Goal: Transaction & Acquisition: Purchase product/service

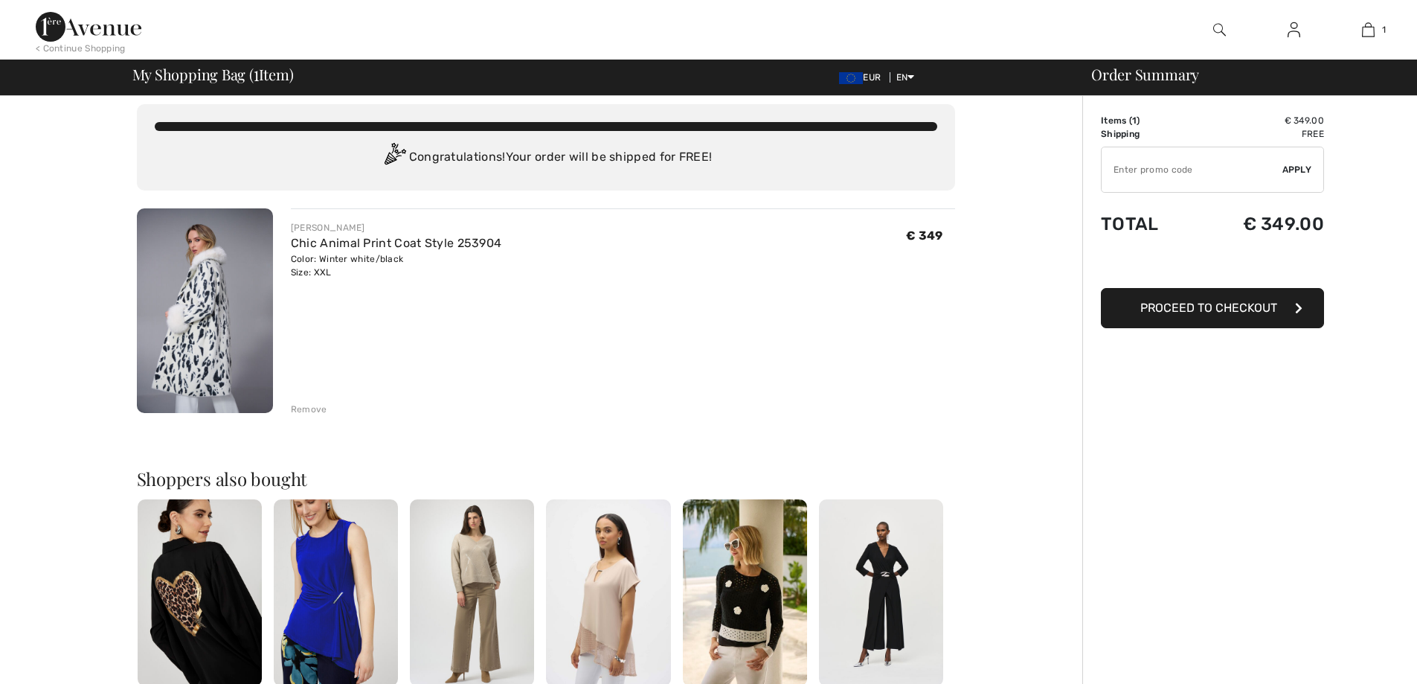
scroll to position [13, 0]
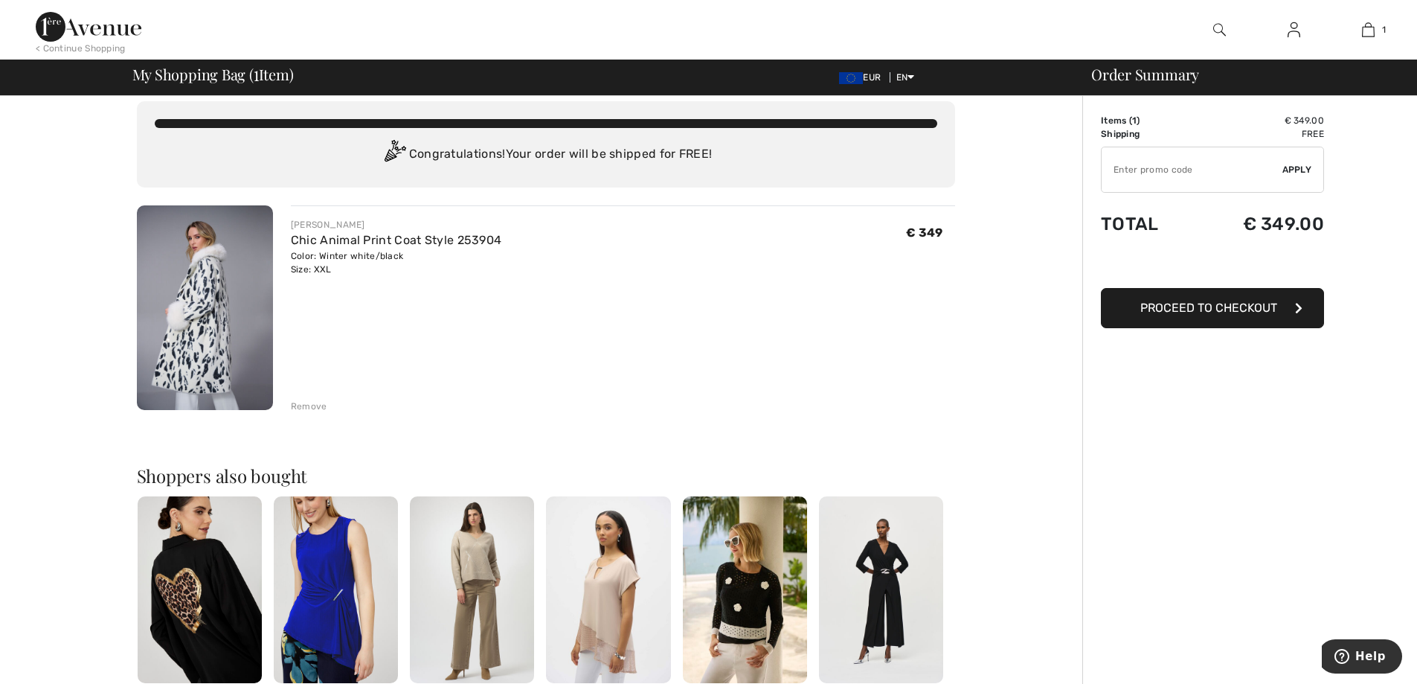
click at [1172, 312] on span "Proceed to Checkout" at bounding box center [1208, 307] width 137 height 14
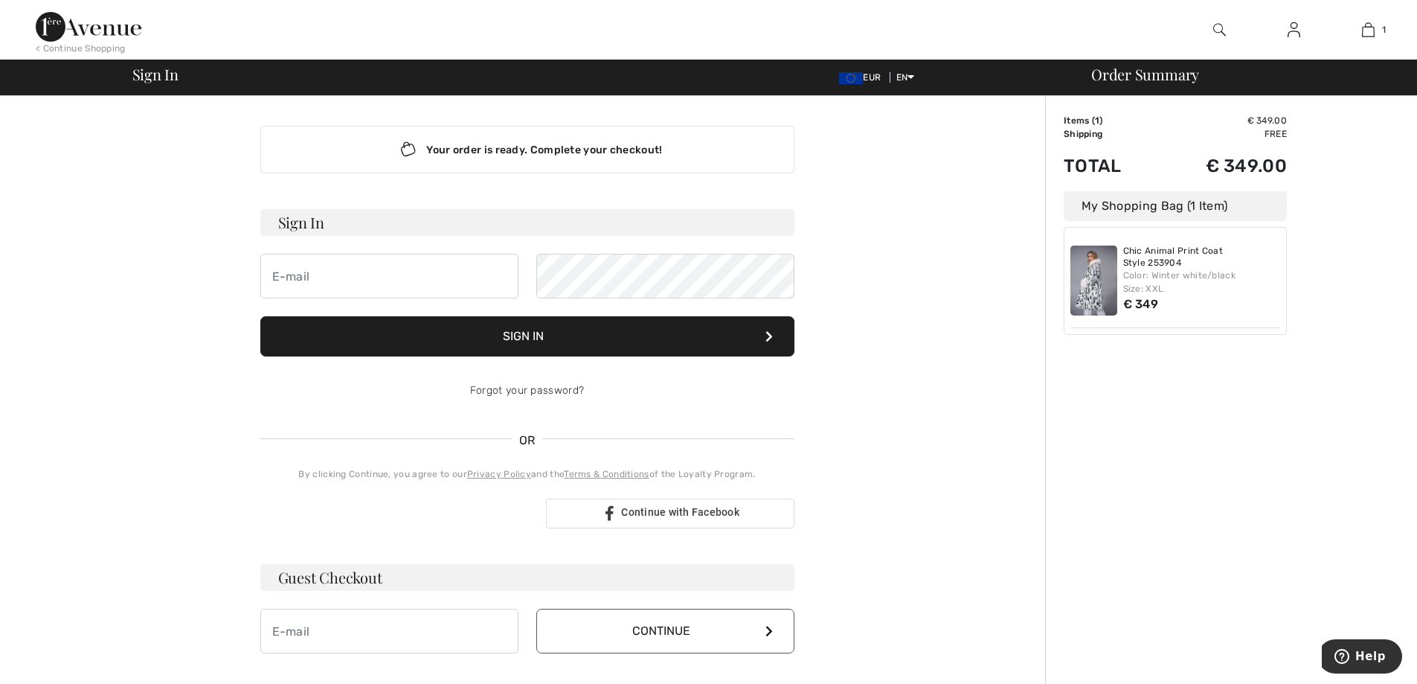
click at [470, 248] on form "Sign In Sign In Forgot your password?" at bounding box center [527, 311] width 534 height 204
click at [466, 268] on input "email" at bounding box center [389, 276] width 258 height 45
type input "marta@urbanowiczhaft.pl"
click at [260, 316] on button "Sign In" at bounding box center [527, 336] width 534 height 40
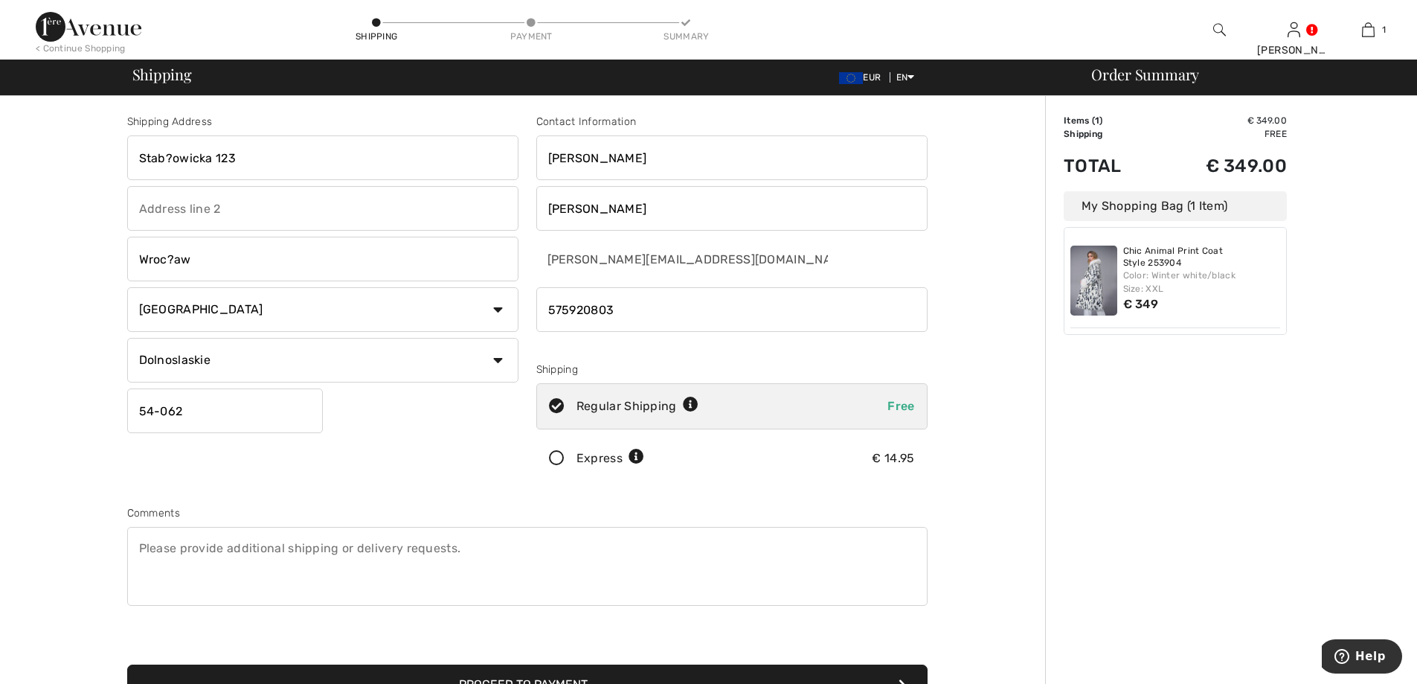
click at [979, 450] on div "Shipping Address Stab?owicka 123 Wroc?aw Country Canada United States Afghanist…" at bounding box center [527, 532] width 1036 height 873
drag, startPoint x: 173, startPoint y: 257, endPoint x: 167, endPoint y: 263, distance: 8.5
click at [167, 263] on input "Wroc?aw" at bounding box center [322, 259] width 391 height 45
type input "Wroclaw"
click at [997, 440] on div "Shipping Address Stab?owicka 123 Wroclaw Country Canada United States Afghanist…" at bounding box center [527, 532] width 1036 height 873
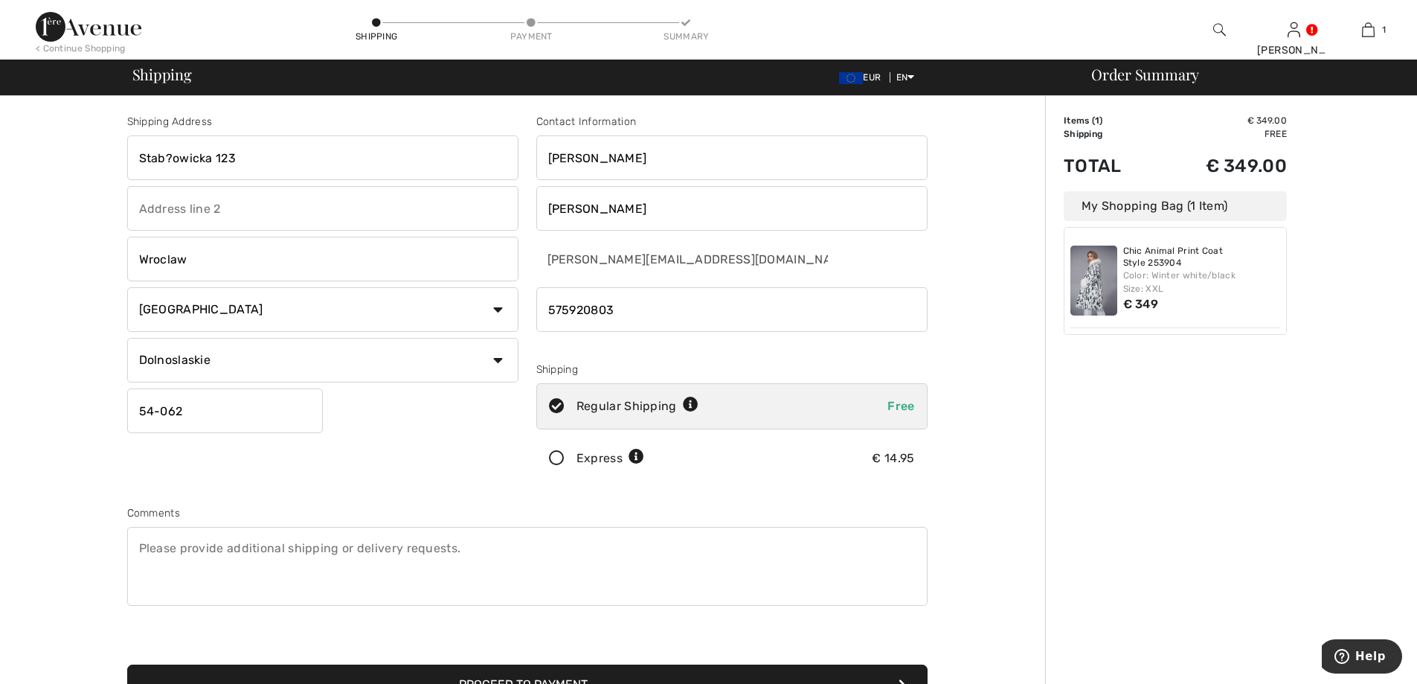
drag, startPoint x: 1044, startPoint y: 386, endPoint x: 1166, endPoint y: 280, distance: 161.3
click at [1046, 384] on div "Shipping Address Stab?owicka 123 Wroclaw Country Canada United States Afghanist…" at bounding box center [713, 532] width 1408 height 873
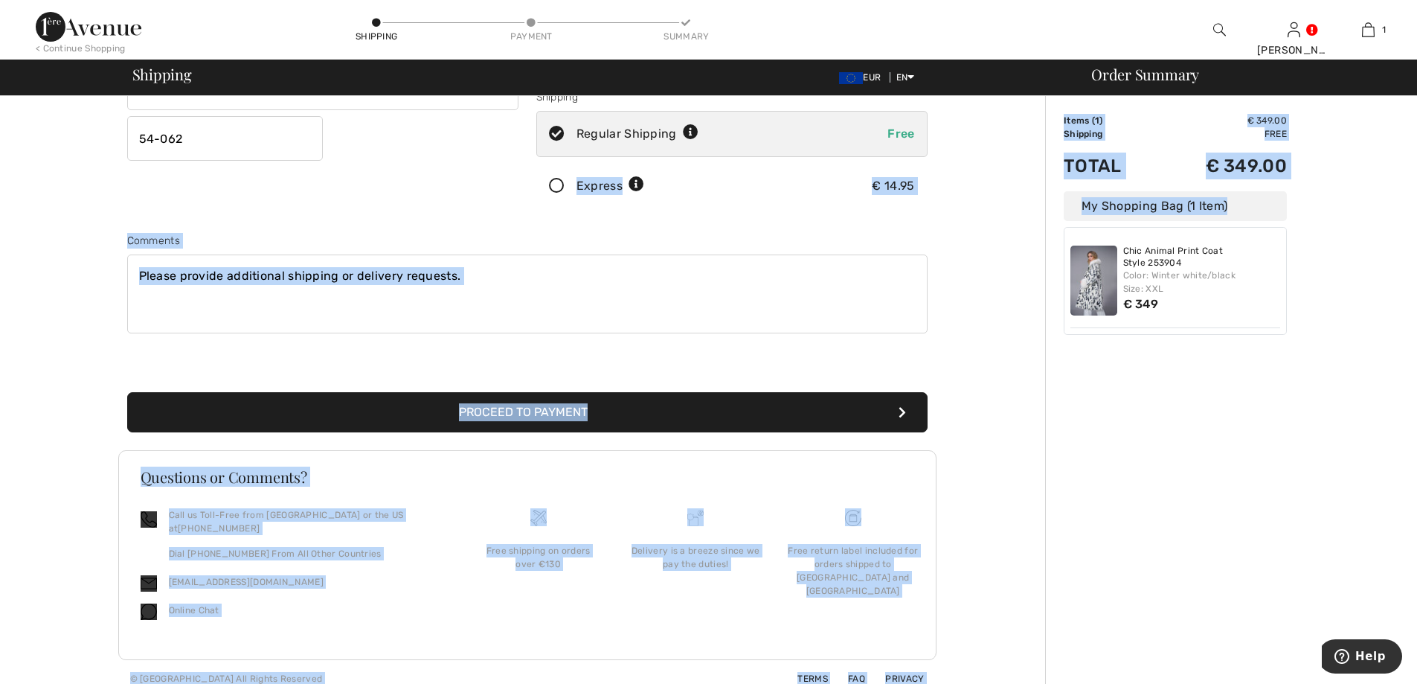
click at [956, 434] on div "Shipping Address Stab?owicka 123 Wroclaw Country Canada United States Afghanist…" at bounding box center [527, 260] width 1036 height 873
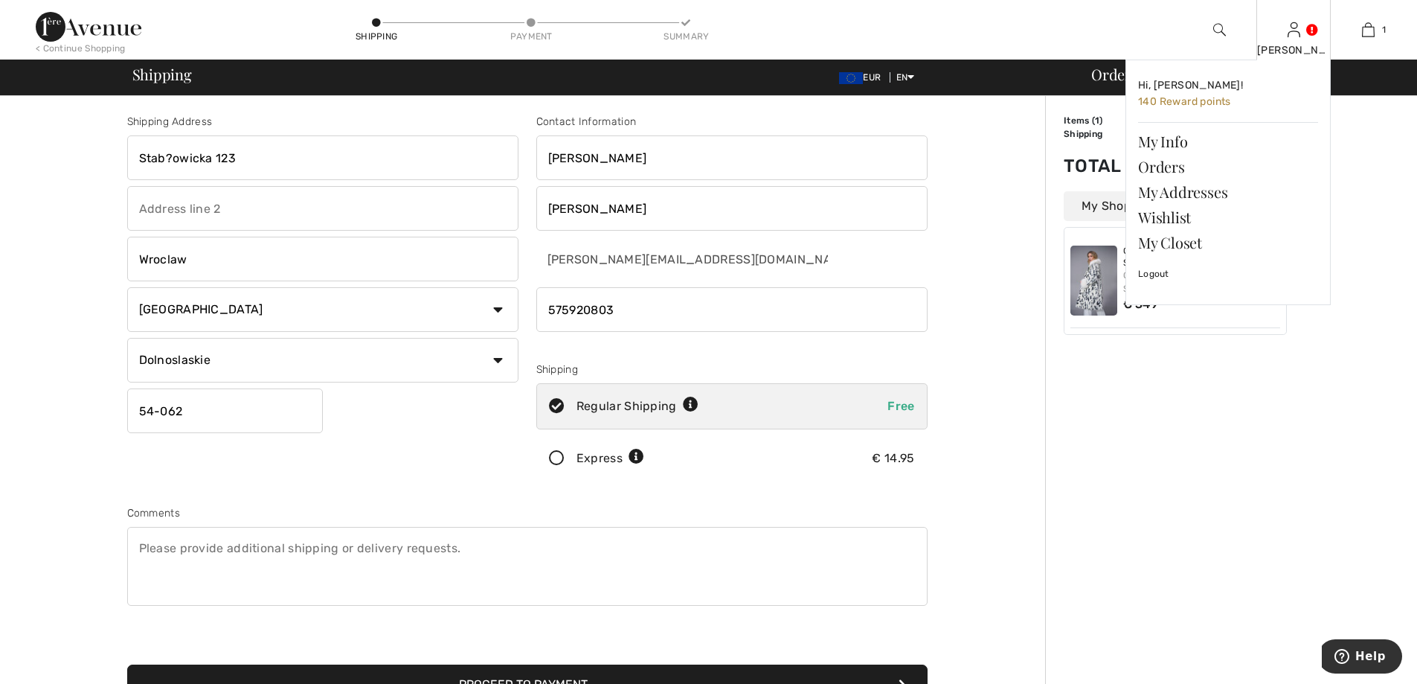
click at [1302, 36] on div "Teresa Hi, Teresa! 140 Reward points My Info Orders My Addresses Wishlist My Cl…" at bounding box center [1293, 30] width 74 height 60
click at [1297, 27] on img at bounding box center [1293, 30] width 13 height 18
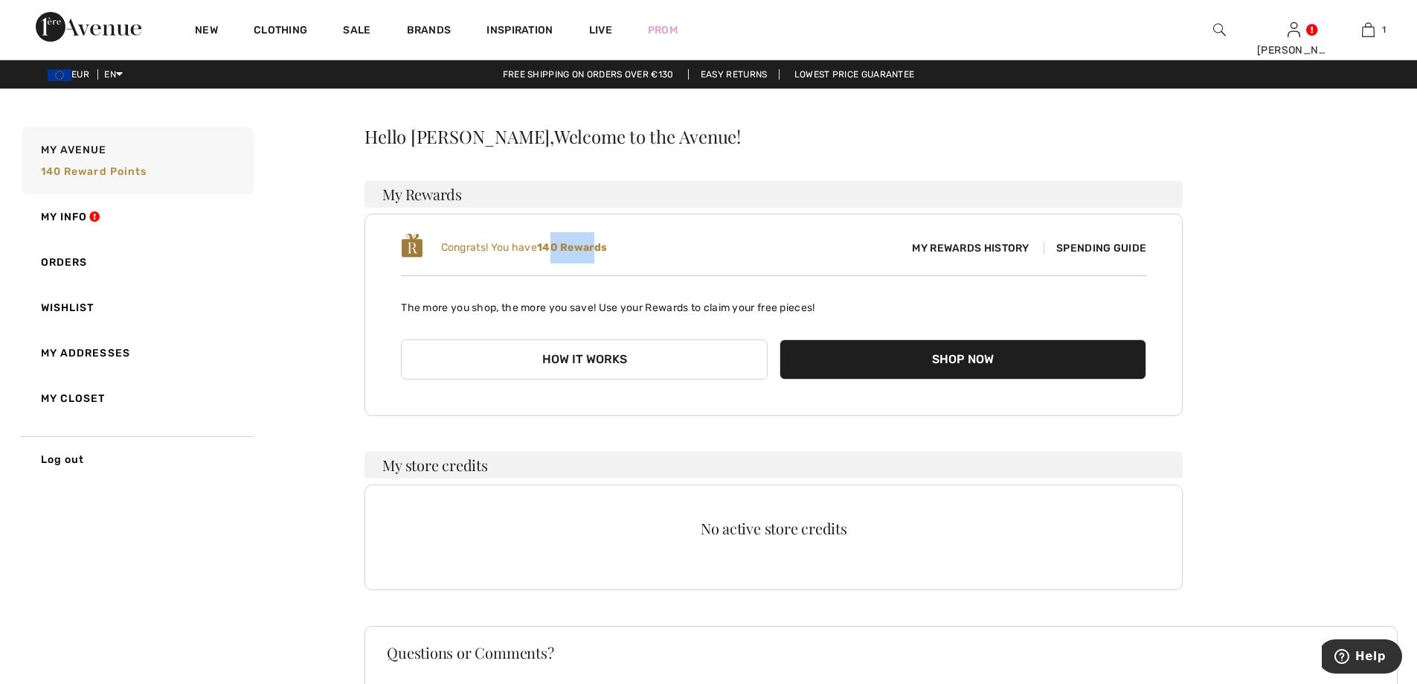
drag, startPoint x: 553, startPoint y: 253, endPoint x: 599, endPoint y: 252, distance: 46.1
click at [599, 252] on b "140 Rewards" at bounding box center [572, 247] width 70 height 13
drag, startPoint x: 973, startPoint y: 248, endPoint x: 1049, endPoint y: 255, distance: 76.2
click at [1034, 260] on div "Congrats! You have 140 Rewards My Rewards History Spending Guide" at bounding box center [773, 247] width 745 height 31
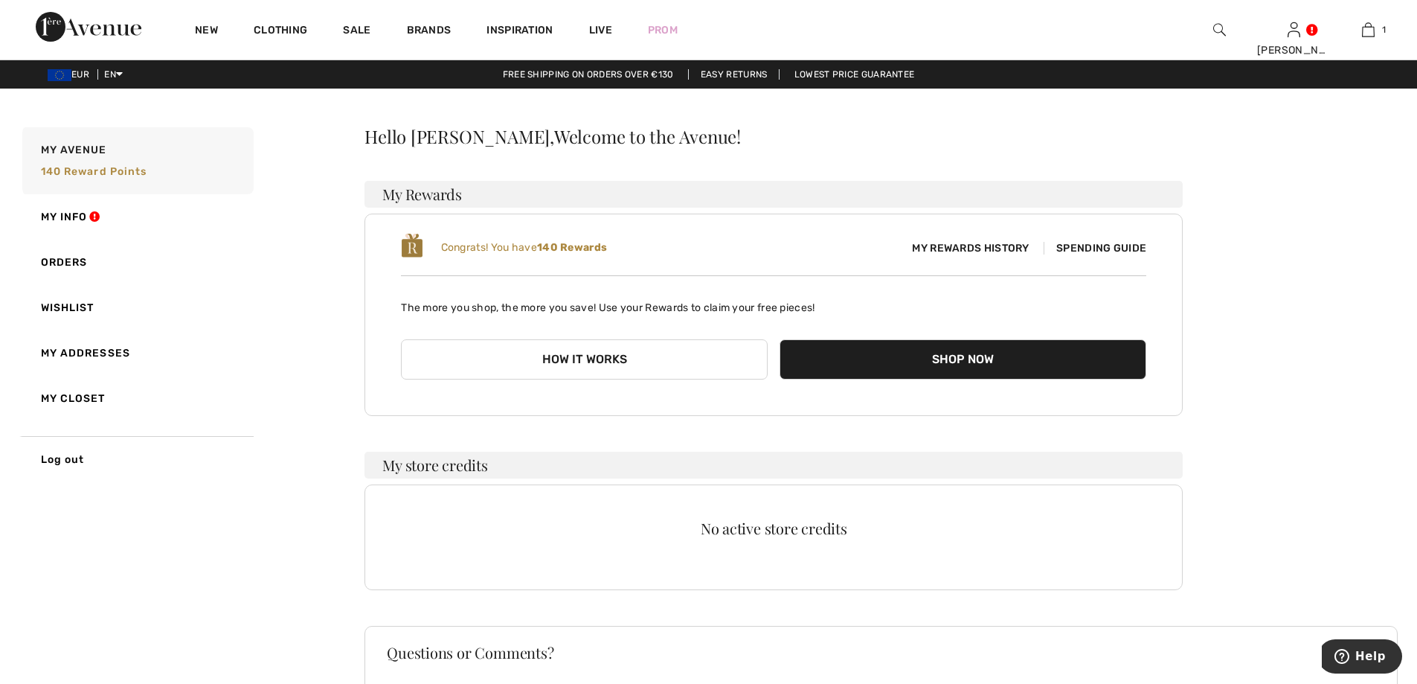
click at [1092, 245] on span "Spending Guide" at bounding box center [1094, 248] width 103 height 13
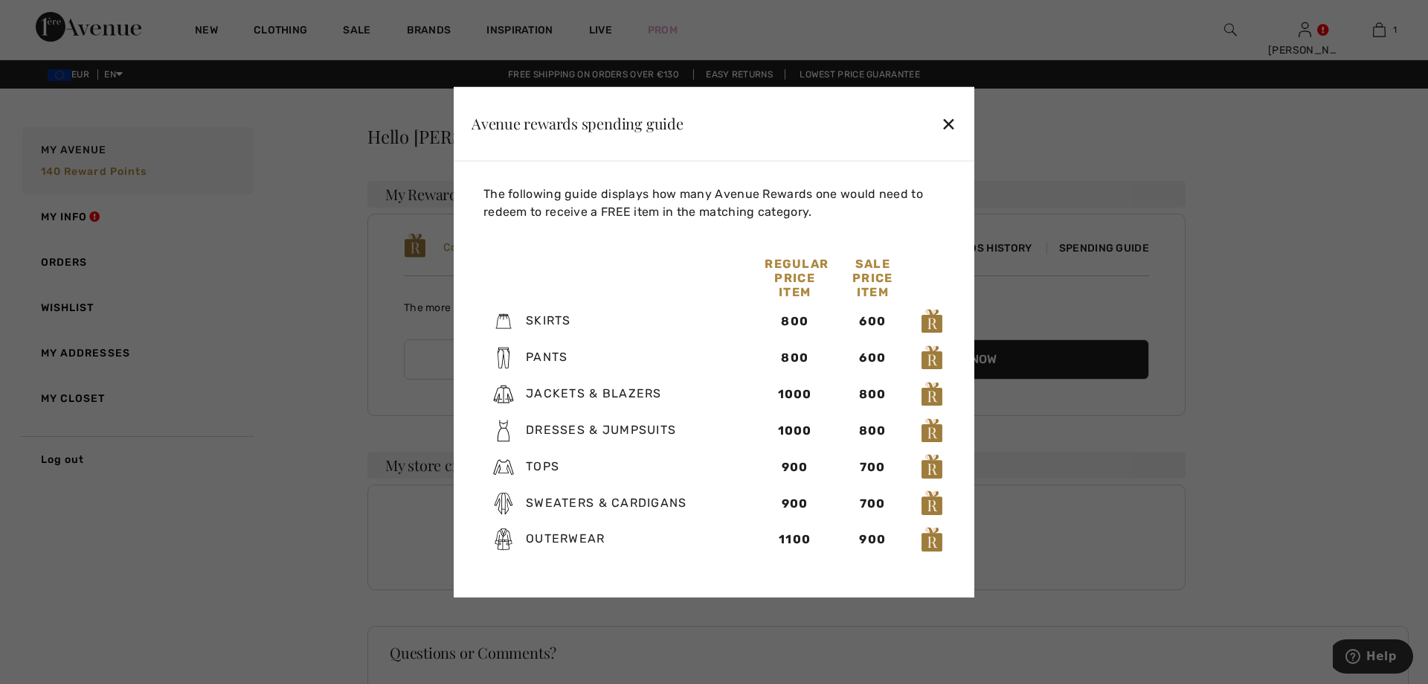
click at [948, 118] on div "✕" at bounding box center [949, 123] width 16 height 31
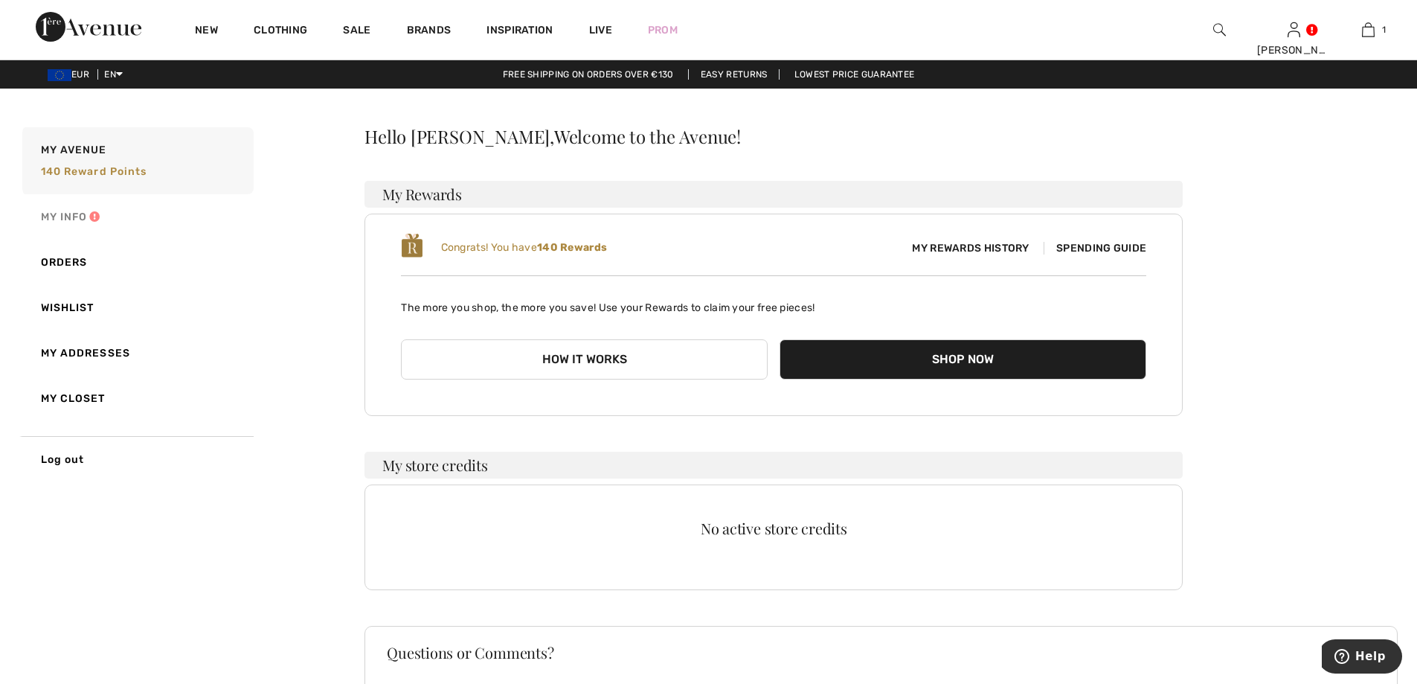
click at [93, 208] on link "My Info" at bounding box center [136, 216] width 234 height 45
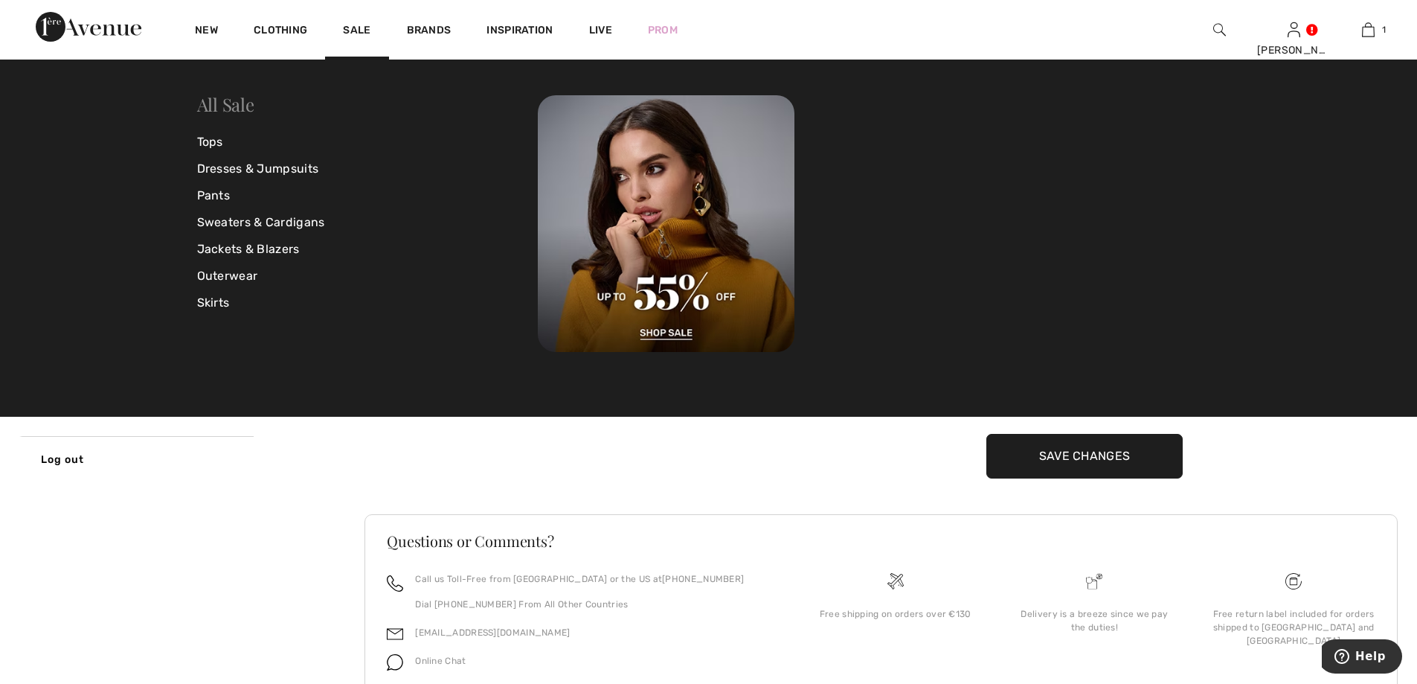
click at [239, 112] on link "All Sale" at bounding box center [225, 104] width 57 height 24
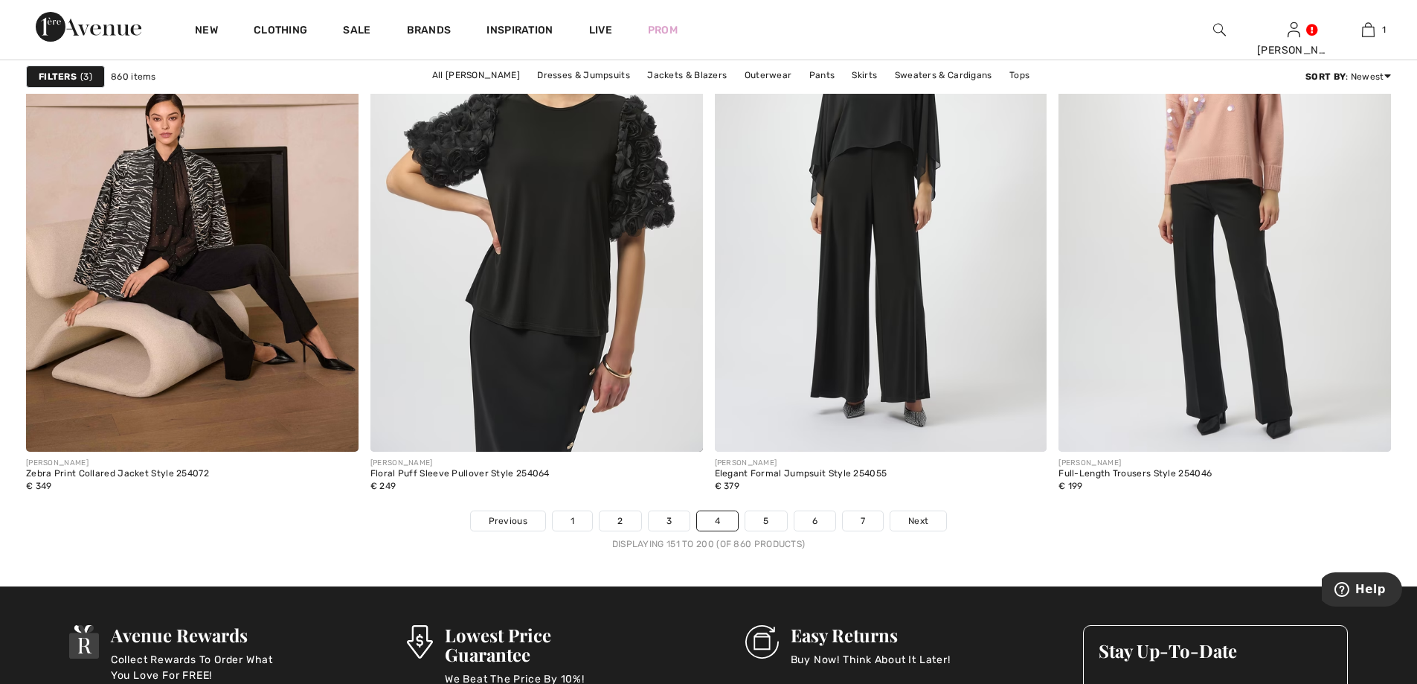
scroll to position [8330, 0]
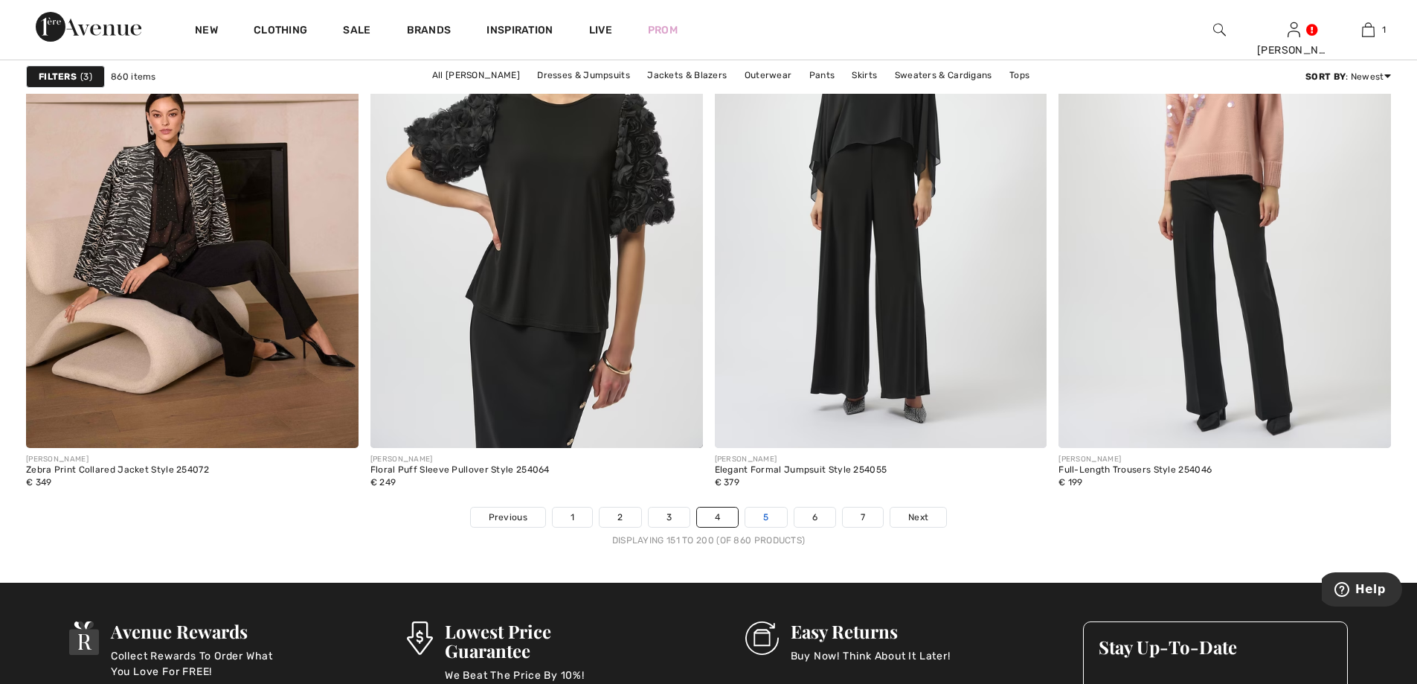
click at [762, 521] on link "5" at bounding box center [765, 516] width 41 height 19
click at [767, 521] on link "5" at bounding box center [765, 516] width 41 height 19
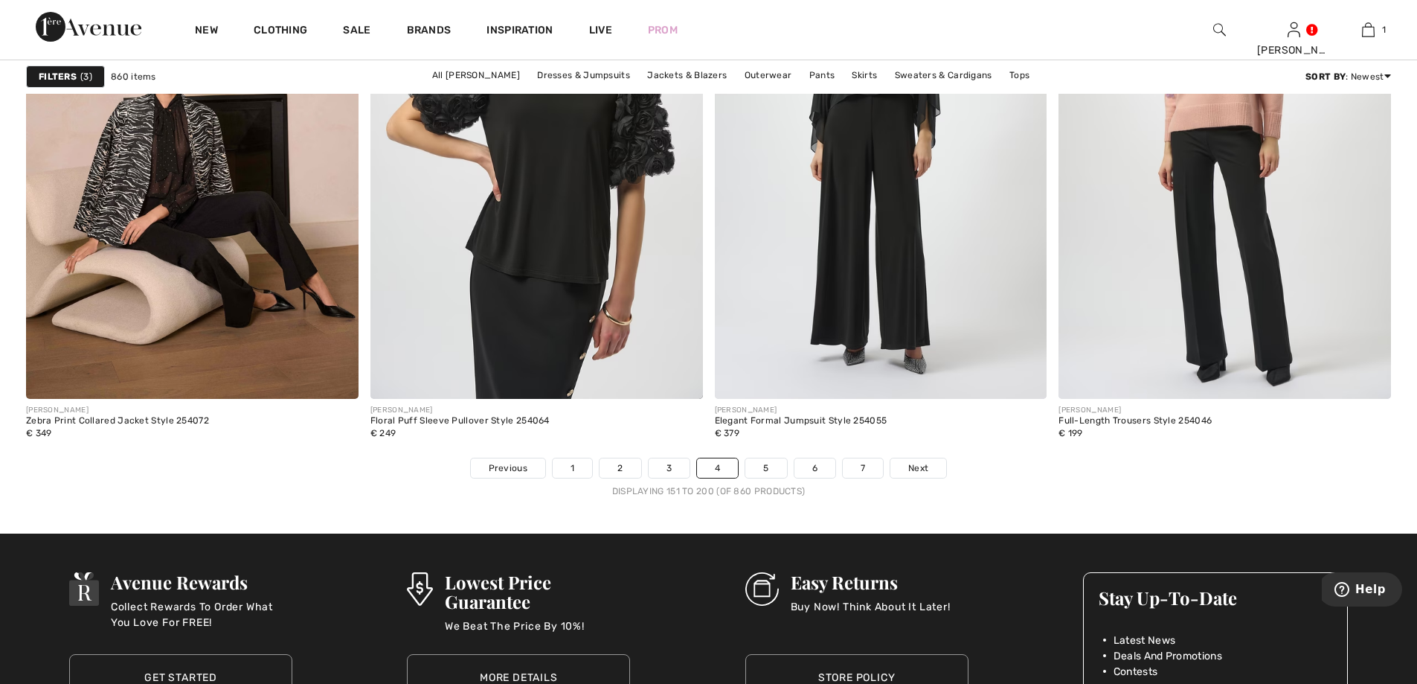
scroll to position [8405, 0]
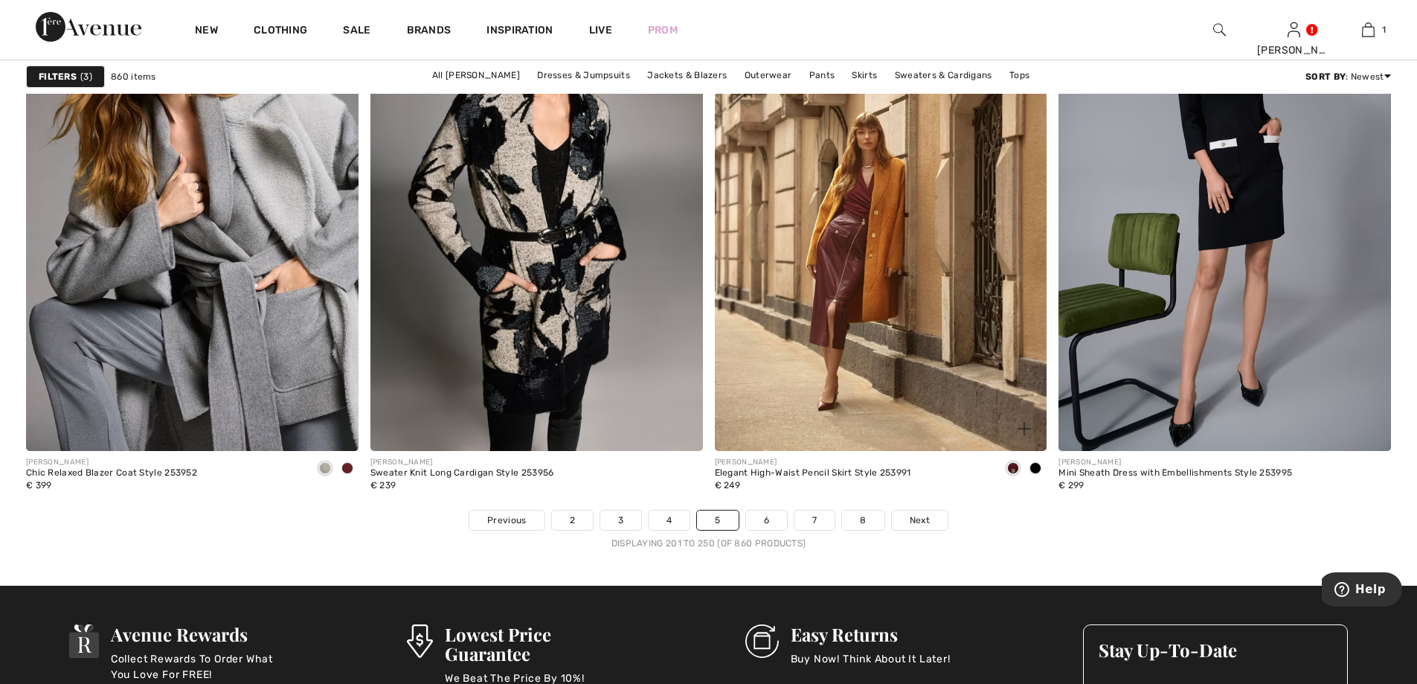
scroll to position [8330, 0]
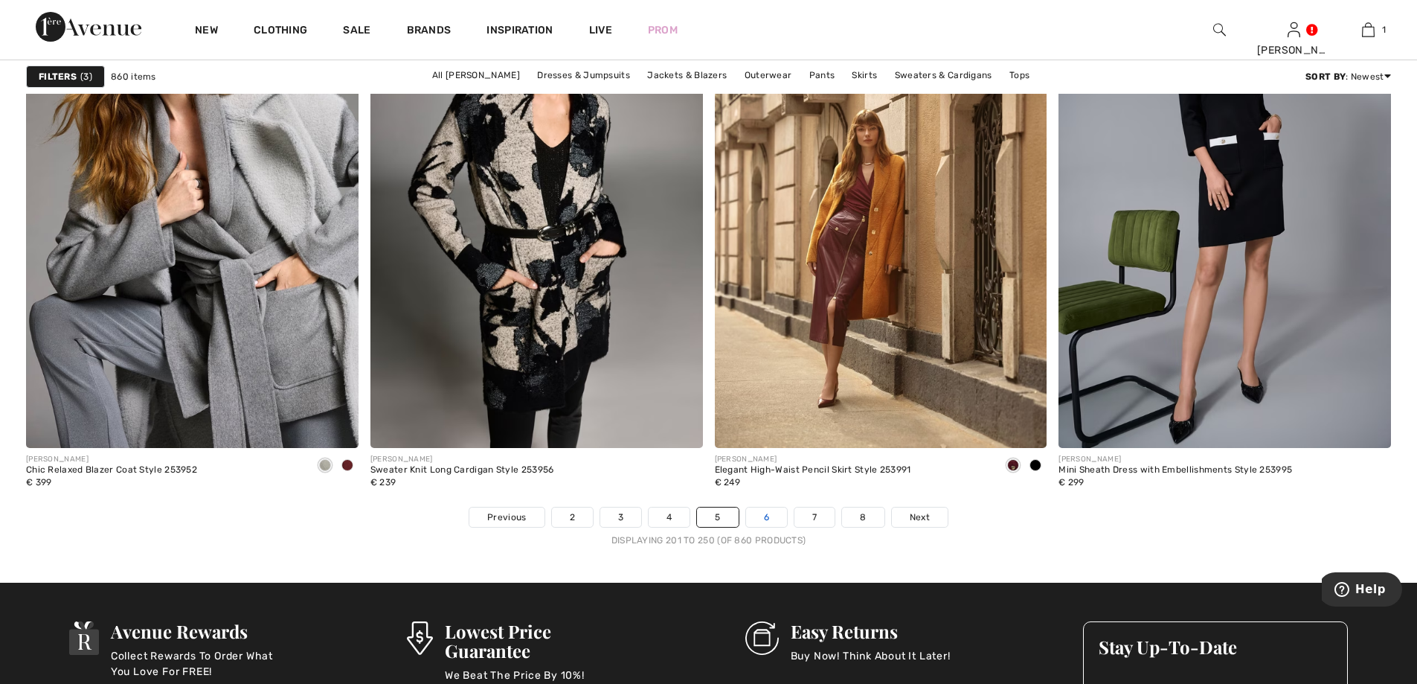
click at [770, 508] on link "6" at bounding box center [766, 516] width 41 height 19
click at [780, 522] on link "6" at bounding box center [766, 516] width 41 height 19
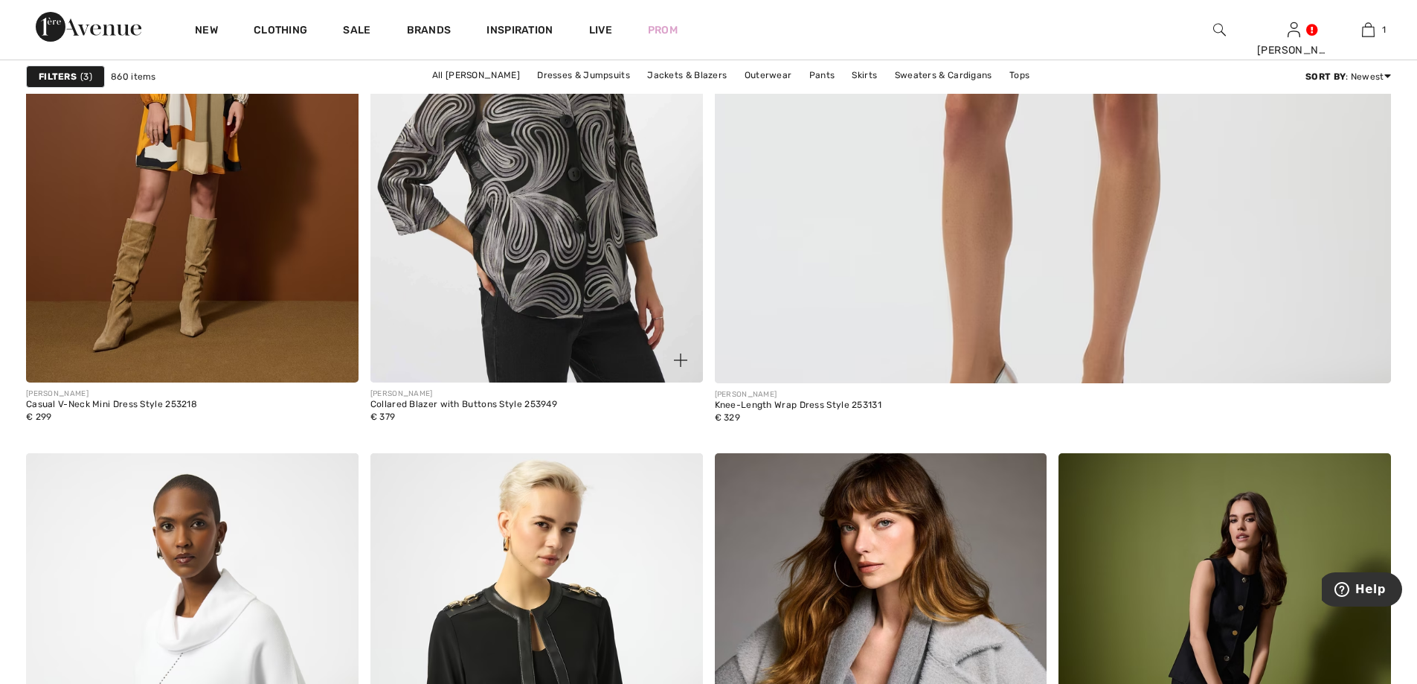
scroll to position [820, 0]
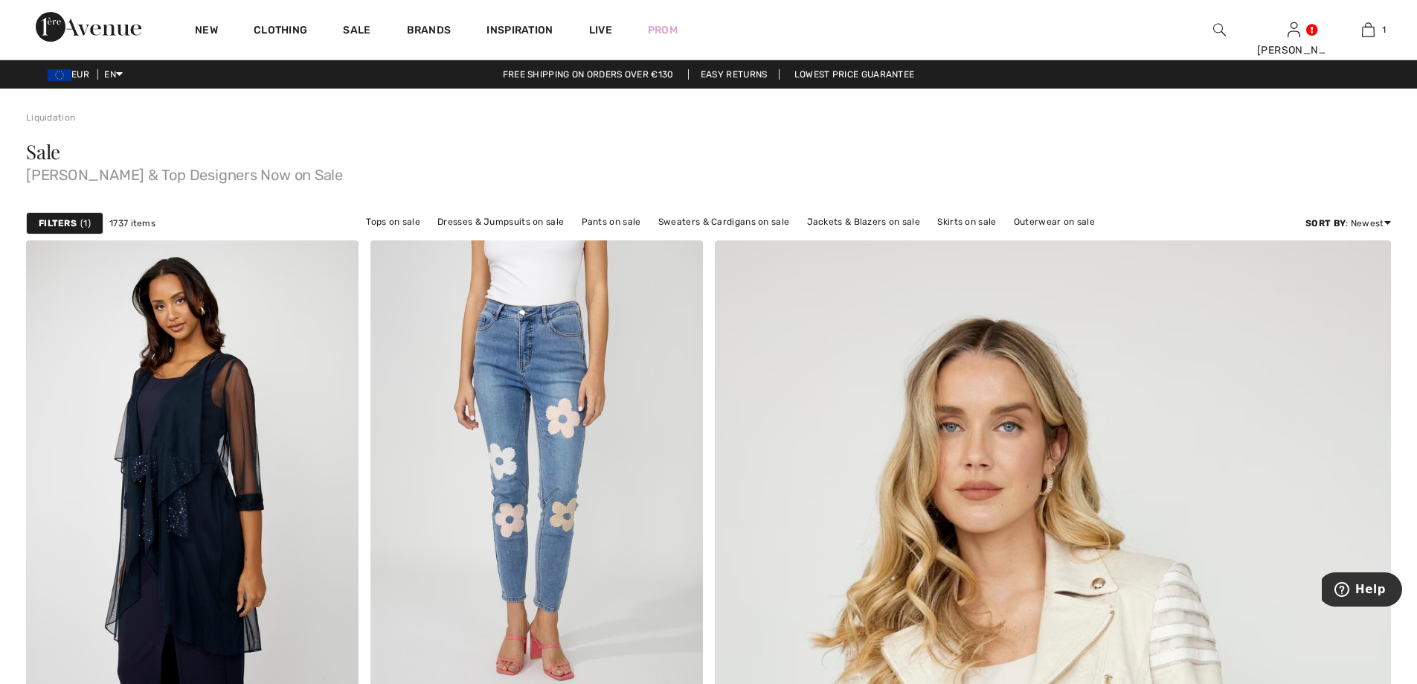
click at [65, 216] on div "Filters 1" at bounding box center [64, 223] width 77 height 22
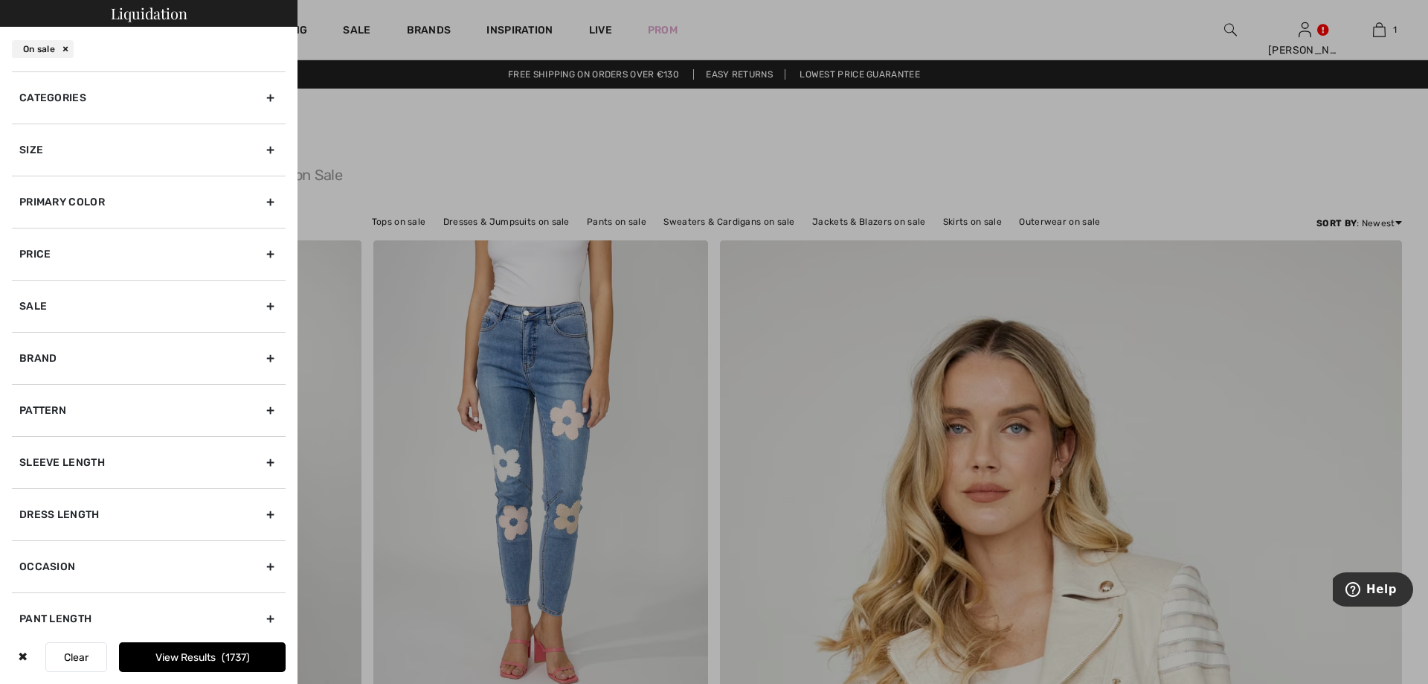
click at [62, 364] on div "Brand" at bounding box center [149, 358] width 274 height 52
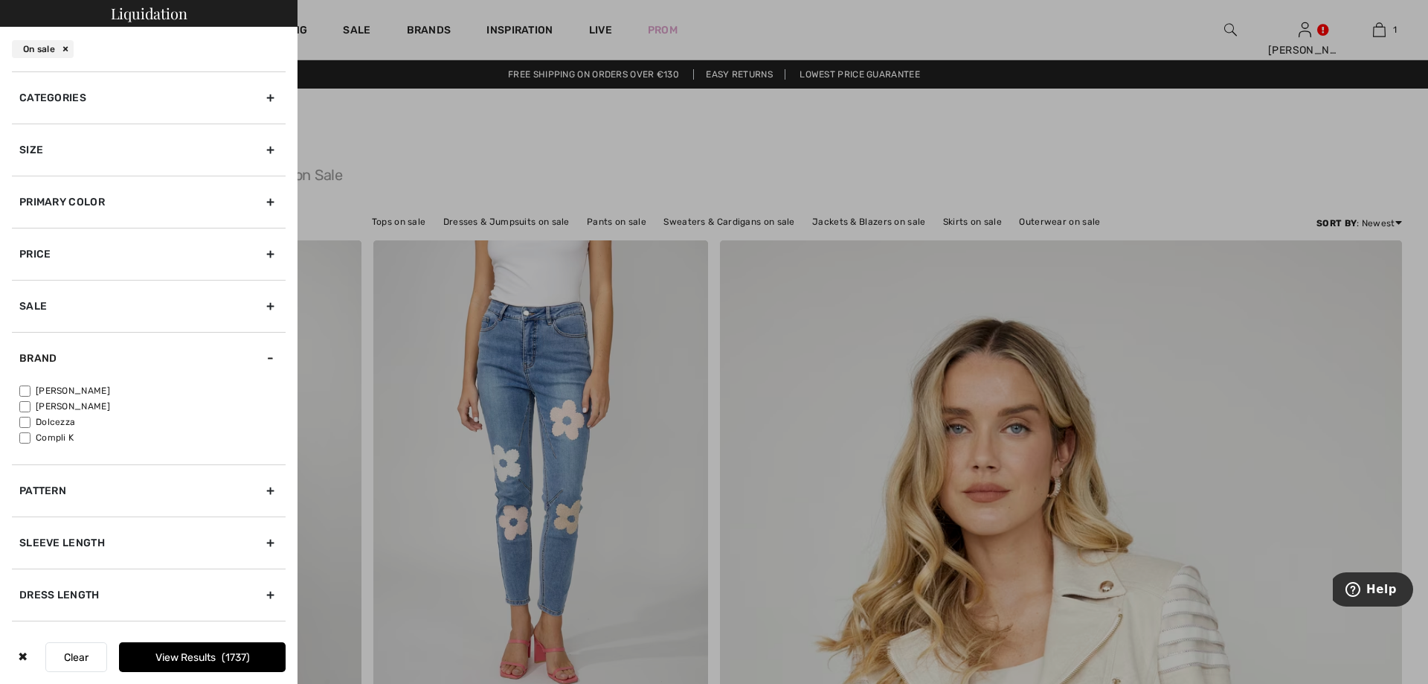
click at [64, 389] on label "[PERSON_NAME]" at bounding box center [152, 390] width 266 height 13
click at [30, 389] on input"] "[PERSON_NAME]" at bounding box center [24, 390] width 11 height 11
checkbox input"] "true"
click at [94, 152] on div "Size" at bounding box center [149, 149] width 274 height 52
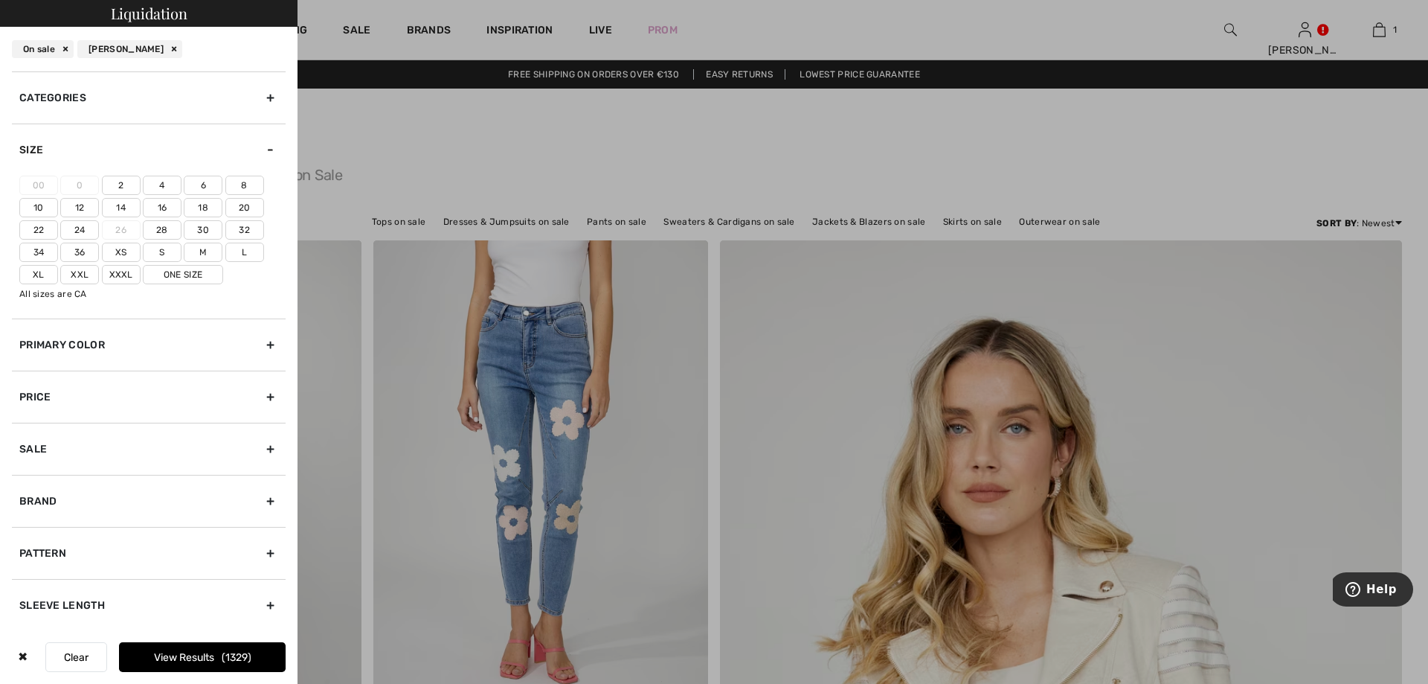
click at [81, 273] on label "Xxl" at bounding box center [79, 274] width 39 height 19
click at [0, 0] on input"] "Xxl" at bounding box center [0, 0] width 0 height 0
click at [118, 213] on label "14" at bounding box center [121, 207] width 39 height 19
click at [0, 0] on input"] "14" at bounding box center [0, 0] width 0 height 0
click at [213, 664] on button "View Results 356" at bounding box center [202, 657] width 167 height 30
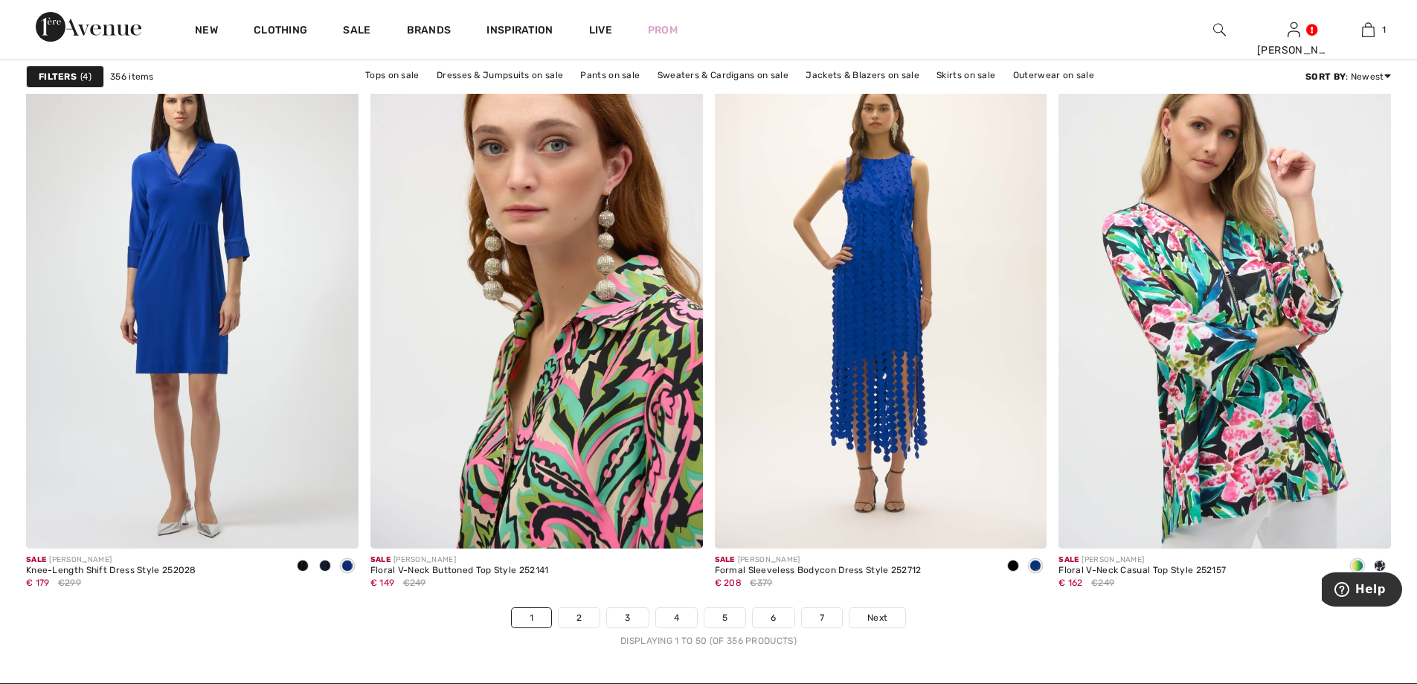
scroll to position [8267, 0]
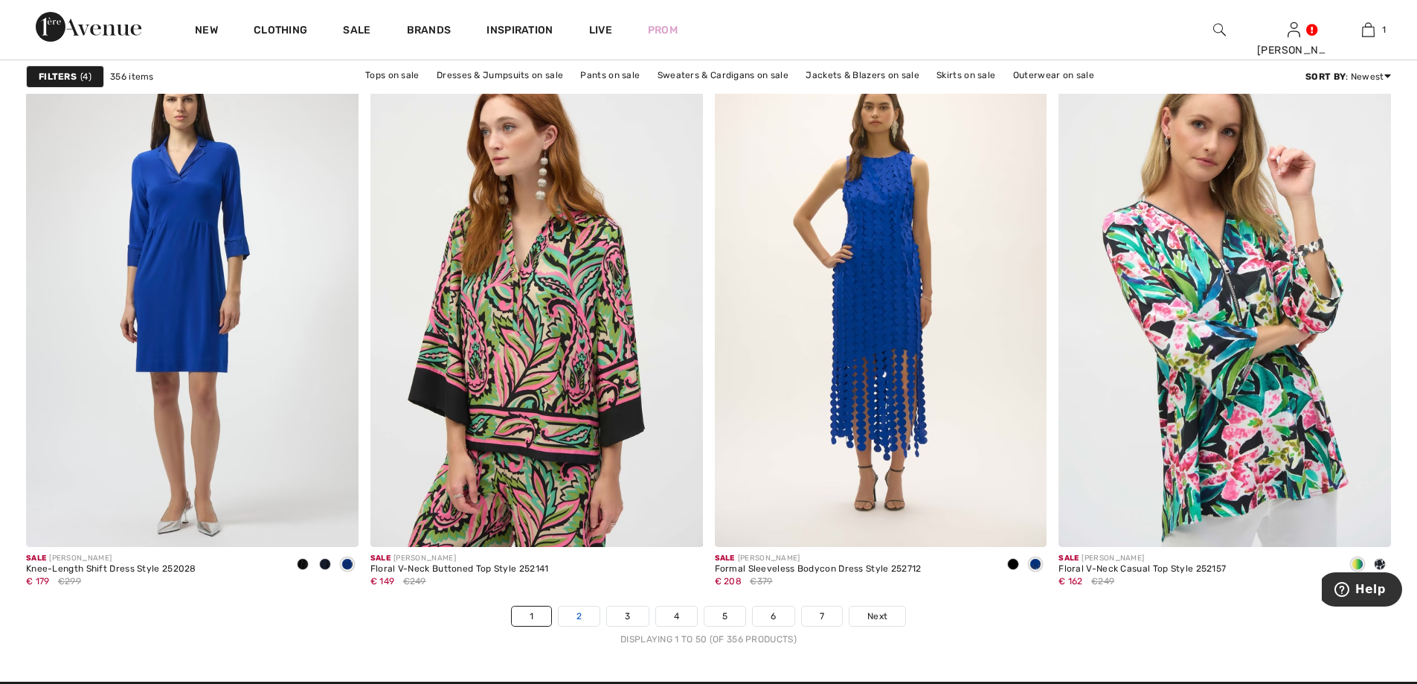
click at [570, 609] on link "2" at bounding box center [579, 615] width 41 height 19
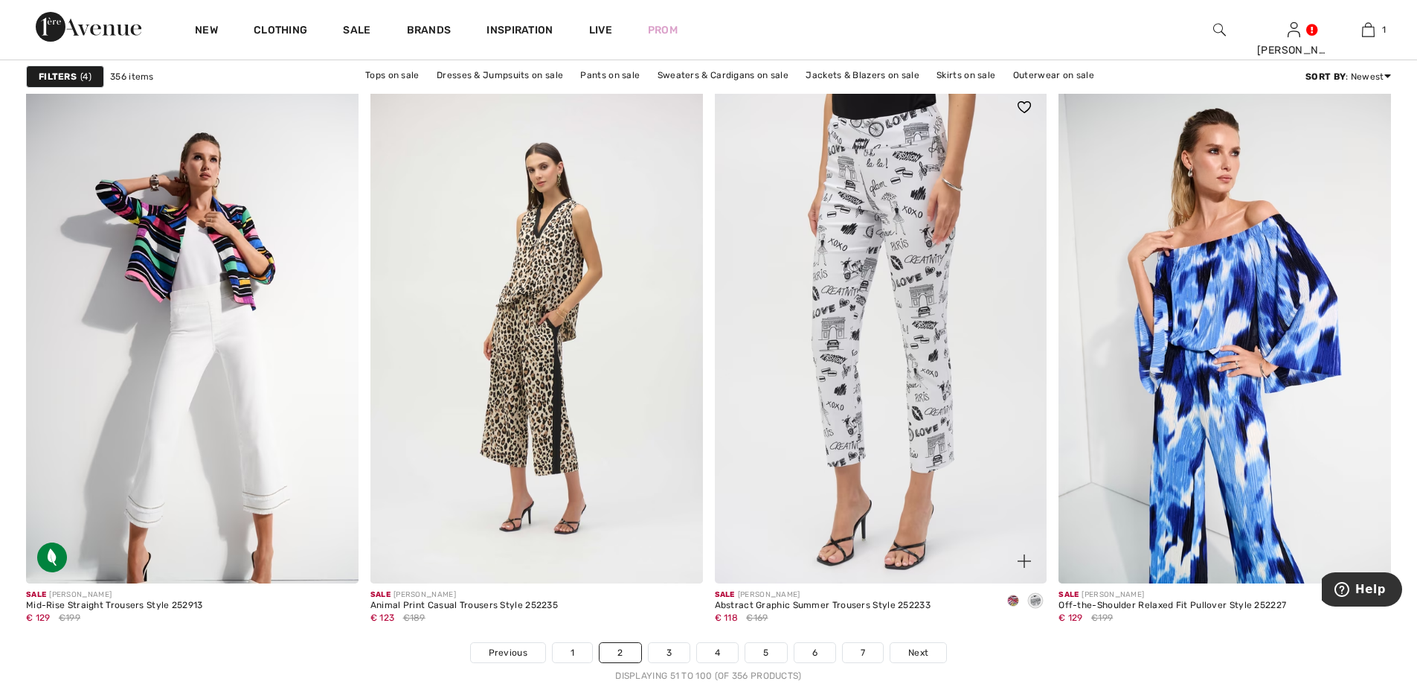
scroll to position [8316, 0]
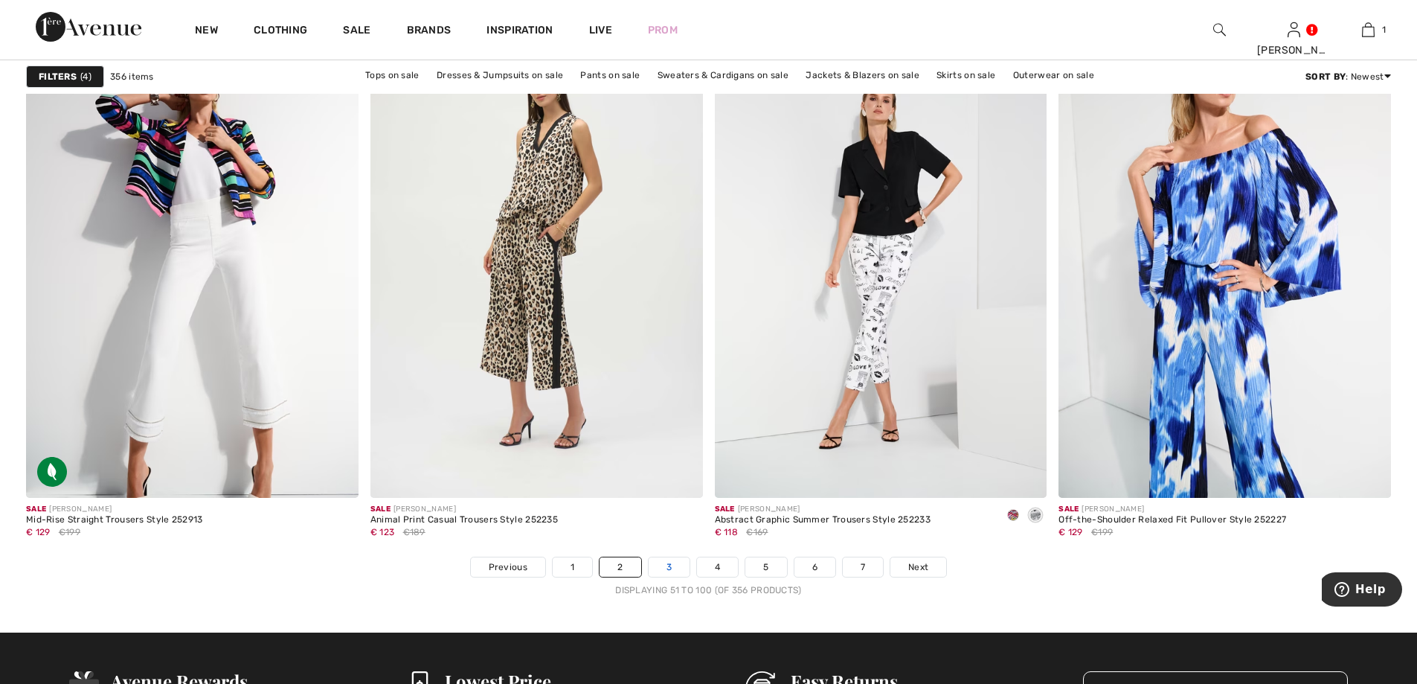
click at [649, 567] on link "3" at bounding box center [669, 566] width 41 height 19
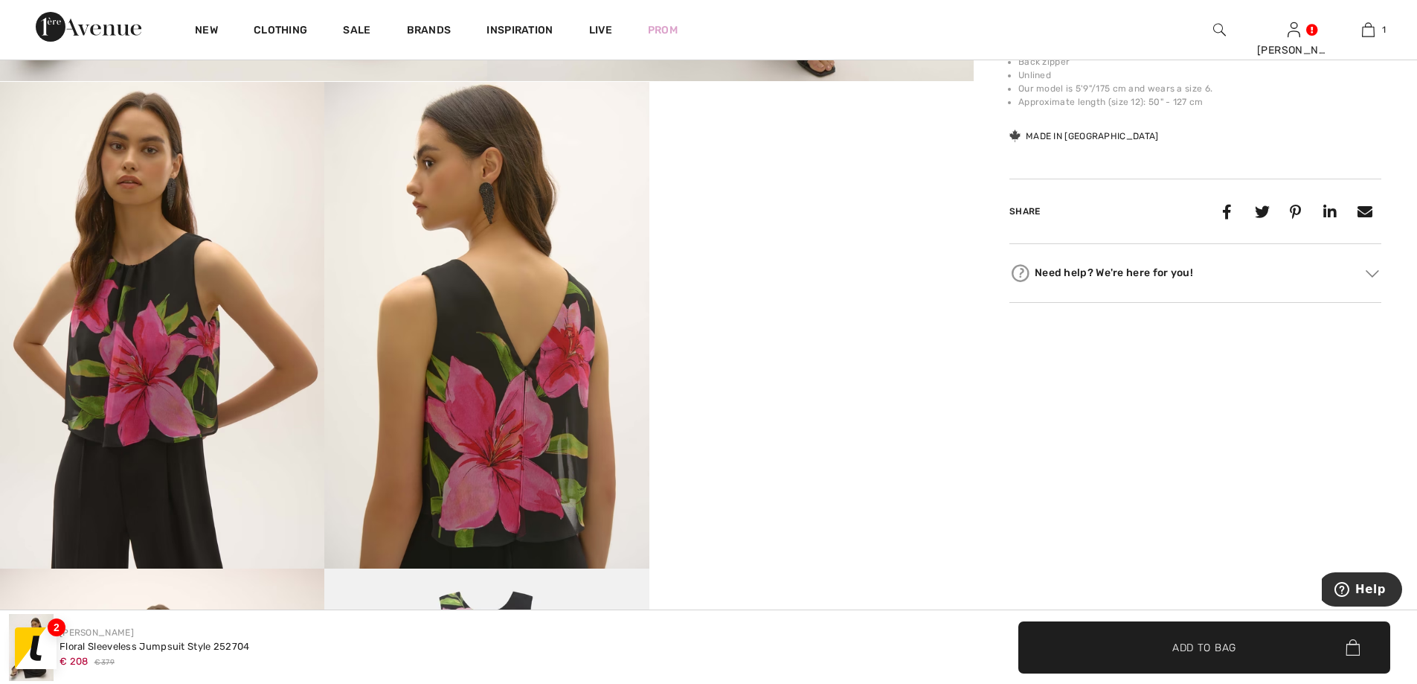
scroll to position [744, 0]
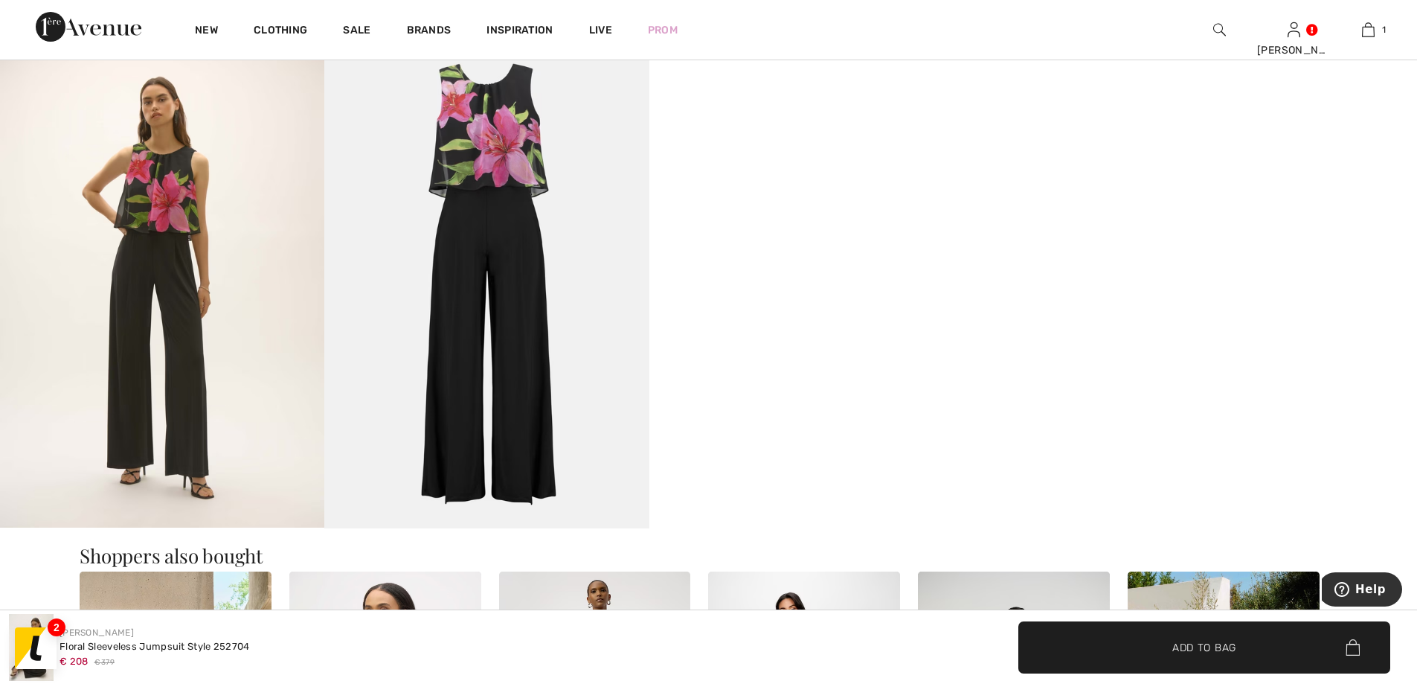
click at [518, 245] on img at bounding box center [486, 284] width 324 height 486
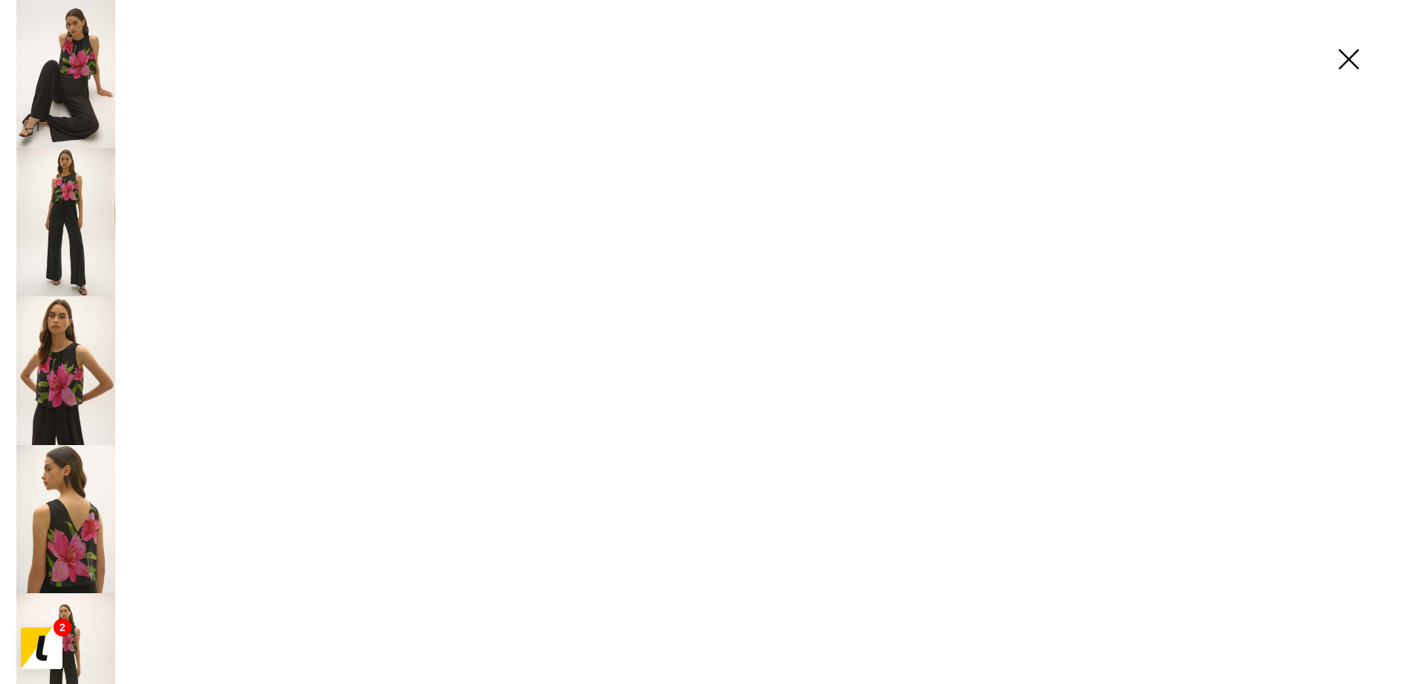
scroll to position [1279, 0]
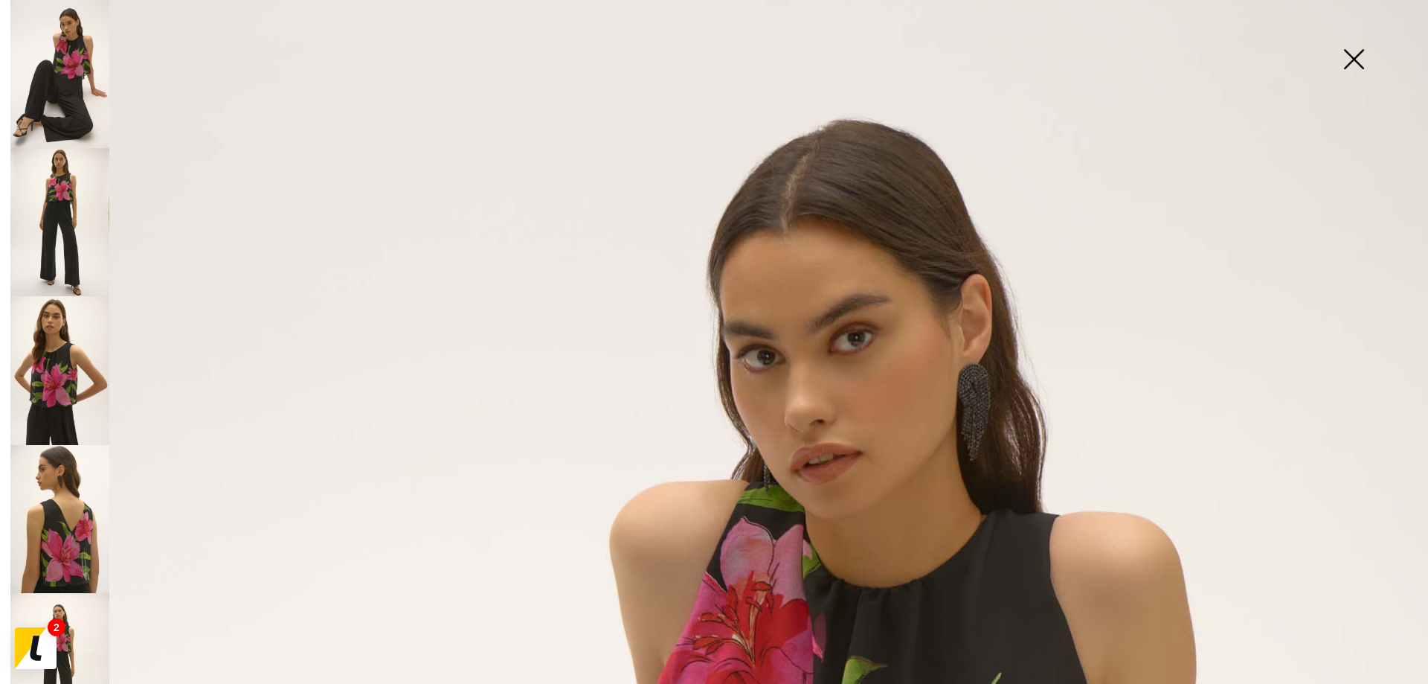
click at [1348, 66] on img at bounding box center [1353, 60] width 74 height 77
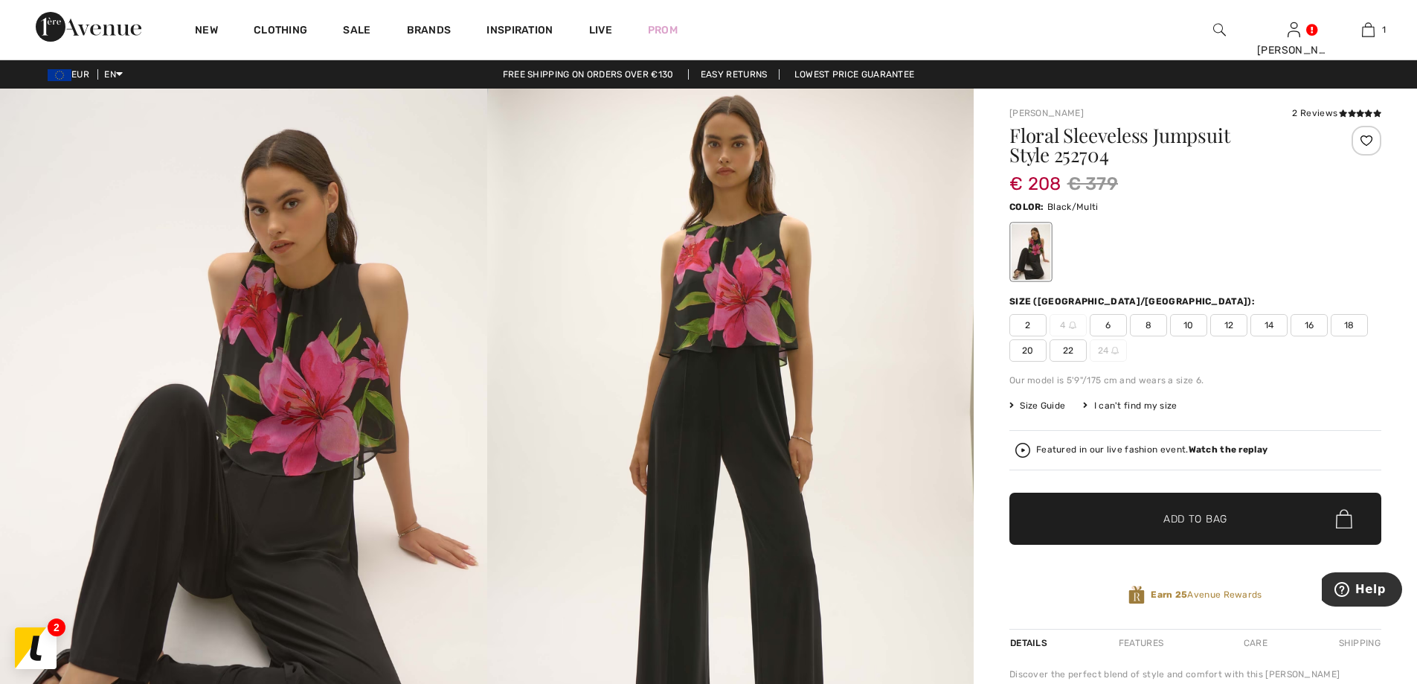
scroll to position [35, 0]
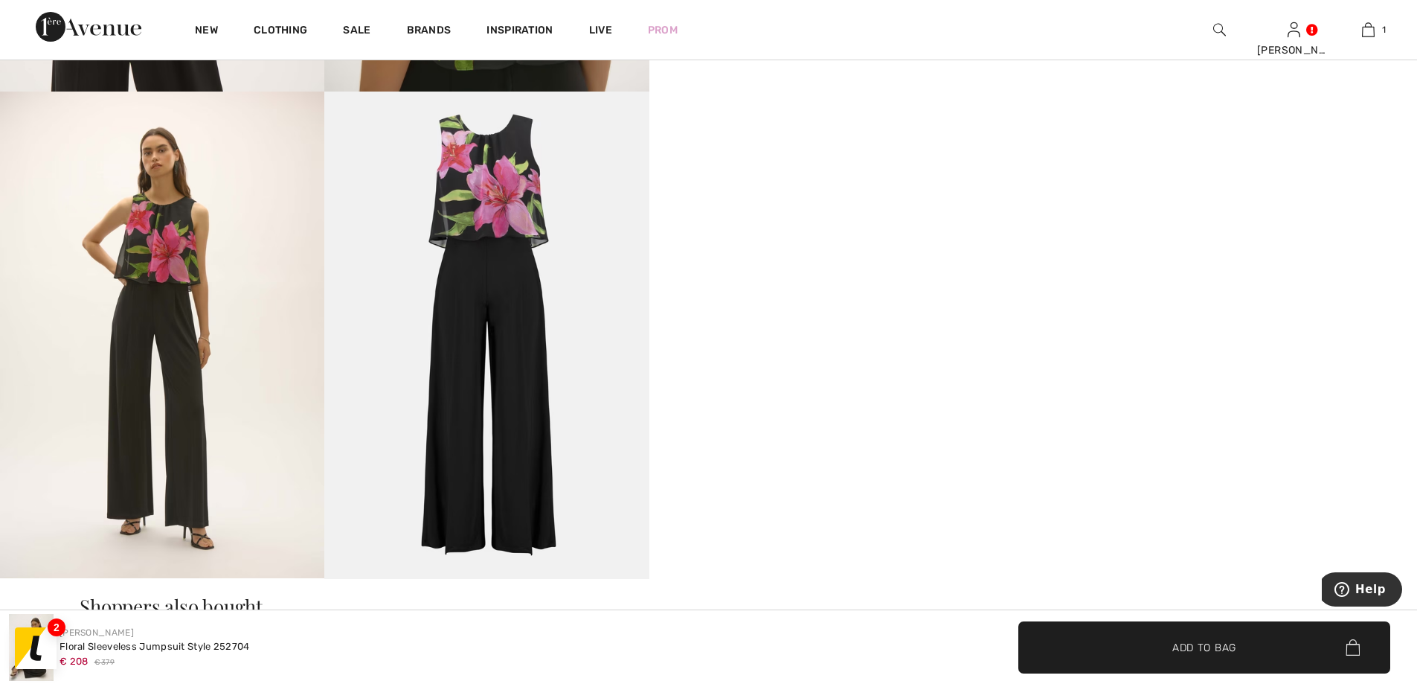
click at [587, 221] on img at bounding box center [486, 334] width 324 height 486
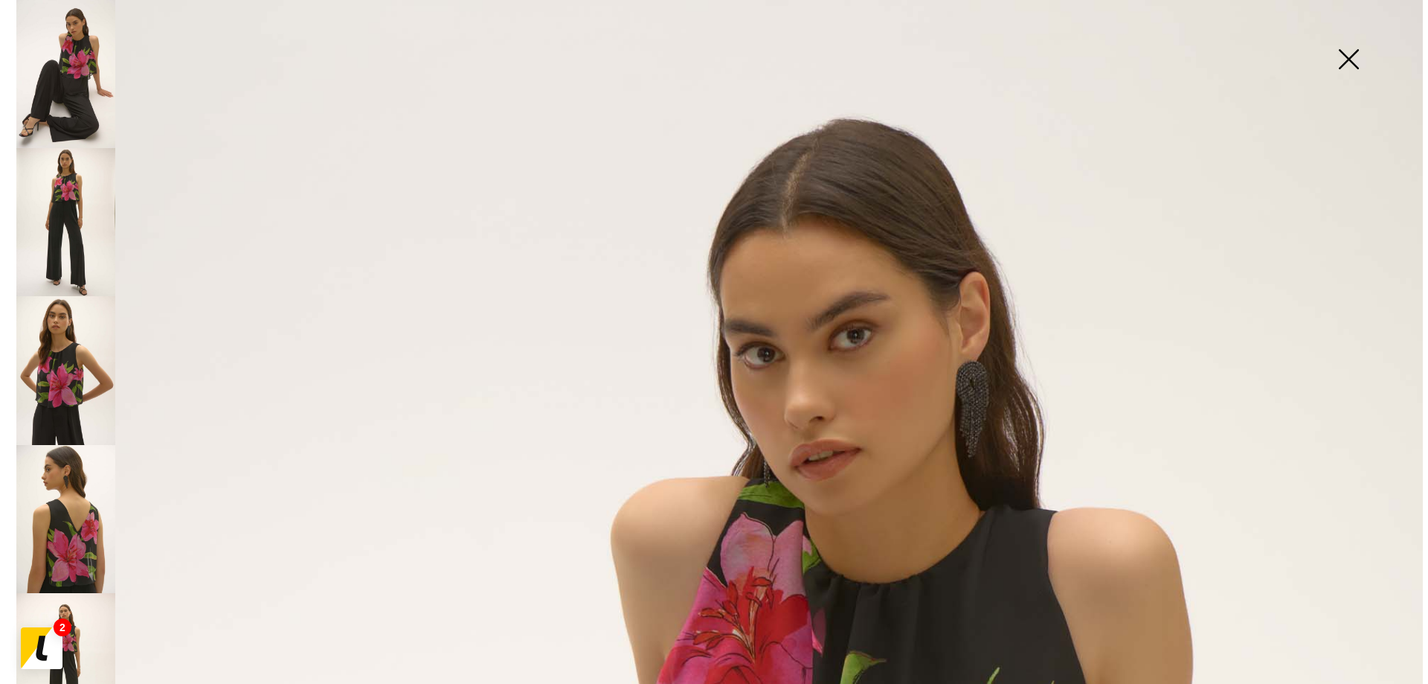
scroll to position [1222, 0]
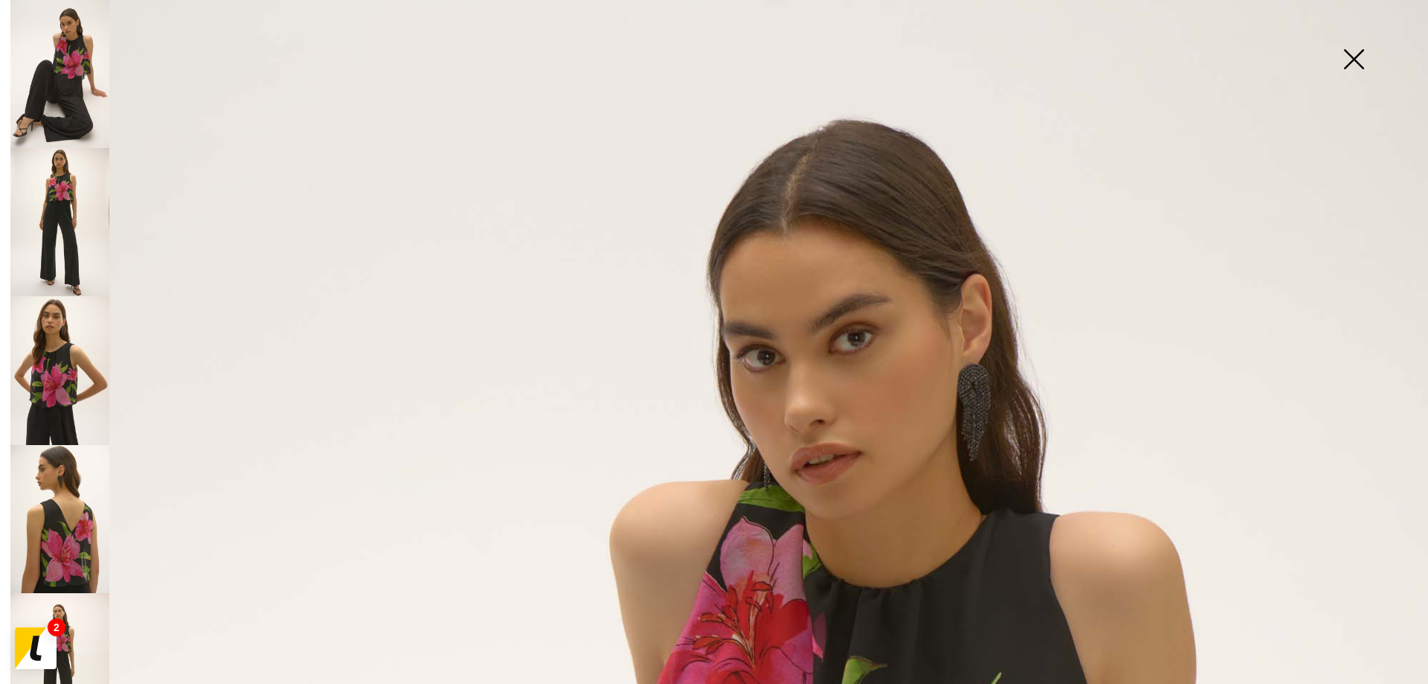
click at [72, 372] on img at bounding box center [59, 370] width 99 height 148
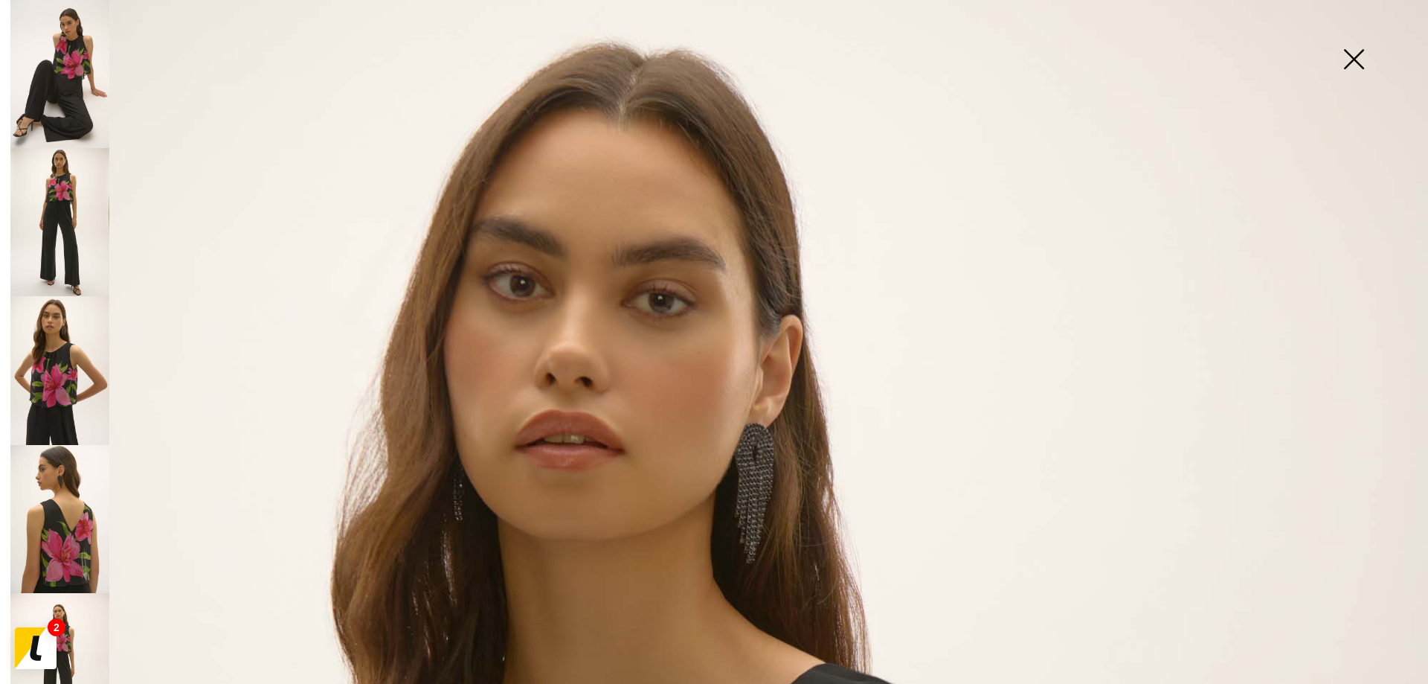
click at [54, 477] on img at bounding box center [59, 519] width 99 height 148
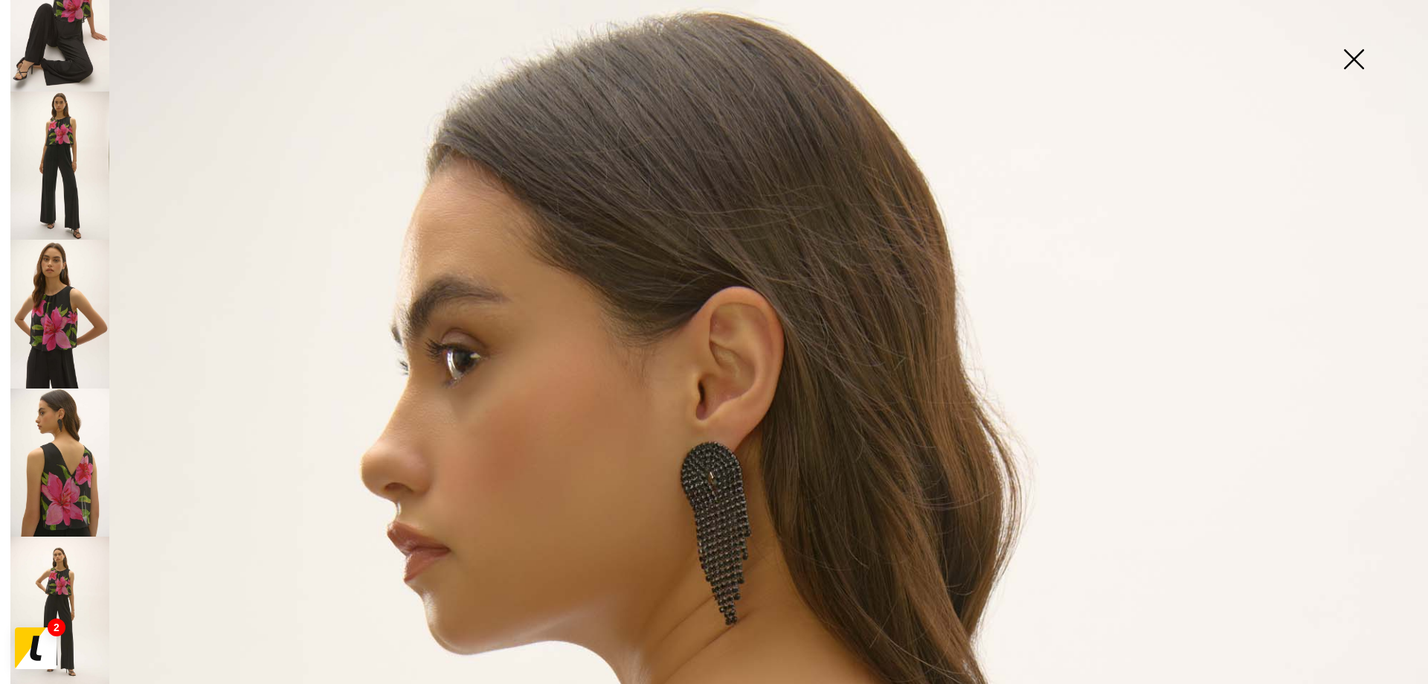
scroll to position [173, 0]
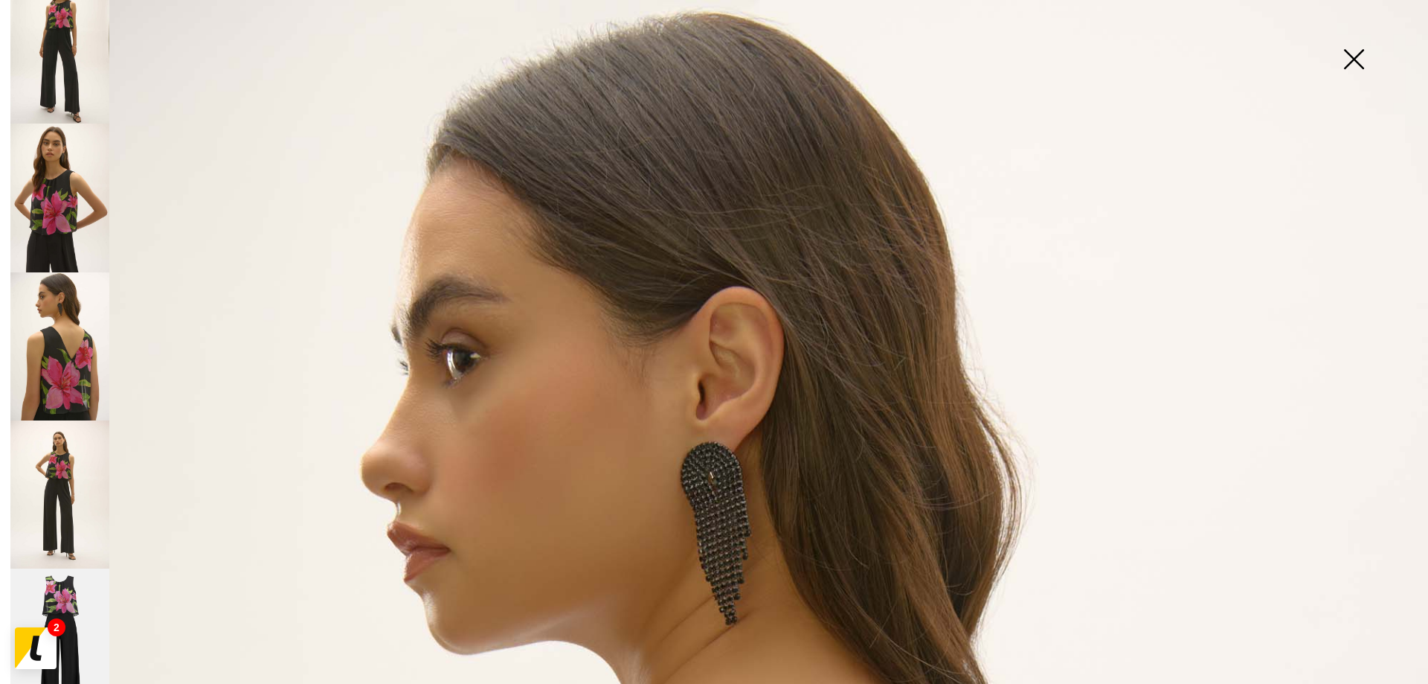
click at [74, 509] on img at bounding box center [59, 494] width 99 height 148
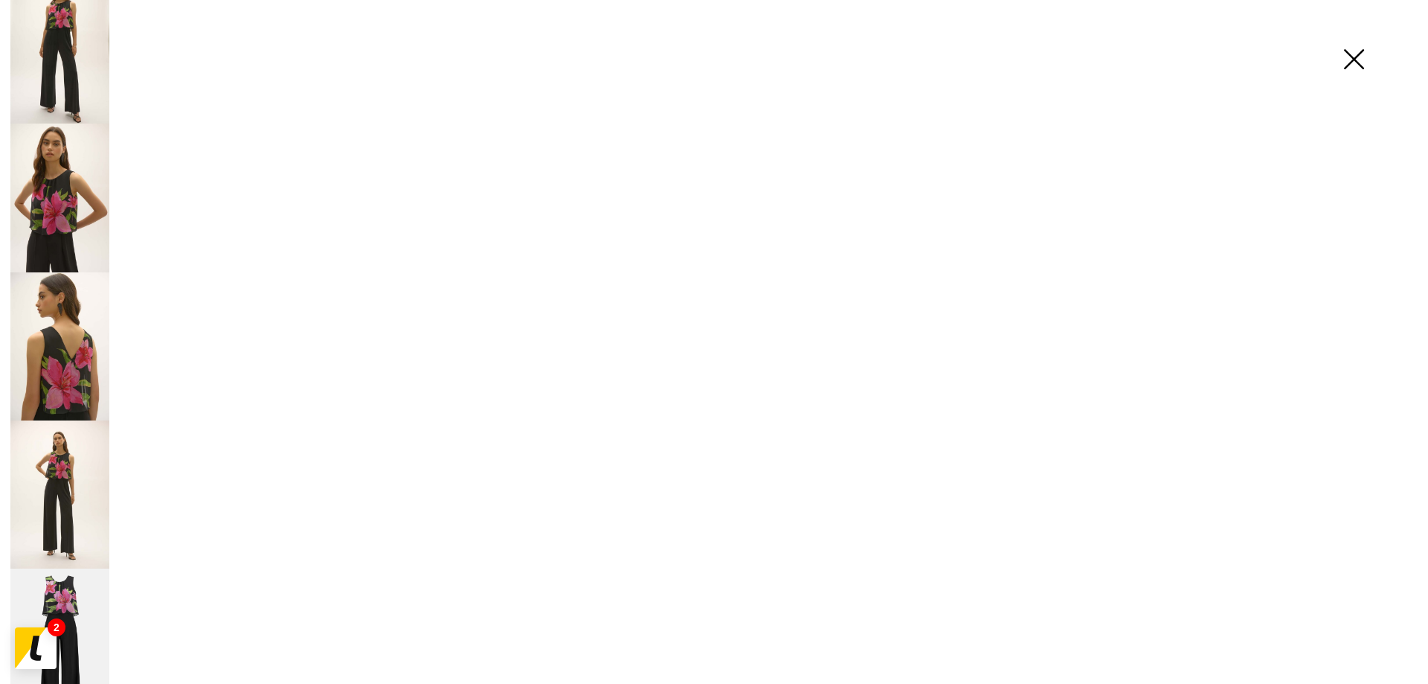
click at [74, 568] on img at bounding box center [59, 642] width 99 height 149
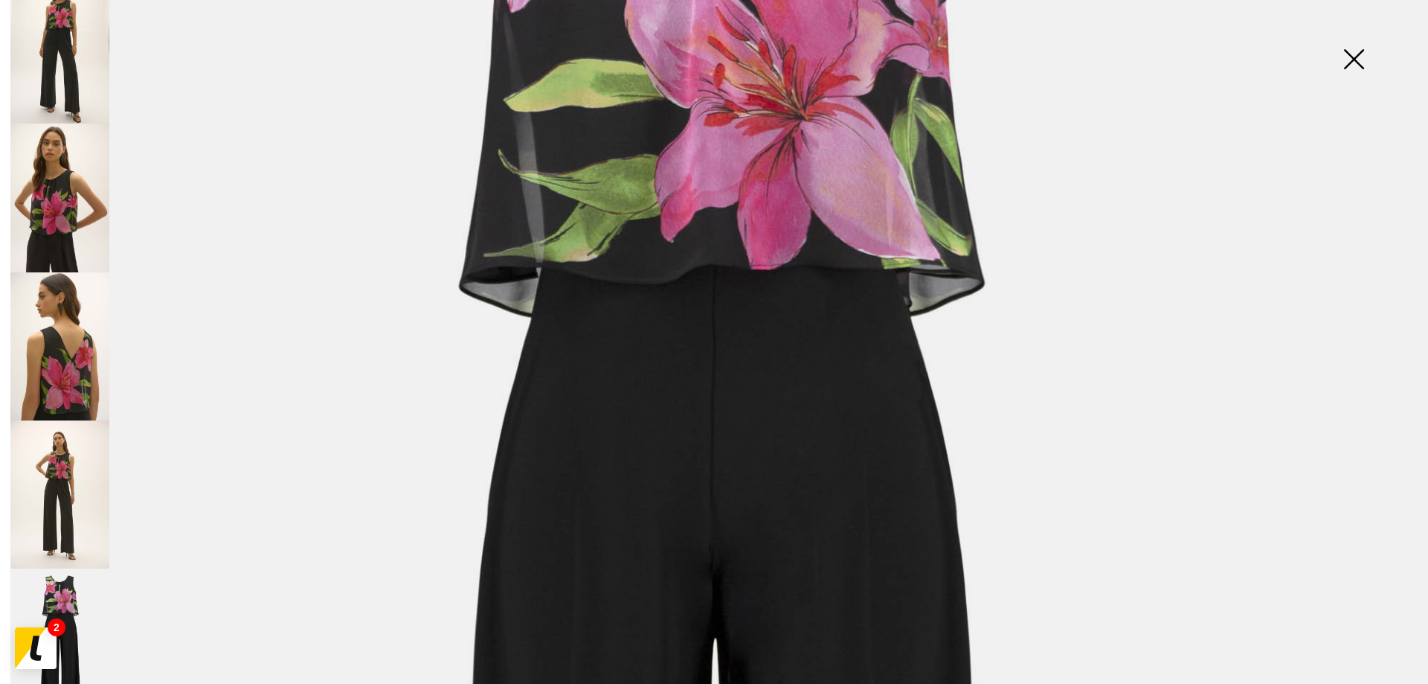
scroll to position [149, 0]
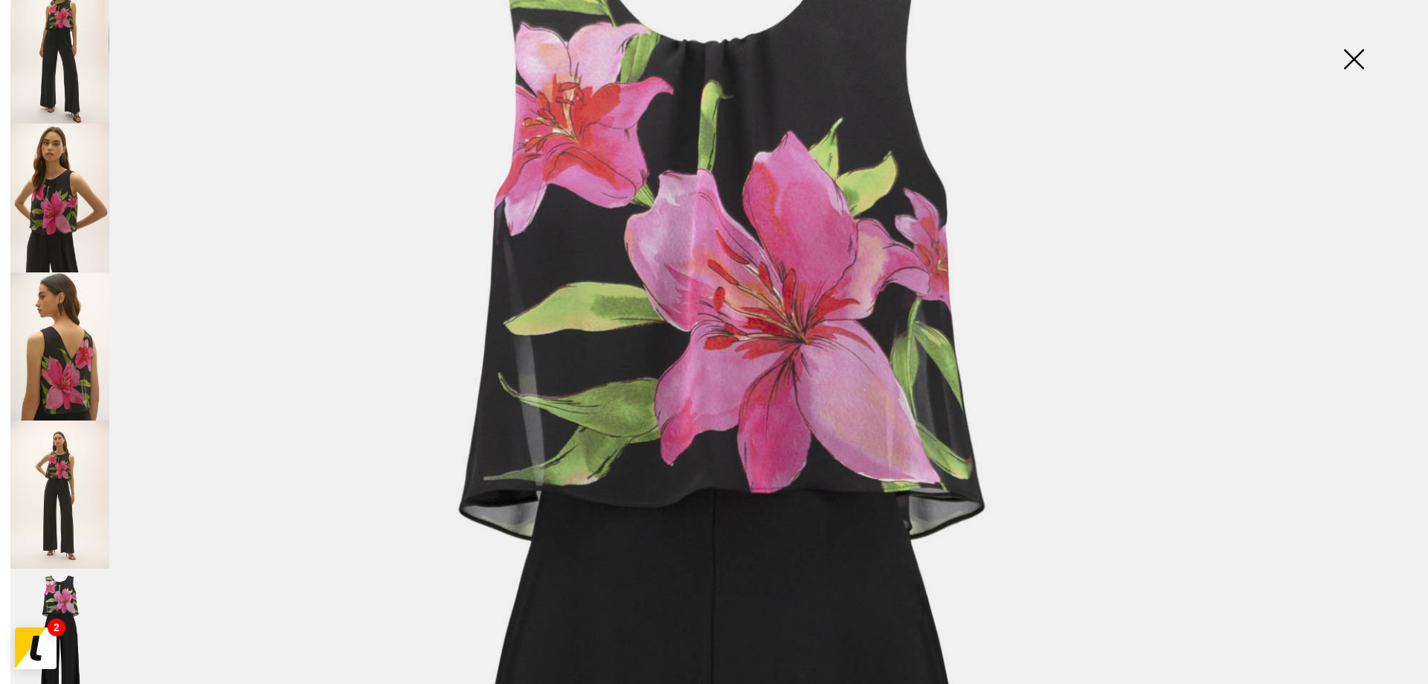
click at [71, 467] on img at bounding box center [59, 494] width 99 height 148
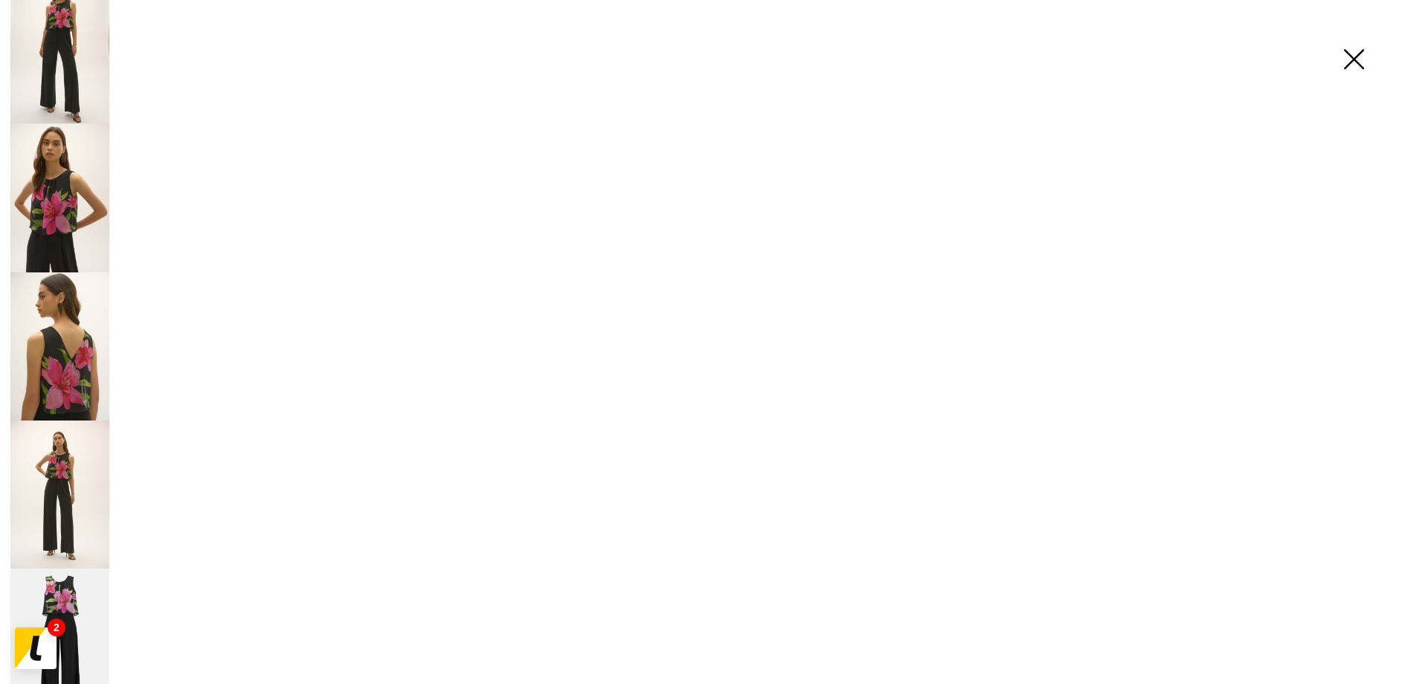
click at [90, 341] on img at bounding box center [59, 346] width 99 height 148
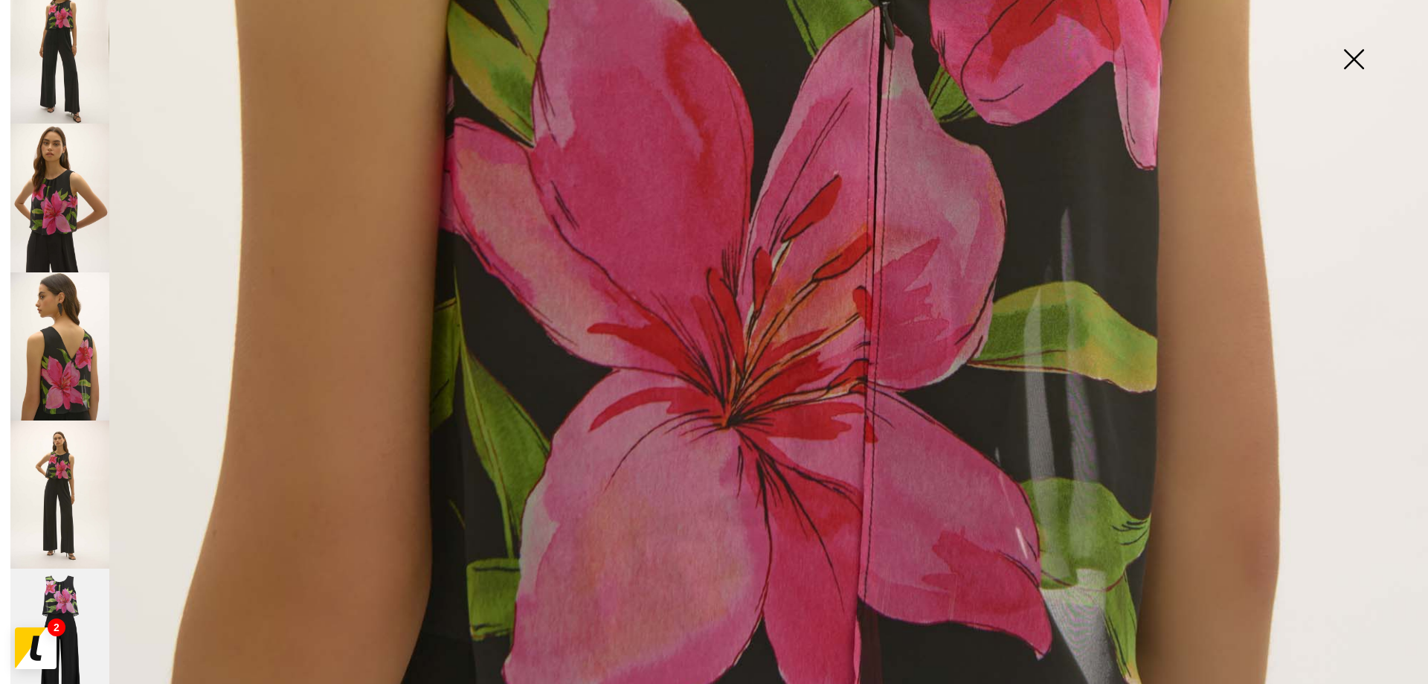
scroll to position [1440, 0]
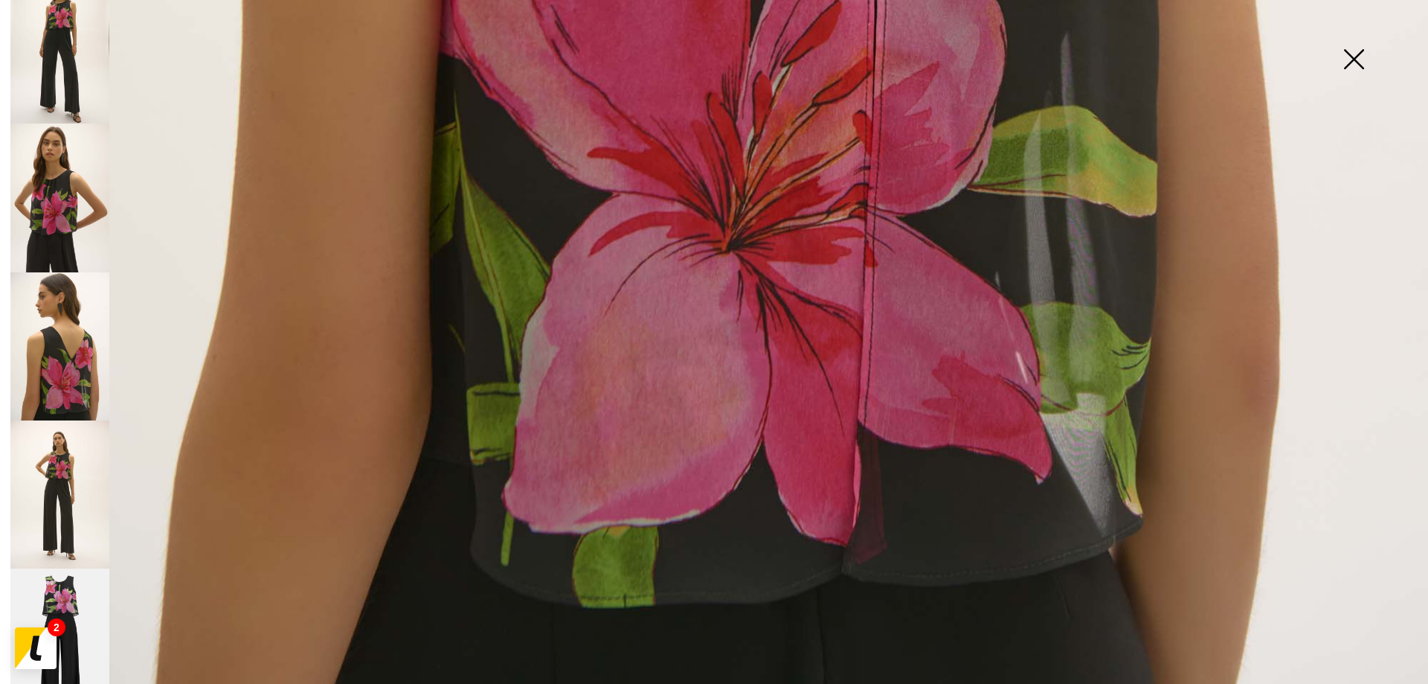
click at [1366, 64] on img at bounding box center [1353, 60] width 74 height 77
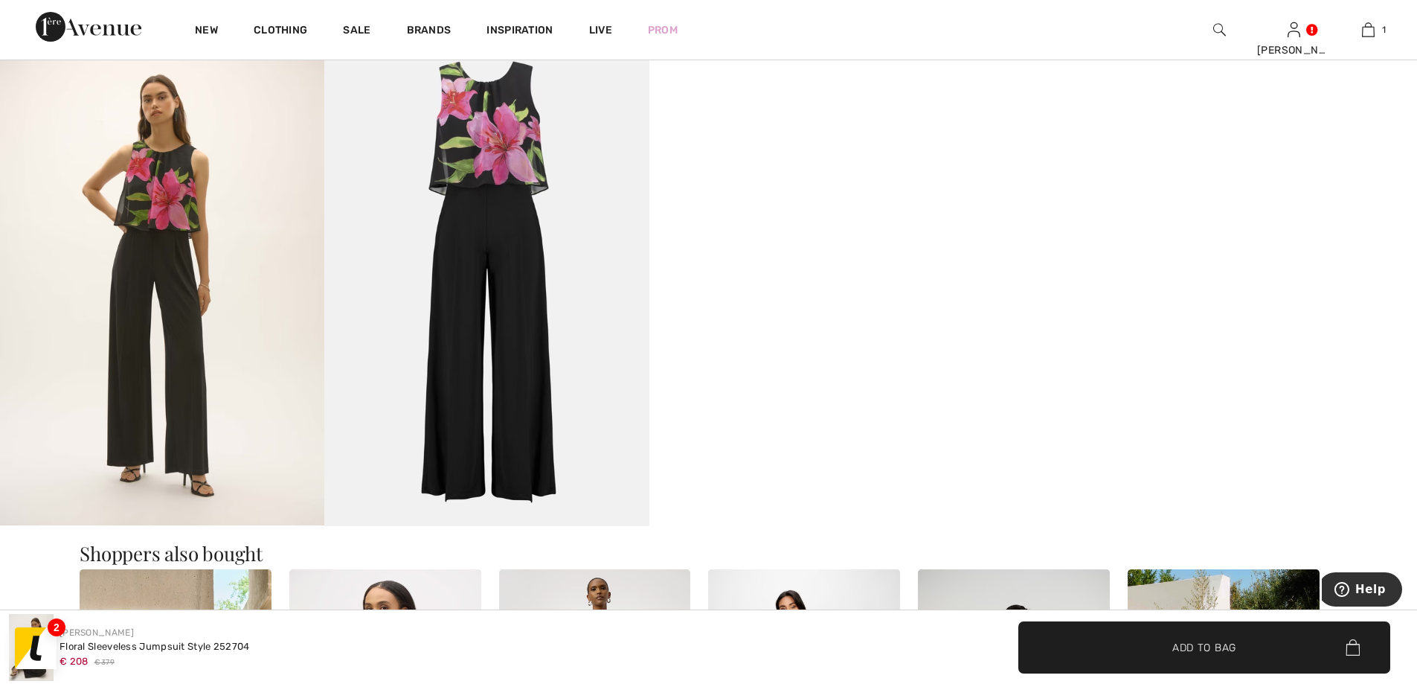
scroll to position [1268, 0]
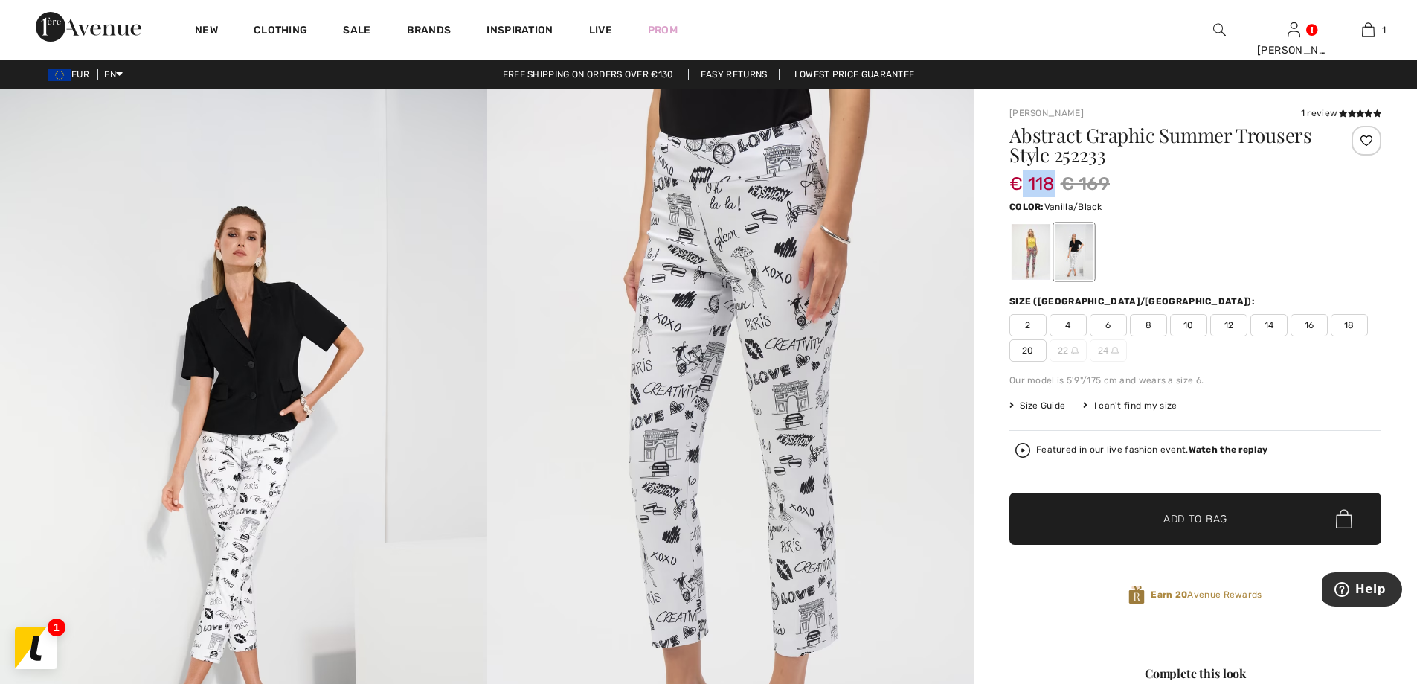
drag, startPoint x: 1025, startPoint y: 180, endPoint x: 1061, endPoint y: 180, distance: 36.4
click at [1061, 180] on div "€ 118 € 169" at bounding box center [1164, 183] width 310 height 27
click at [1061, 180] on span "€ 169" at bounding box center [1086, 183] width 50 height 27
click at [1280, 324] on span "14" at bounding box center [1268, 325] width 37 height 22
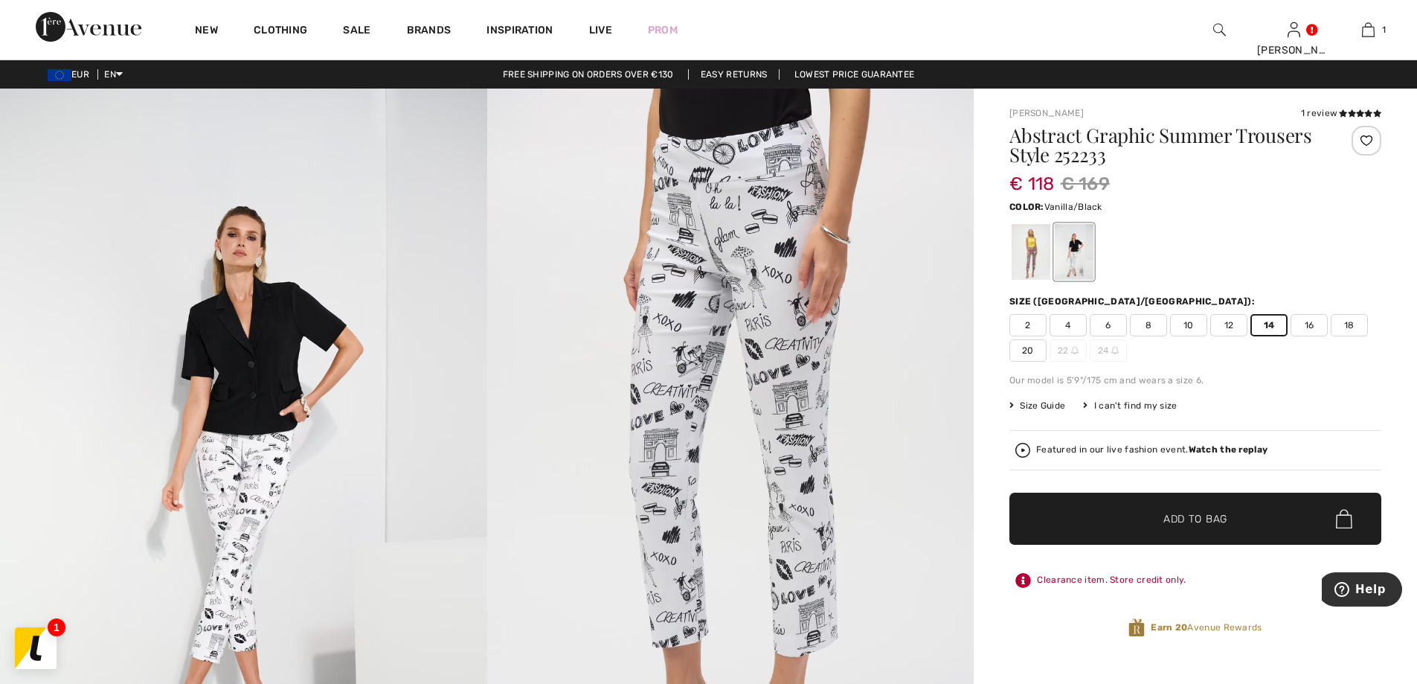
click at [1244, 513] on span "✔ Added to Bag Add to Bag" at bounding box center [1195, 518] width 372 height 52
click at [1037, 245] on div at bounding box center [1031, 252] width 39 height 56
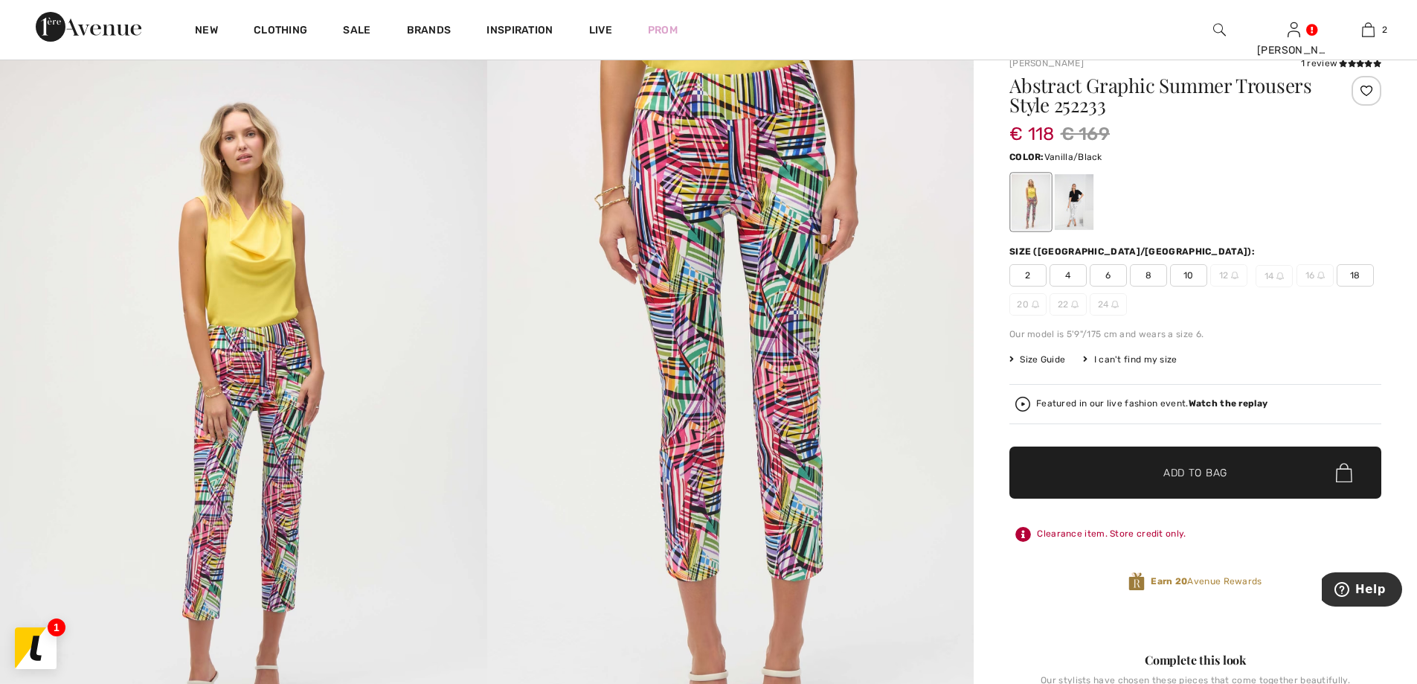
scroll to position [74, 0]
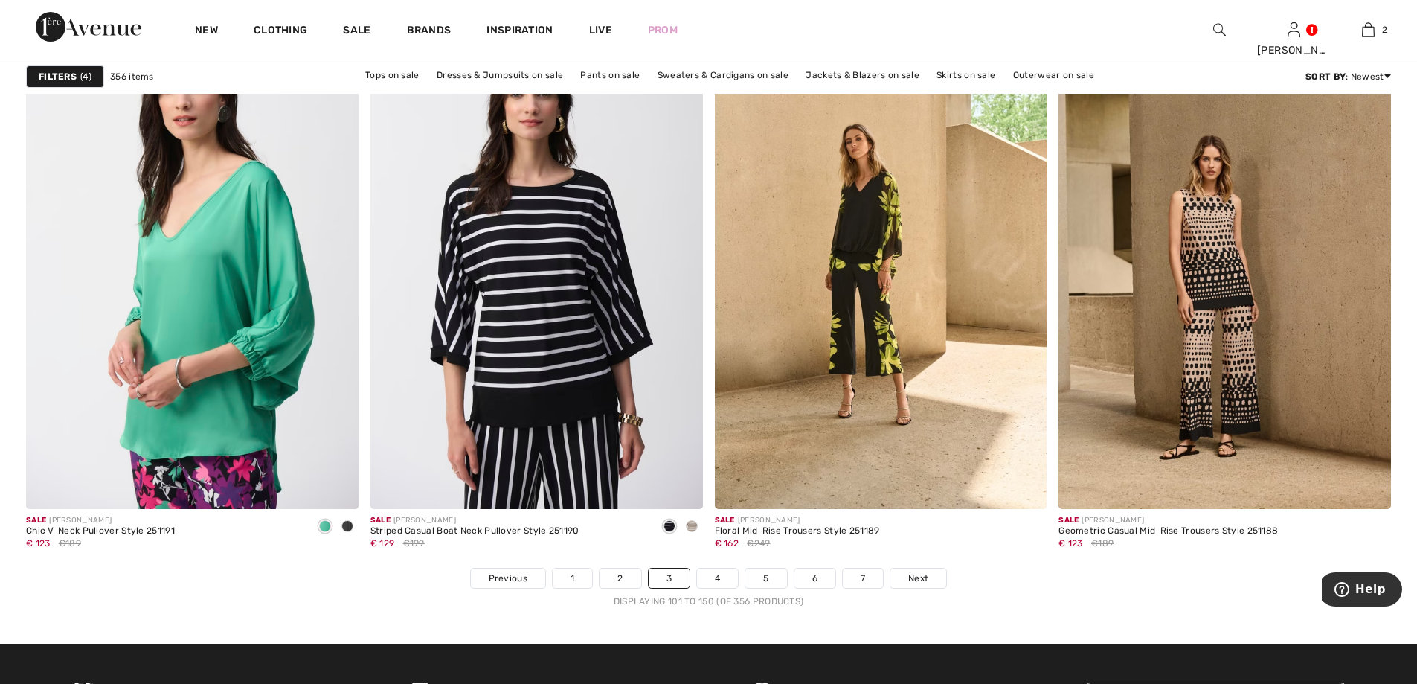
scroll to position [8330, 0]
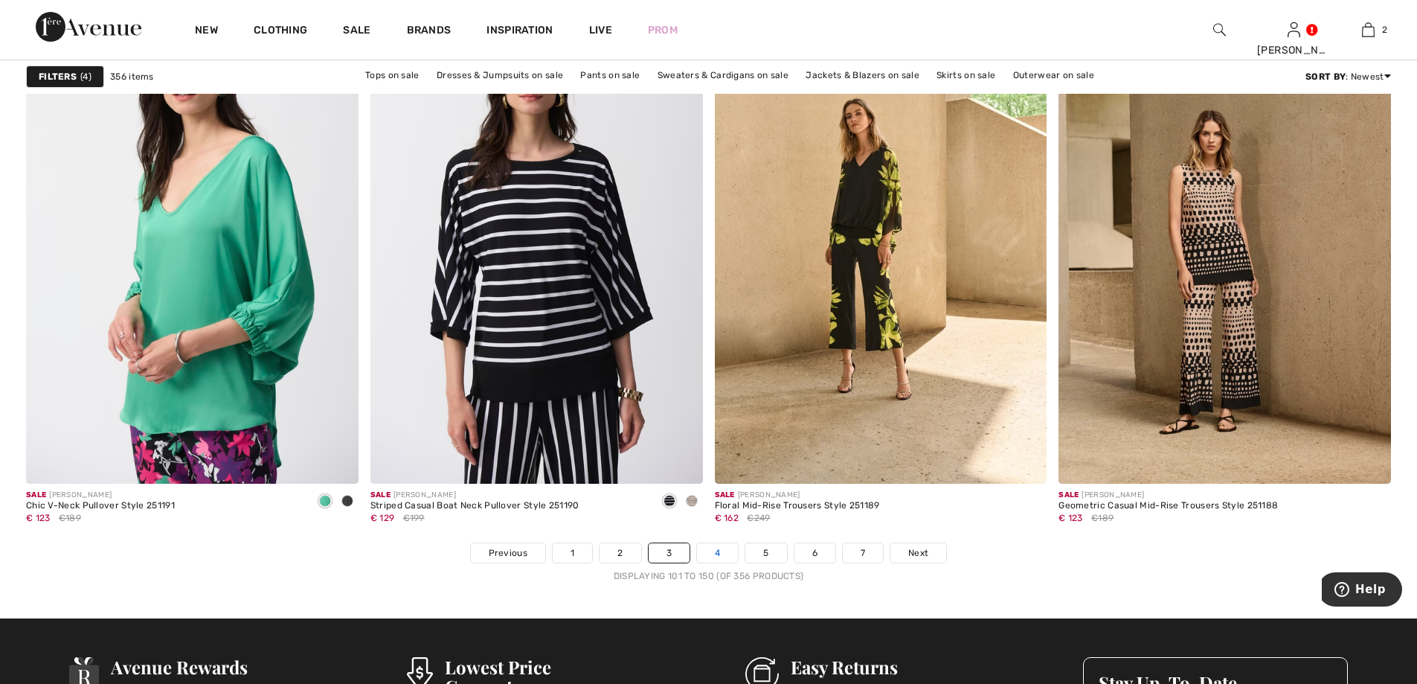
click at [718, 555] on link "4" at bounding box center [717, 552] width 41 height 19
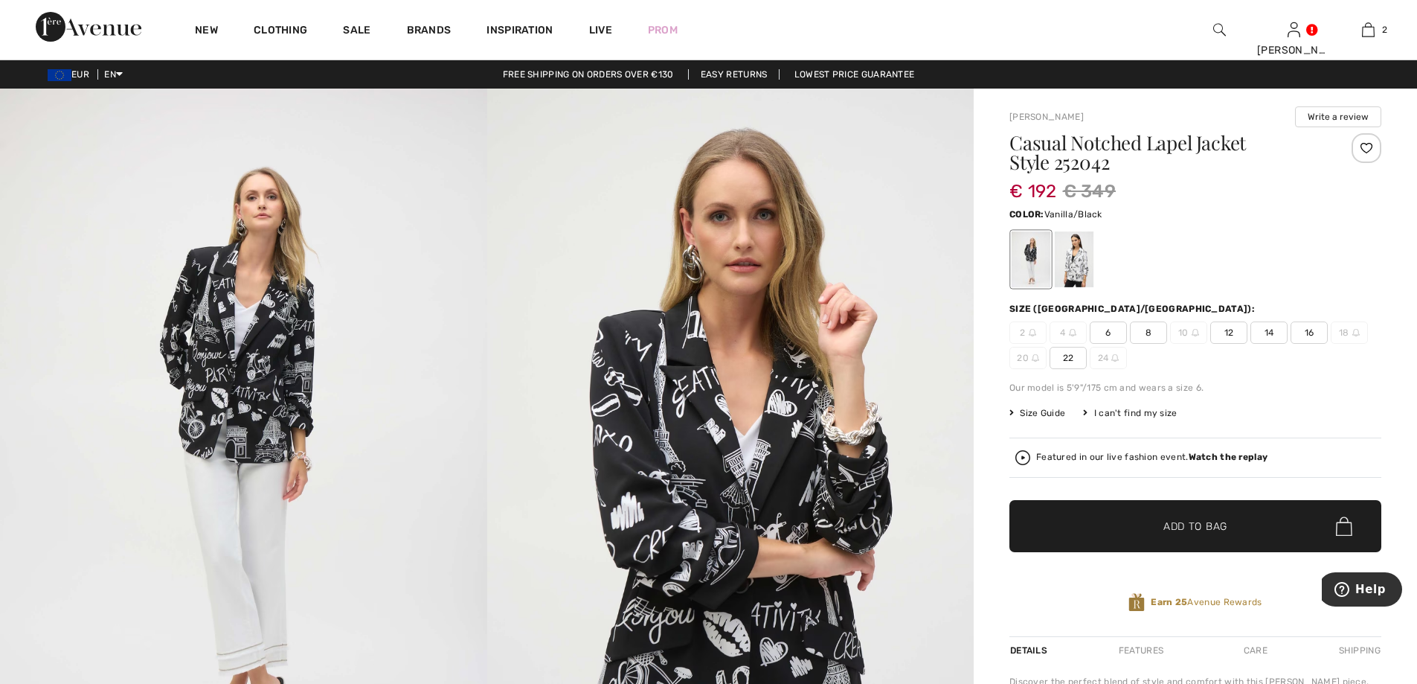
click at [1093, 287] on div at bounding box center [1074, 259] width 39 height 56
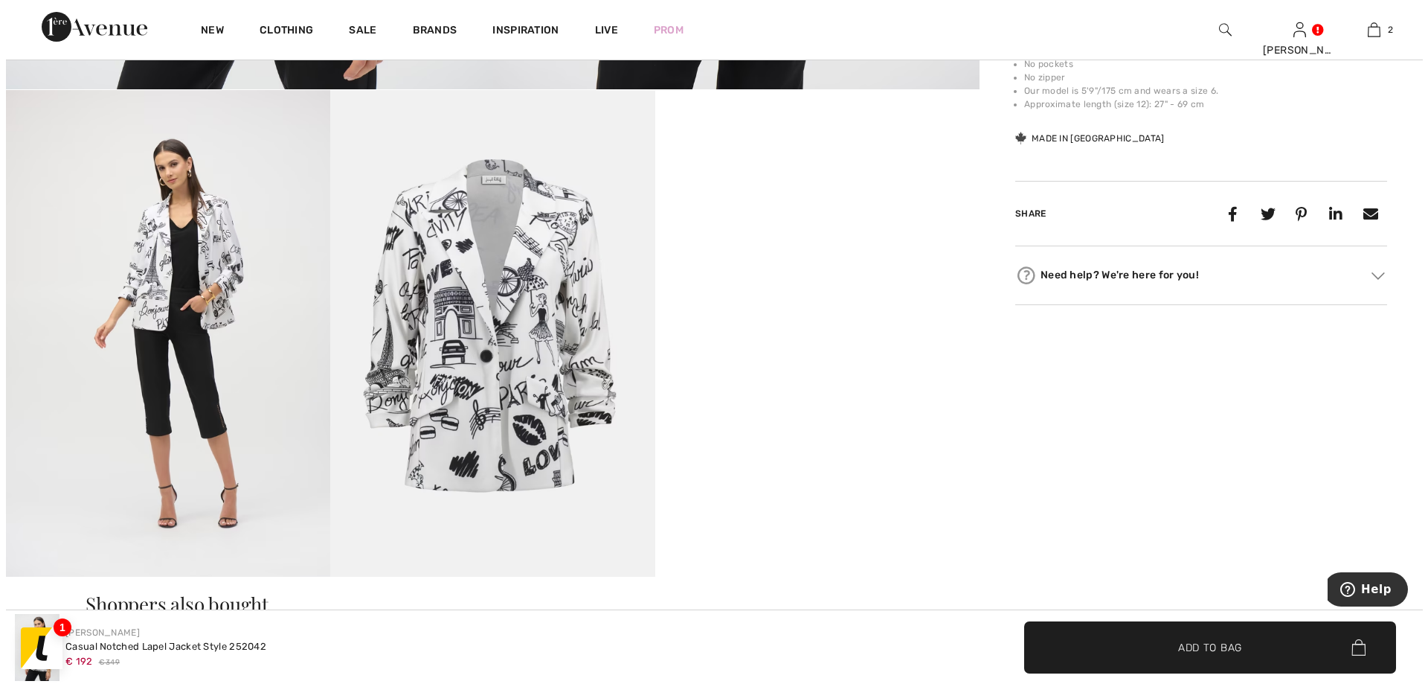
scroll to position [744, 0]
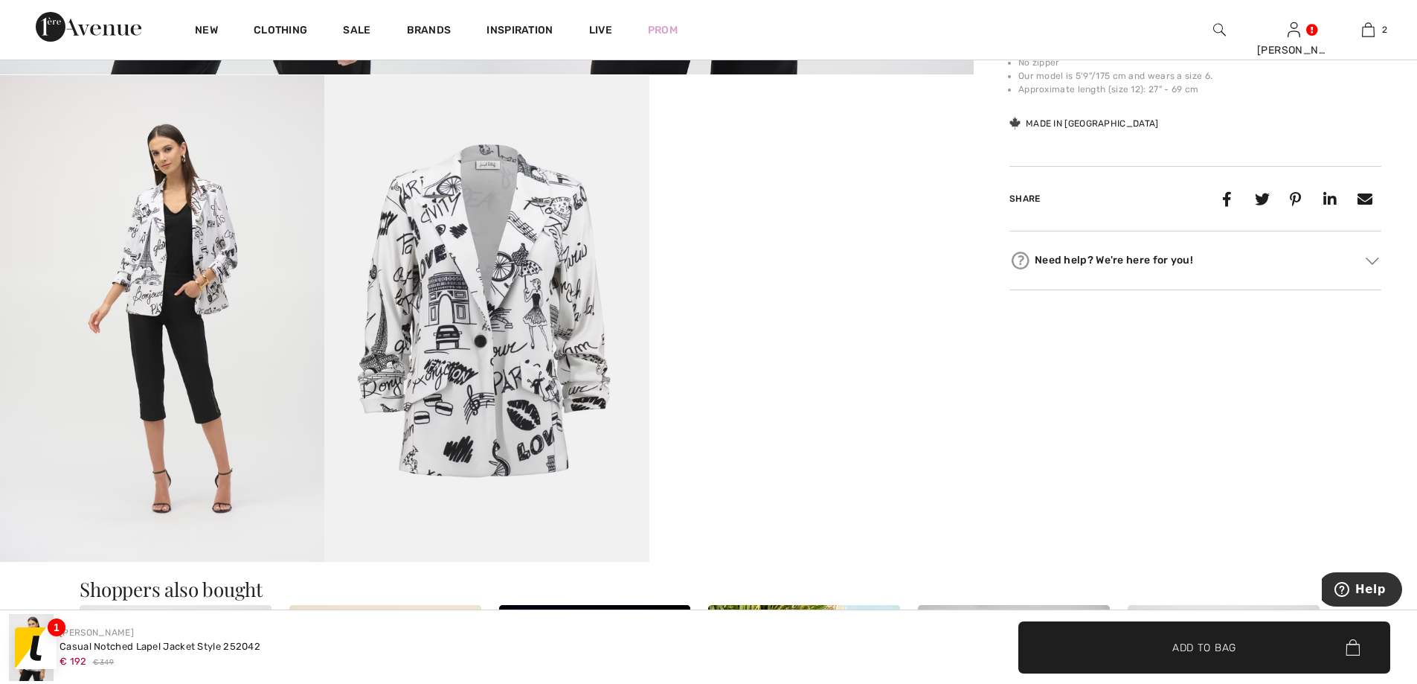
click at [434, 407] on img at bounding box center [486, 318] width 324 height 486
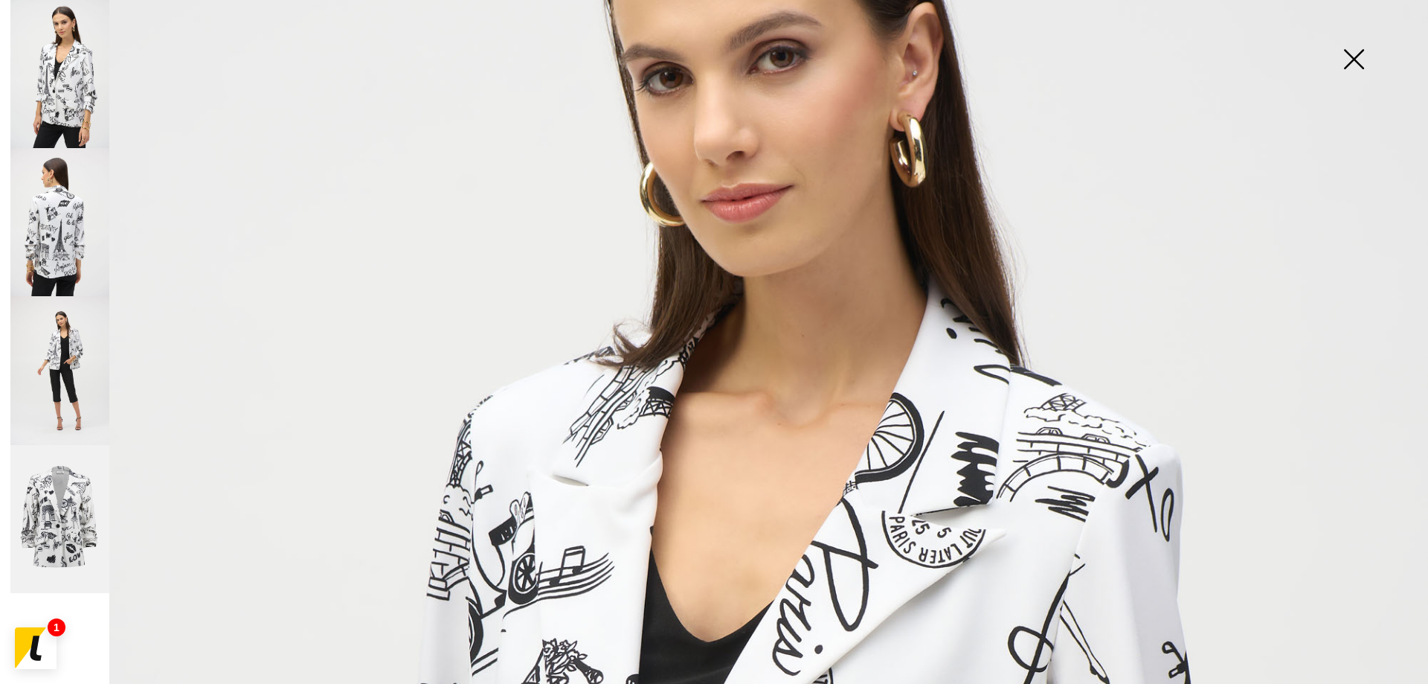
scroll to position [595, 0]
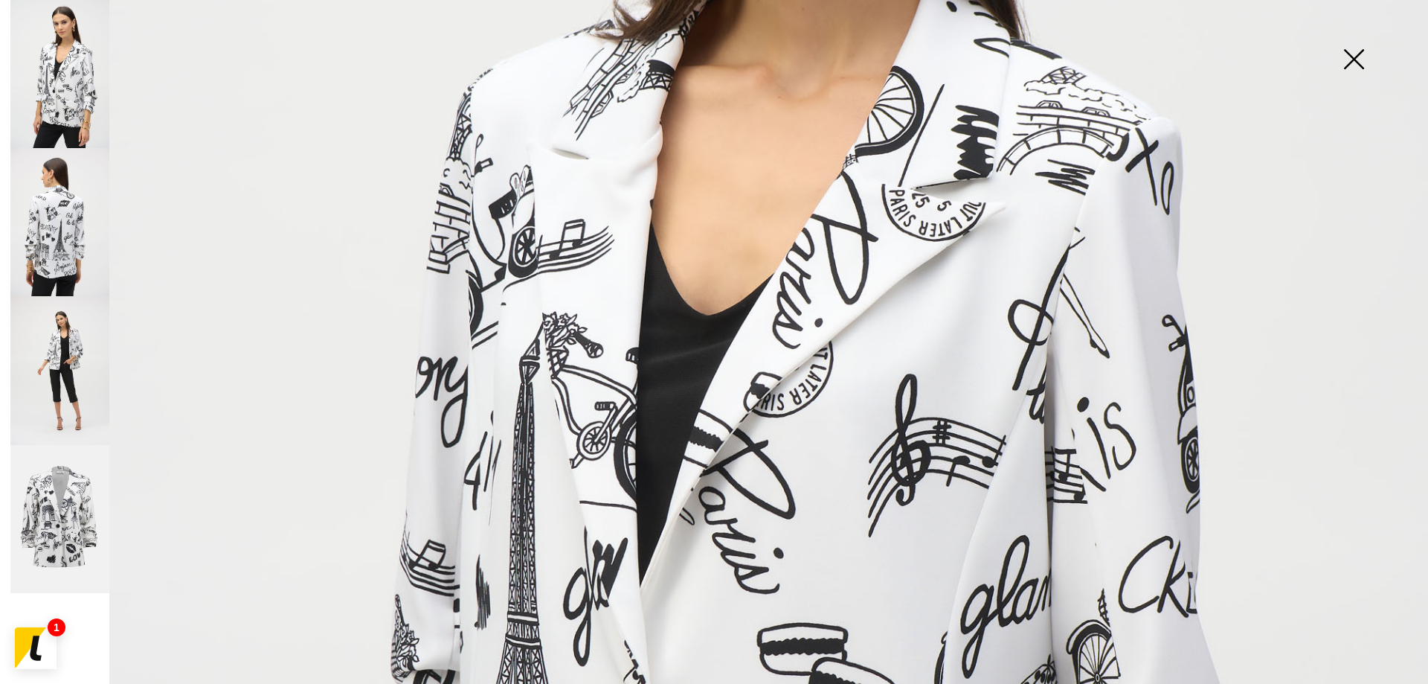
click at [64, 486] on img at bounding box center [59, 519] width 99 height 149
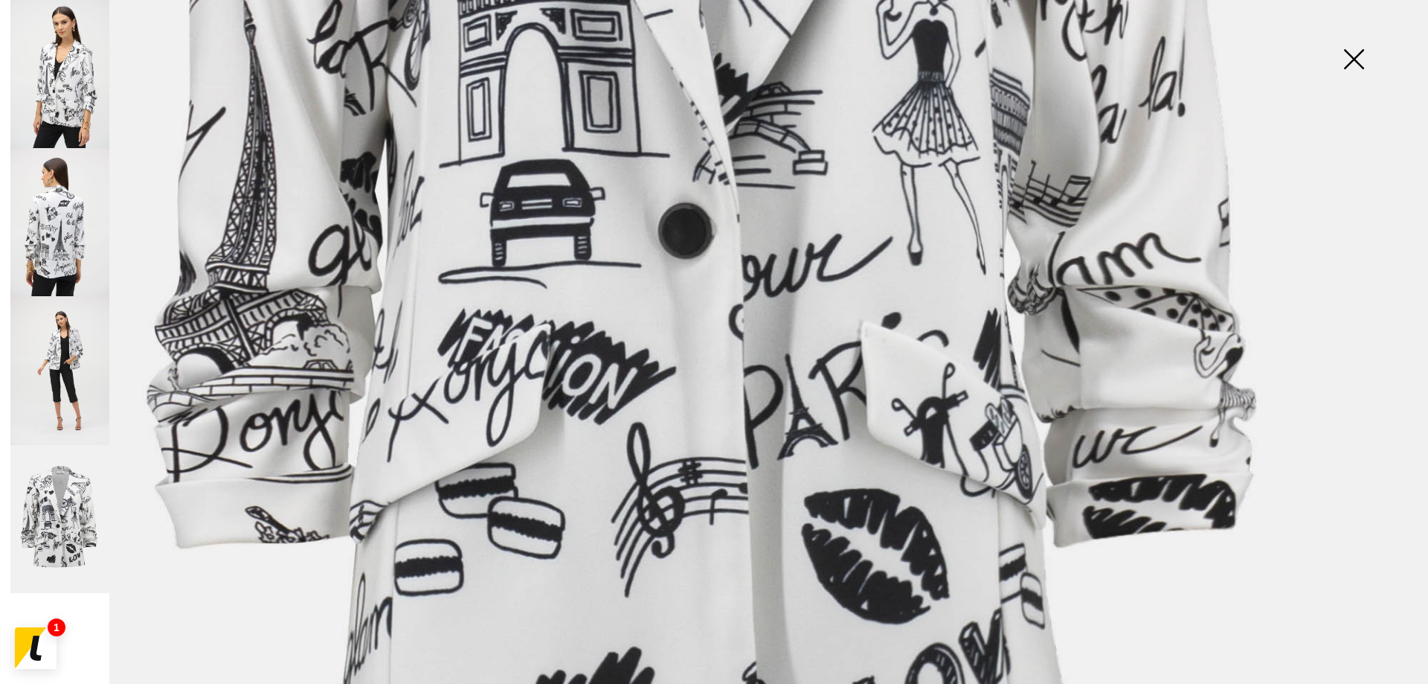
scroll to position [967, 0]
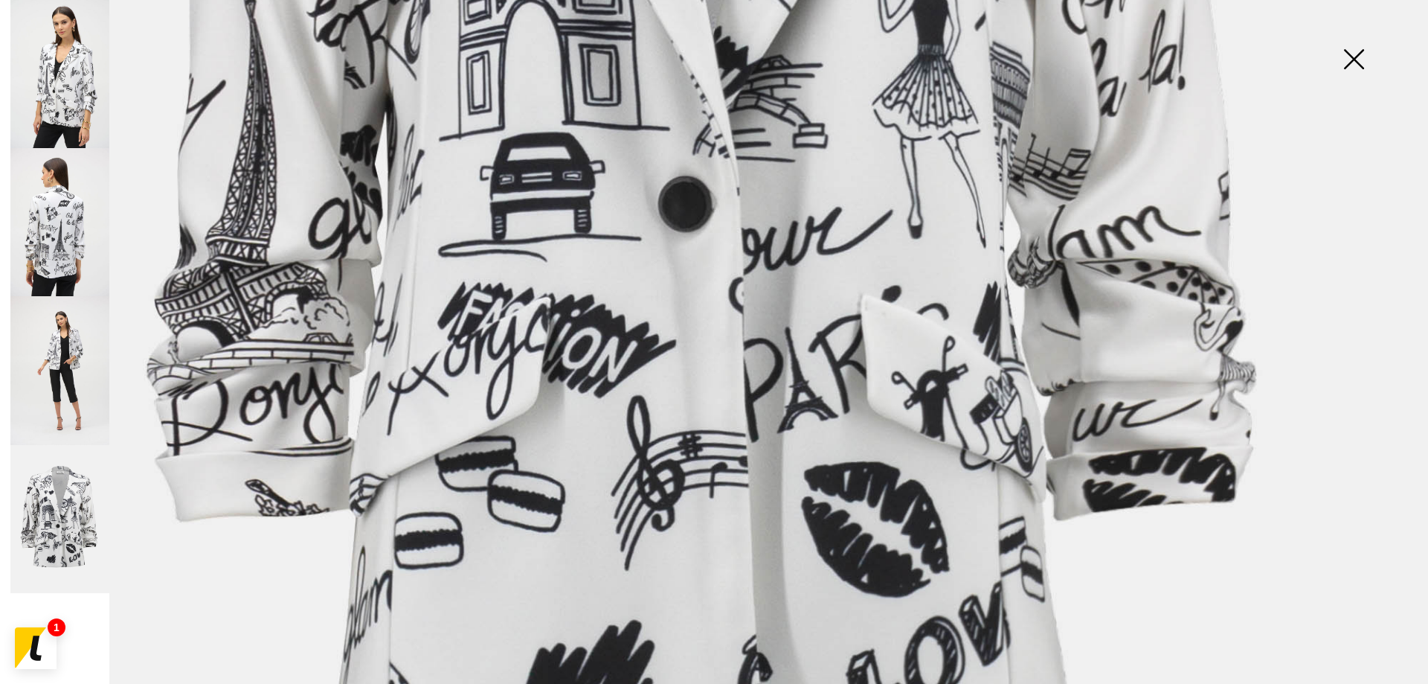
click at [86, 318] on img at bounding box center [59, 370] width 99 height 148
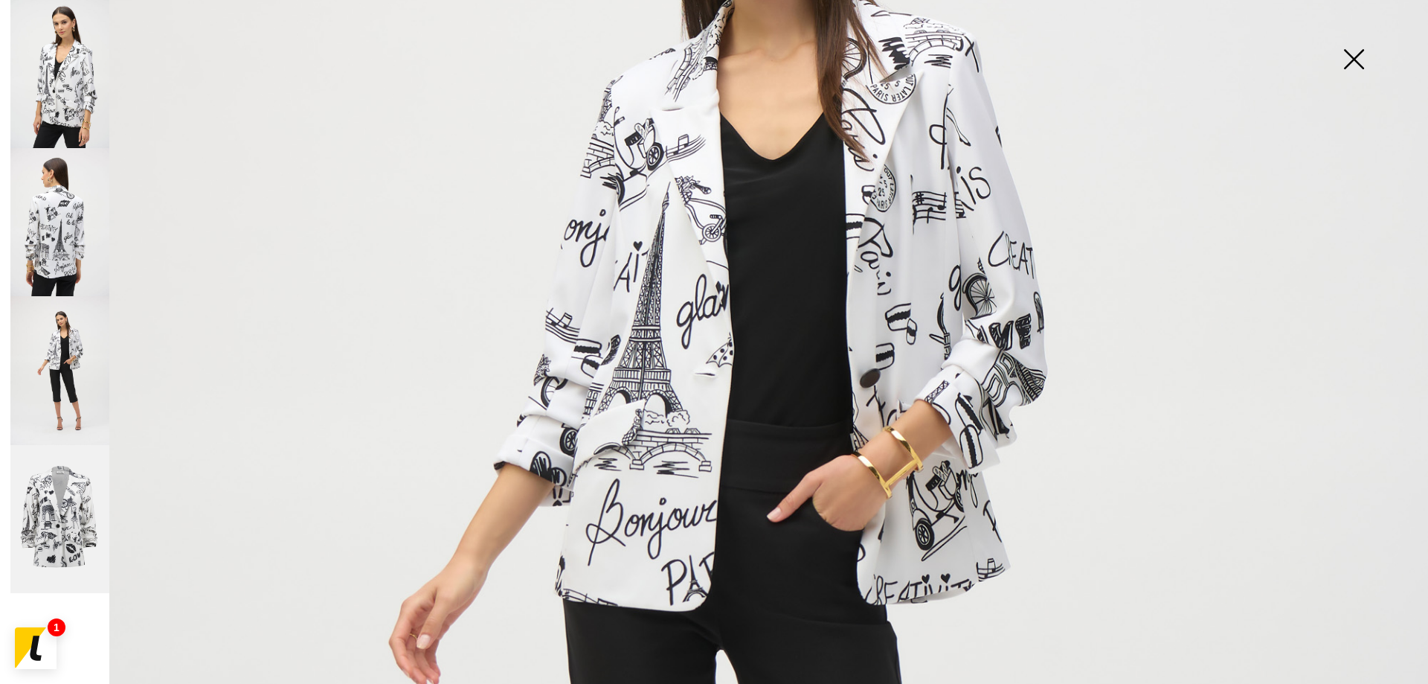
scroll to position [446, 0]
click at [60, 218] on img at bounding box center [59, 222] width 99 height 148
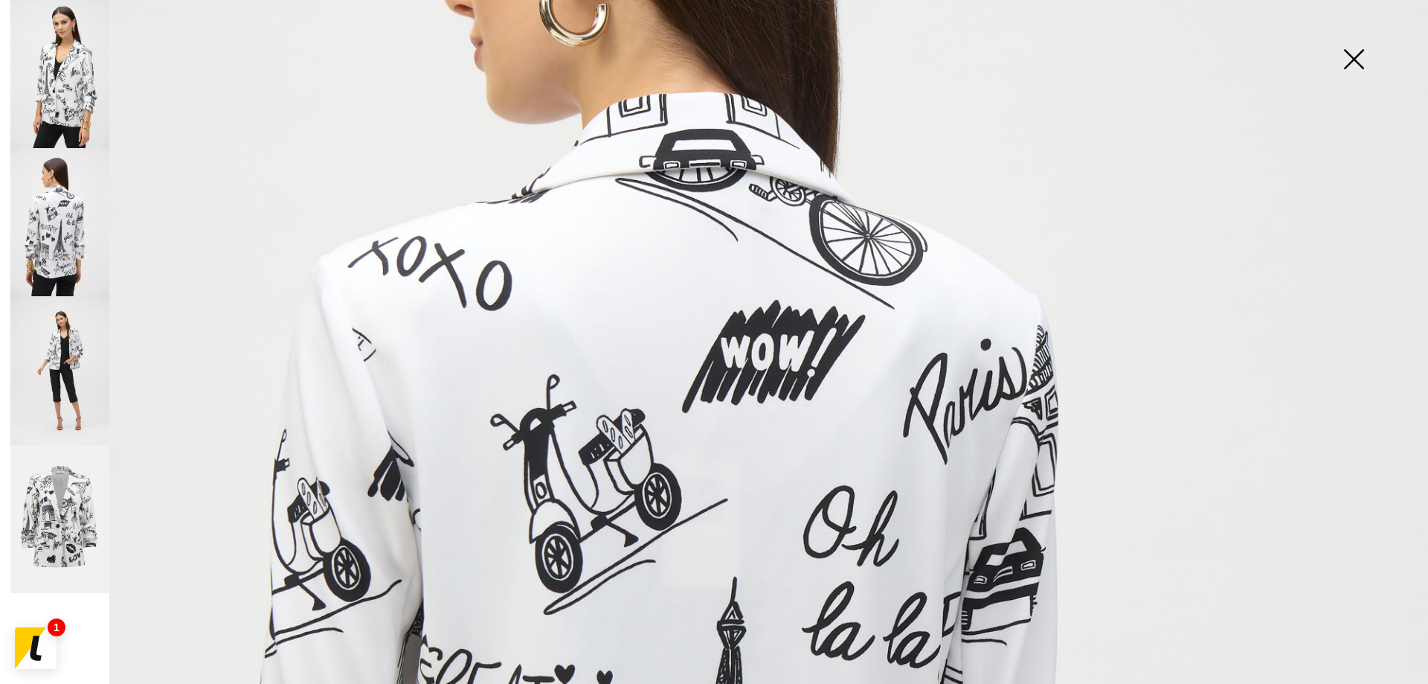
click at [89, 80] on img at bounding box center [59, 74] width 99 height 148
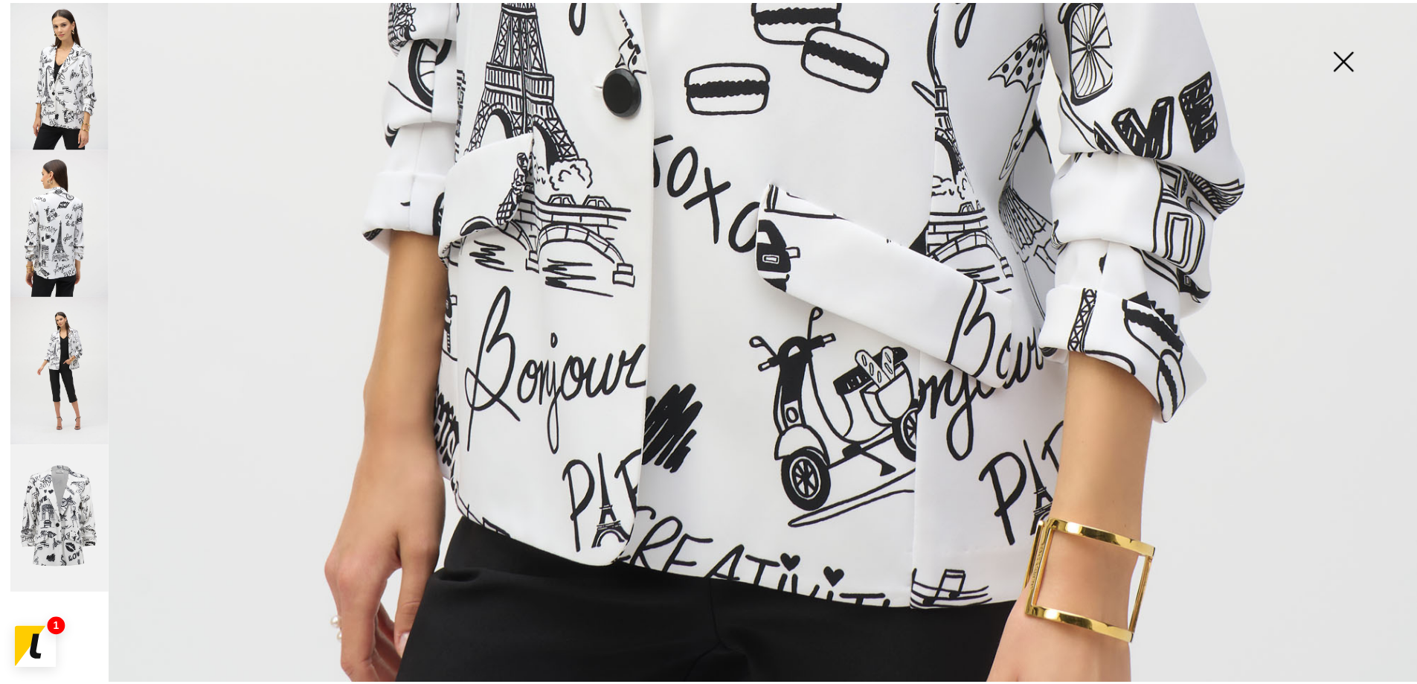
scroll to position [1264, 0]
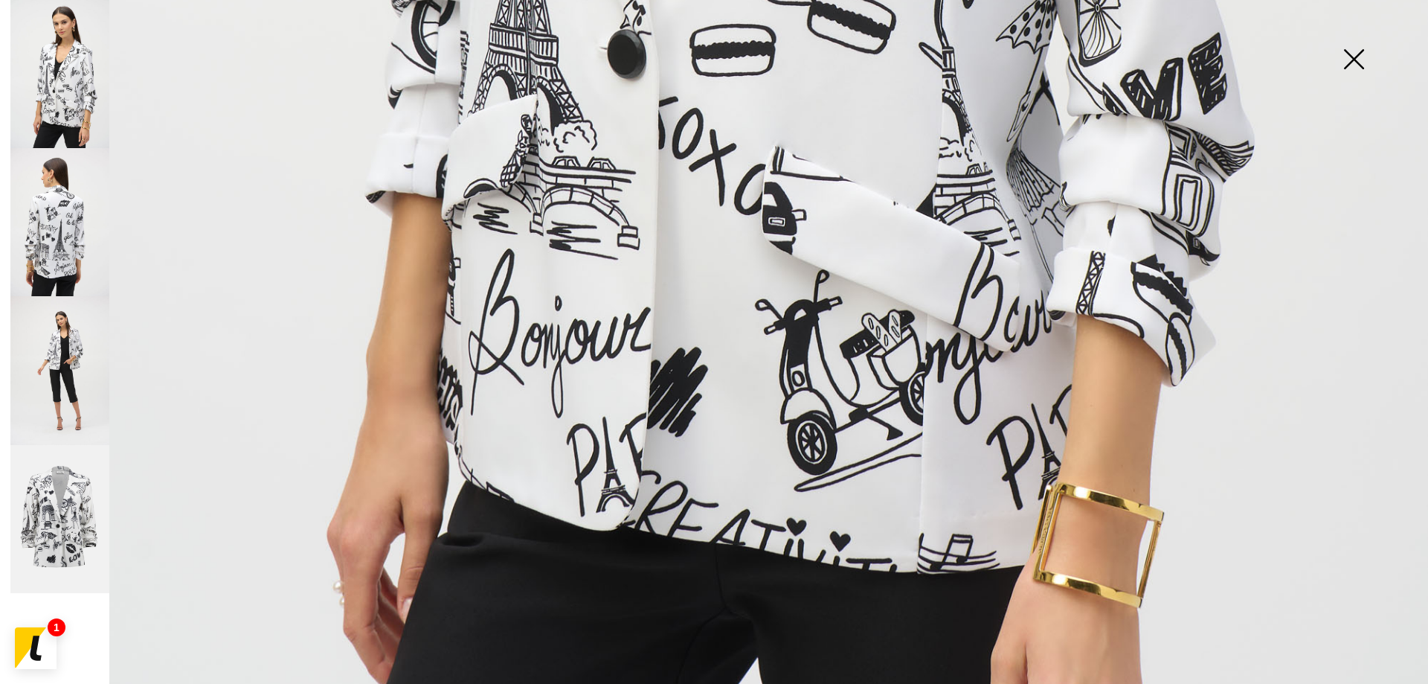
click at [1352, 52] on img at bounding box center [1353, 60] width 74 height 77
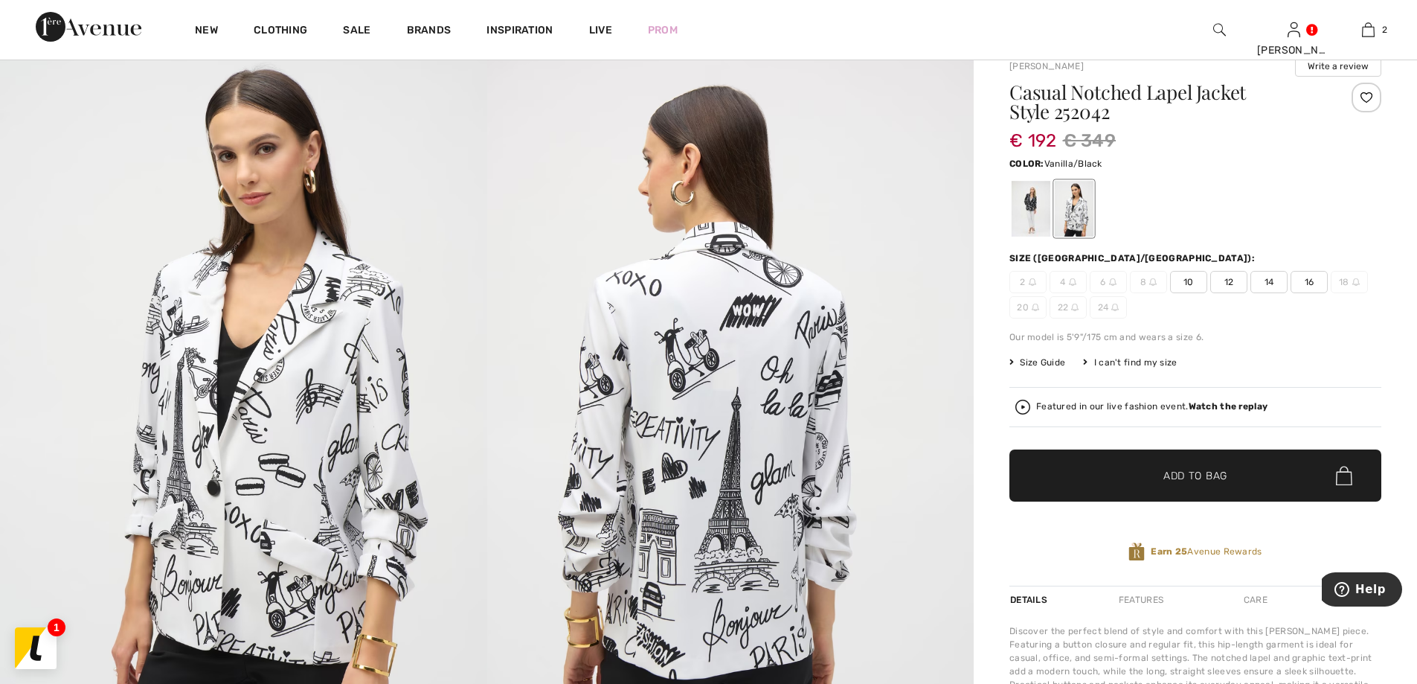
scroll to position [70, 0]
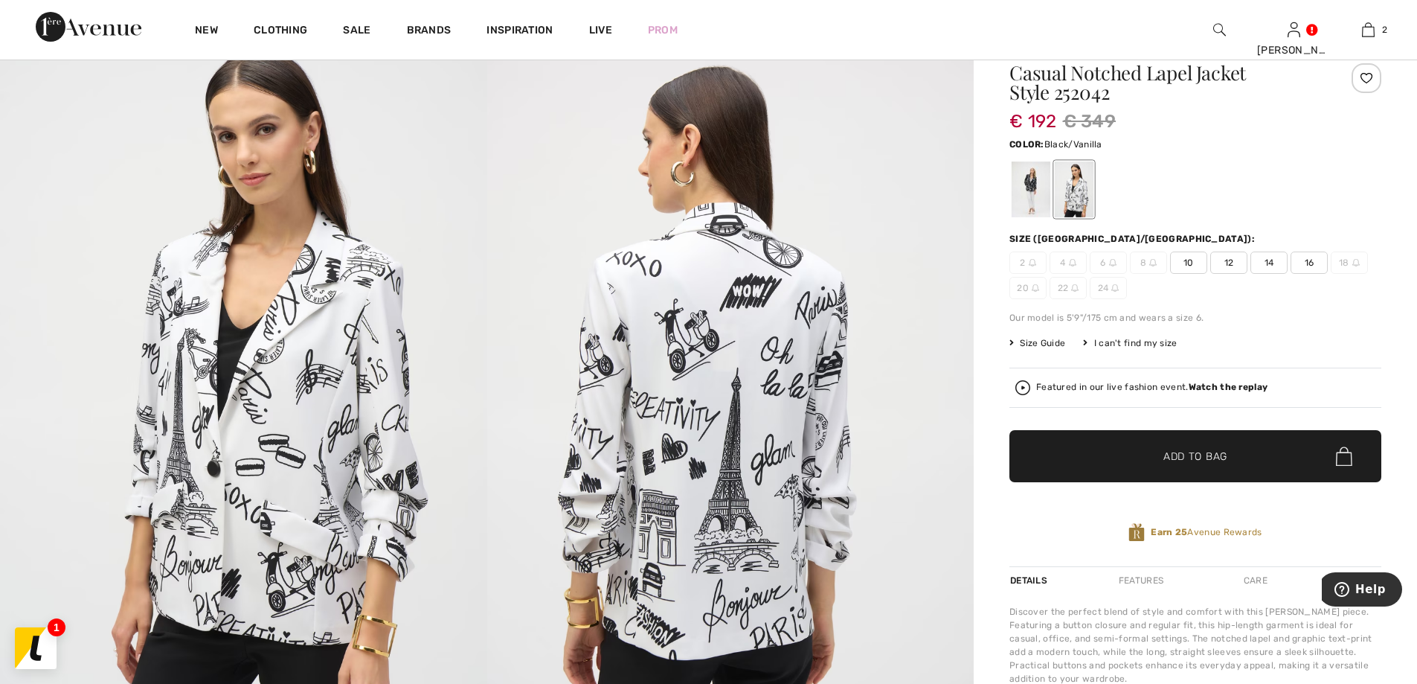
click at [1017, 176] on div at bounding box center [1031, 189] width 39 height 56
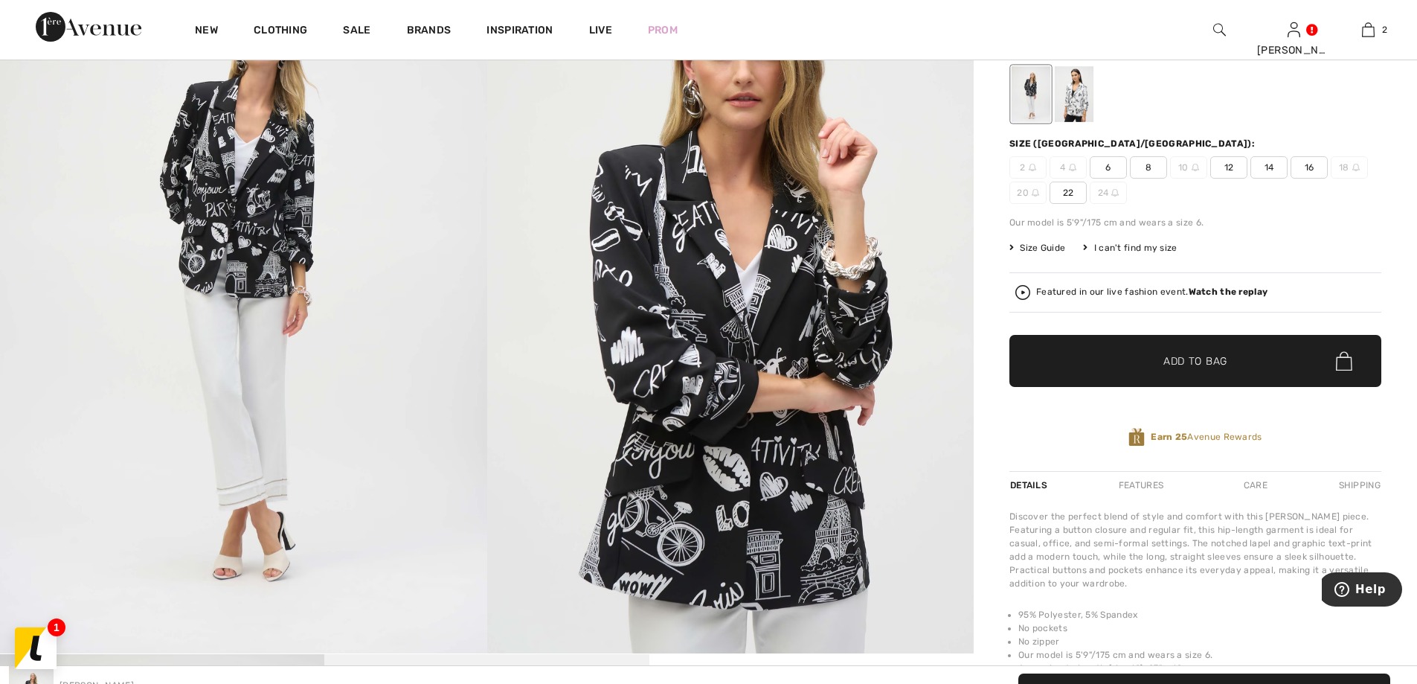
scroll to position [78, 0]
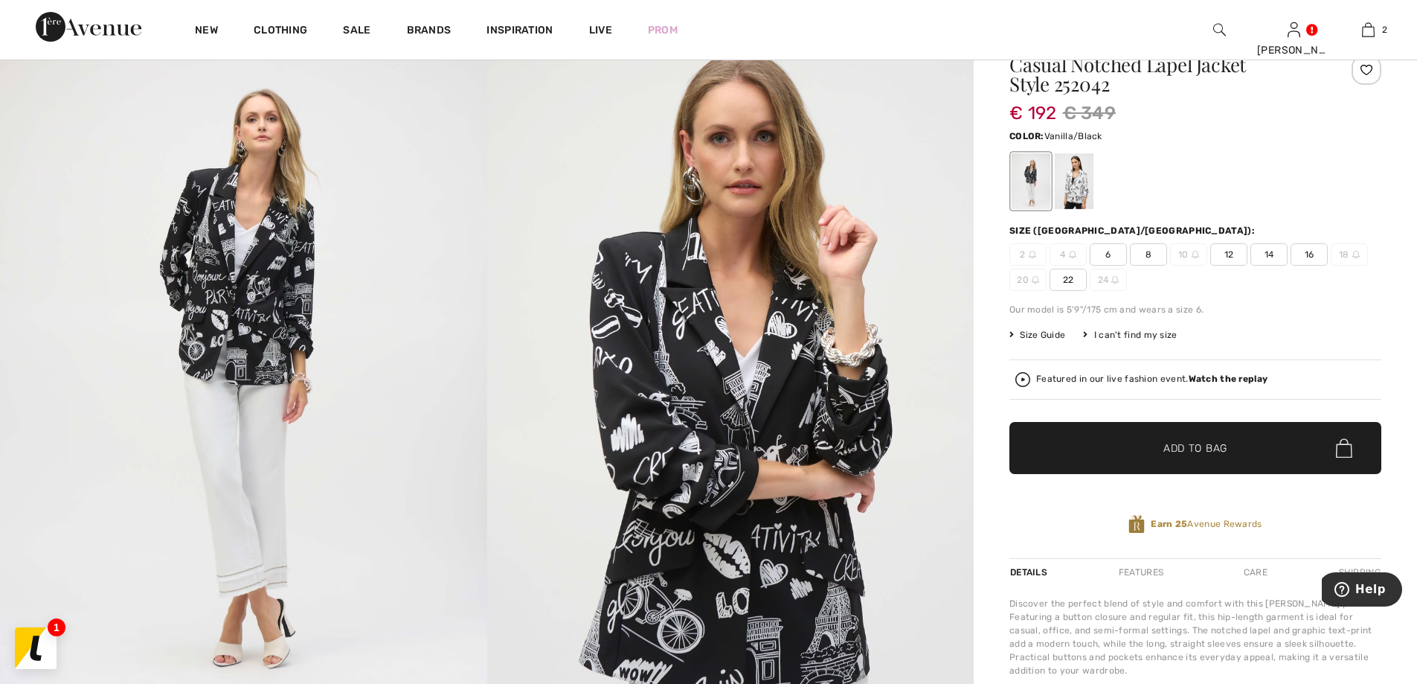
click at [1065, 196] on div at bounding box center [1074, 181] width 39 height 56
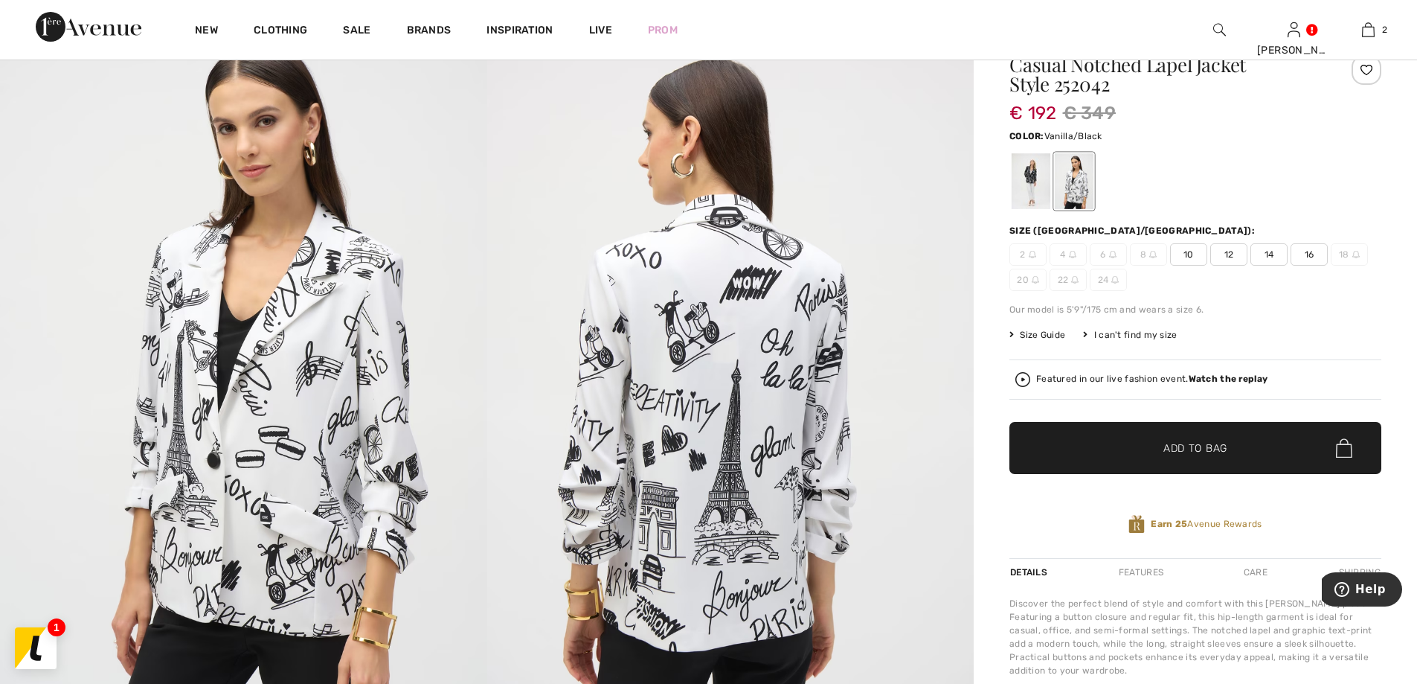
drag, startPoint x: 1395, startPoint y: 104, endPoint x: 1392, endPoint y: 118, distance: 14.4
click at [1392, 118] on div "Joseph Ribkoff Write a review Casual Notched Lapel Jacket Style 252042 € 192 € …" at bounding box center [1195, 627] width 443 height 1235
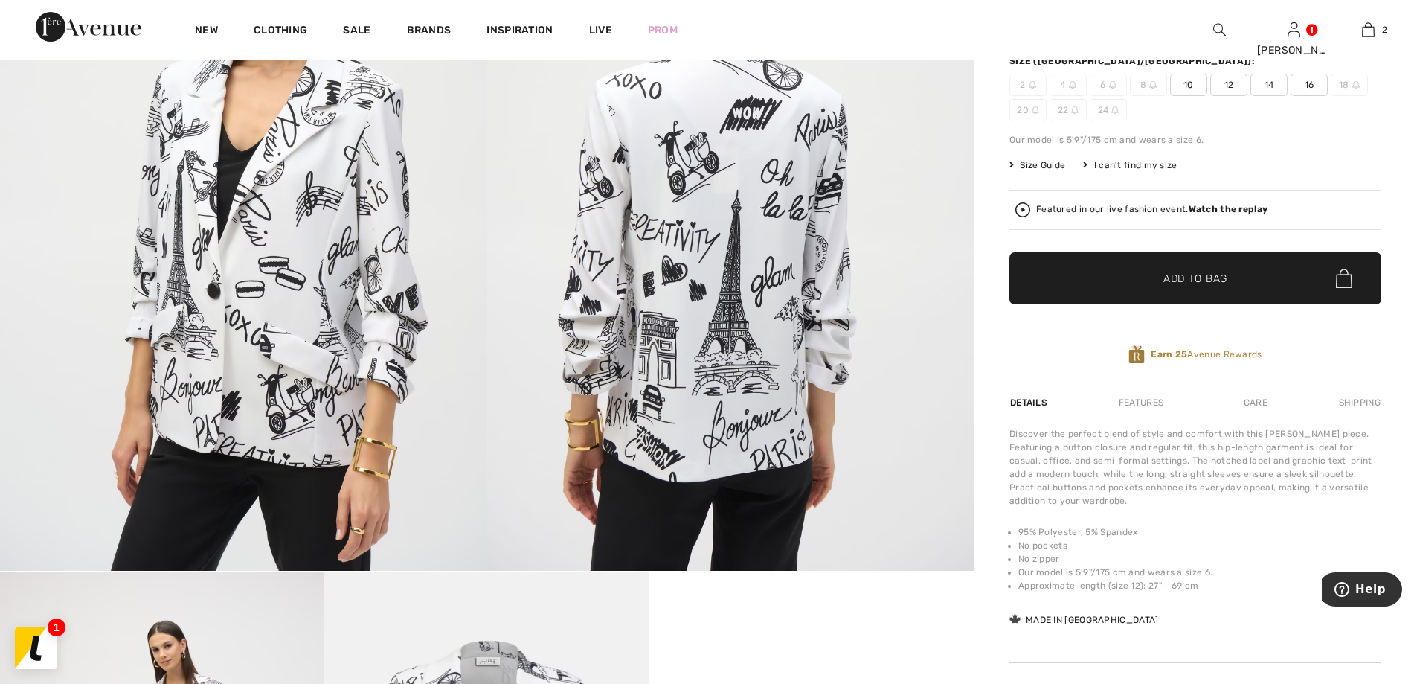
scroll to position [200, 0]
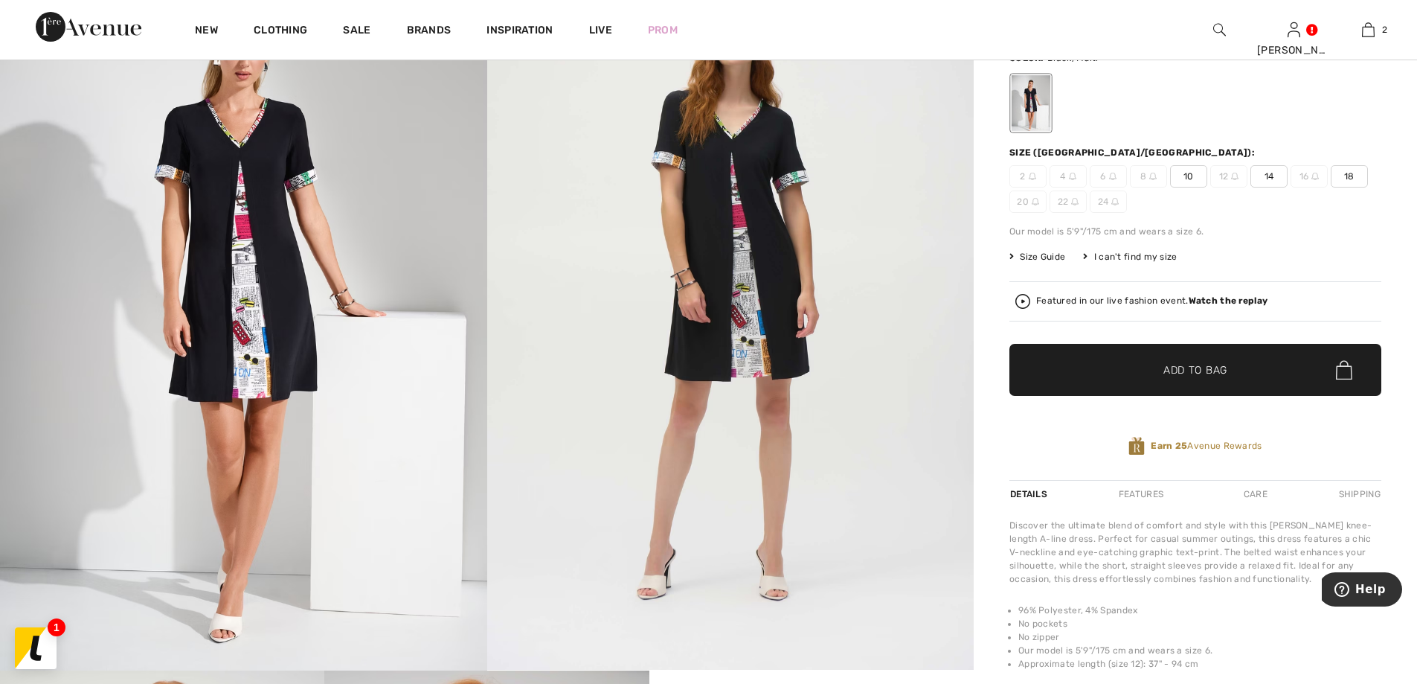
click at [726, 191] on img at bounding box center [730, 305] width 487 height 730
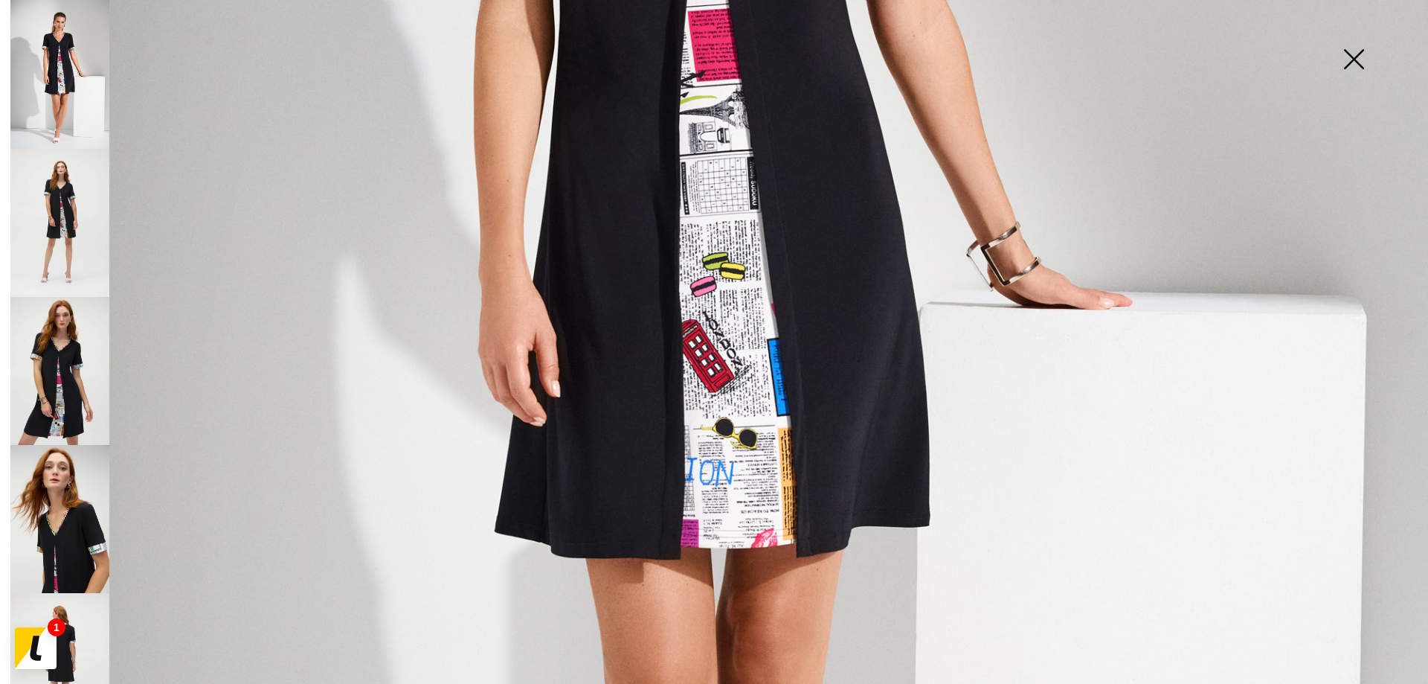
scroll to position [818, 0]
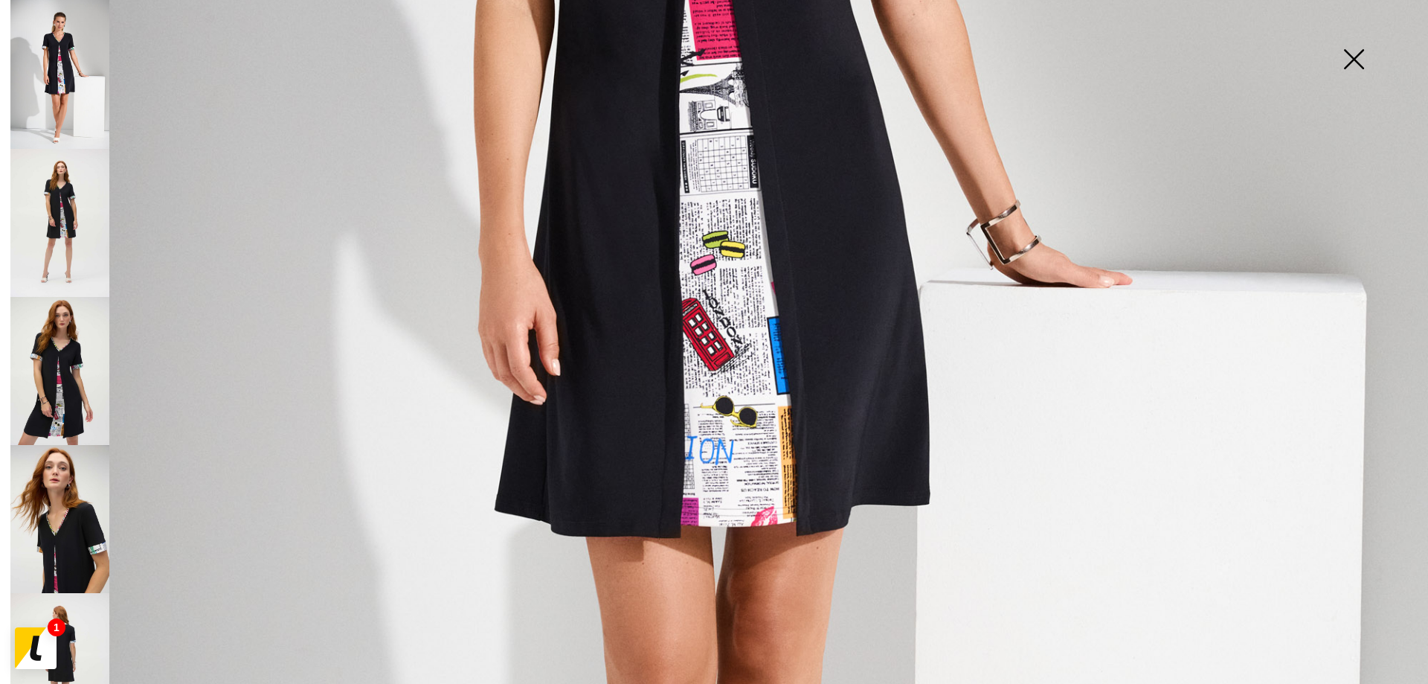
click at [58, 236] on img at bounding box center [59, 223] width 99 height 148
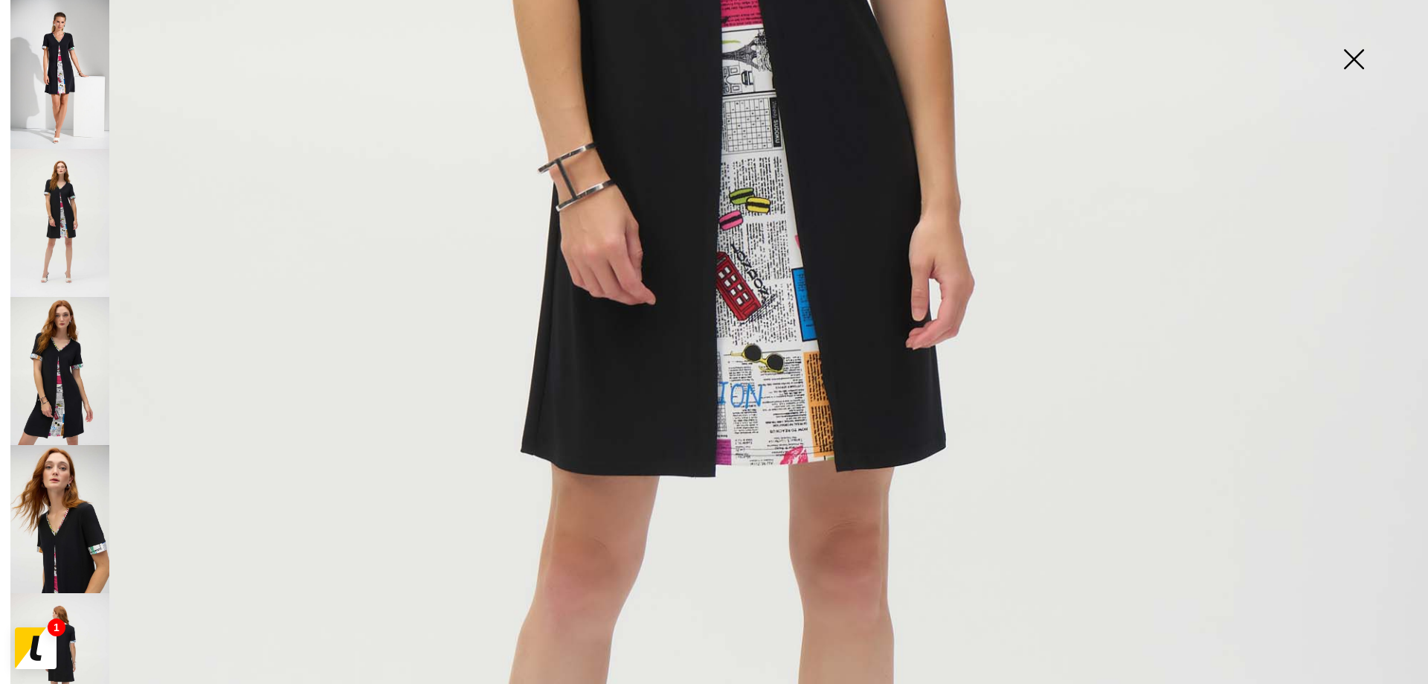
click at [53, 359] on img at bounding box center [59, 371] width 99 height 148
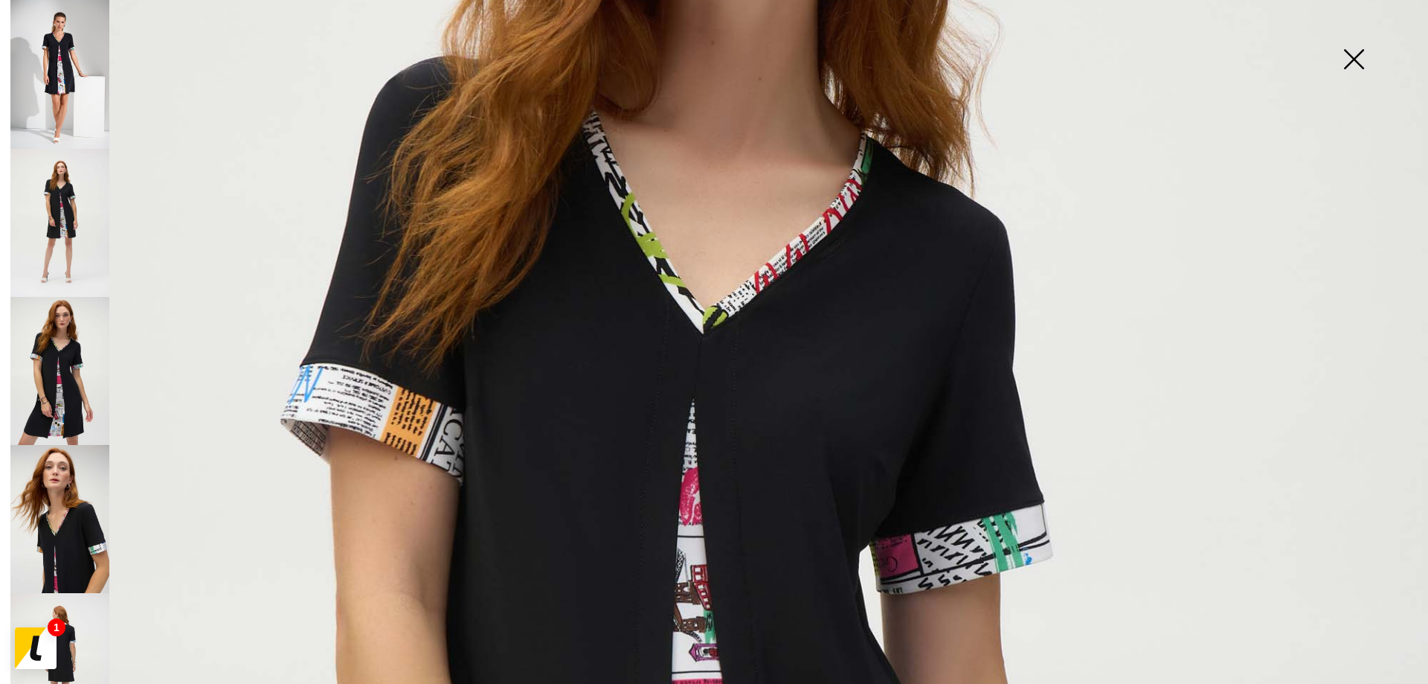
scroll to position [446, 0]
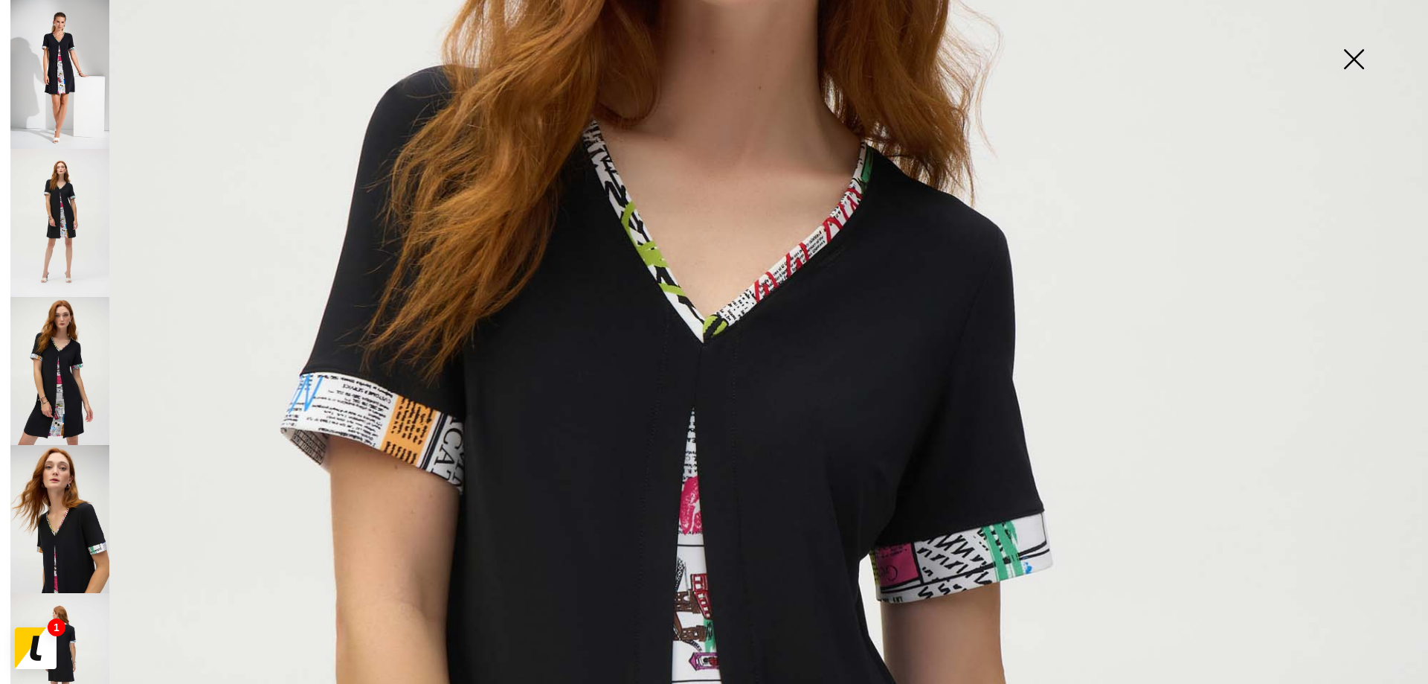
click at [103, 539] on img at bounding box center [59, 519] width 99 height 148
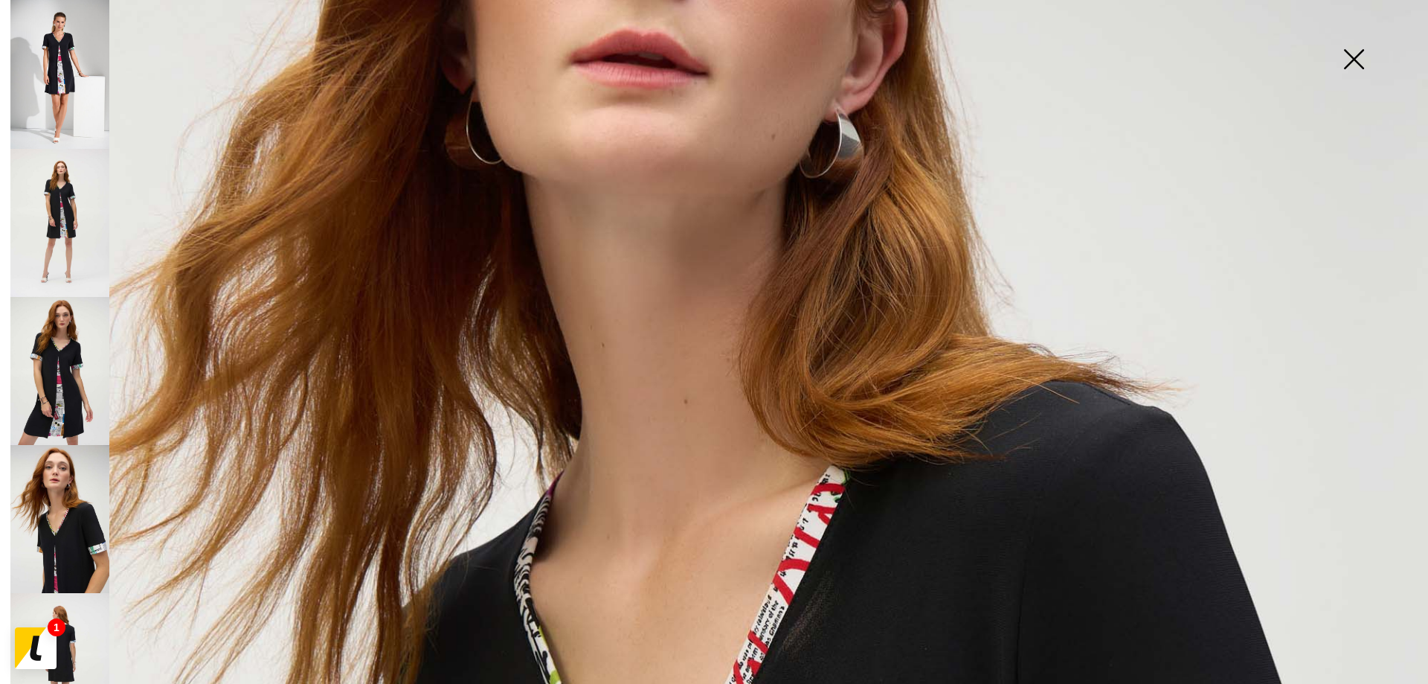
click at [52, 616] on img at bounding box center [59, 667] width 99 height 148
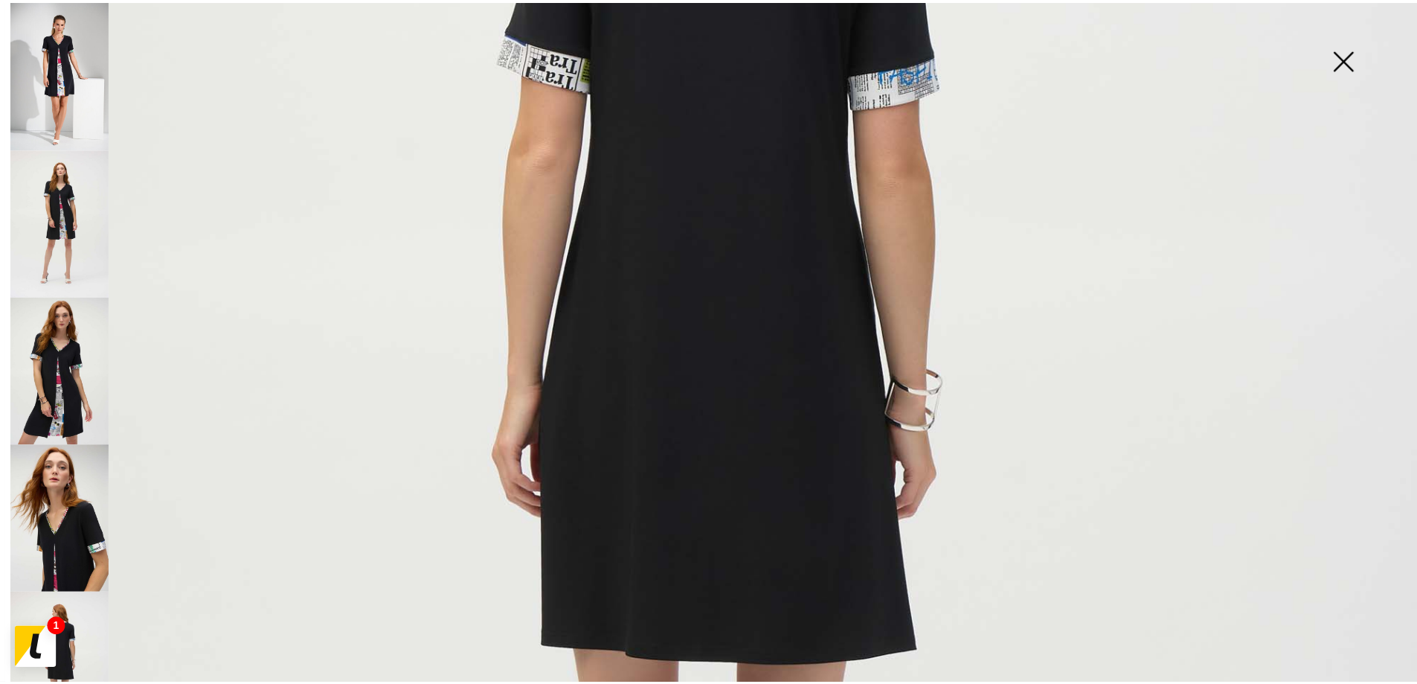
scroll to position [744, 0]
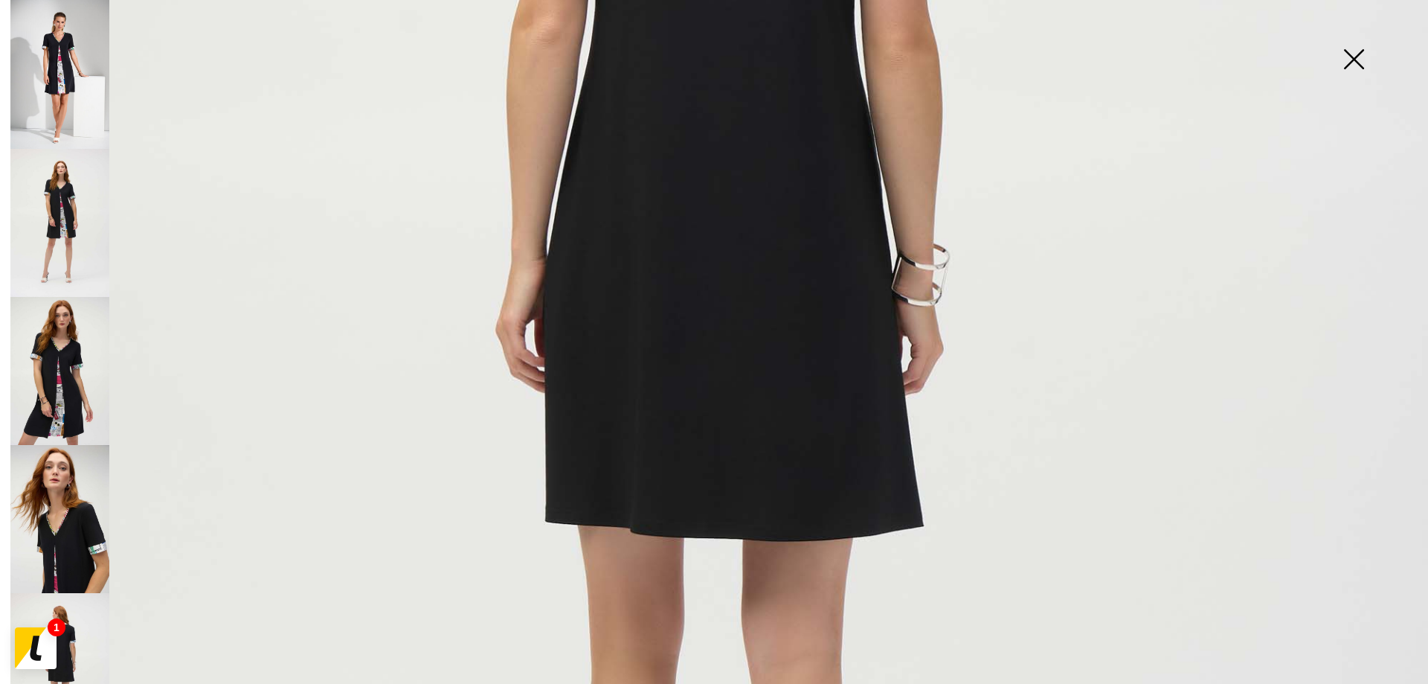
click at [72, 269] on img at bounding box center [59, 223] width 99 height 148
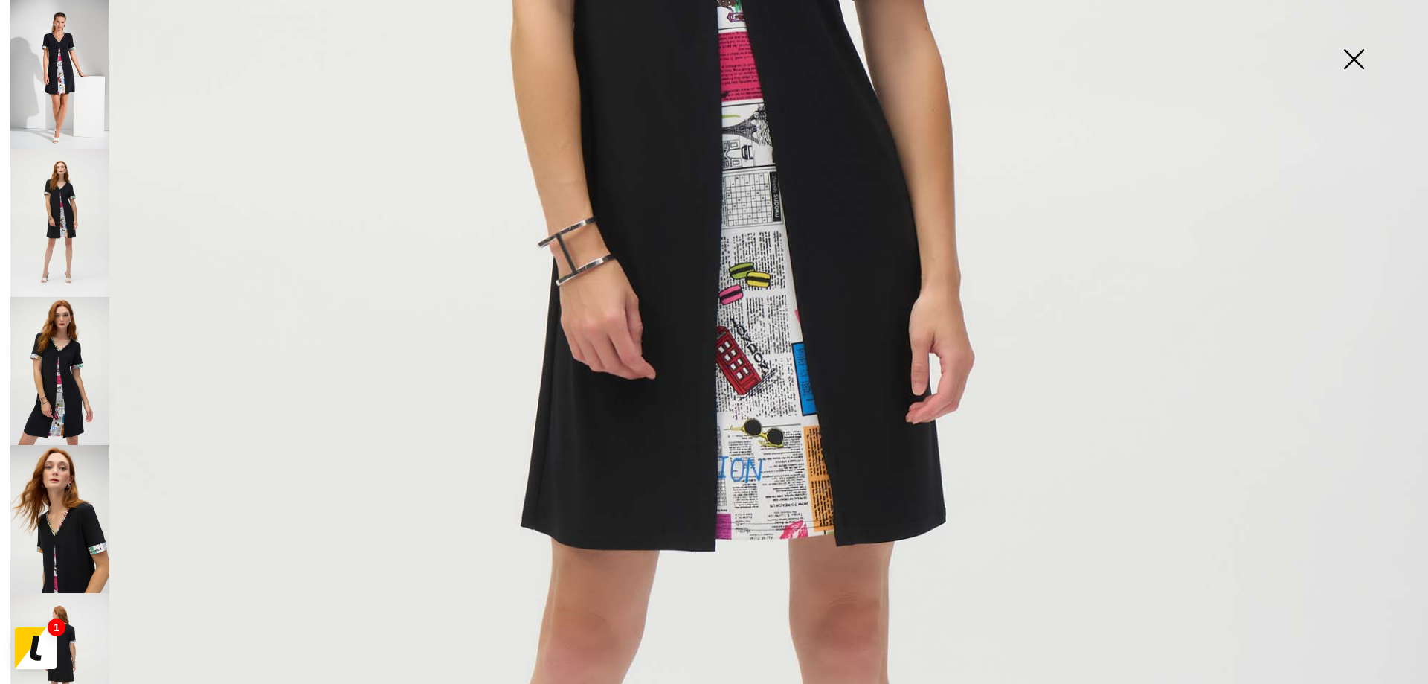
click at [1347, 70] on img at bounding box center [1353, 60] width 74 height 77
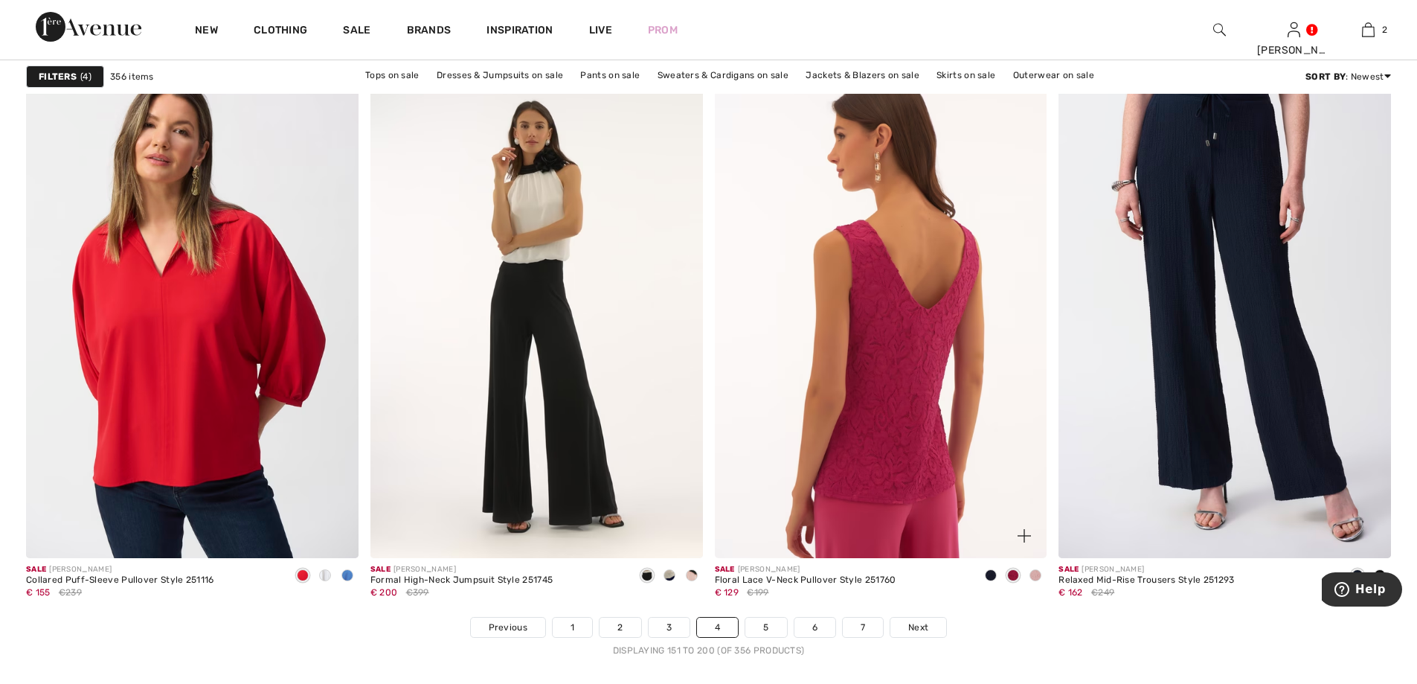
scroll to position [8330, 0]
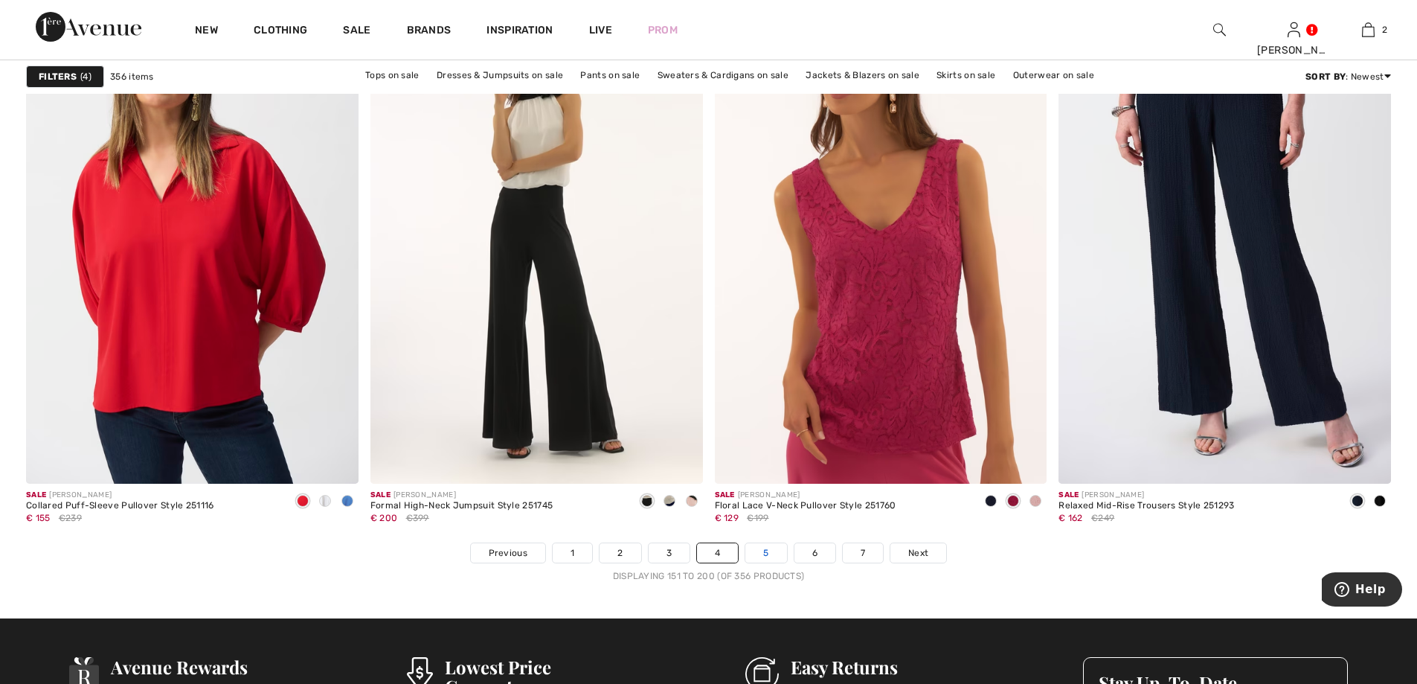
click at [759, 557] on link "5" at bounding box center [765, 552] width 41 height 19
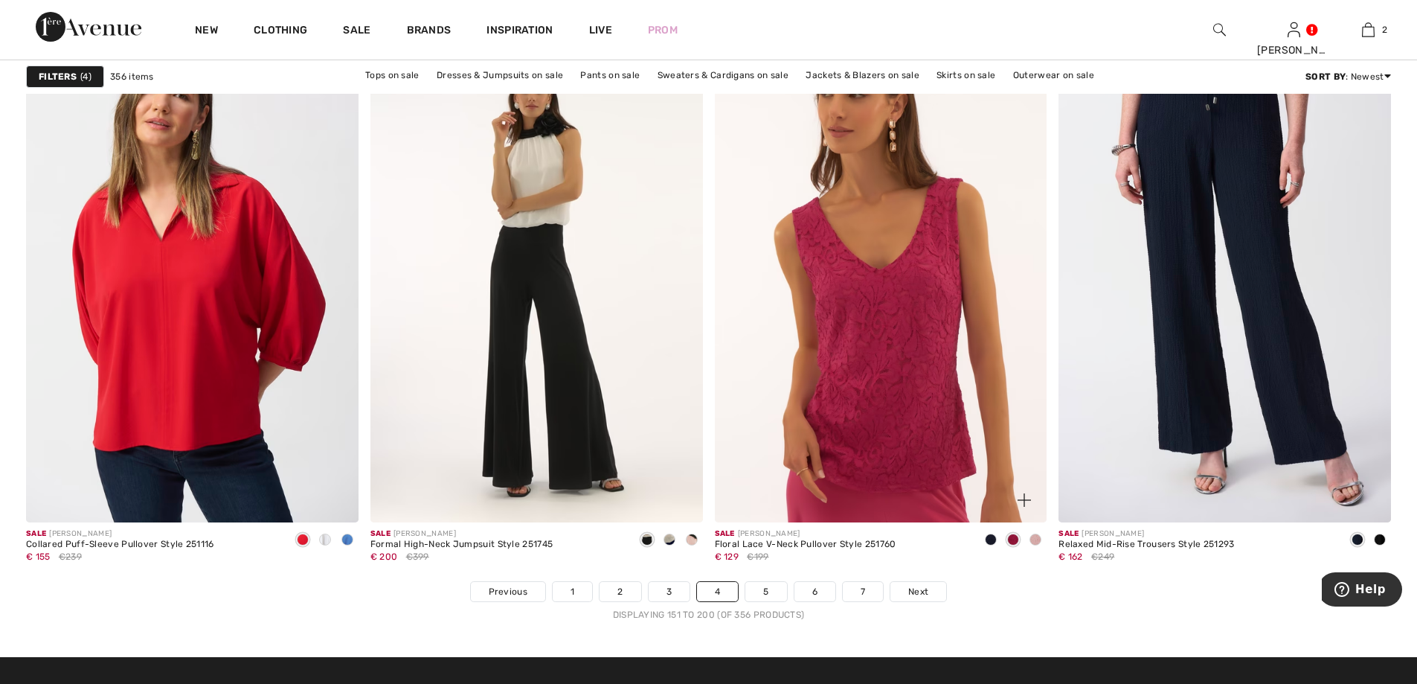
scroll to position [8256, 0]
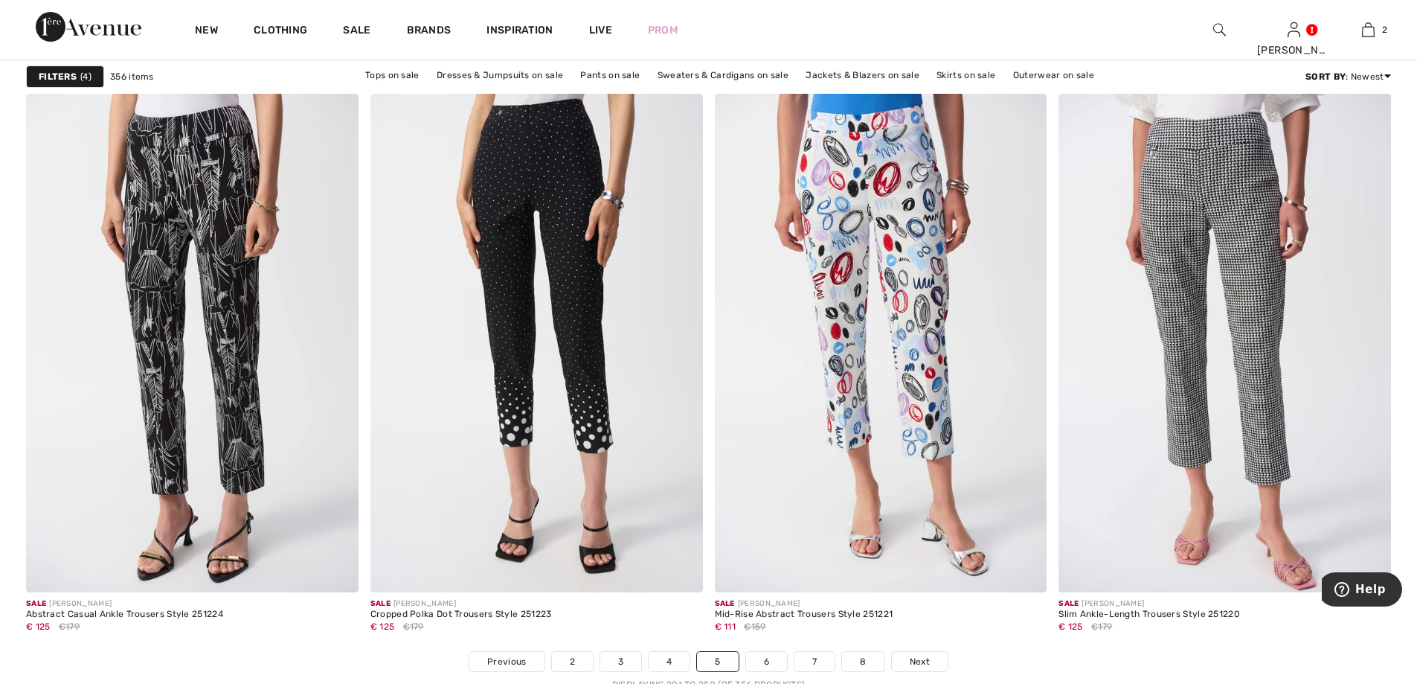
scroll to position [8256, 0]
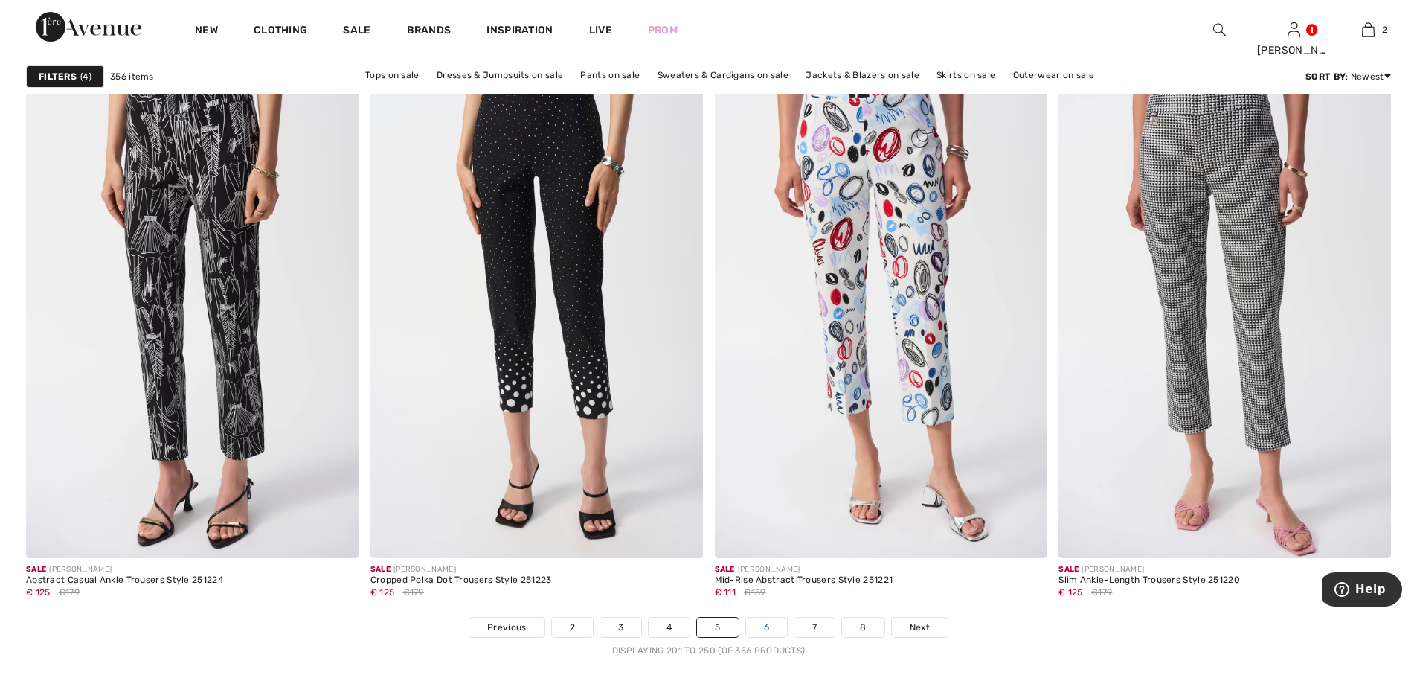
click at [761, 635] on link "6" at bounding box center [766, 626] width 41 height 19
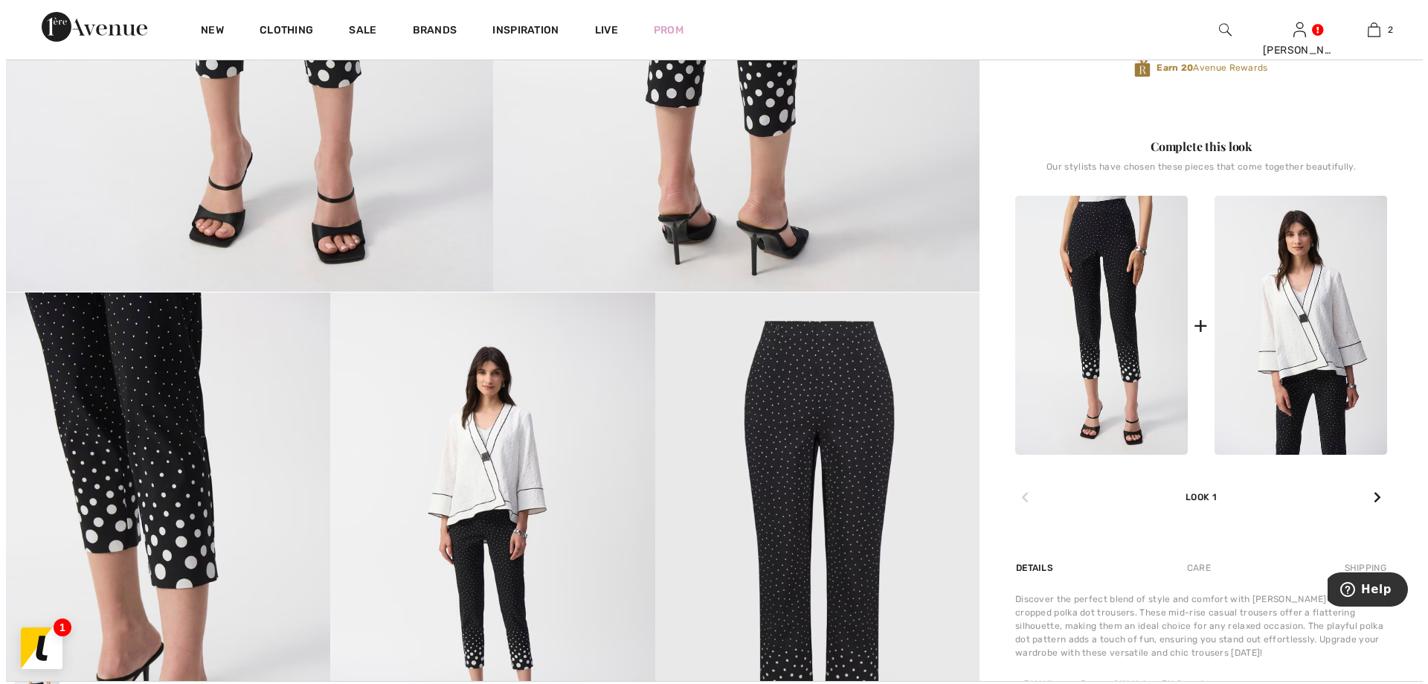
scroll to position [744, 0]
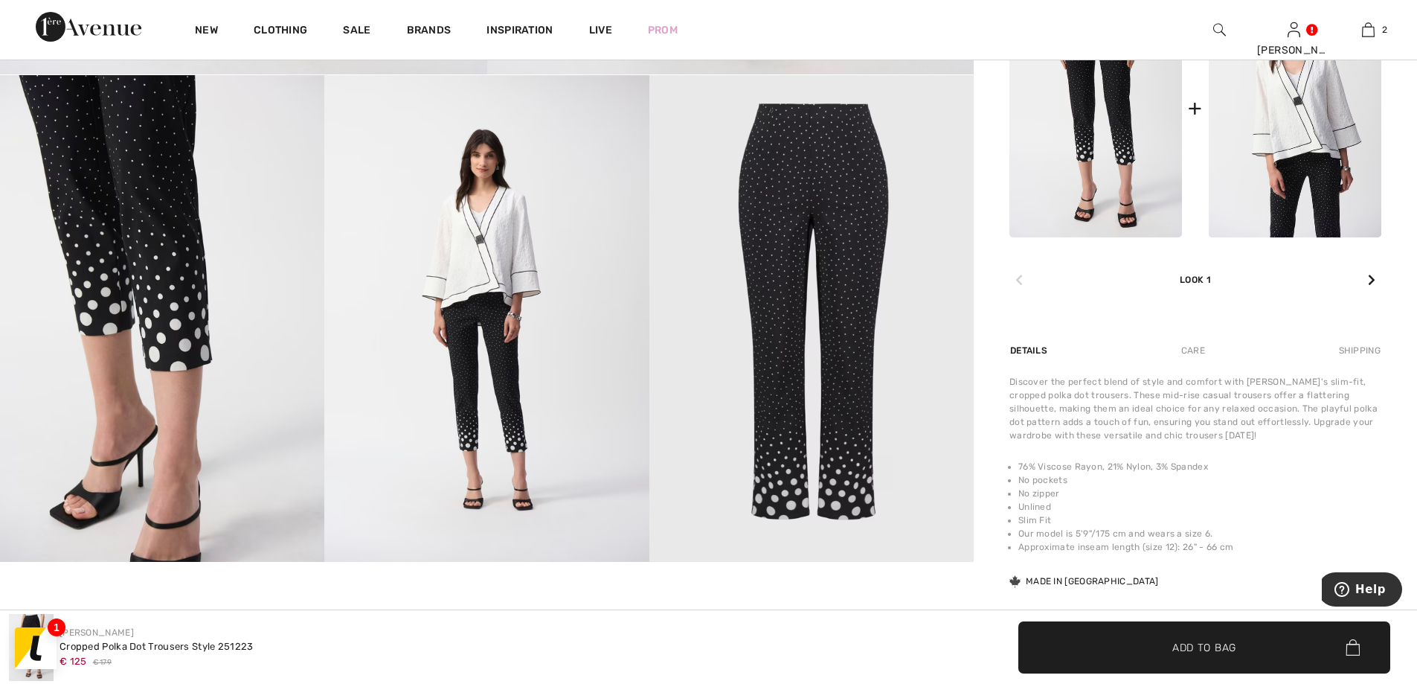
click at [457, 333] on img at bounding box center [486, 318] width 324 height 486
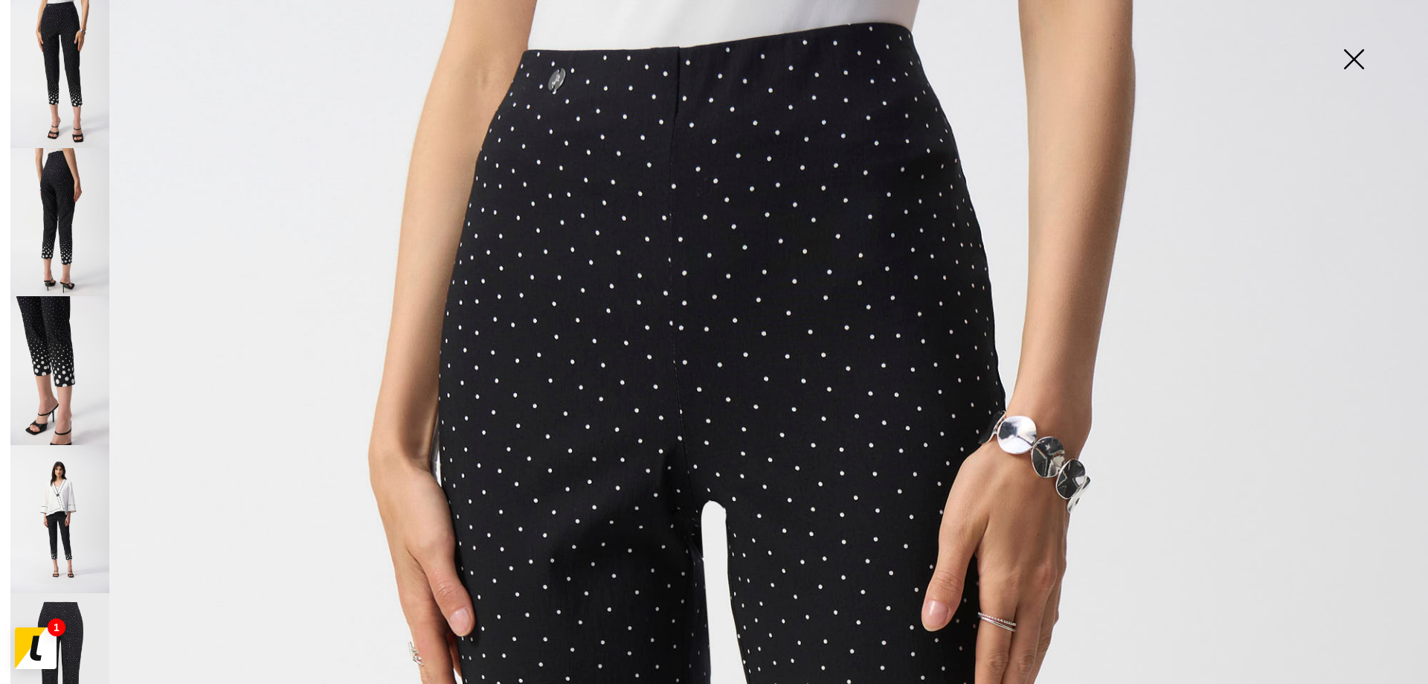
click at [59, 346] on img at bounding box center [59, 370] width 99 height 148
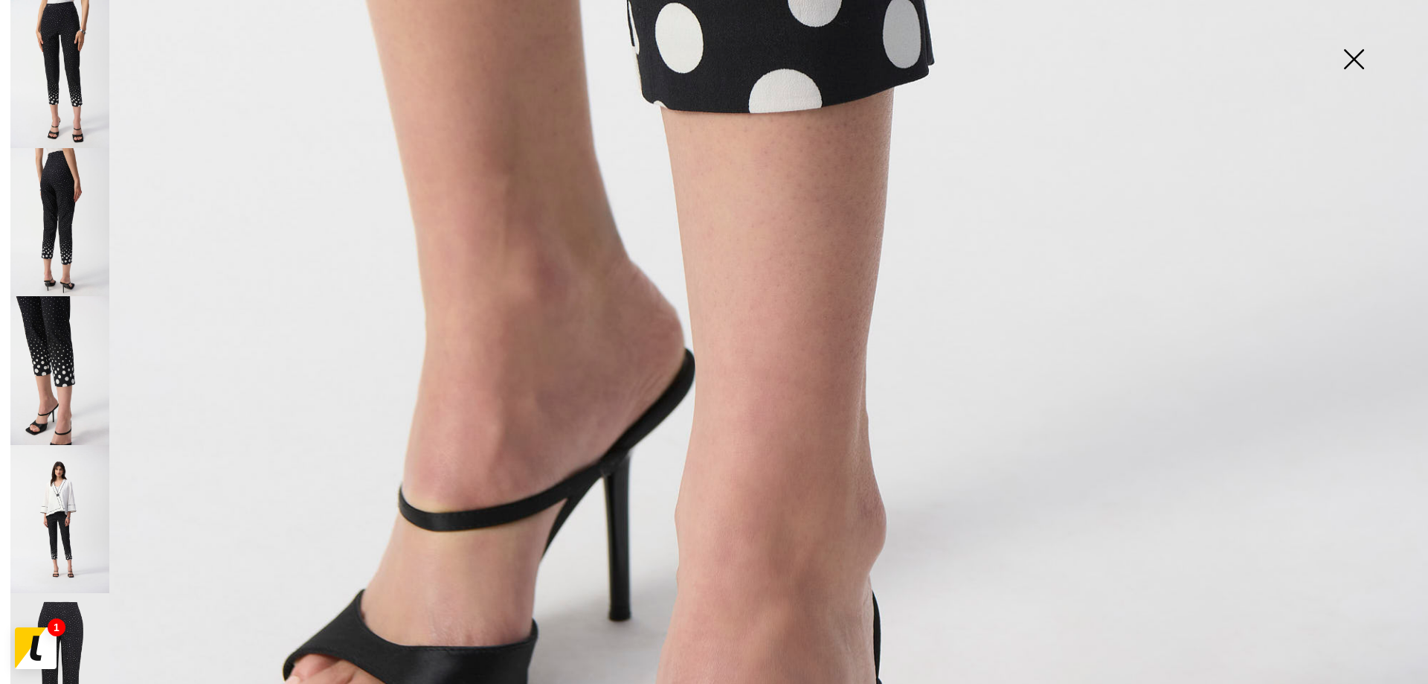
scroll to position [1190, 0]
click at [54, 482] on img at bounding box center [59, 519] width 99 height 148
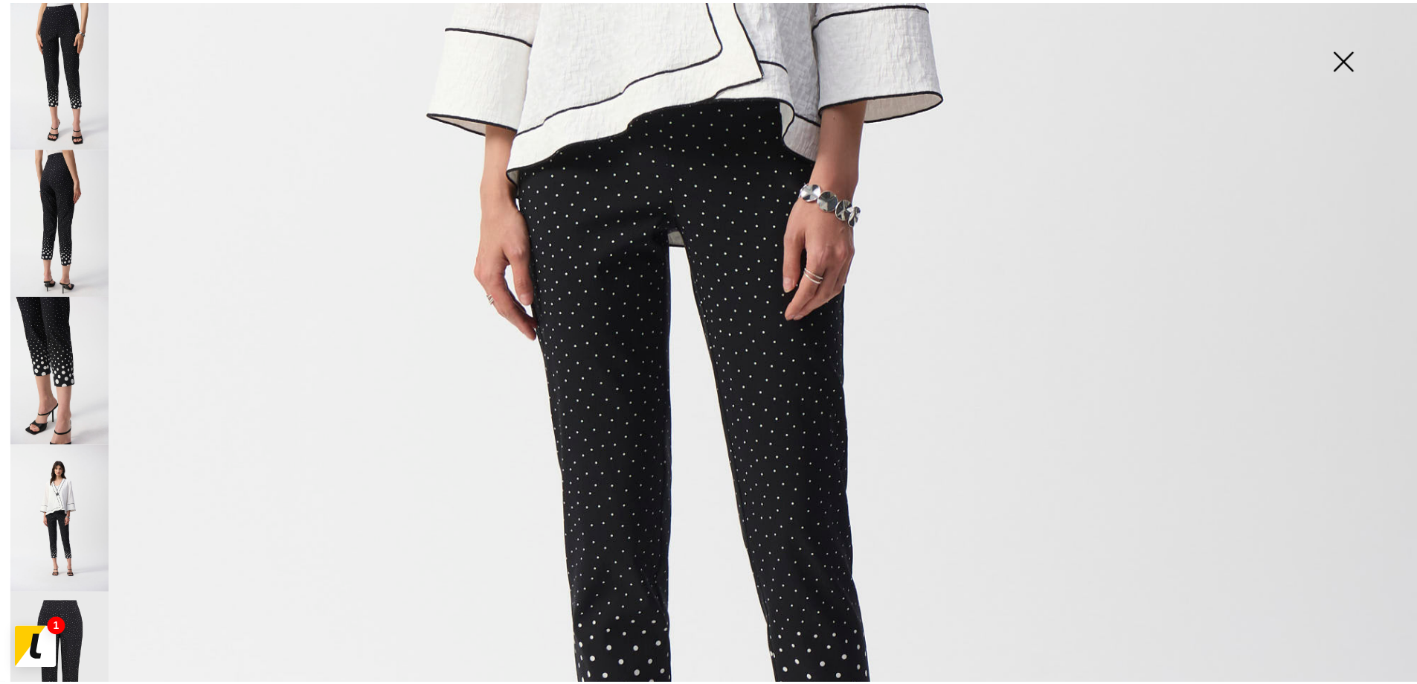
scroll to position [818, 0]
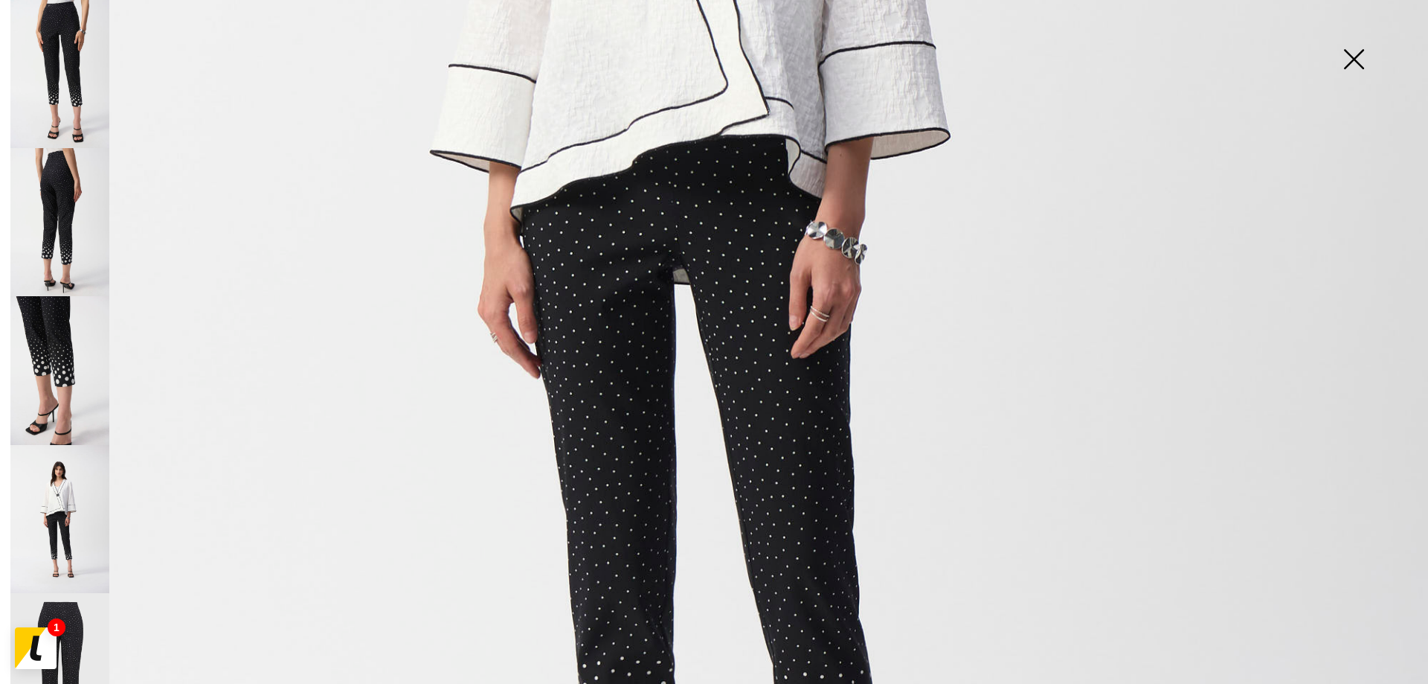
click at [95, 97] on img at bounding box center [59, 74] width 99 height 148
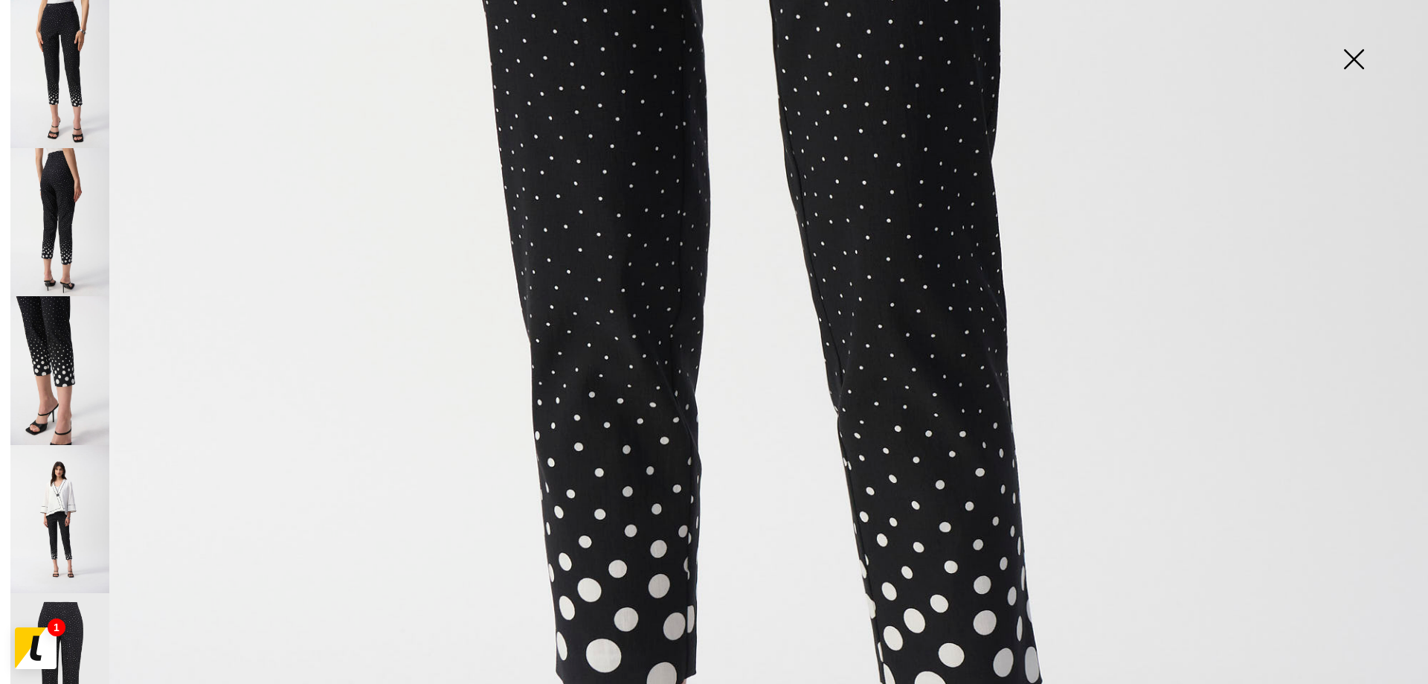
click at [124, 230] on img at bounding box center [714, 252] width 1428 height 2140
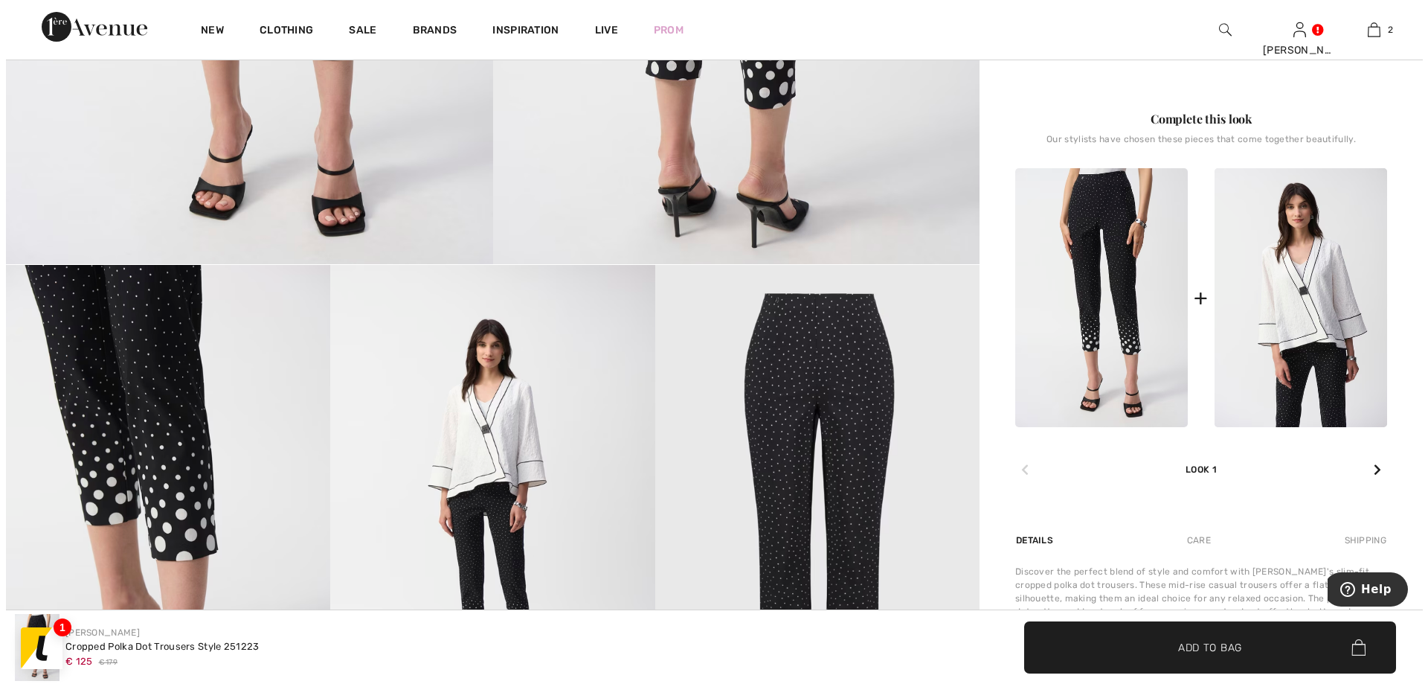
scroll to position [521, 0]
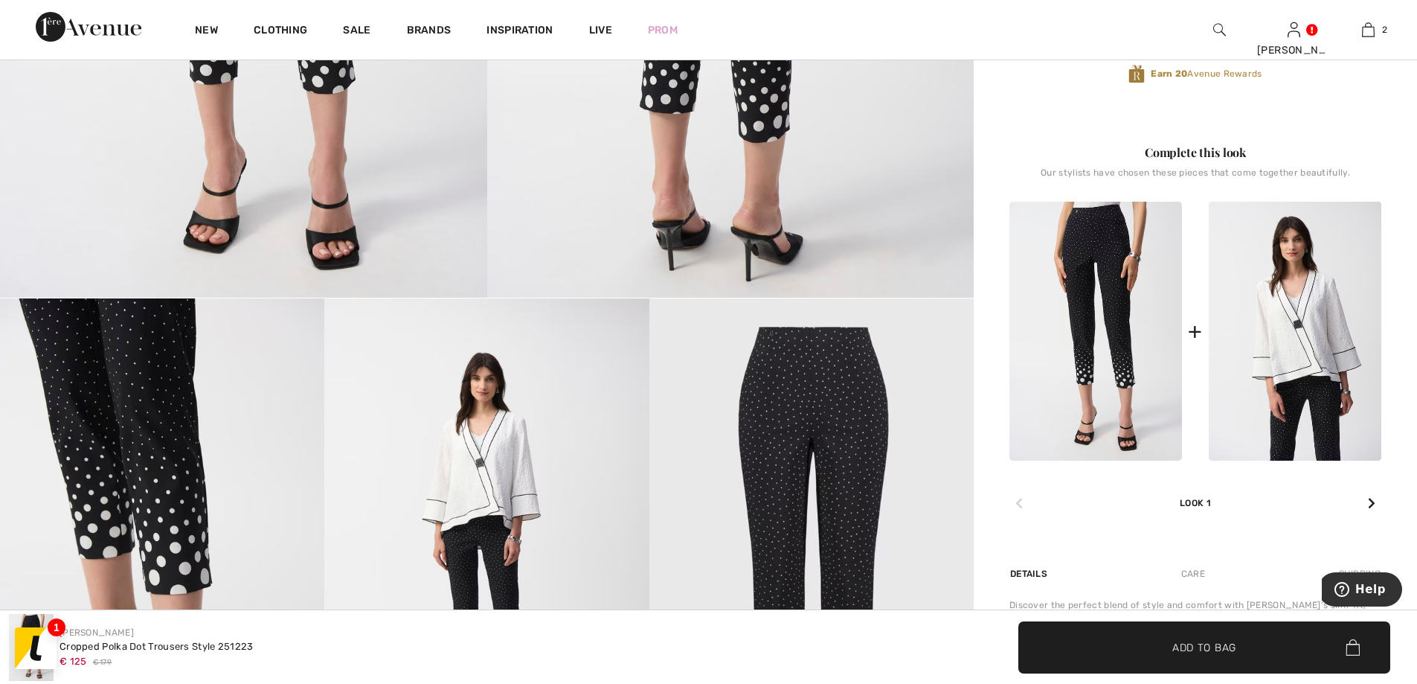
click at [751, 424] on img at bounding box center [811, 541] width 324 height 486
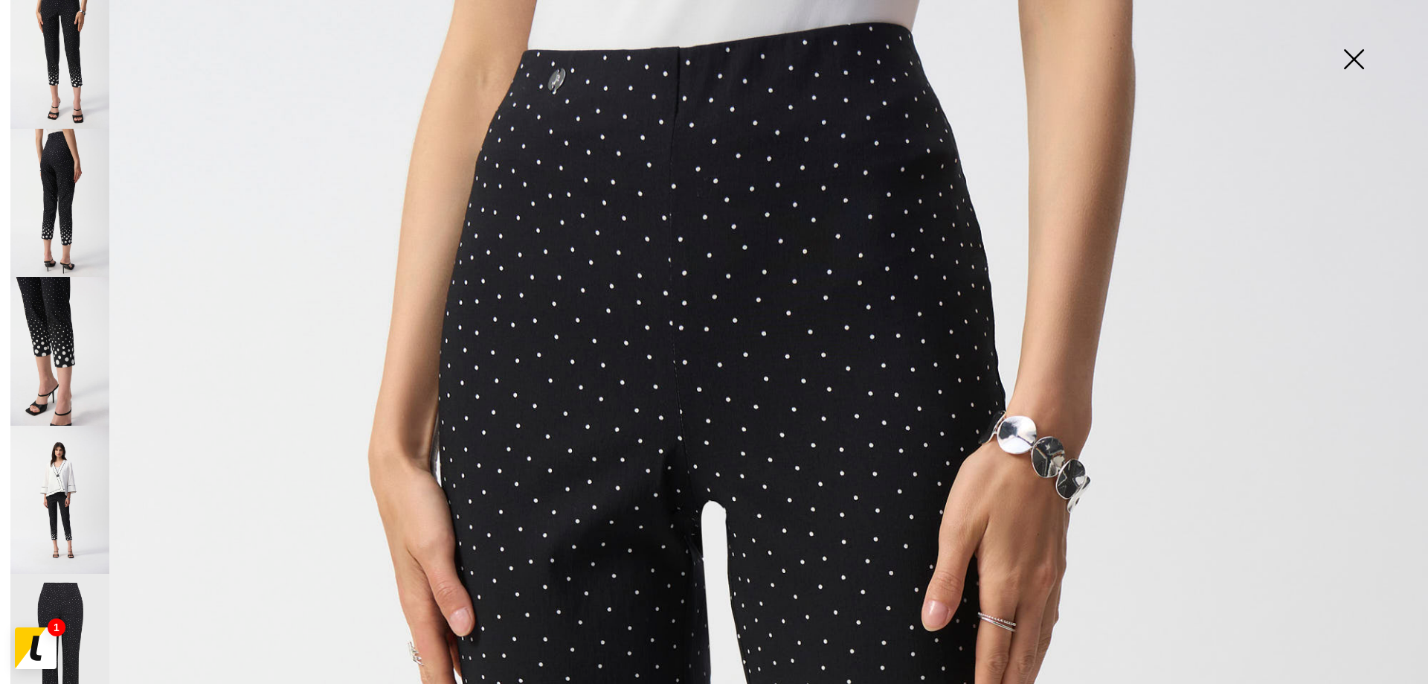
scroll to position [30, 0]
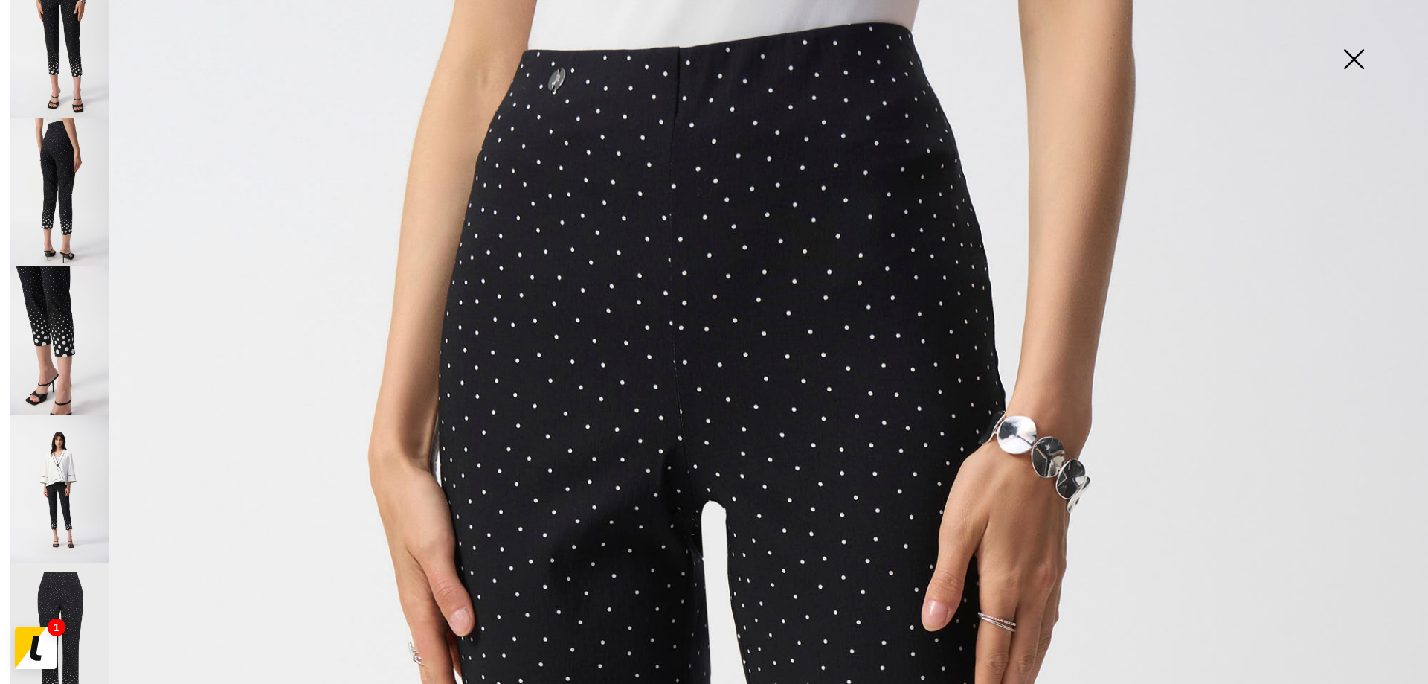
click at [60, 418] on img at bounding box center [59, 489] width 99 height 148
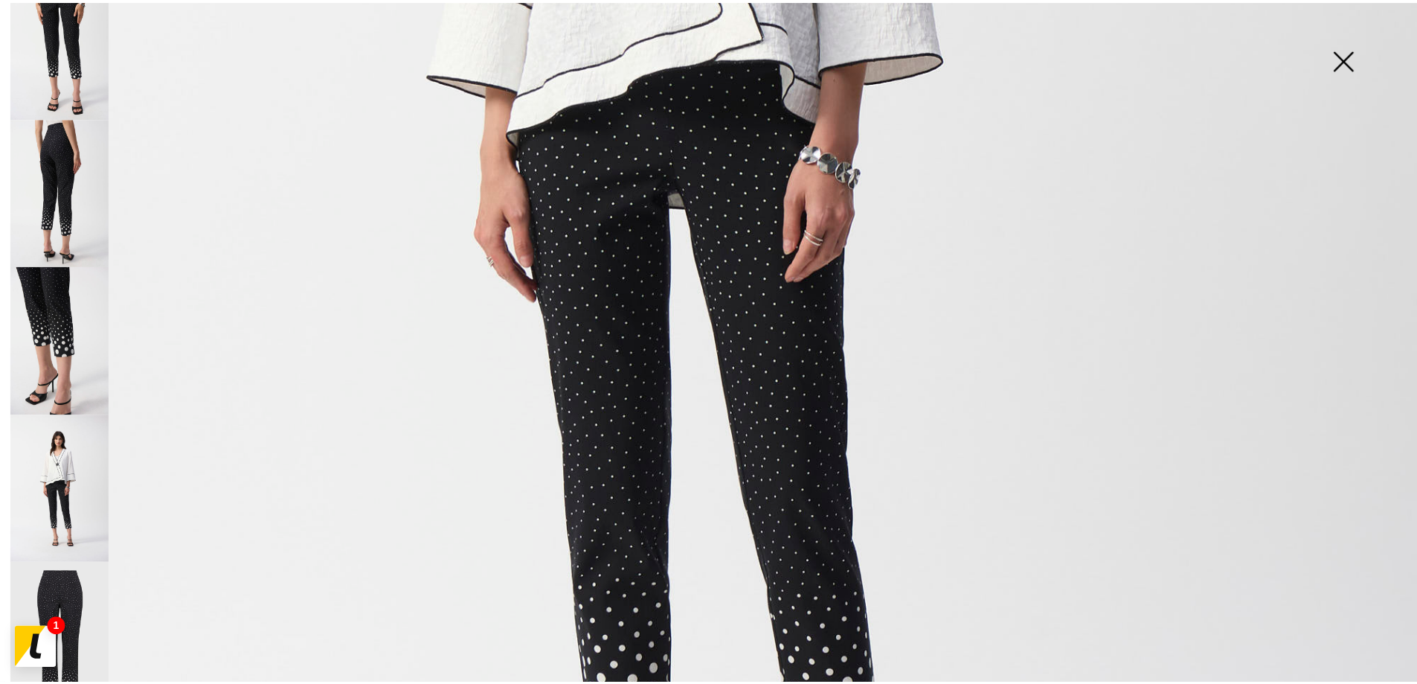
scroll to position [893, 0]
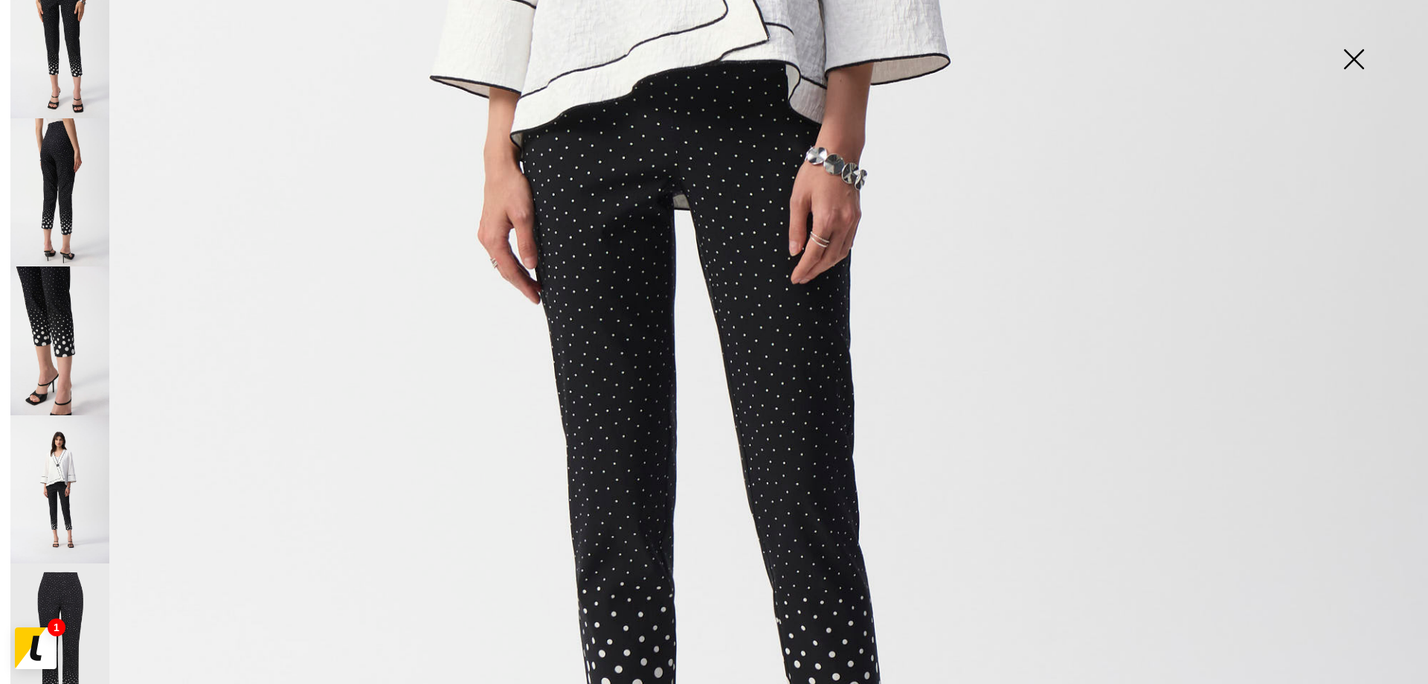
drag, startPoint x: 60, startPoint y: 223, endPoint x: 582, endPoint y: 5, distance: 565.1
click at [61, 223] on img at bounding box center [59, 192] width 99 height 148
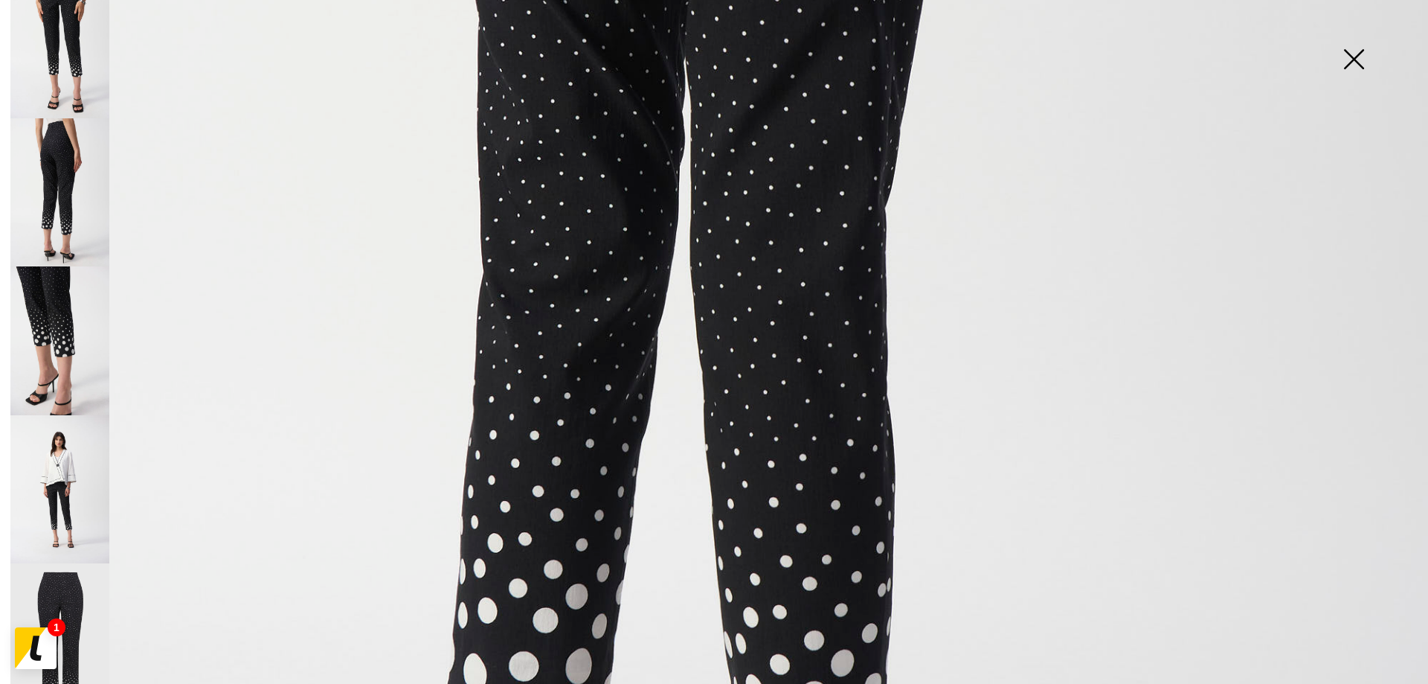
click at [1357, 51] on img at bounding box center [1353, 60] width 74 height 77
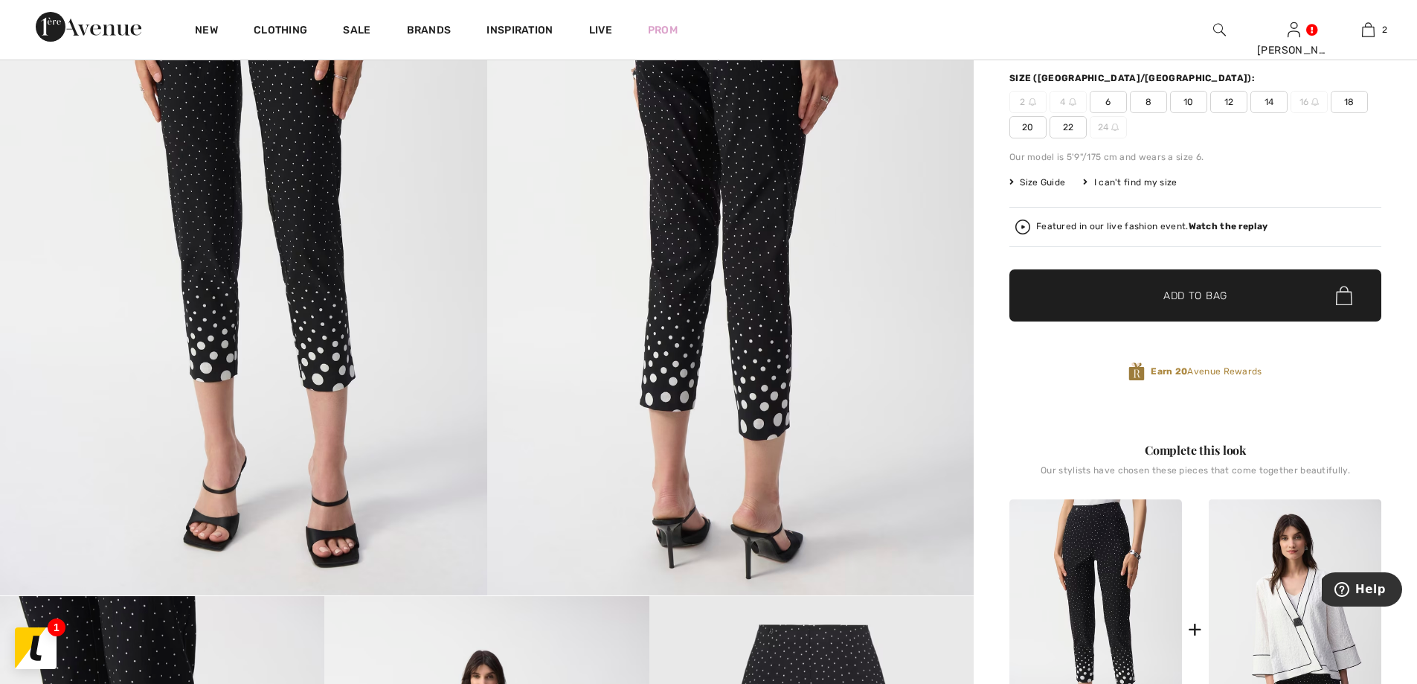
scroll to position [0, 0]
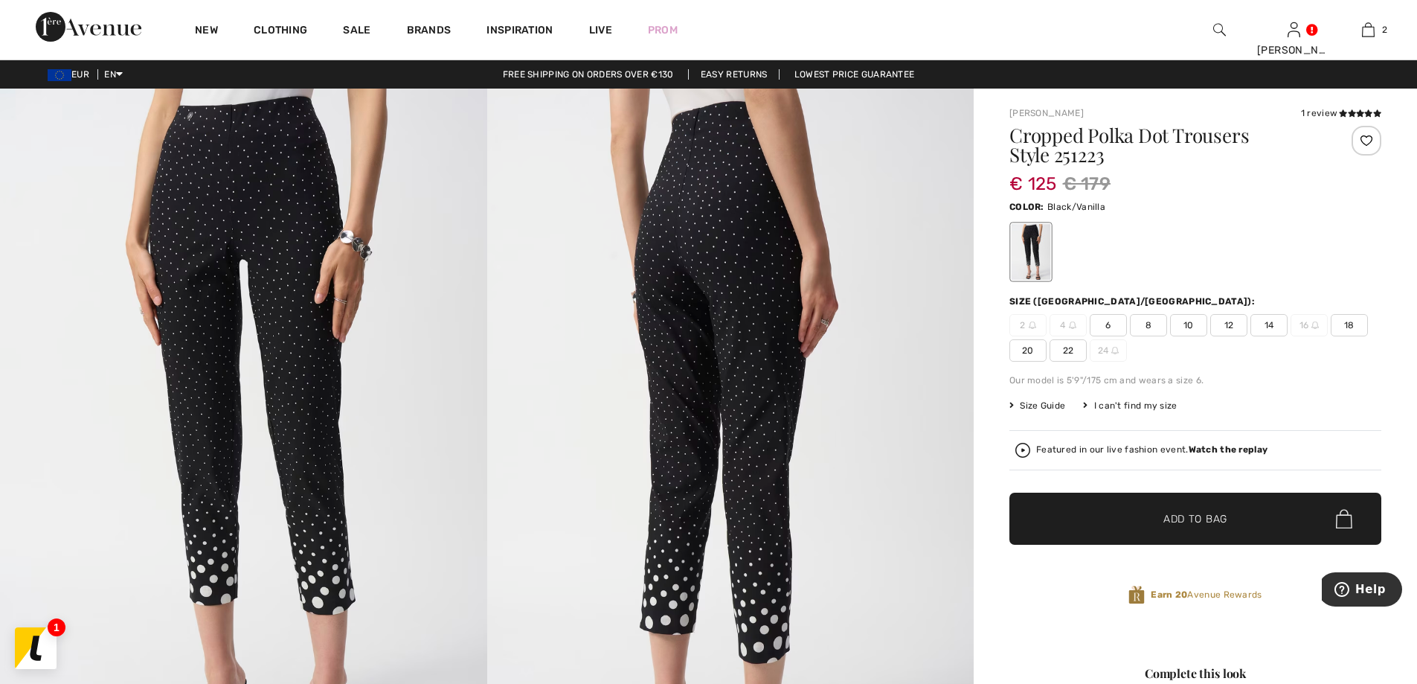
click at [1263, 327] on span "14" at bounding box center [1268, 325] width 37 height 22
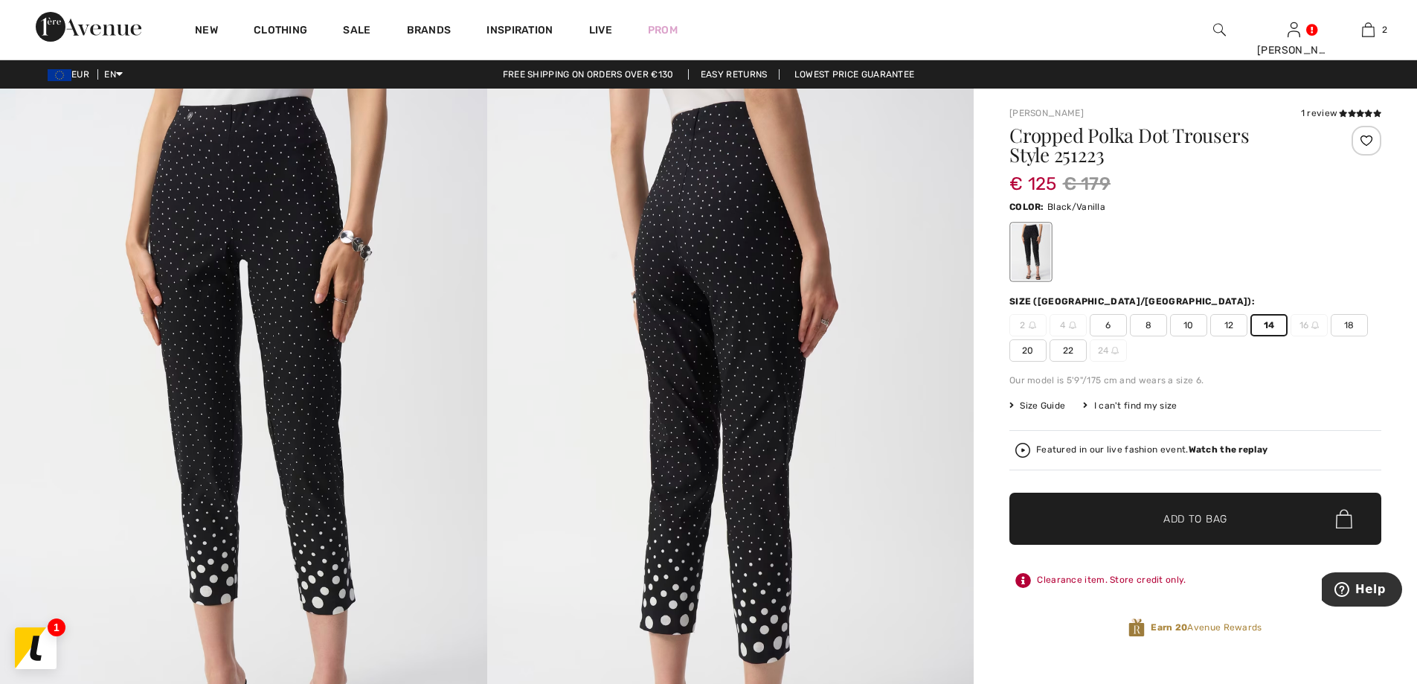
click at [1179, 517] on span "Add to Bag" at bounding box center [1195, 519] width 64 height 16
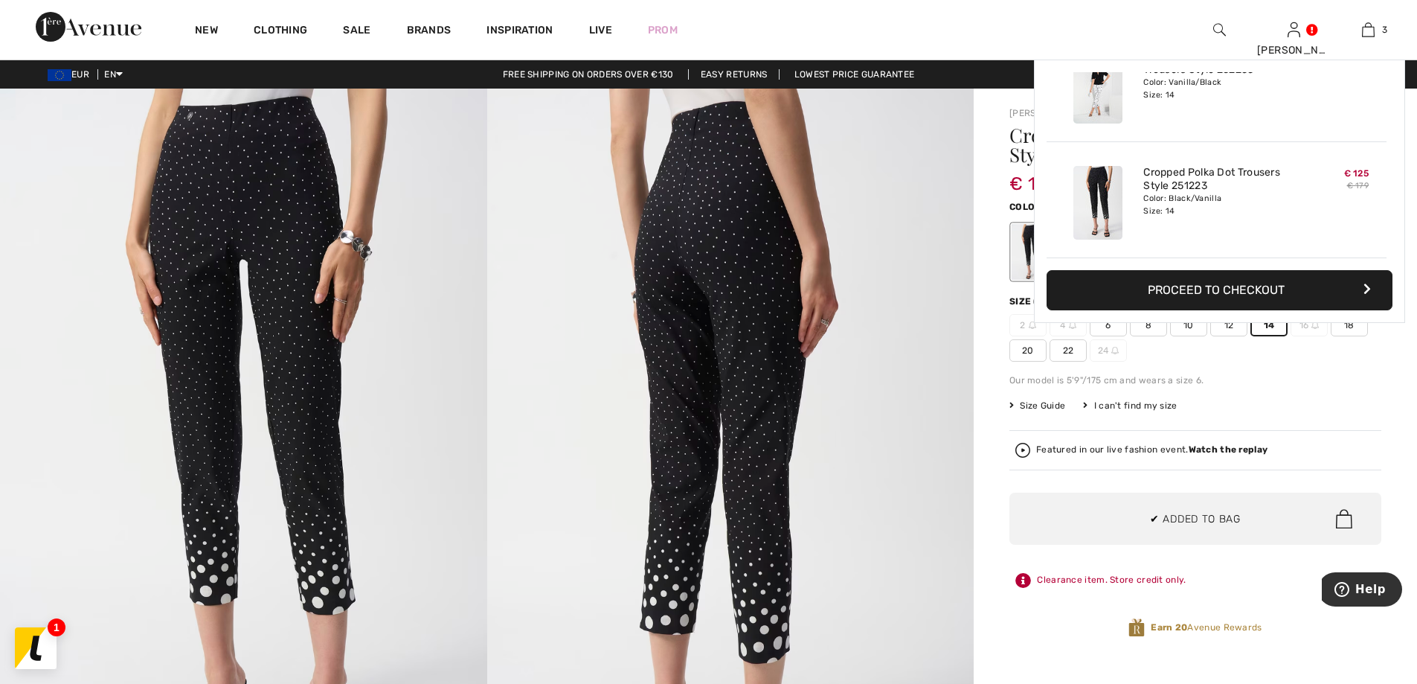
scroll to position [162, 0]
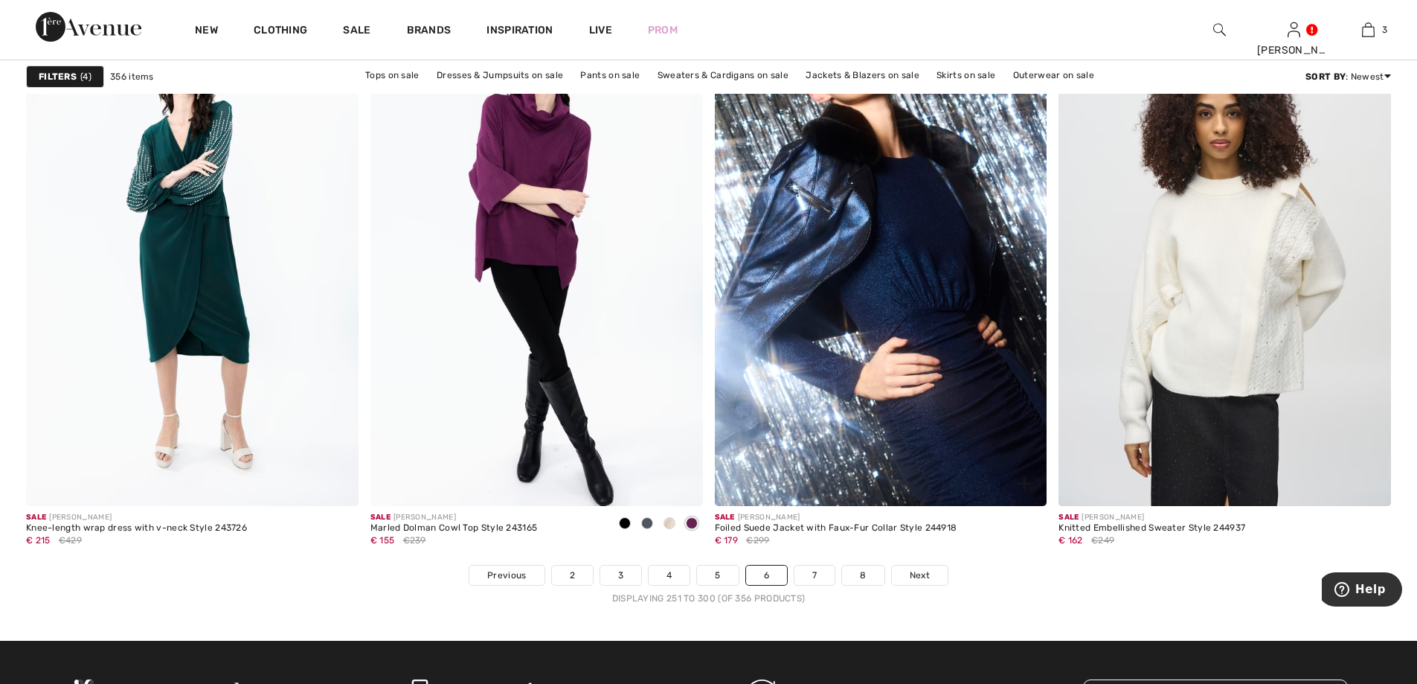
scroll to position [8330, 0]
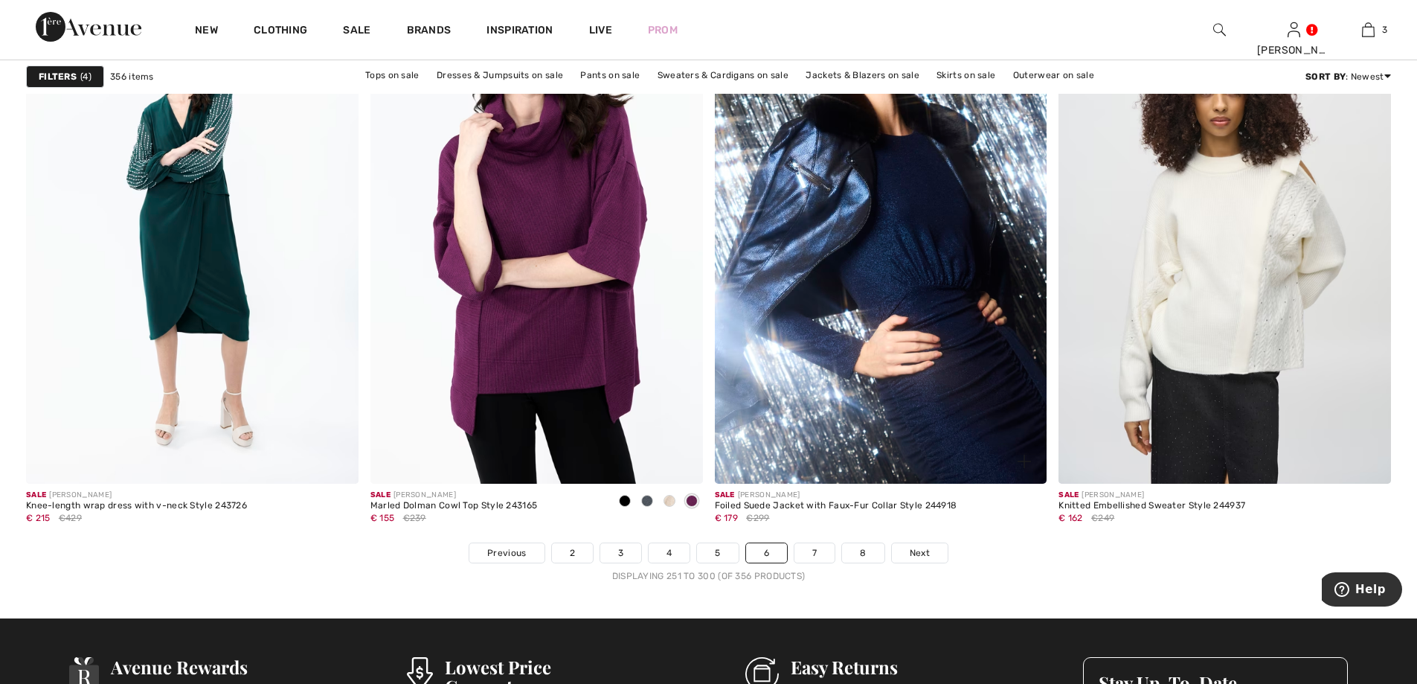
click at [822, 541] on div "Sale JOSEPH RIBKOFF Foiled Suede Jacket with Faux-Fur Collar Style 244918 € 179…" at bounding box center [881, 512] width 332 height 59
click at [823, 546] on link "7" at bounding box center [814, 552] width 40 height 19
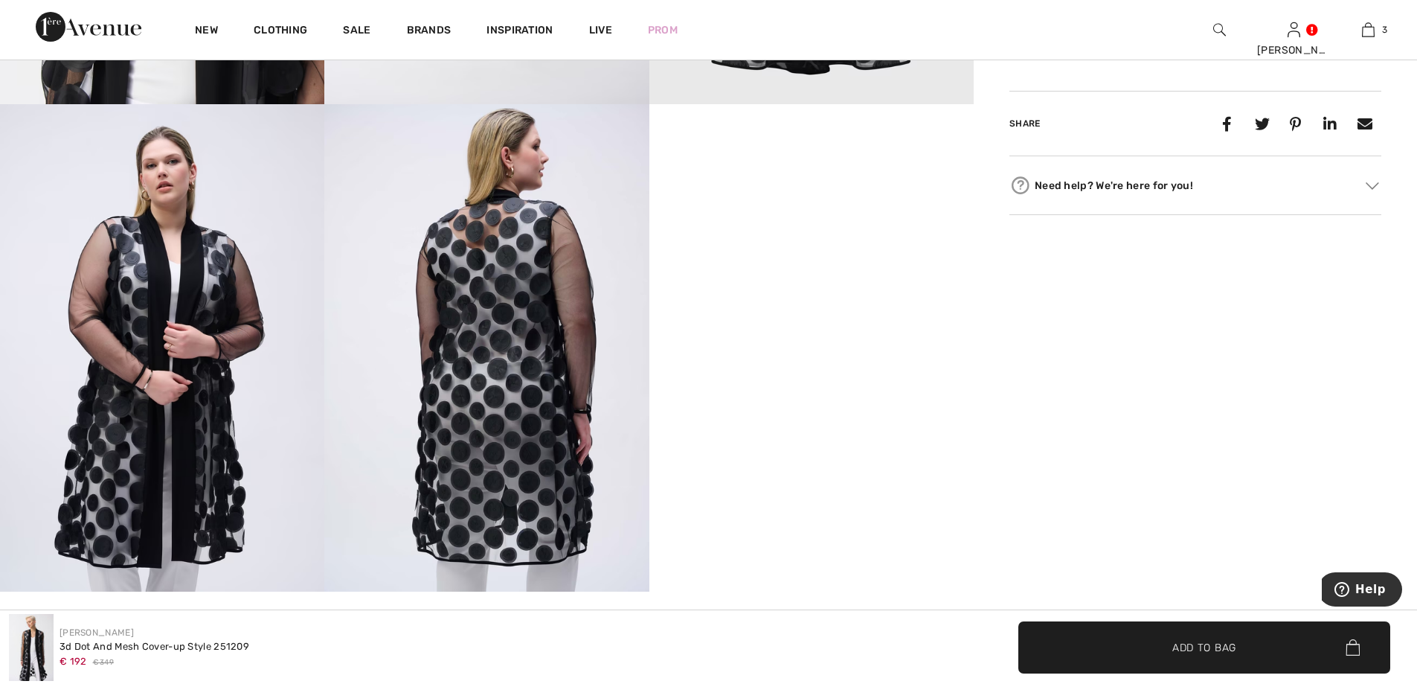
scroll to position [1116, 0]
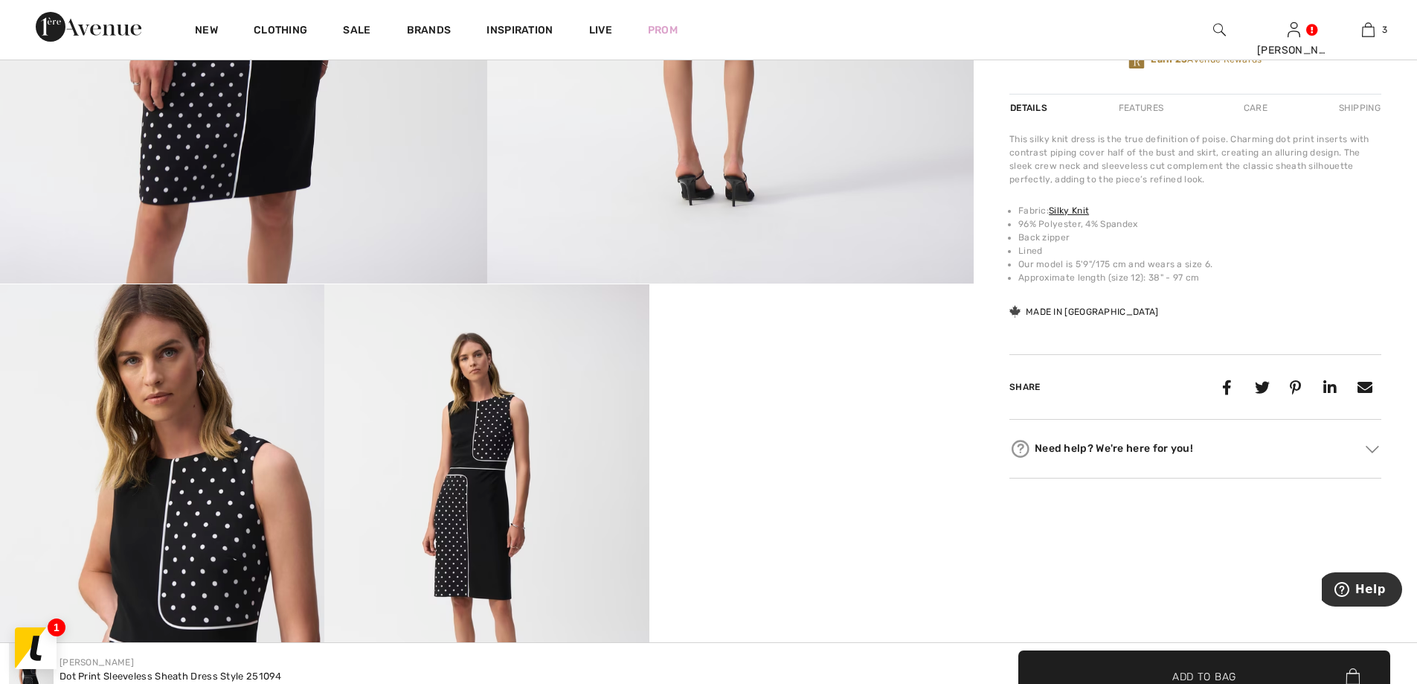
scroll to position [669, 0]
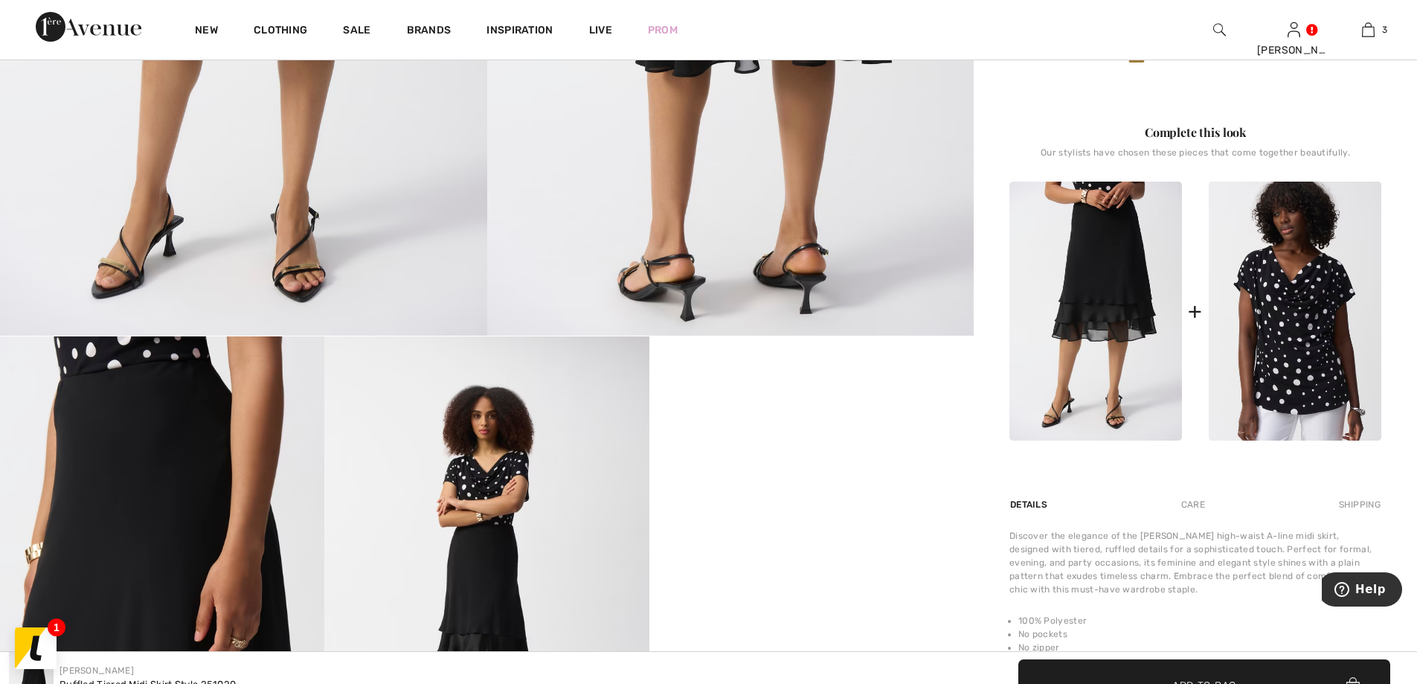
scroll to position [669, 0]
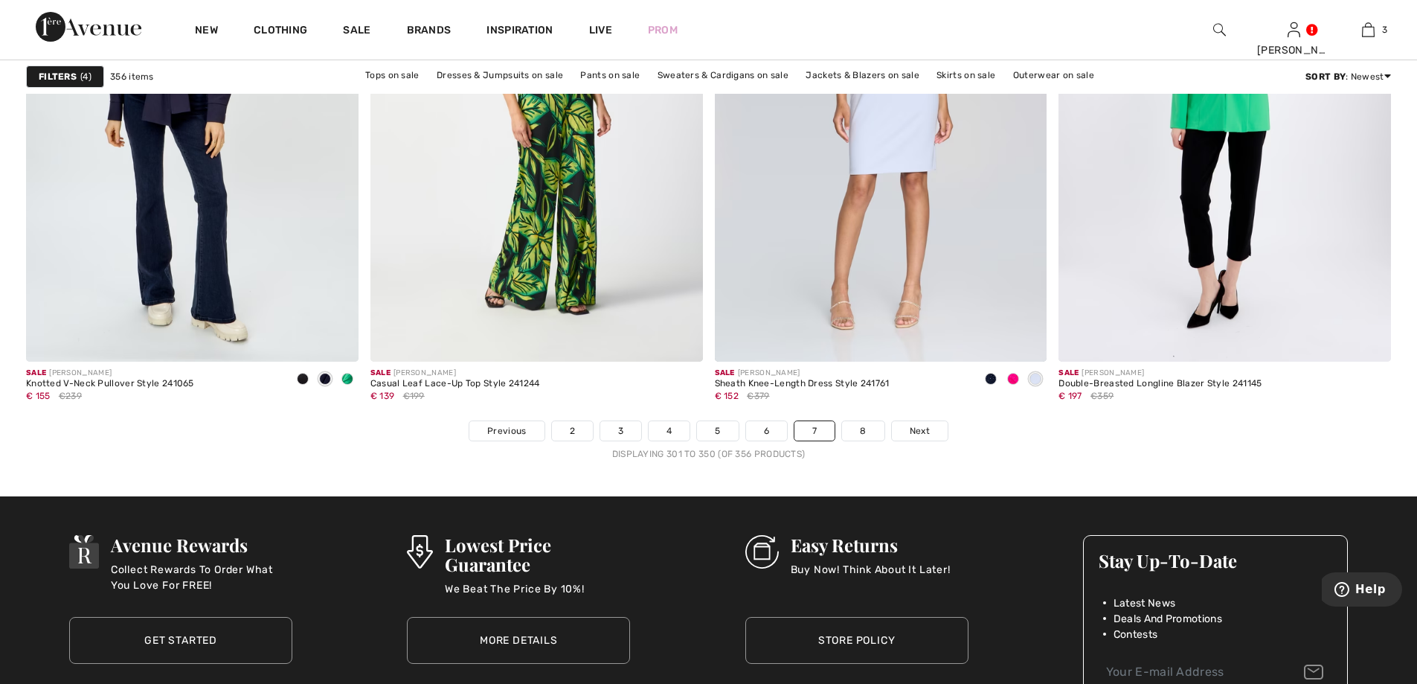
scroll to position [8405, 0]
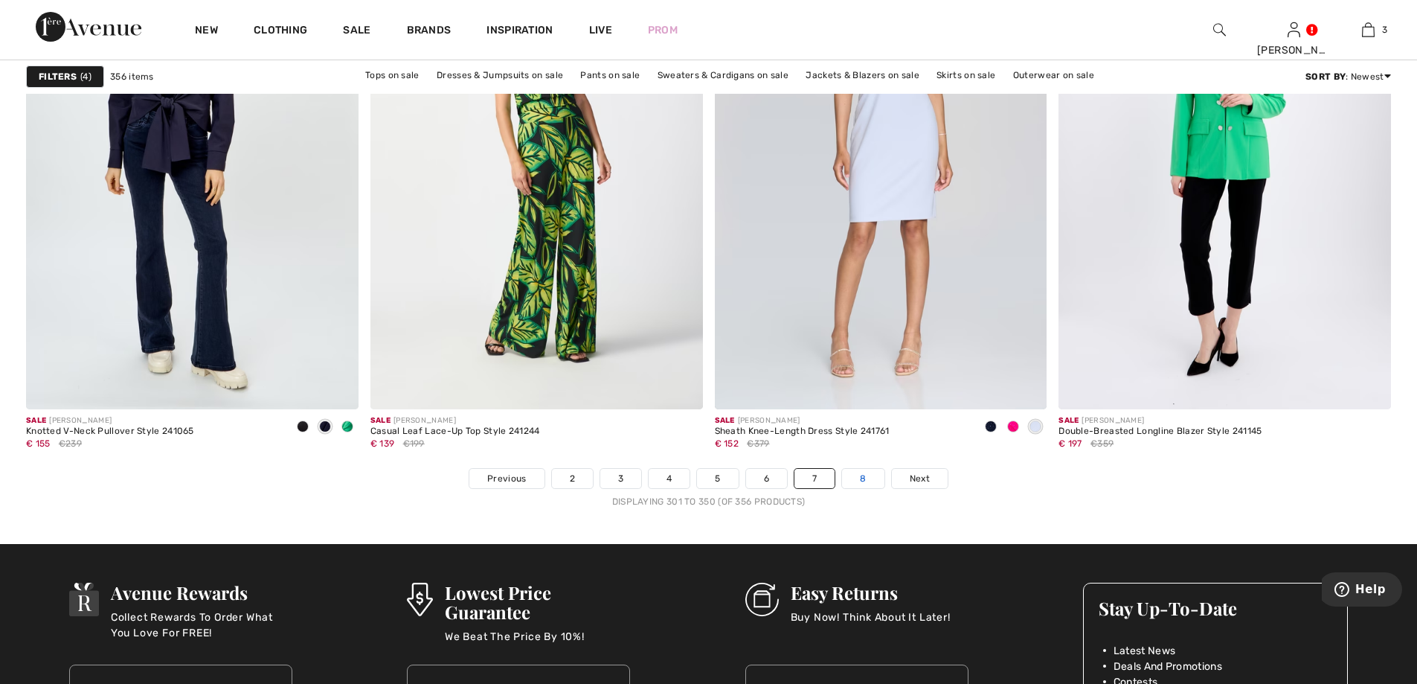
click at [863, 487] on link "8" at bounding box center [863, 478] width 42 height 19
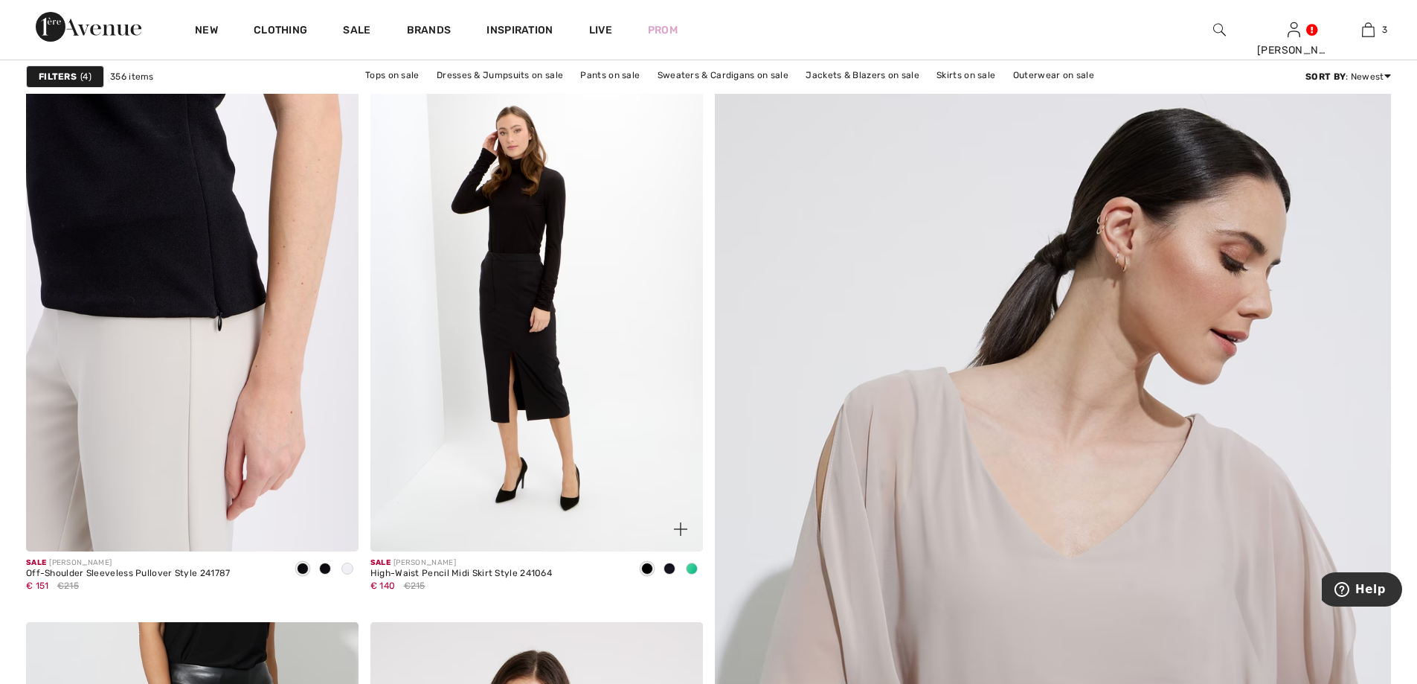
scroll to position [149, 0]
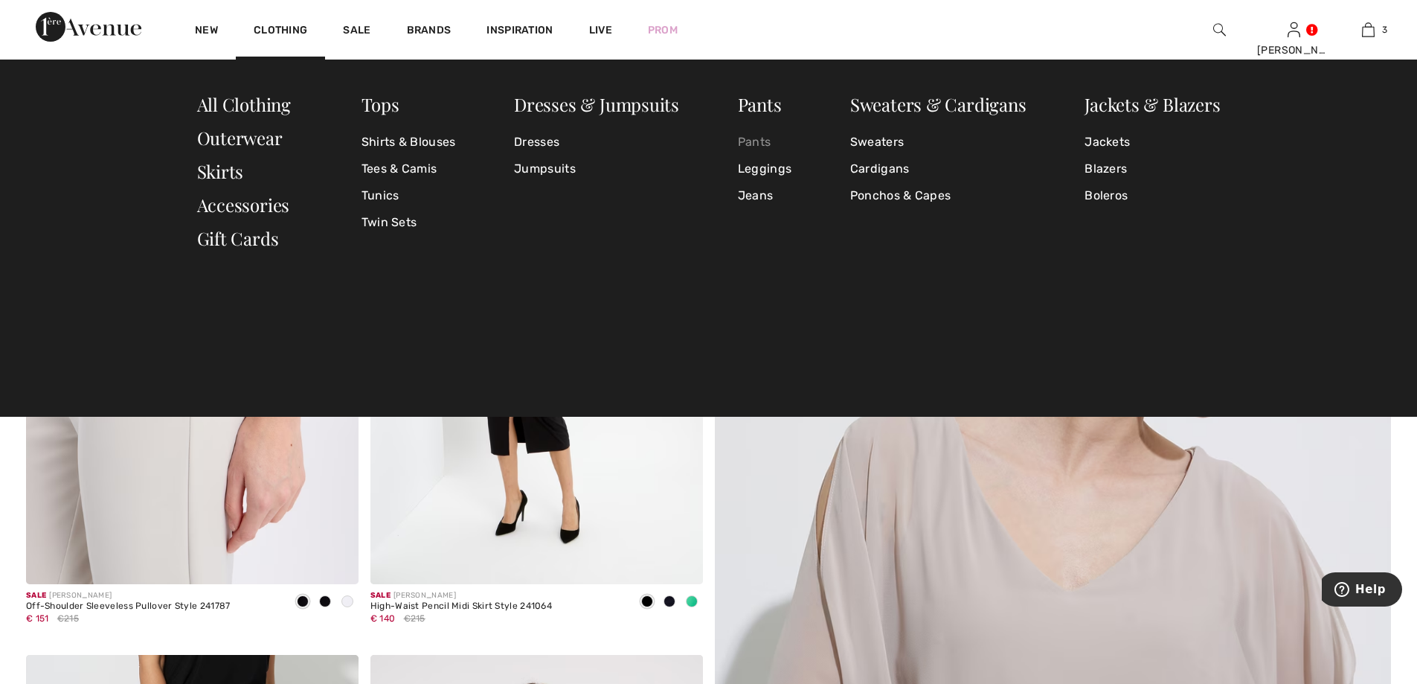
click at [755, 135] on link "Pants" at bounding box center [765, 142] width 54 height 27
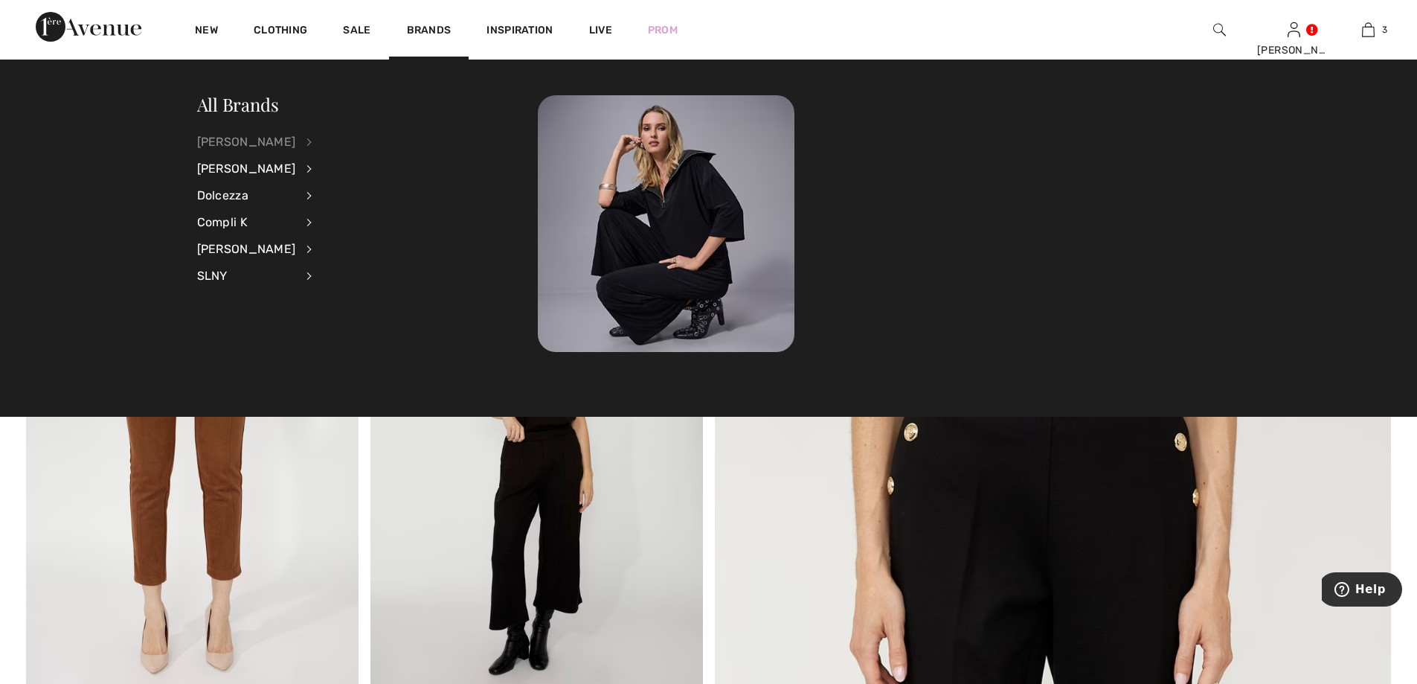
click at [296, 141] on div "[PERSON_NAME]" at bounding box center [246, 142] width 99 height 27
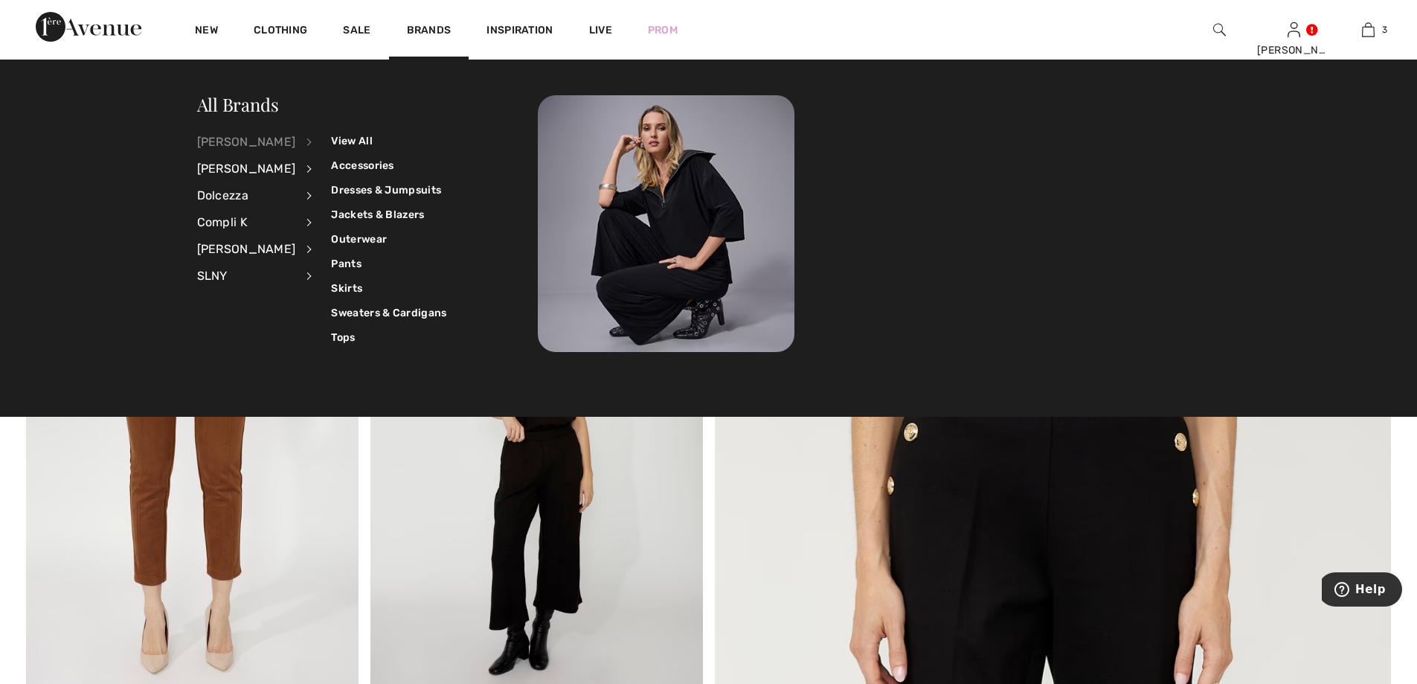
click at [316, 266] on li "SLNY View All Dresses & Jumpsuits" at bounding box center [264, 276] width 135 height 27
click at [331, 263] on link "Pants" at bounding box center [388, 263] width 115 height 25
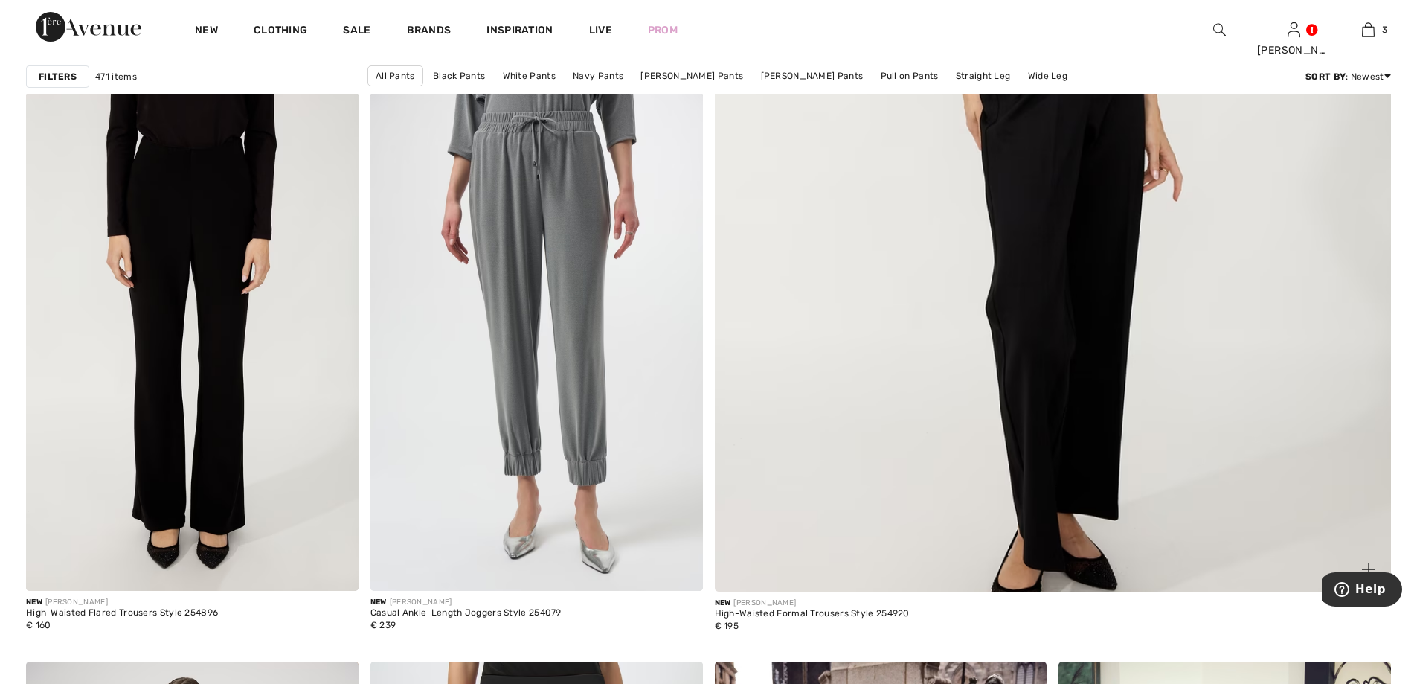
scroll to position [614, 0]
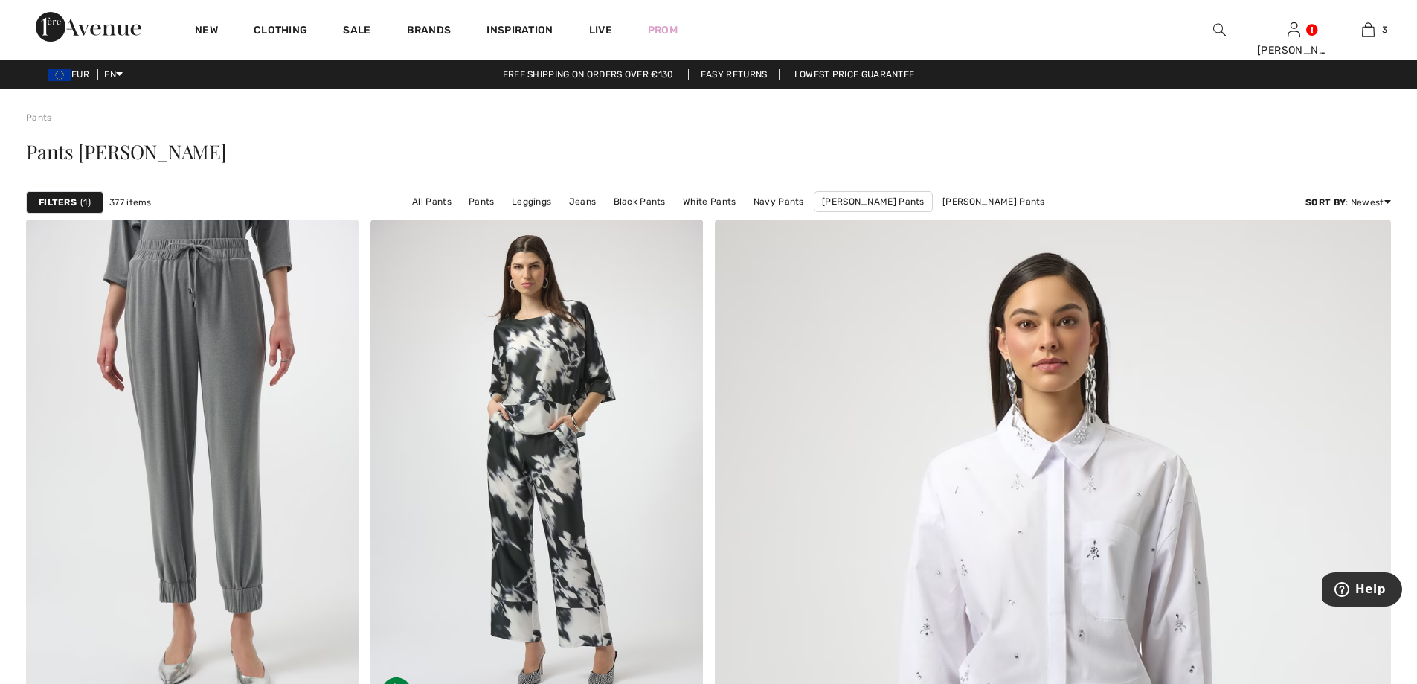
click at [71, 200] on strong "Filters" at bounding box center [58, 202] width 38 height 13
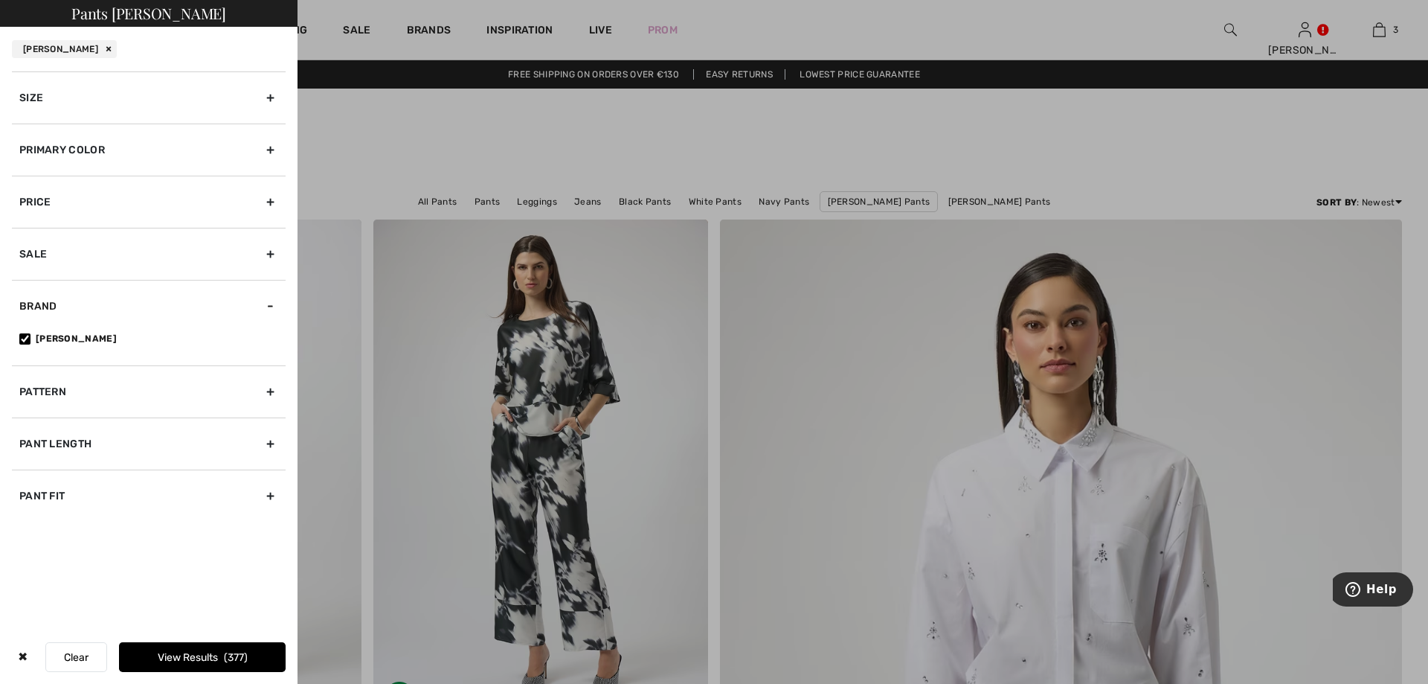
click at [62, 106] on div "Size" at bounding box center [149, 97] width 274 height 52
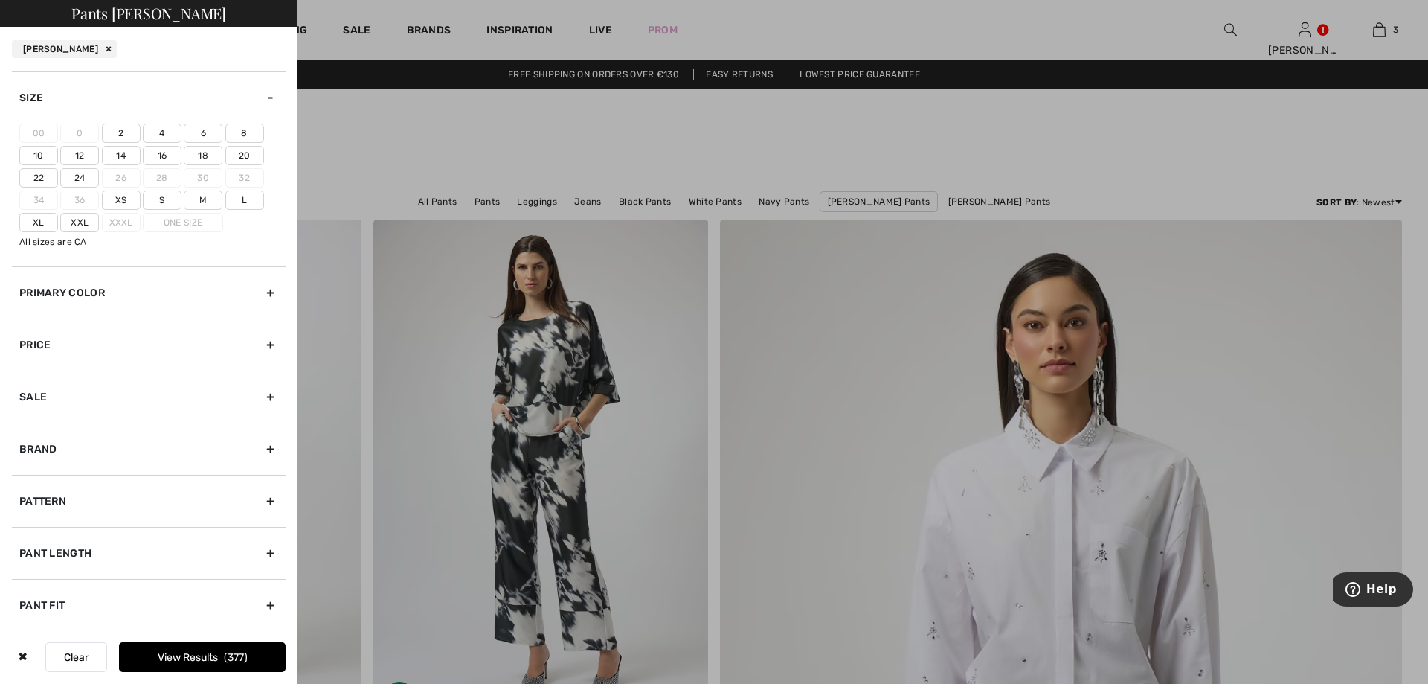
click at [119, 150] on label "14" at bounding box center [121, 155] width 39 height 19
click at [0, 0] on input"] "14" at bounding box center [0, 0] width 0 height 0
click at [89, 225] on label "Xxl" at bounding box center [79, 222] width 39 height 19
click at [0, 0] on input"] "Xxl" at bounding box center [0, 0] width 0 height 0
click at [202, 663] on button "View Results 176" at bounding box center [202, 657] width 167 height 30
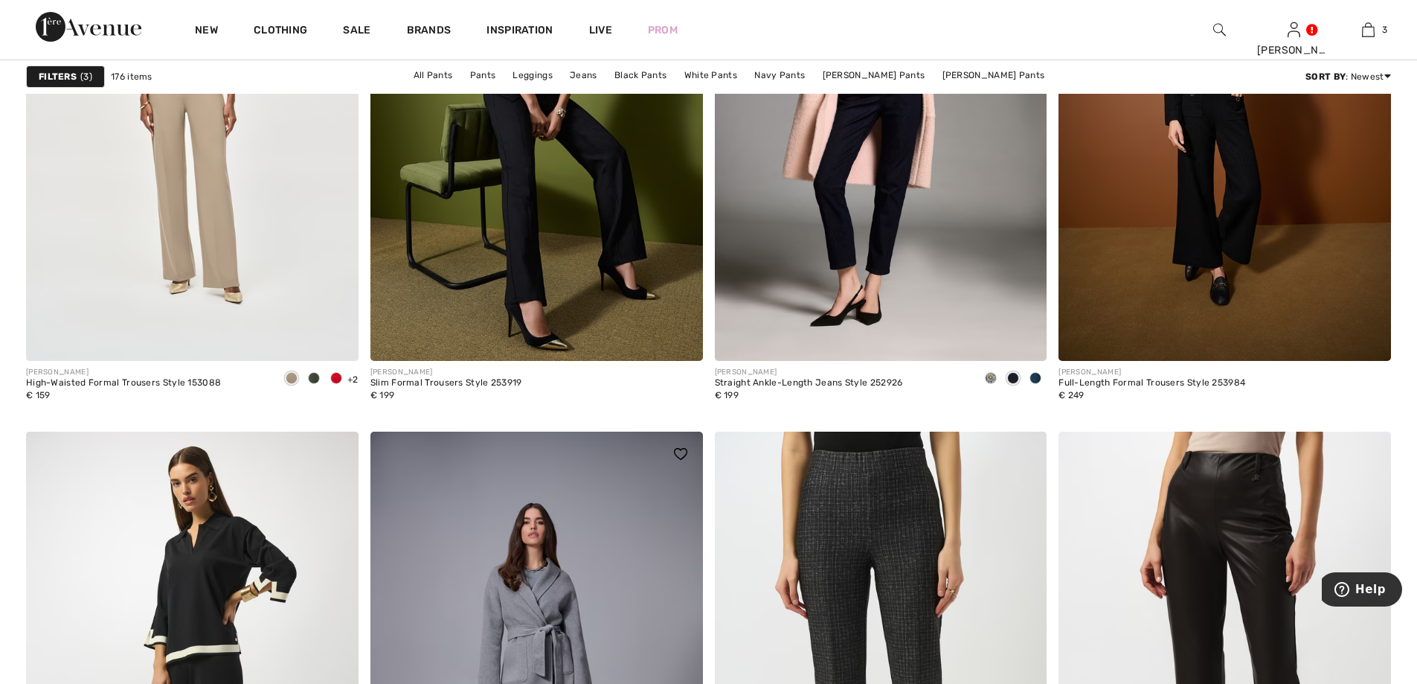
scroll to position [8330, 0]
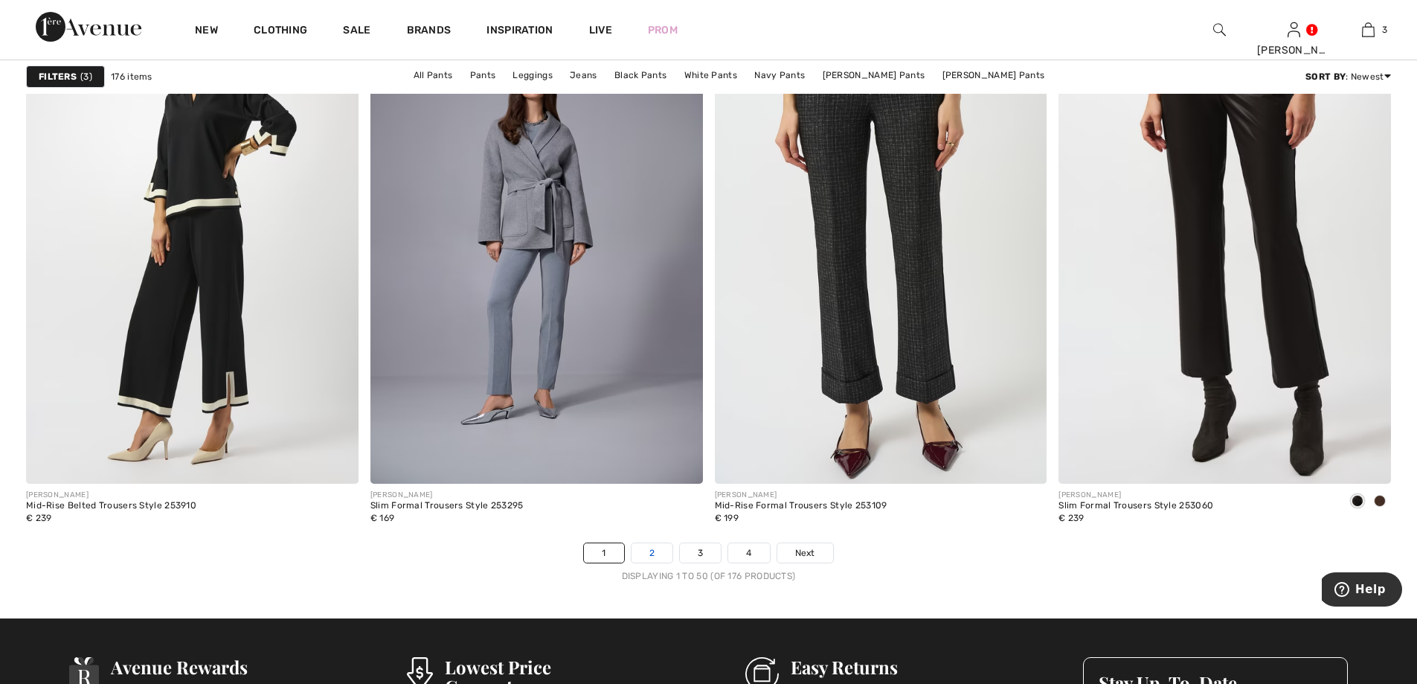
click at [651, 551] on link "2" at bounding box center [651, 552] width 41 height 19
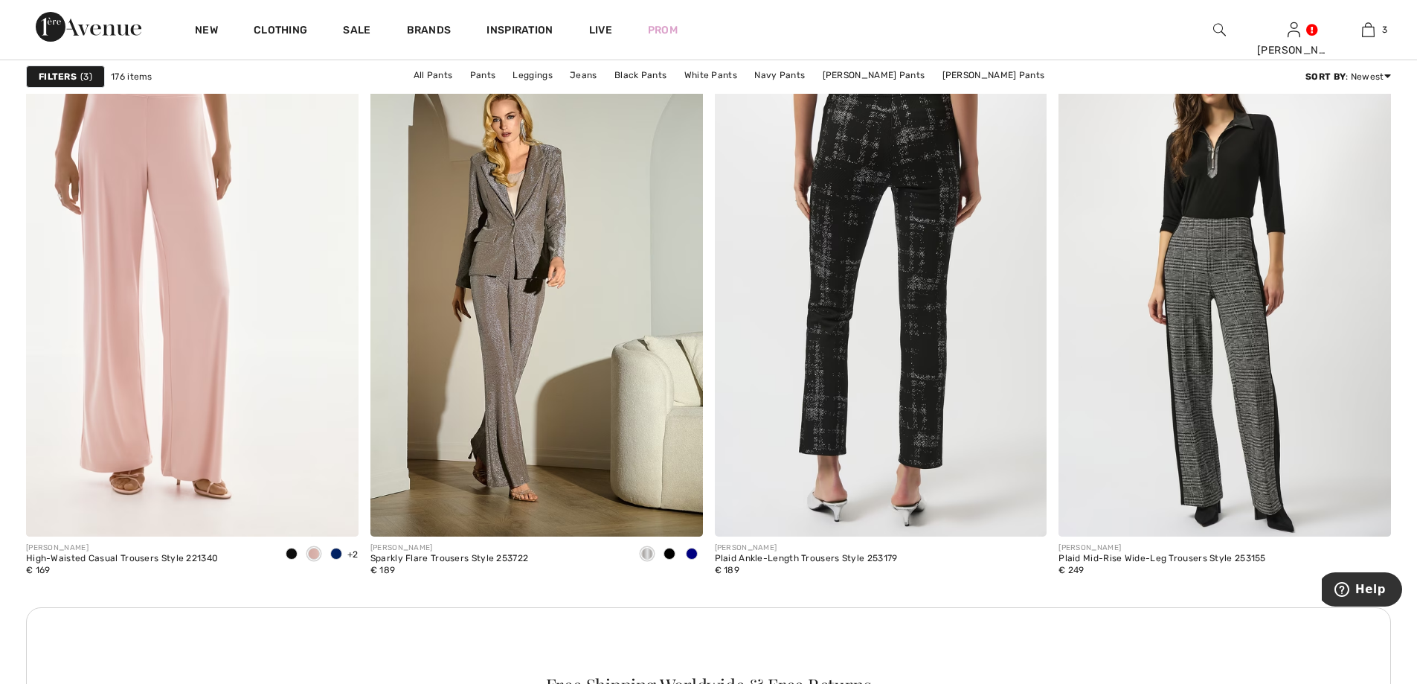
scroll to position [2157, 0]
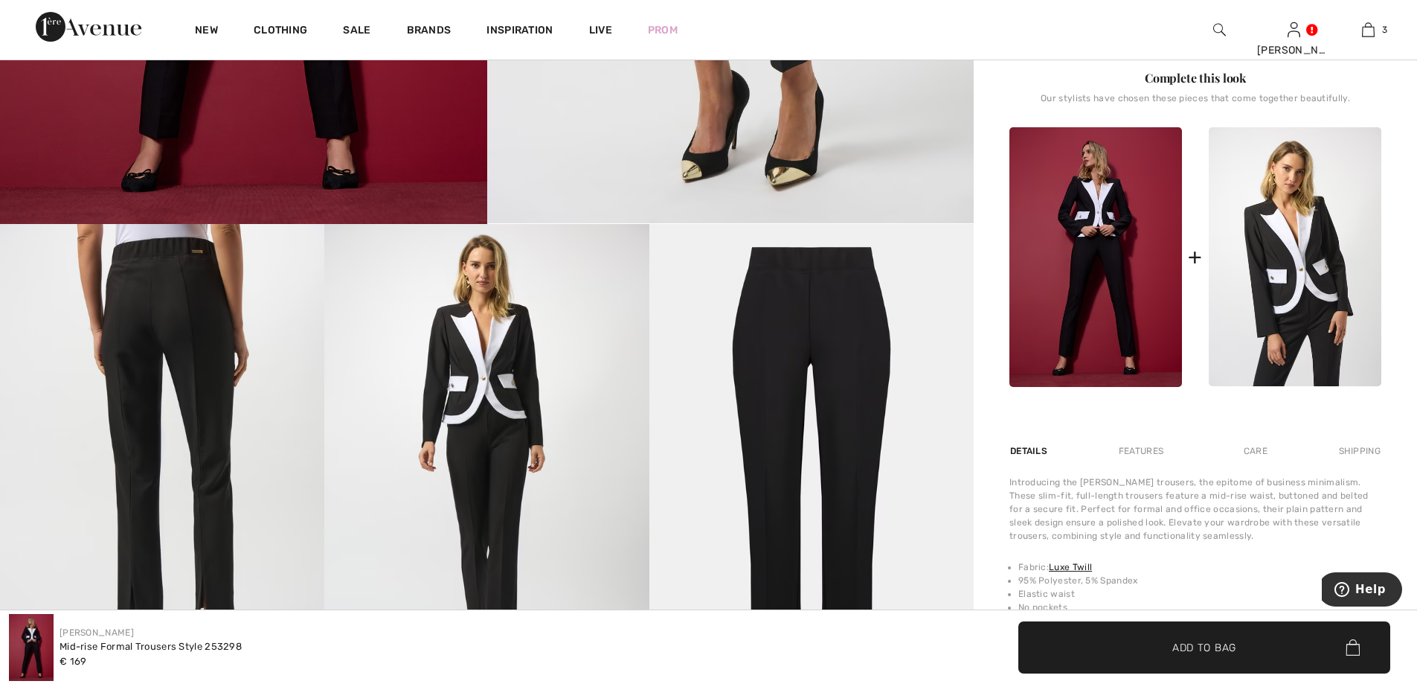
click at [1299, 280] on img at bounding box center [1295, 257] width 173 height 260
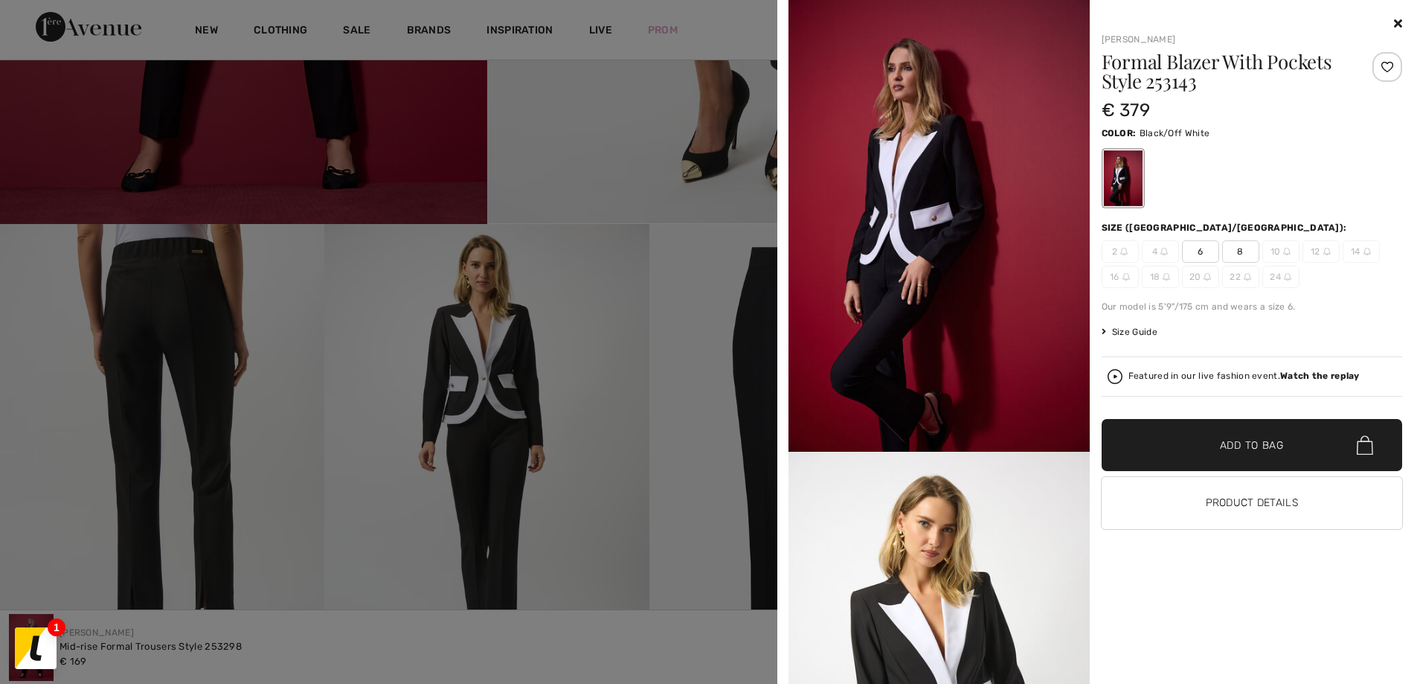
click at [1121, 158] on div at bounding box center [1122, 178] width 39 height 56
click at [1138, 63] on h1 "Formal Blazer With Pockets Style 253143" at bounding box center [1227, 71] width 251 height 39
click at [1221, 501] on button "Product Details" at bounding box center [1252, 503] width 301 height 52
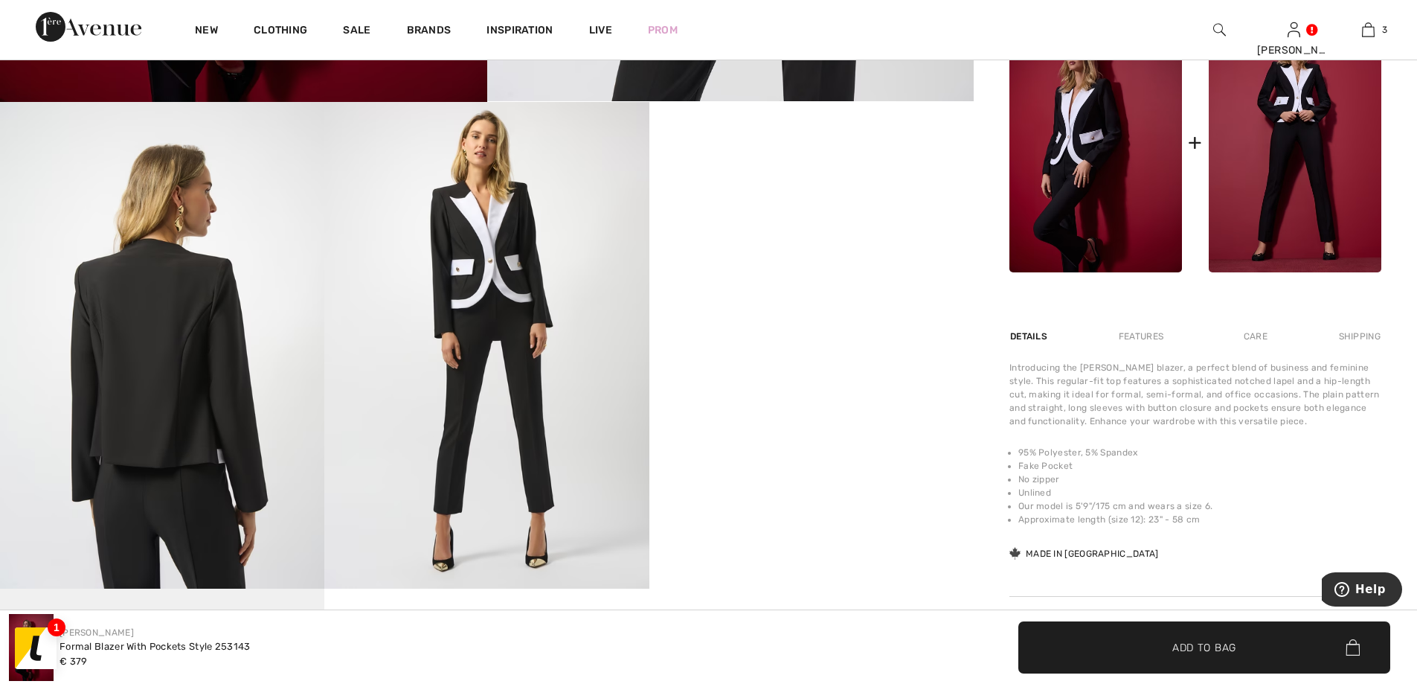
scroll to position [744, 0]
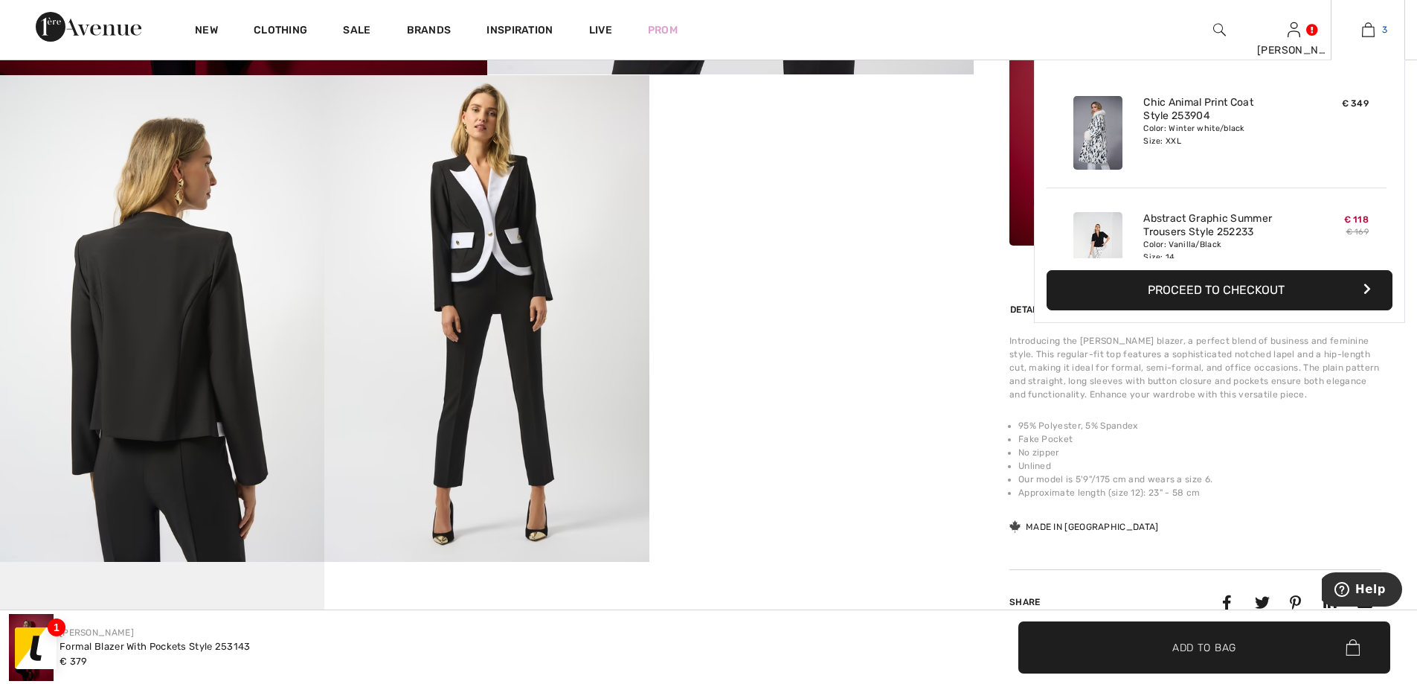
click at [1369, 24] on img at bounding box center [1368, 30] width 13 height 18
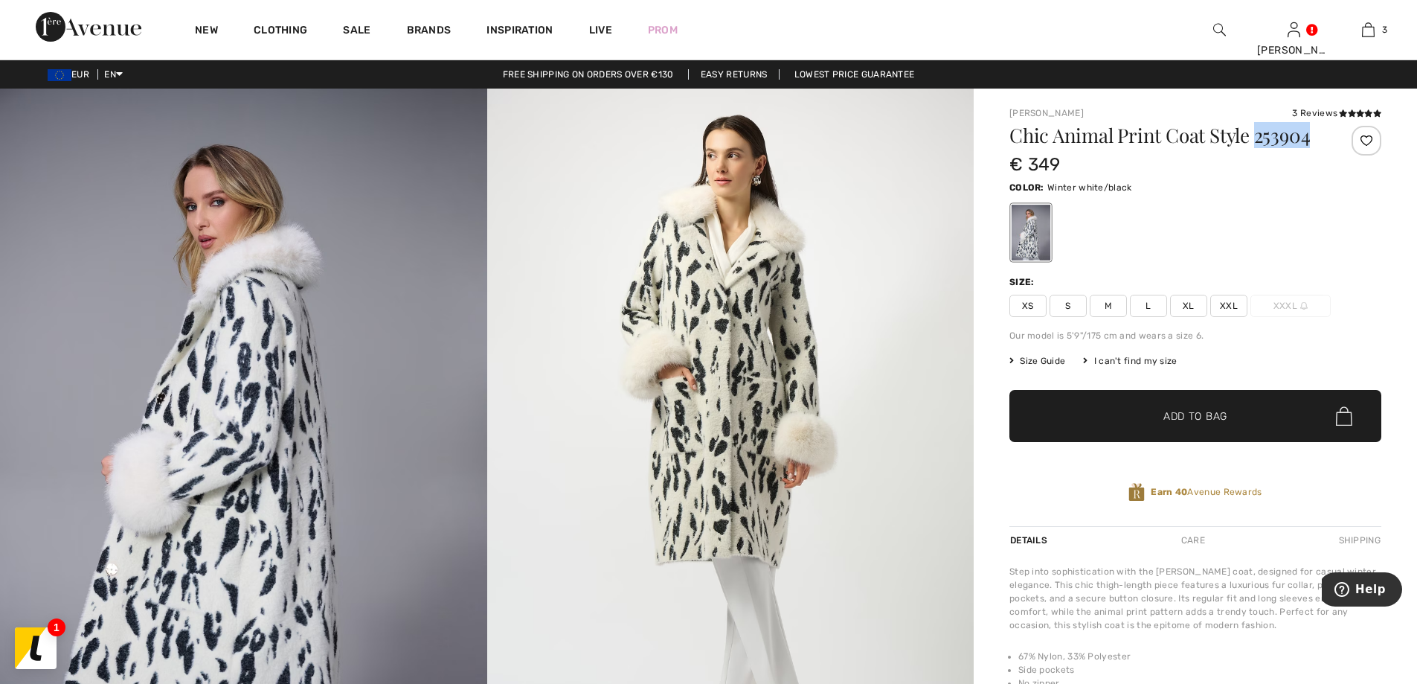
drag, startPoint x: 1268, startPoint y: 141, endPoint x: 1314, endPoint y: 141, distance: 46.1
click at [1314, 141] on h1 "Chic Animal Print Coat Style 253904" at bounding box center [1164, 135] width 310 height 19
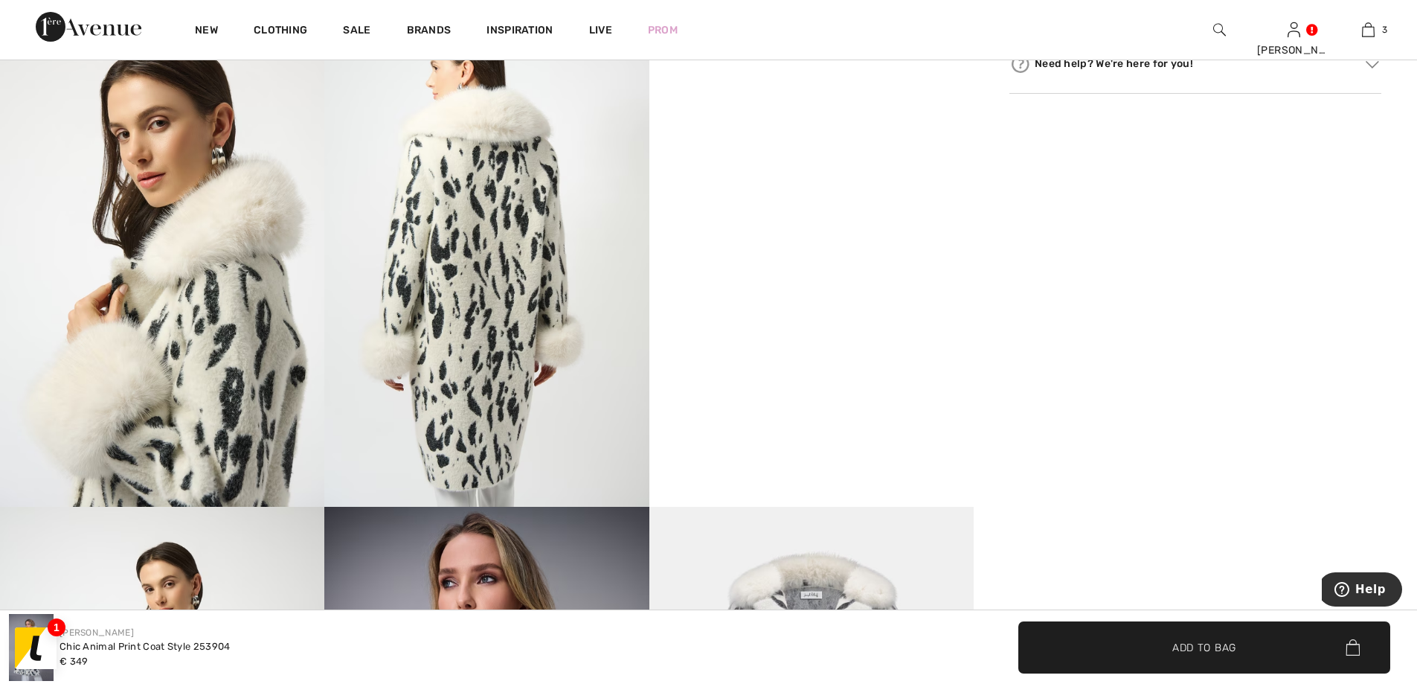
scroll to position [818, 0]
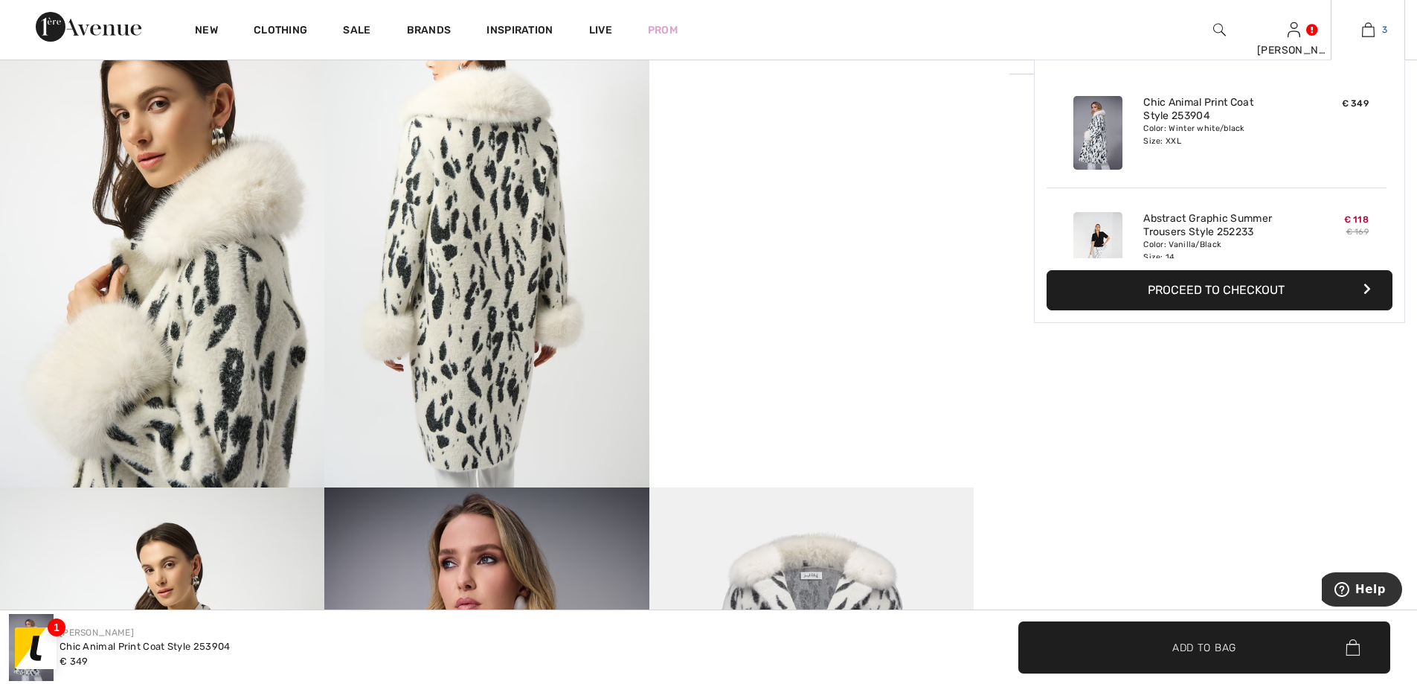
click at [1380, 25] on link "3" at bounding box center [1367, 30] width 73 height 18
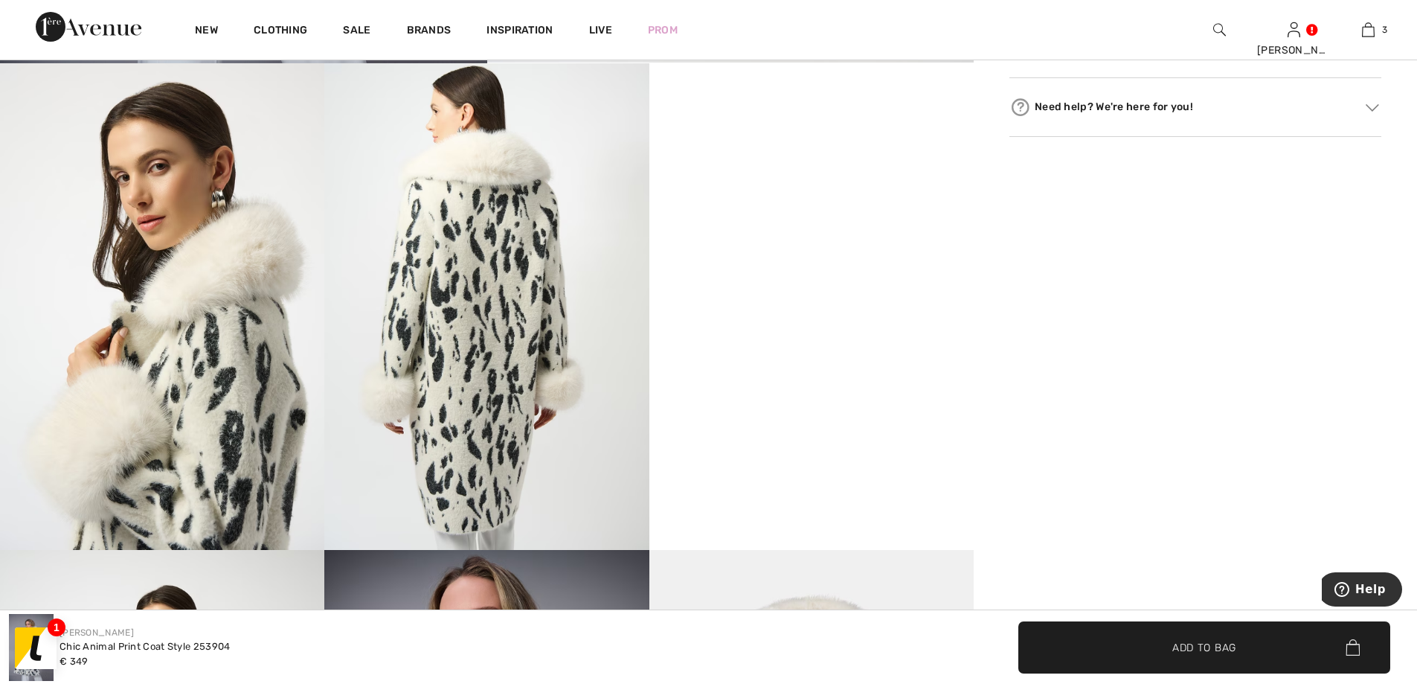
scroll to position [595, 0]
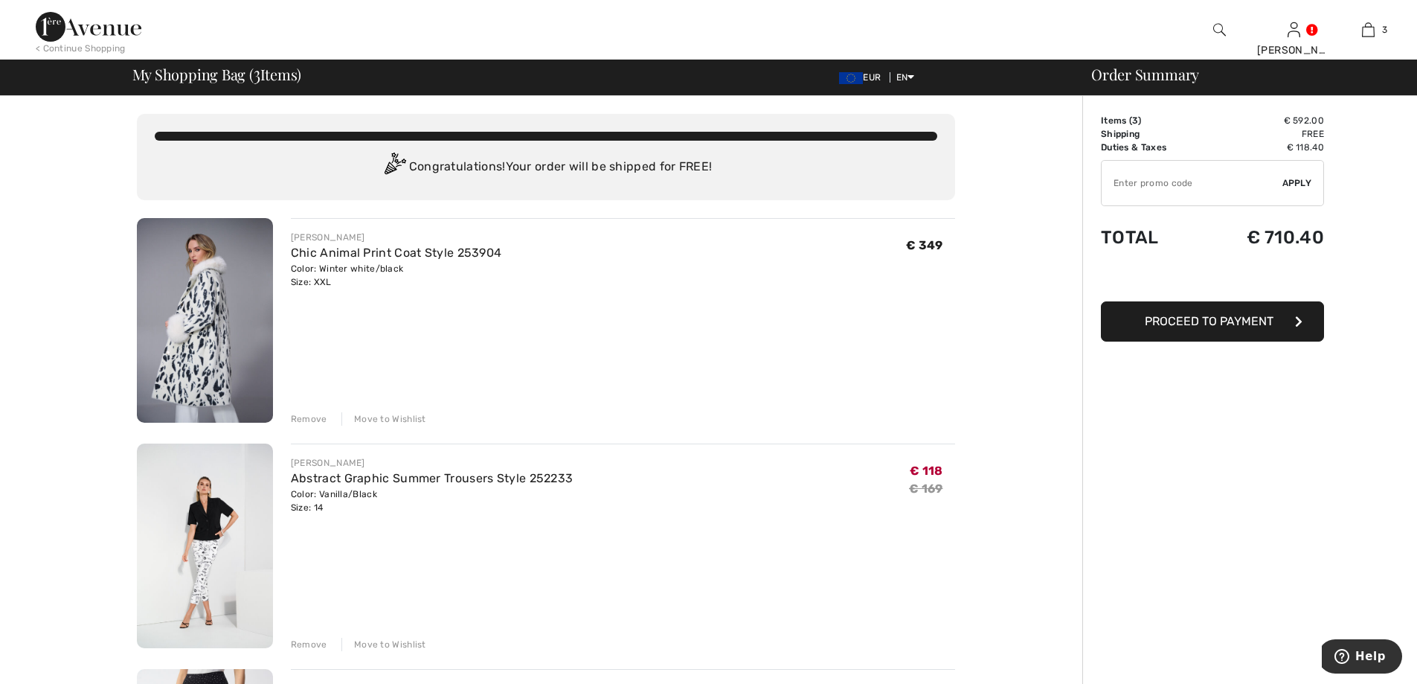
click at [312, 418] on div "Remove" at bounding box center [309, 418] width 36 height 13
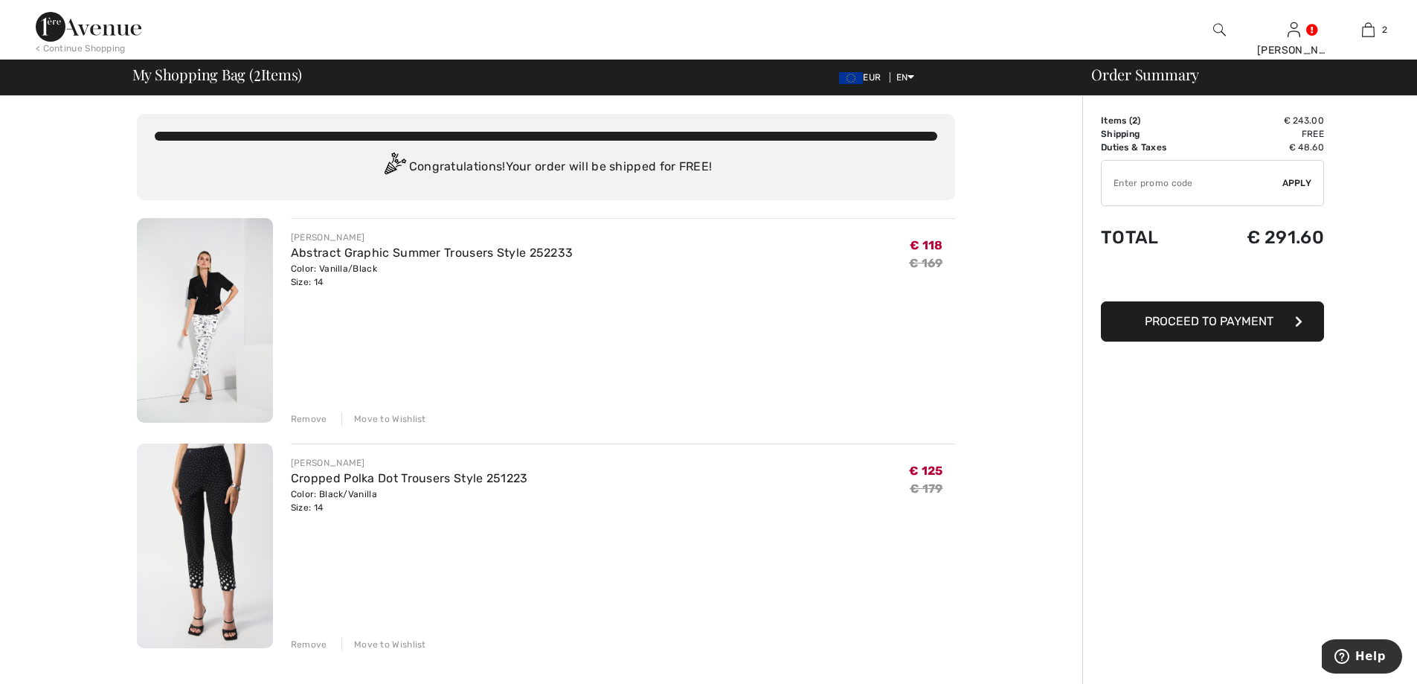
scroll to position [74, 0]
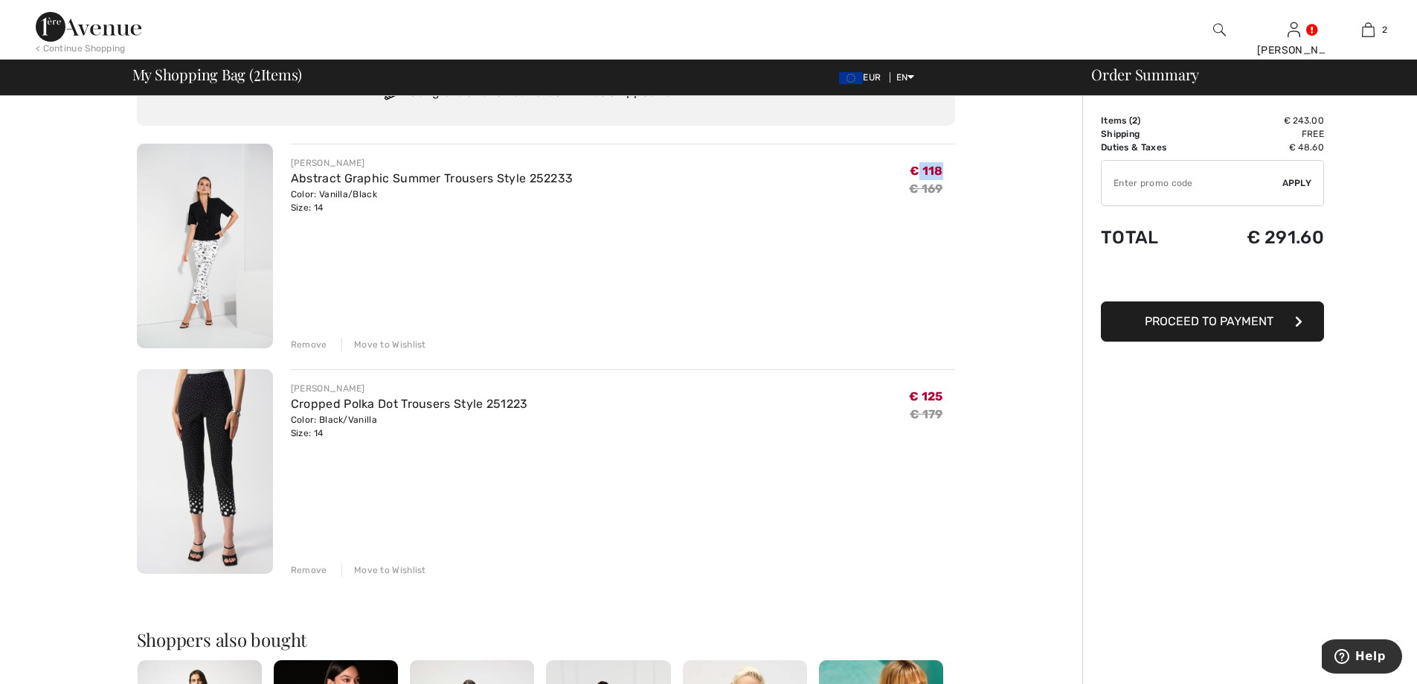
drag, startPoint x: 920, startPoint y: 167, endPoint x: 952, endPoint y: 167, distance: 32.0
click at [952, 167] on div "€ 118 € 169" at bounding box center [932, 185] width 46 height 58
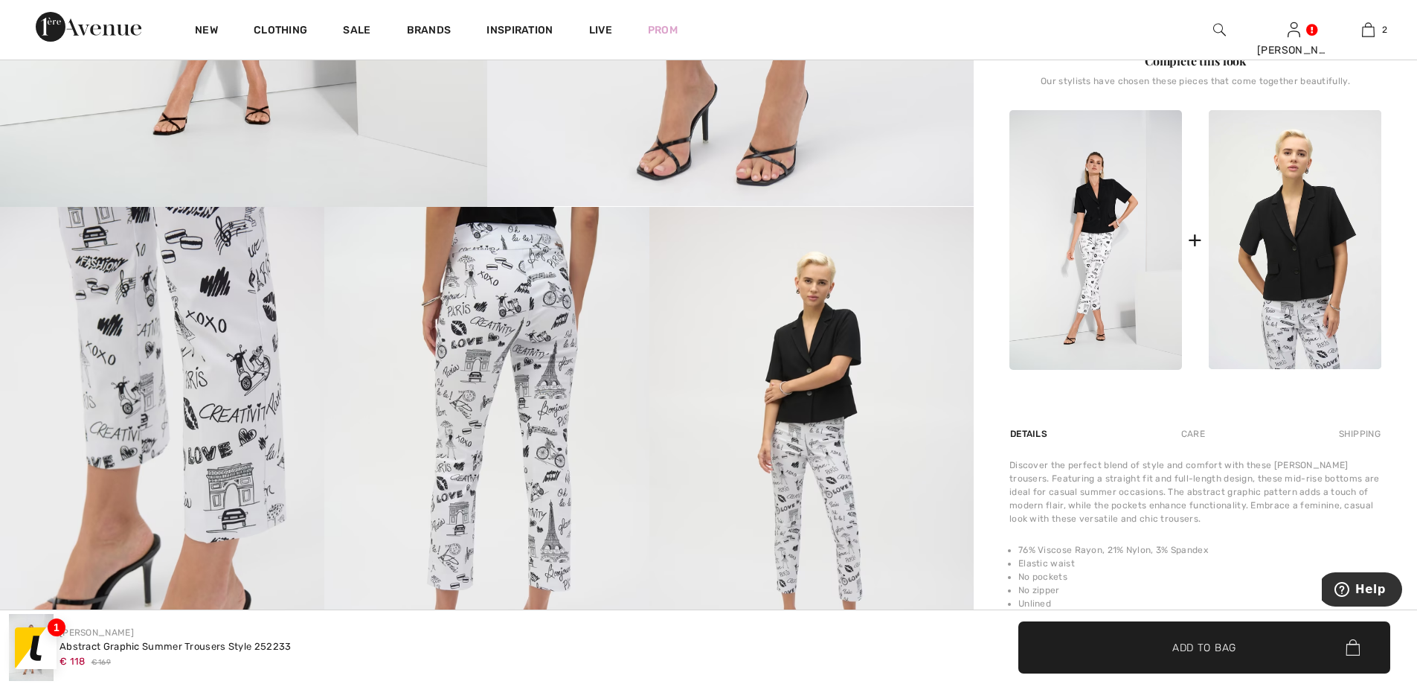
scroll to position [521, 0]
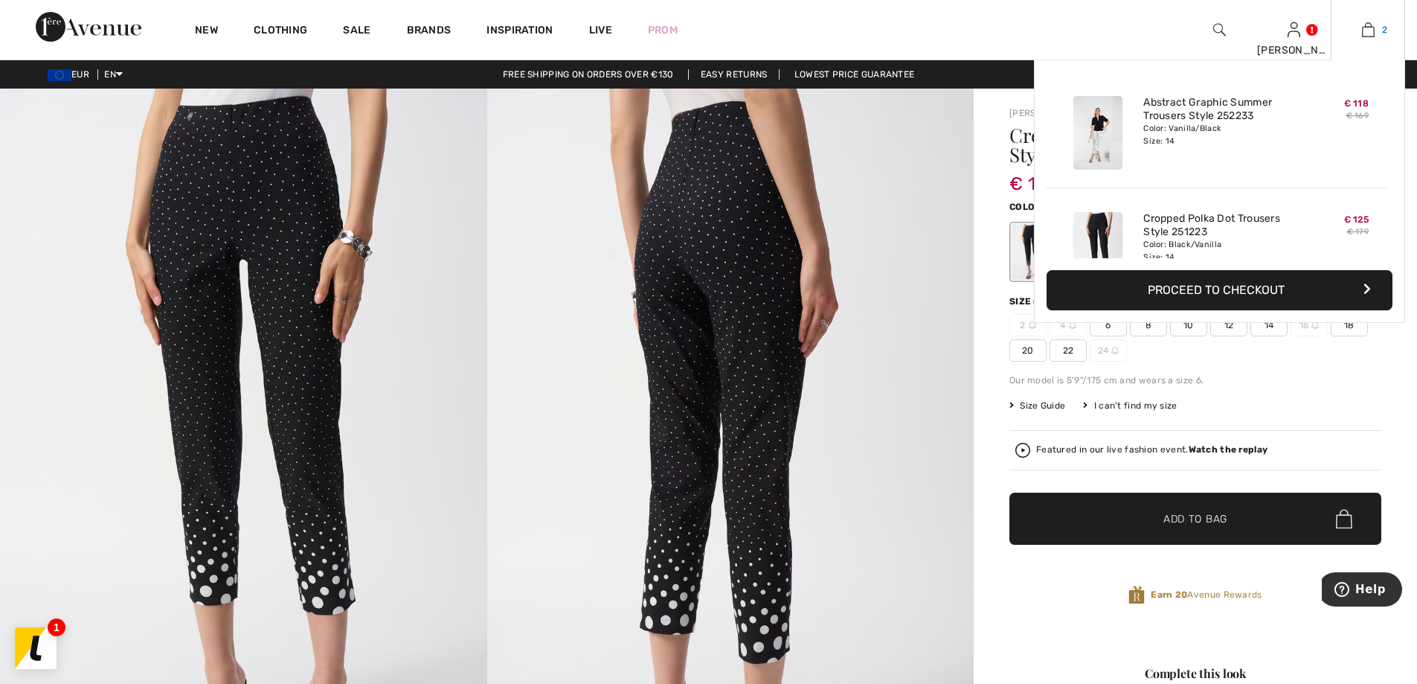
click at [1366, 36] on img at bounding box center [1368, 30] width 13 height 18
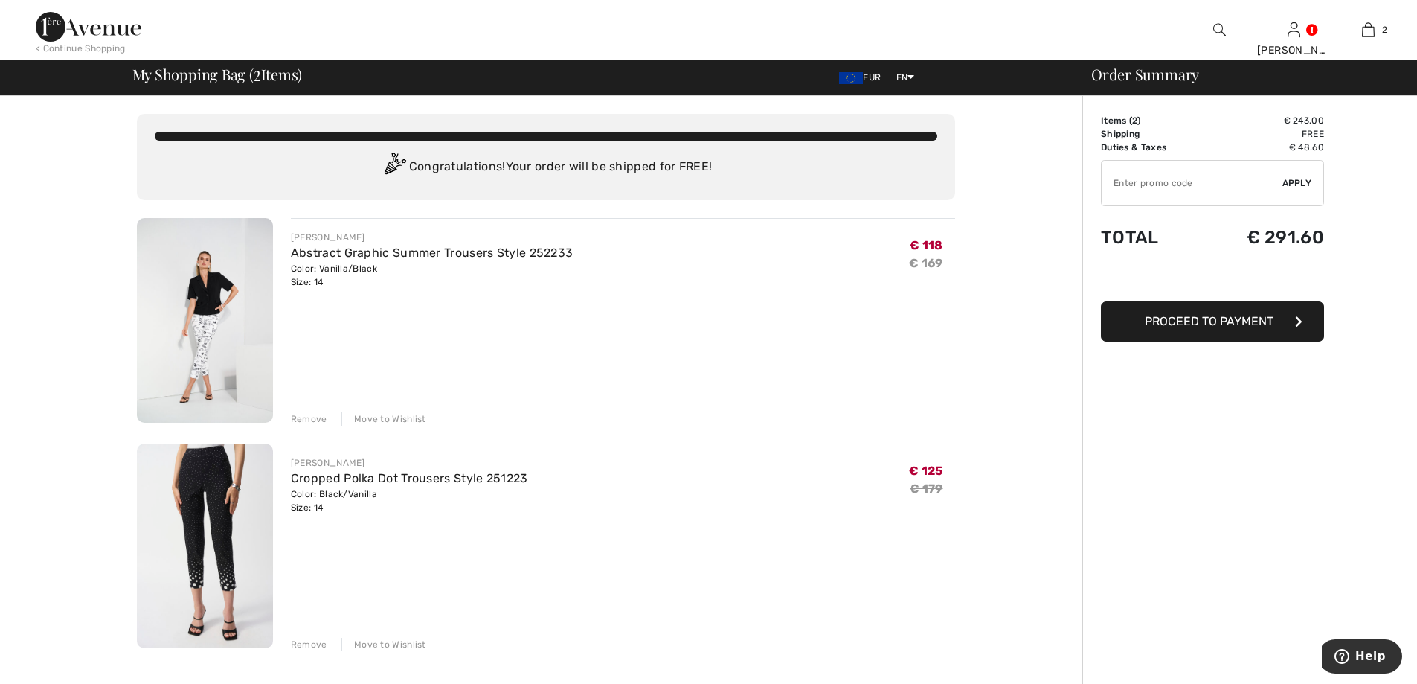
scroll to position [74, 0]
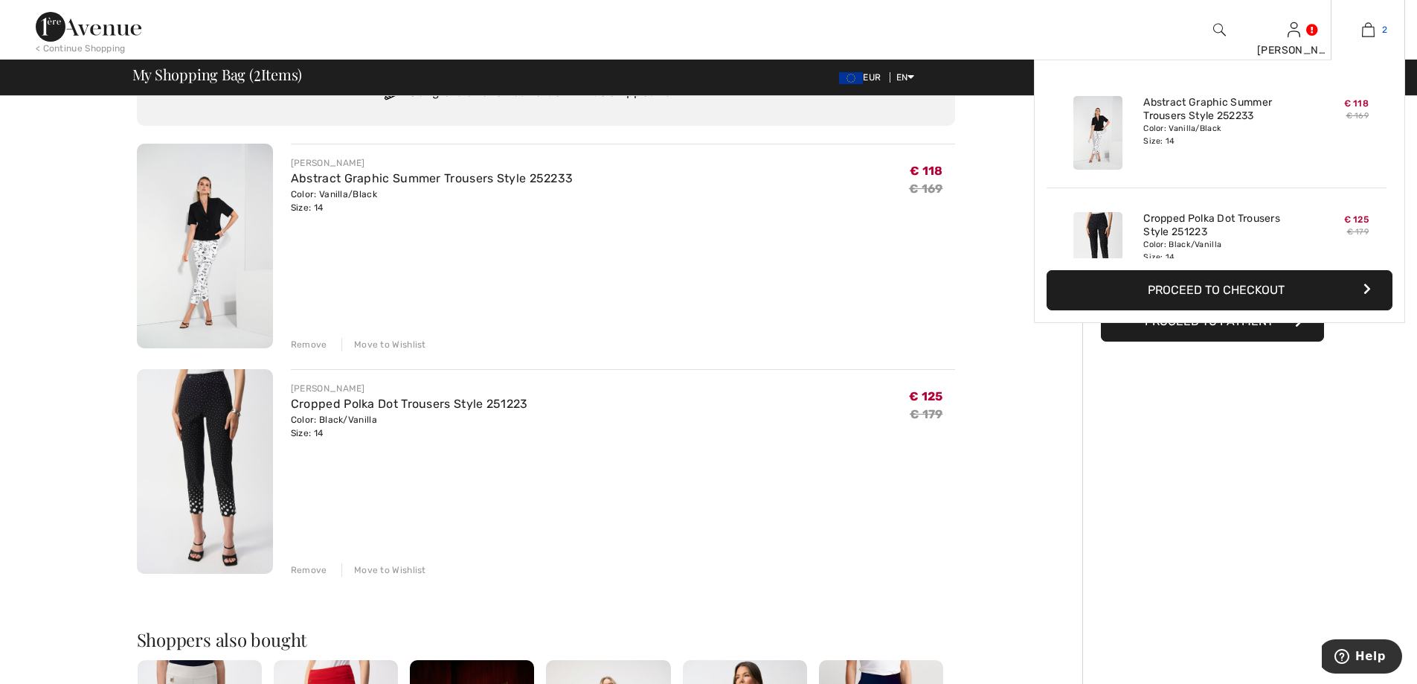
click at [1380, 28] on link "2" at bounding box center [1367, 30] width 73 height 18
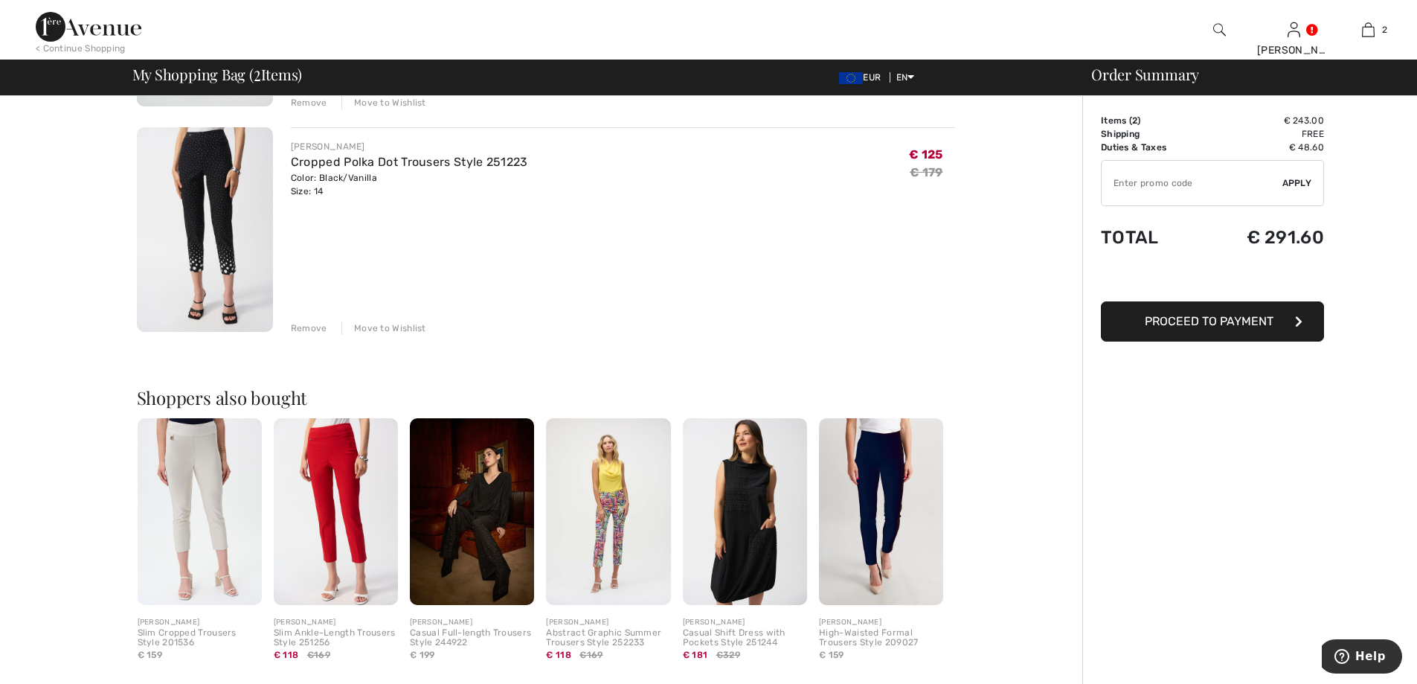
scroll to position [446, 0]
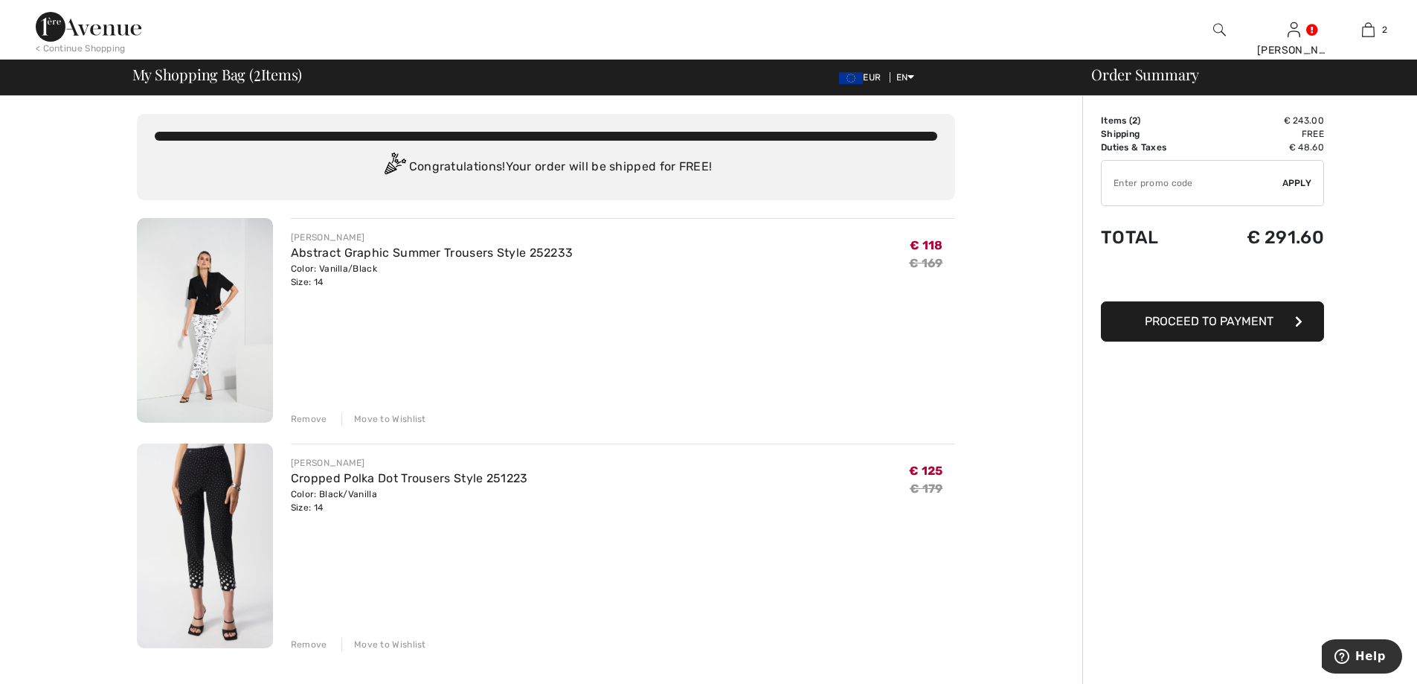
click at [115, 13] on img at bounding box center [89, 27] width 106 height 30
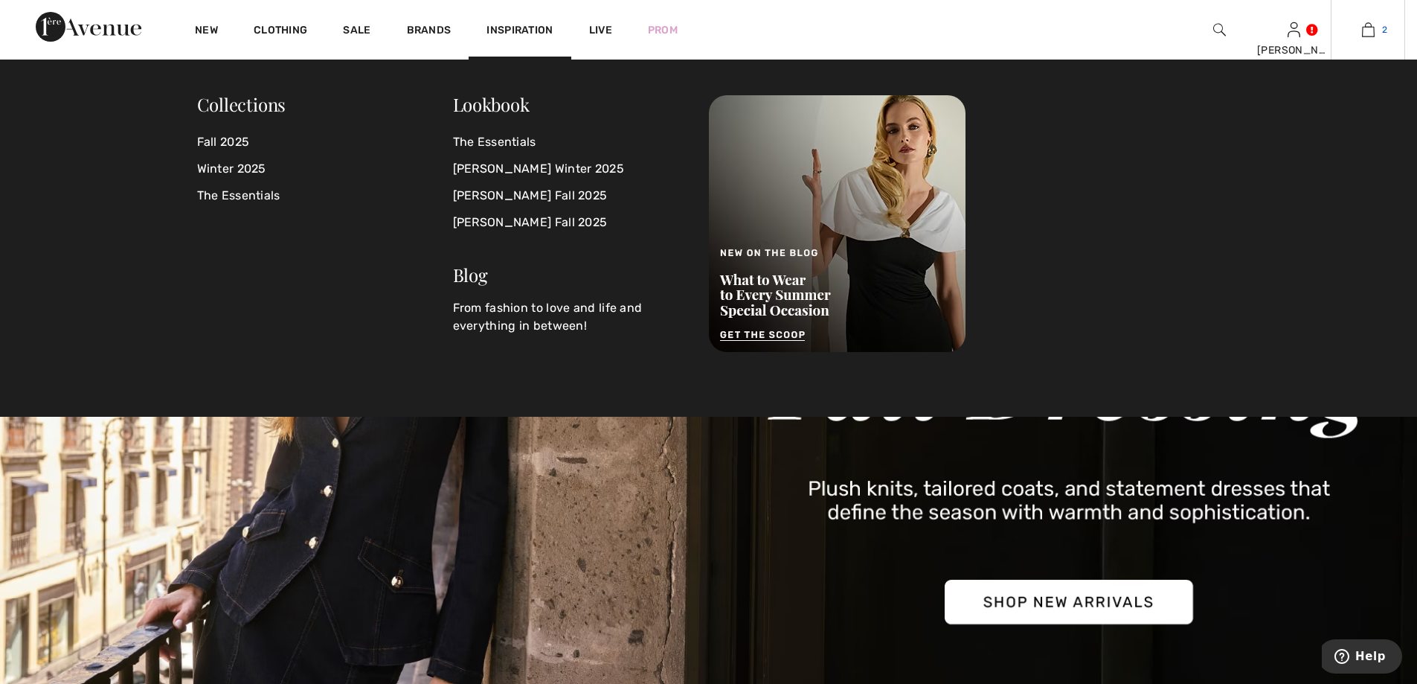
click at [1371, 33] on img at bounding box center [1368, 30] width 13 height 18
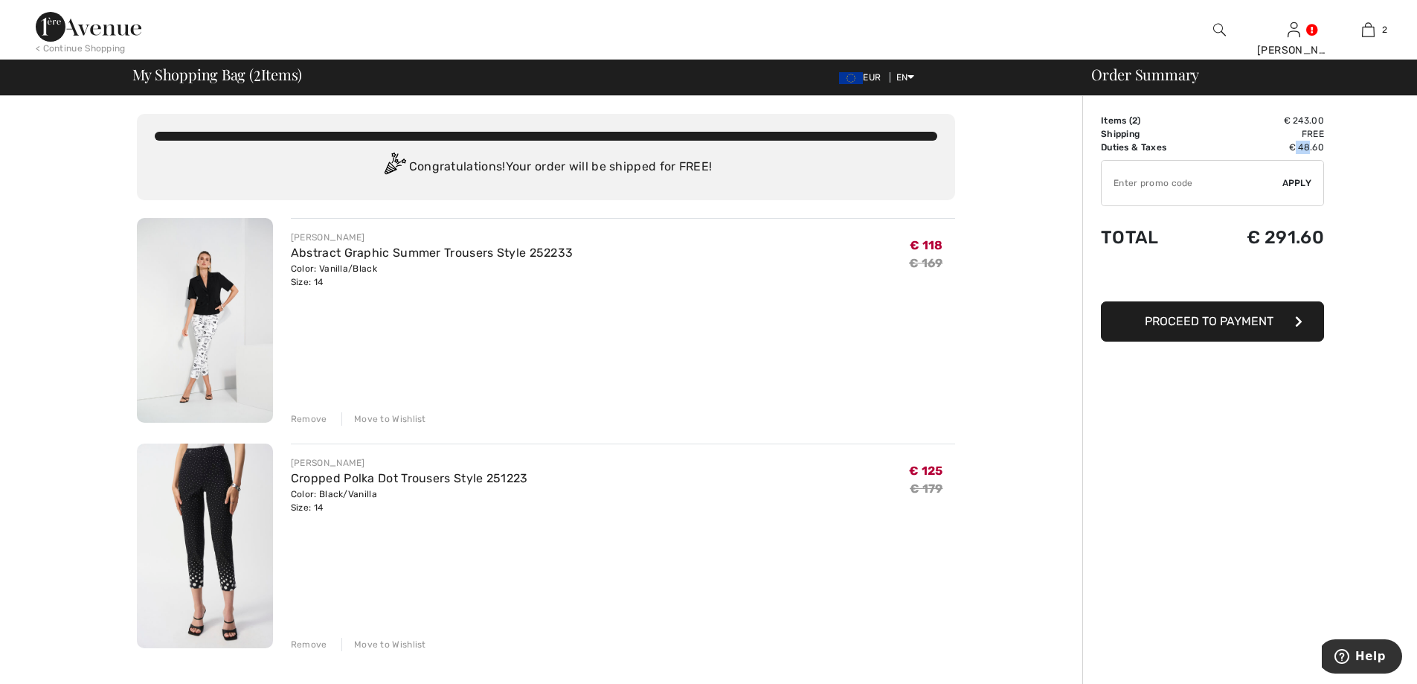
drag, startPoint x: 1293, startPoint y: 152, endPoint x: 1308, endPoint y: 149, distance: 15.2
click at [1308, 149] on td "€ 48.60" at bounding box center [1263, 147] width 121 height 13
drag, startPoint x: 1294, startPoint y: 150, endPoint x: 1308, endPoint y: 150, distance: 13.4
click at [1308, 150] on td "€ 48.60" at bounding box center [1263, 147] width 121 height 13
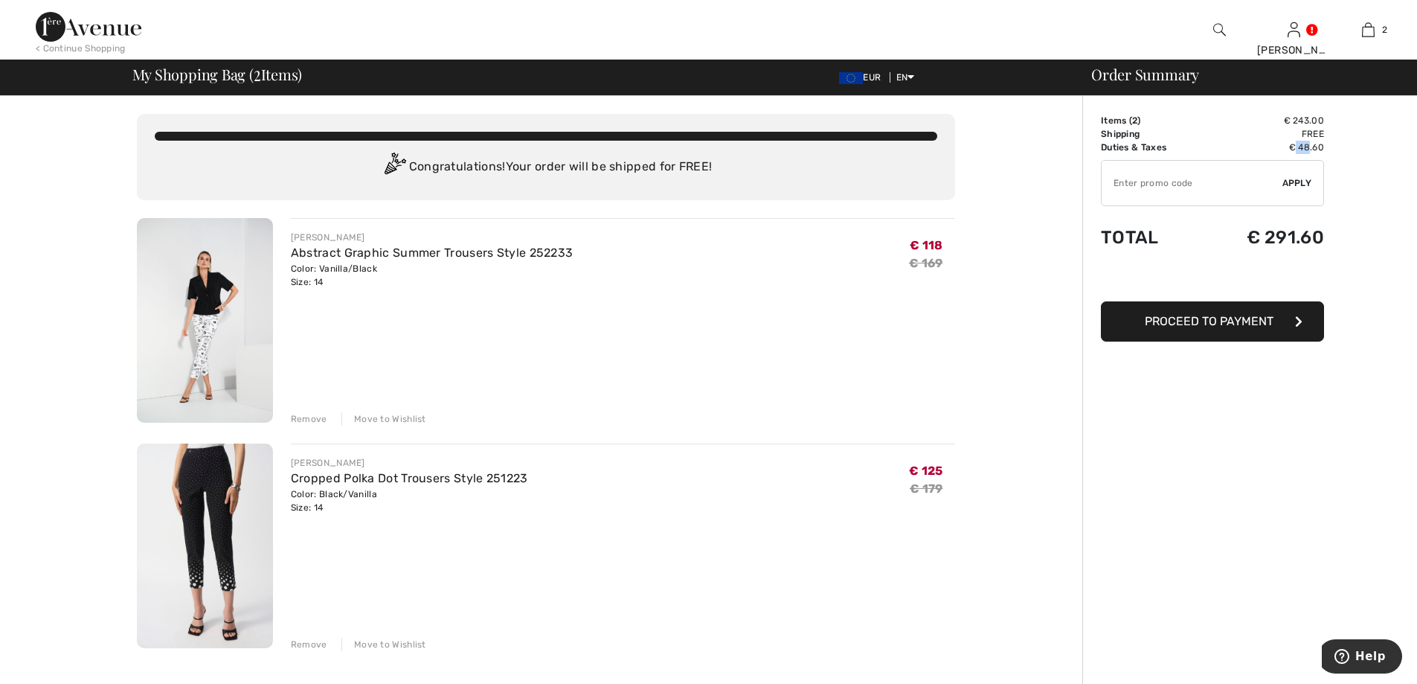
click at [1308, 150] on td "€ 48.60" at bounding box center [1263, 147] width 121 height 13
drag, startPoint x: 1117, startPoint y: 148, endPoint x: 1149, endPoint y: 144, distance: 32.2
click at [1149, 144] on td "Duties & Taxes" at bounding box center [1152, 147] width 102 height 13
drag, startPoint x: 1150, startPoint y: 145, endPoint x: 1179, endPoint y: 144, distance: 29.0
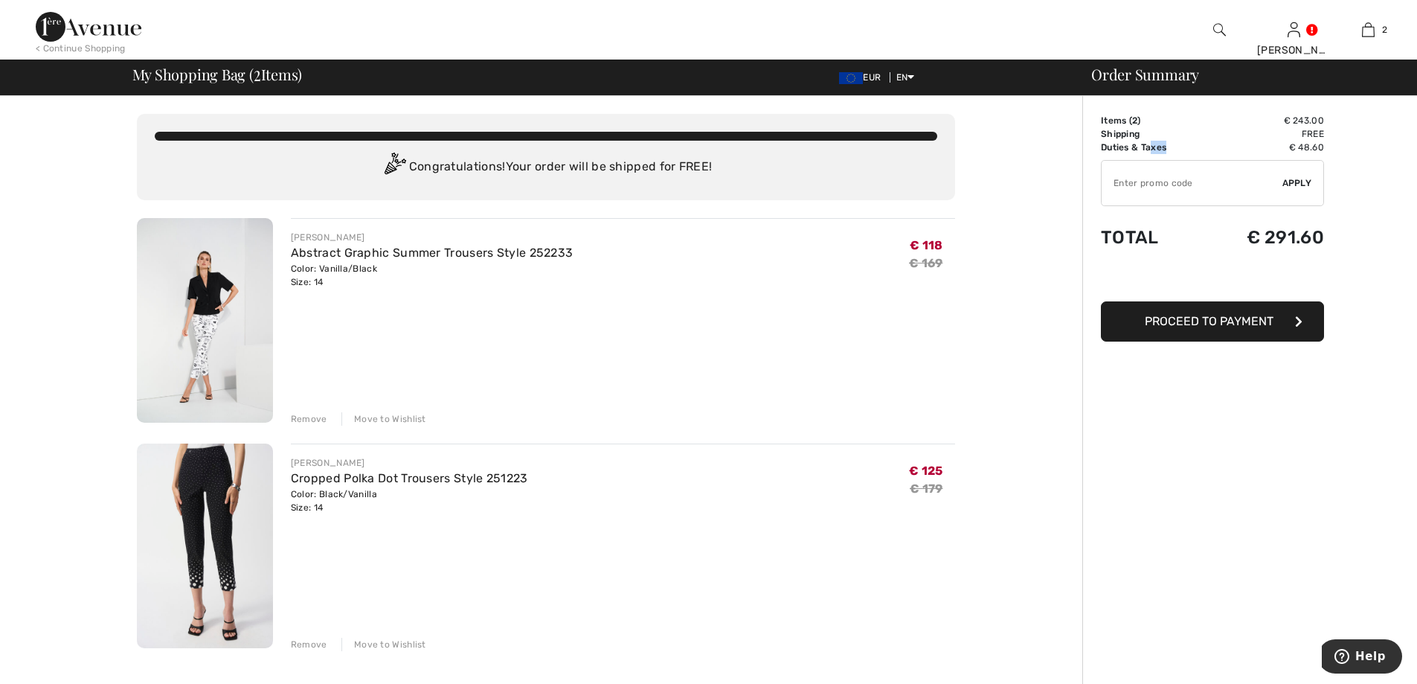
click at [1179, 144] on td "Duties & Taxes" at bounding box center [1152, 147] width 102 height 13
click at [1309, 145] on td "€ 48.60" at bounding box center [1263, 147] width 121 height 13
drag, startPoint x: 1261, startPoint y: 234, endPoint x: 1286, endPoint y: 233, distance: 24.6
click at [1286, 233] on td "€ 291.60" at bounding box center [1263, 237] width 121 height 51
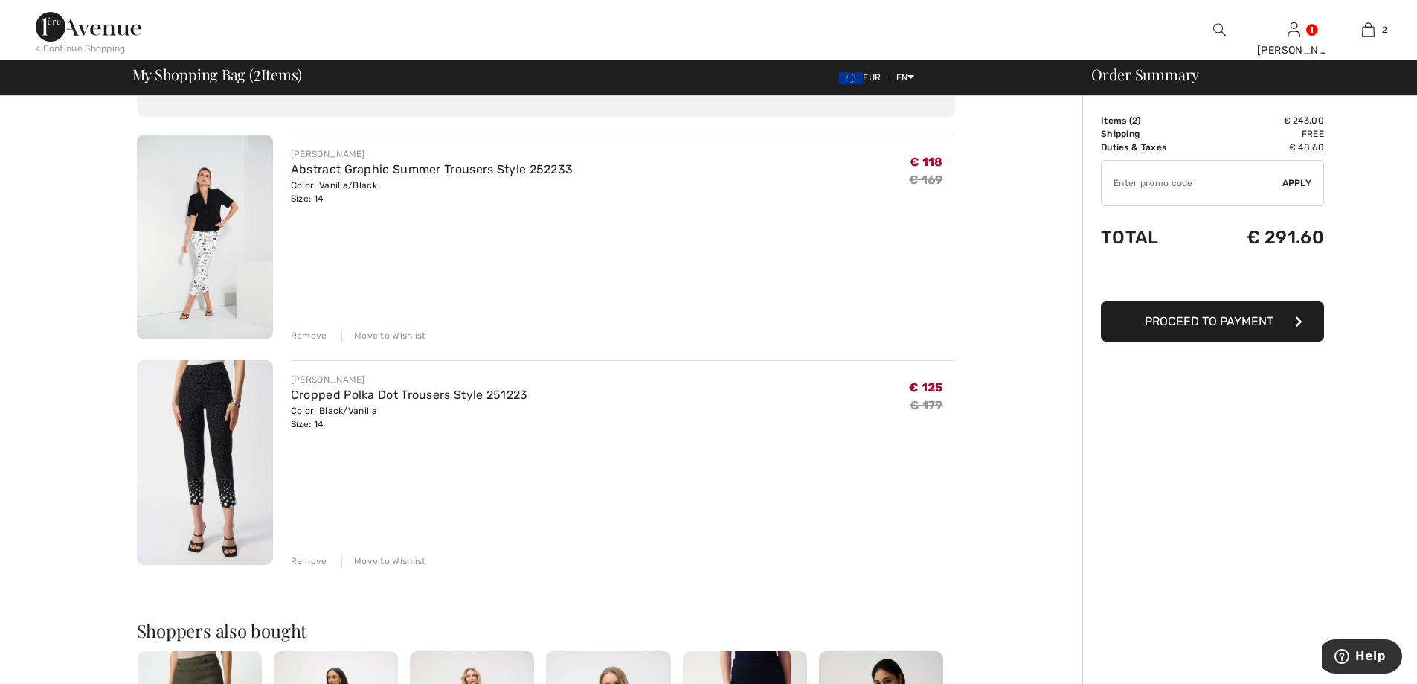
scroll to position [149, 0]
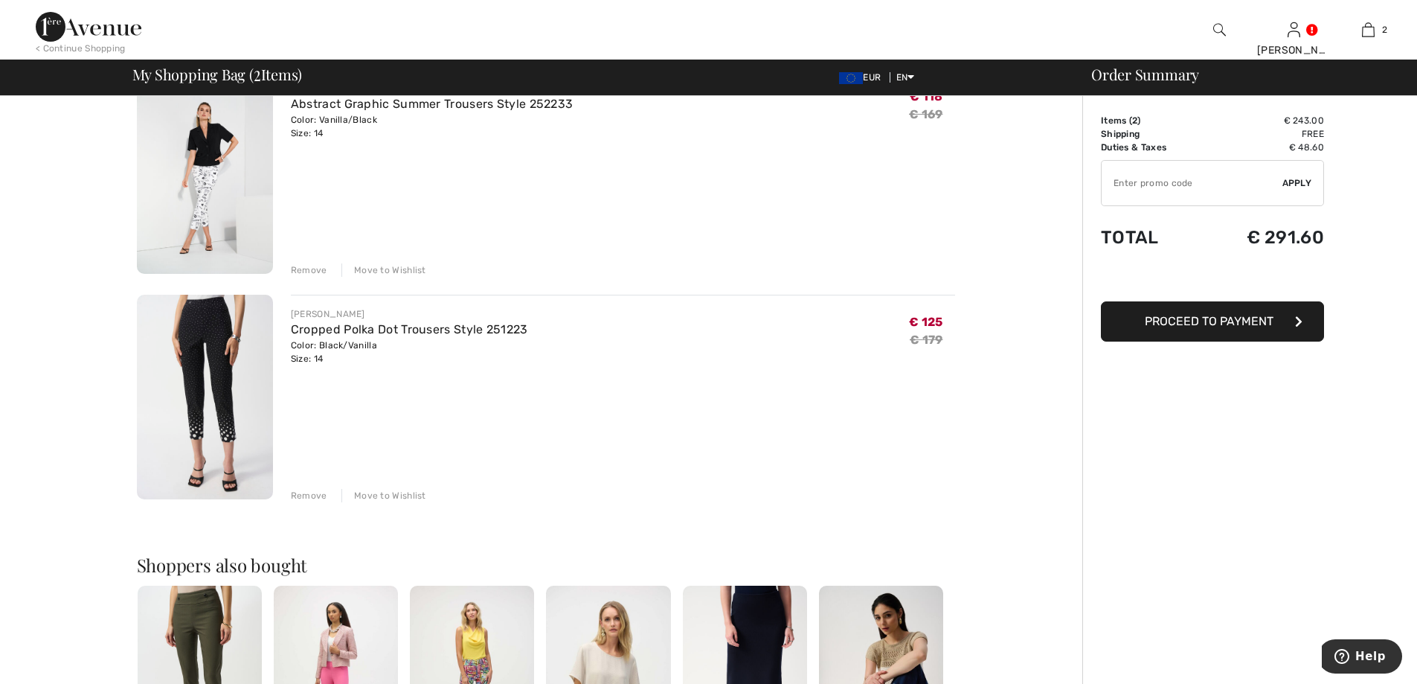
click at [393, 265] on div "Move to Wishlist" at bounding box center [383, 269] width 85 height 13
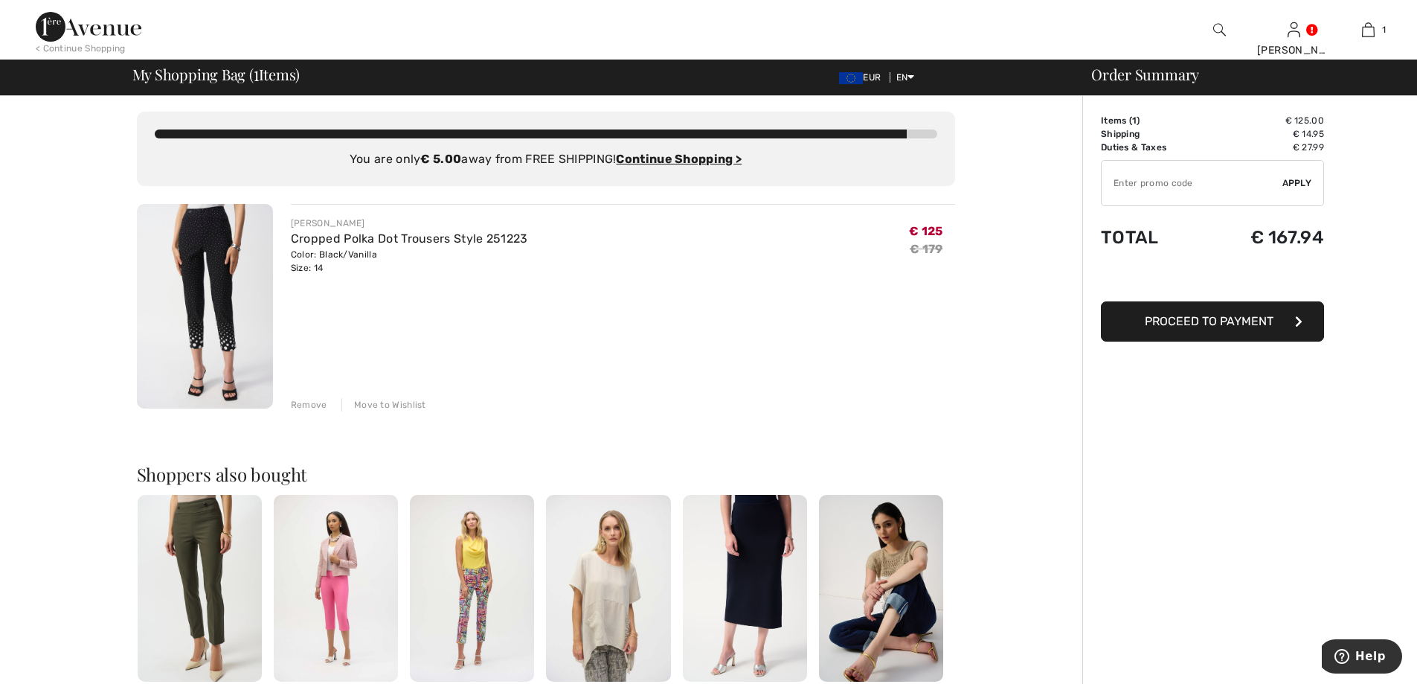
scroll to position [0, 0]
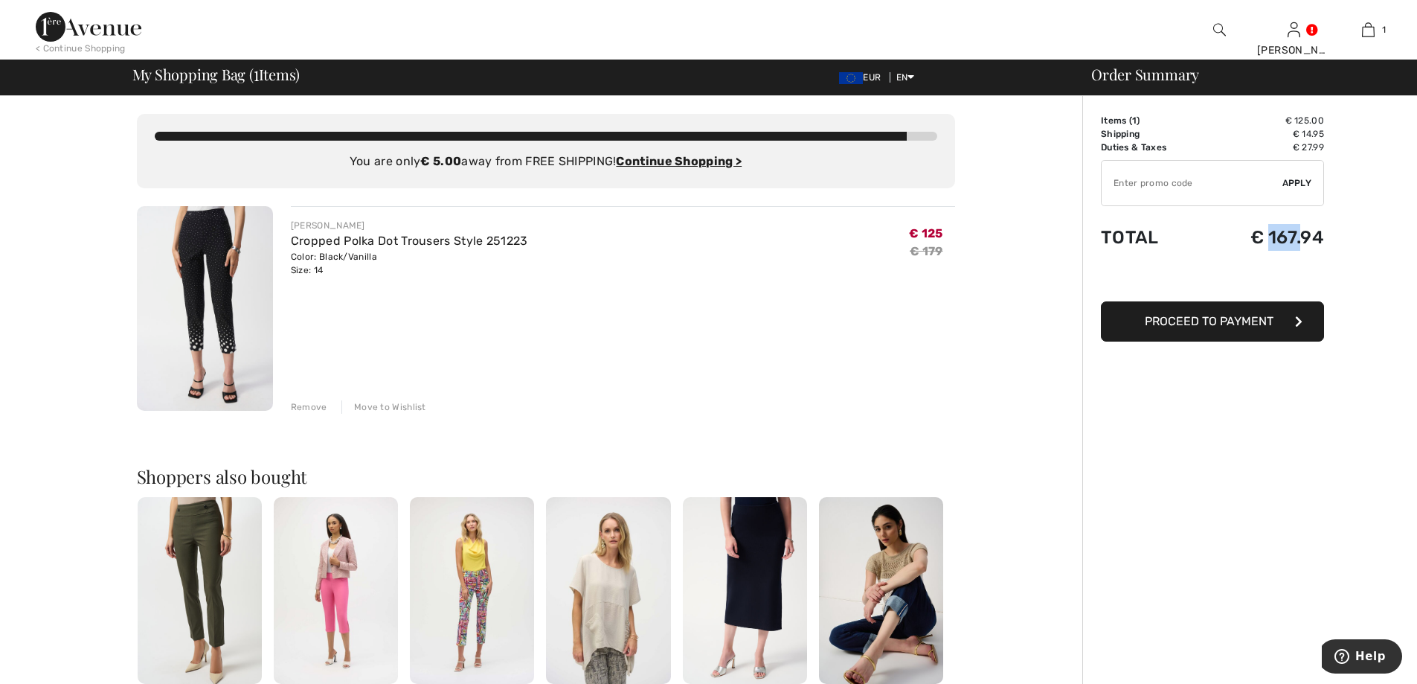
drag, startPoint x: 1286, startPoint y: 237, endPoint x: 1302, endPoint y: 239, distance: 16.5
click at [1302, 239] on td "€ 167.94" at bounding box center [1265, 237] width 118 height 51
click at [372, 241] on link "Cropped Polka Dot Trousers Style 251223" at bounding box center [409, 241] width 237 height 14
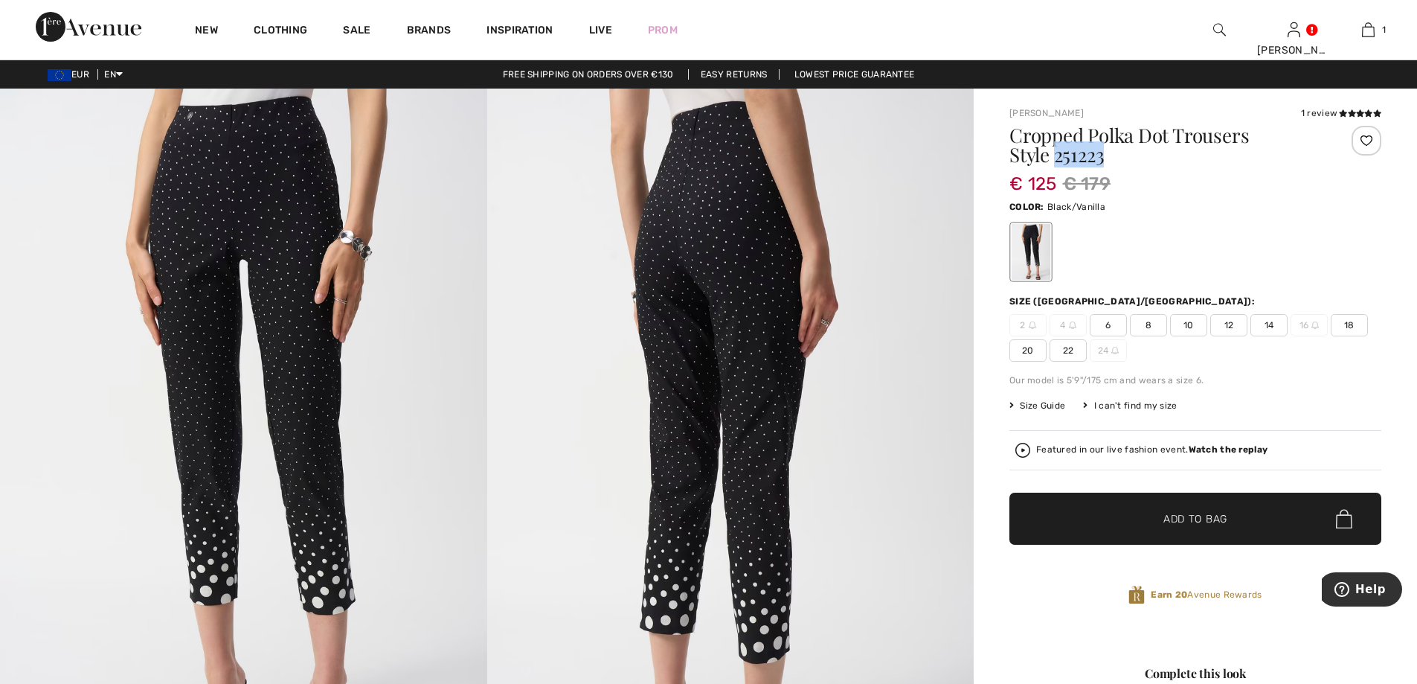
drag, startPoint x: 1083, startPoint y: 157, endPoint x: 1058, endPoint y: 132, distance: 35.8
click at [1058, 149] on h1 "Cropped Polka Dot Trousers Style 251223" at bounding box center [1164, 145] width 310 height 39
copy h1 "251223"
click at [1169, 205] on div "Color: Black/Vanilla" at bounding box center [1195, 206] width 372 height 18
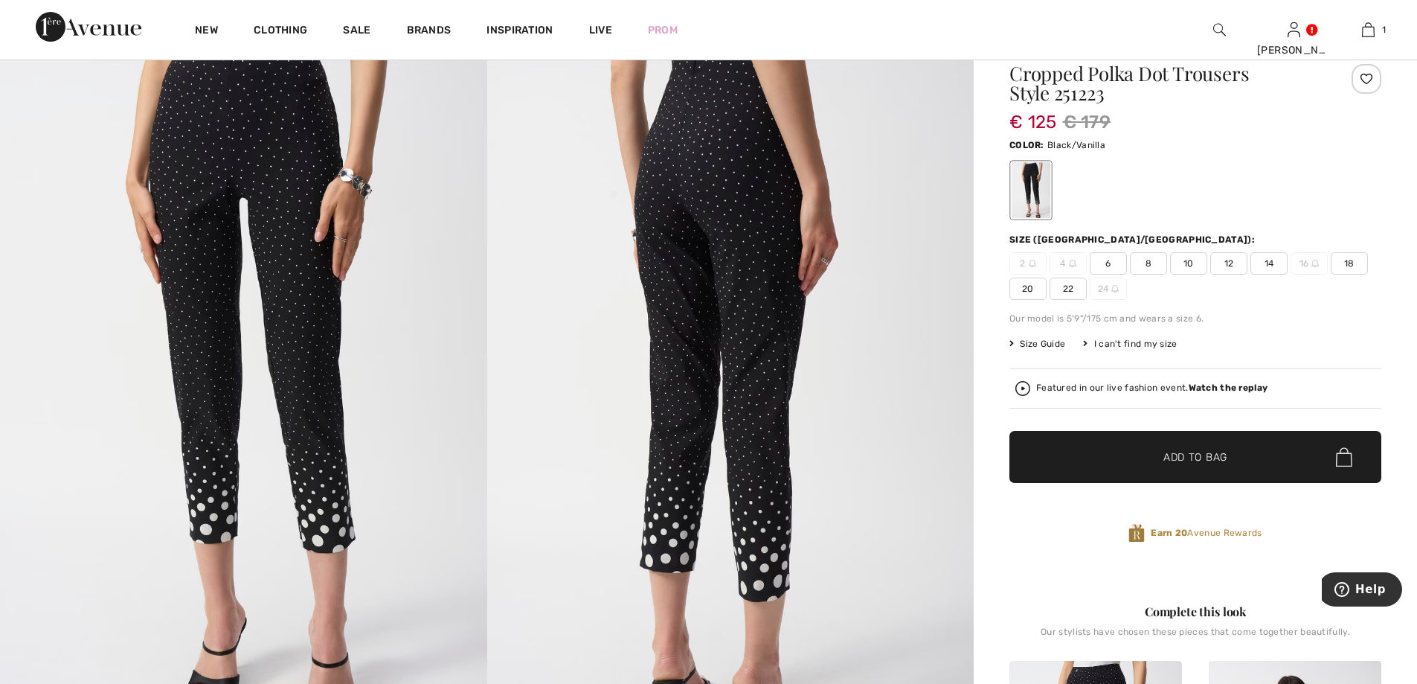
scroll to position [39, 0]
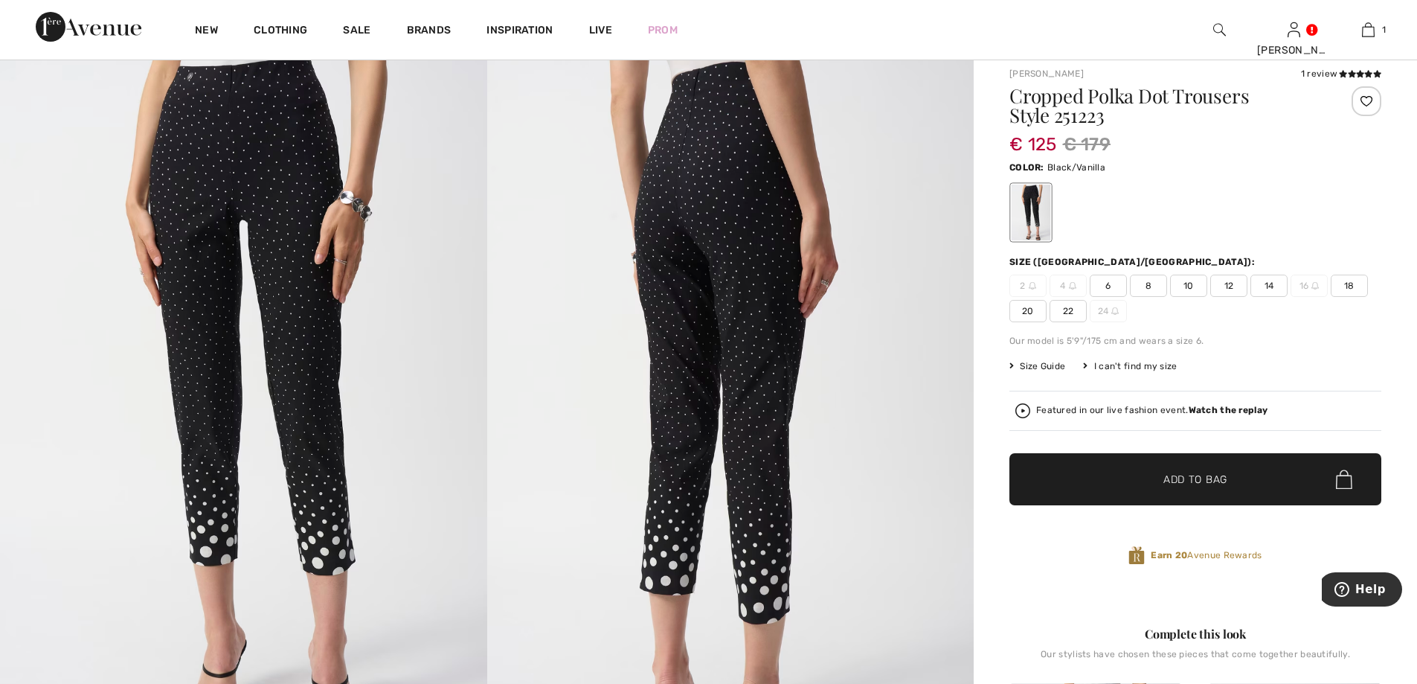
click at [787, 198] on img at bounding box center [730, 414] width 487 height 730
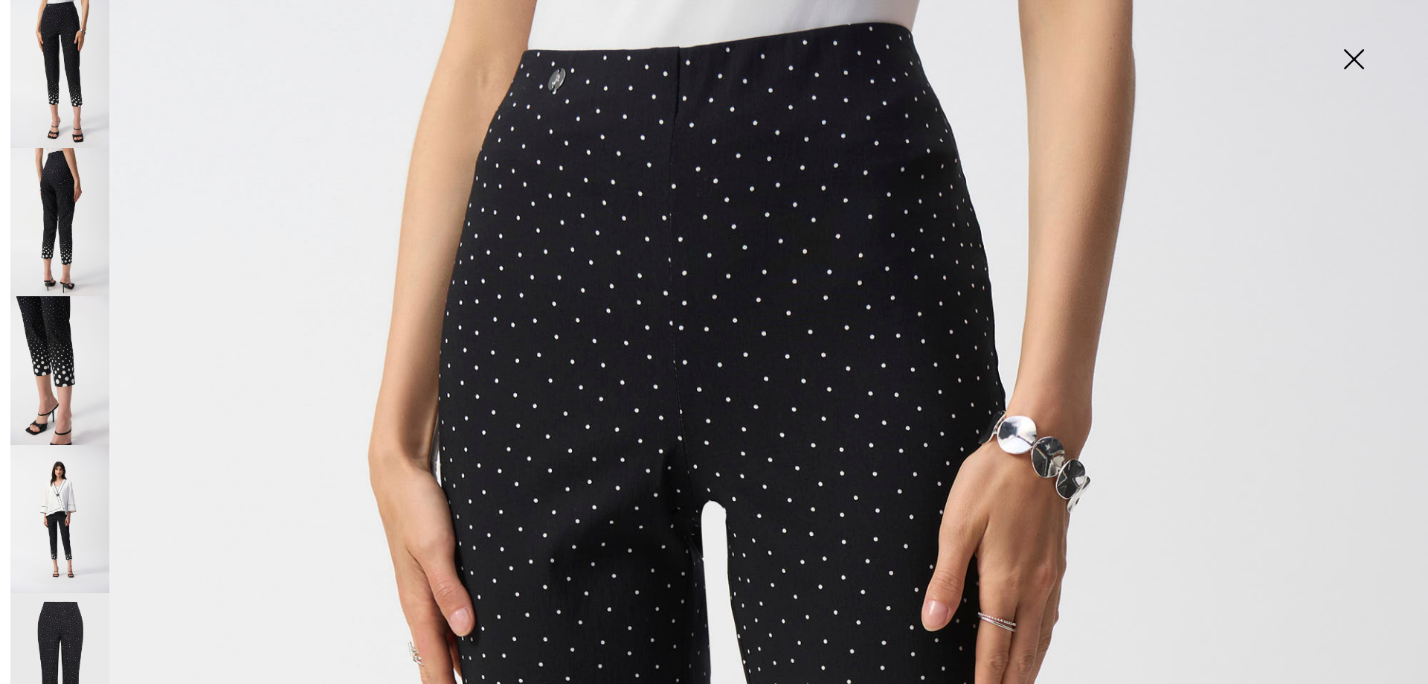
click at [81, 210] on img at bounding box center [59, 222] width 99 height 148
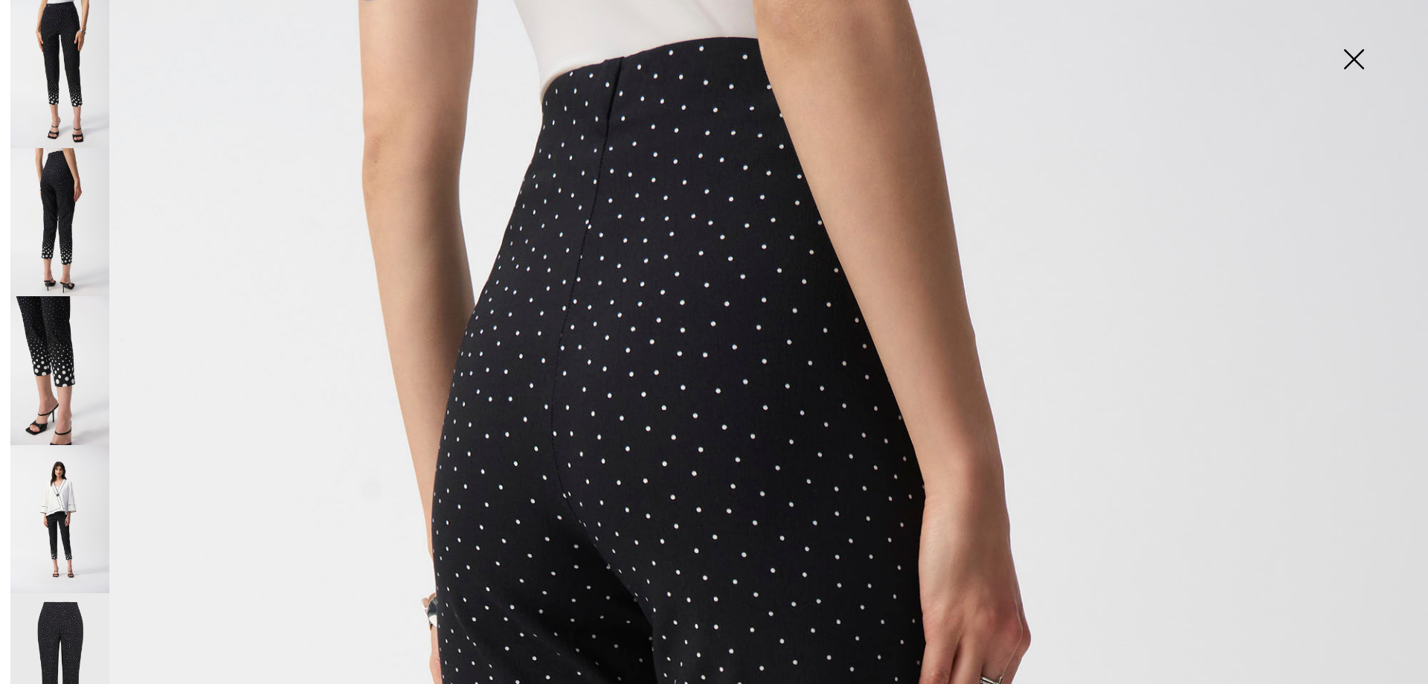
click at [59, 334] on img at bounding box center [59, 370] width 99 height 148
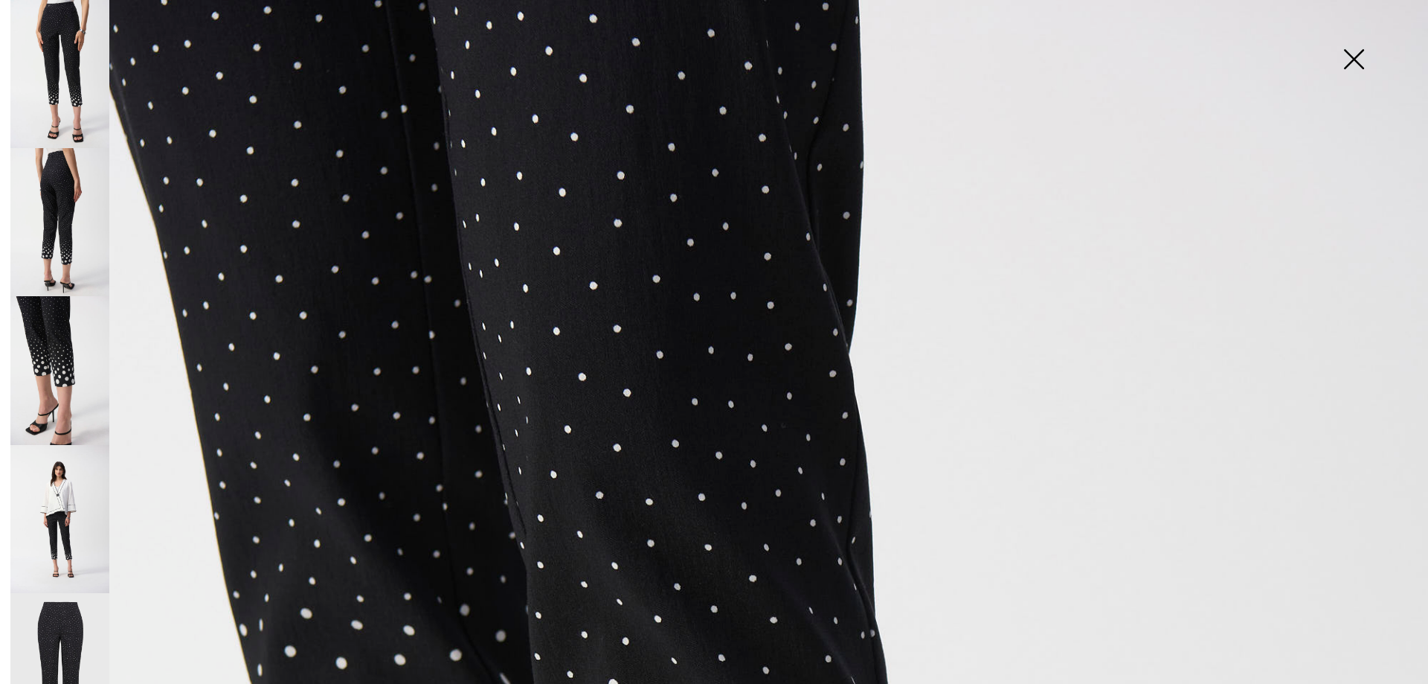
click at [74, 242] on img at bounding box center [59, 222] width 99 height 148
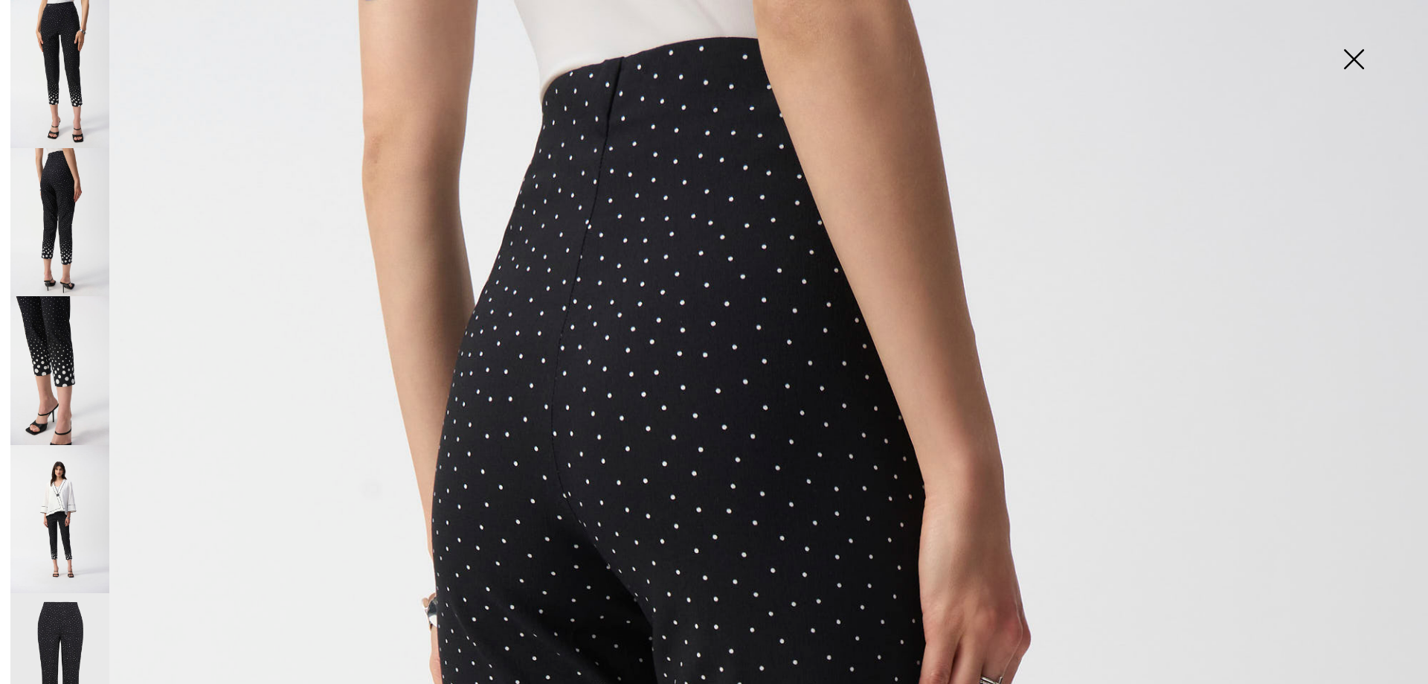
click at [1363, 51] on img at bounding box center [1353, 60] width 74 height 77
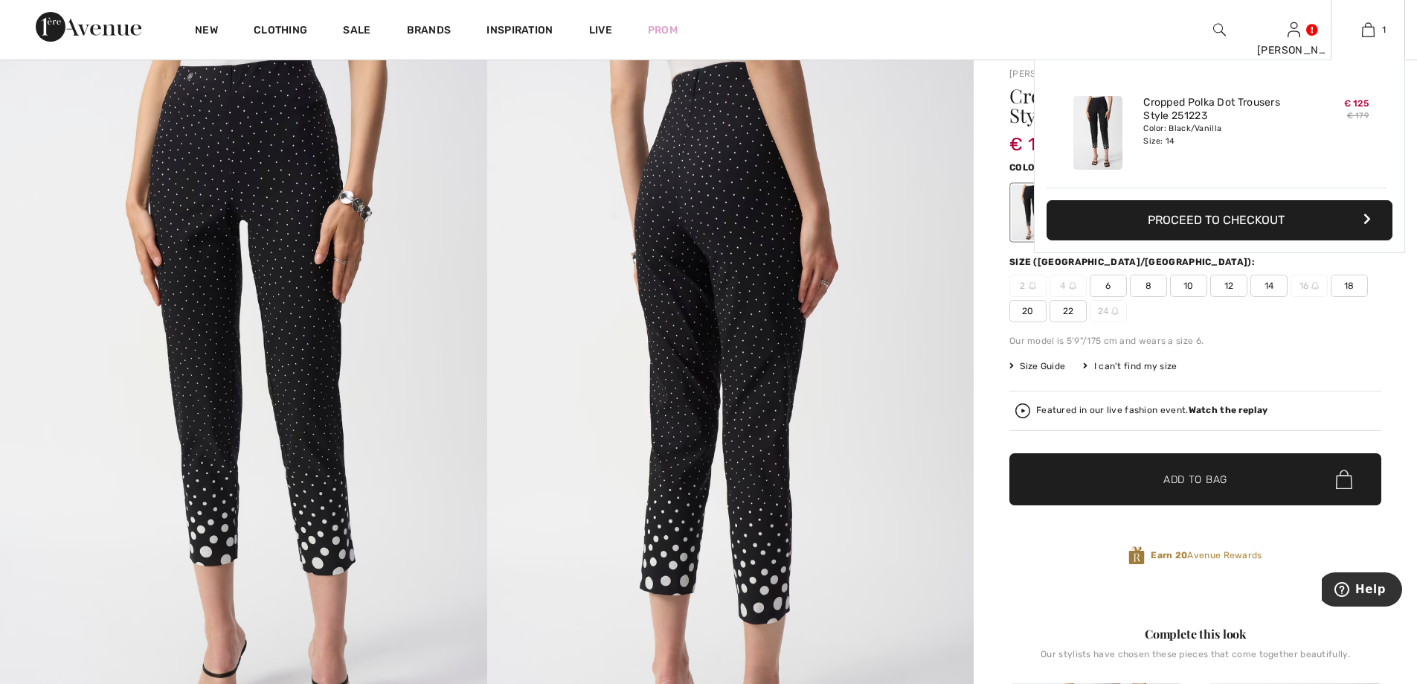
click at [1264, 212] on button "Proceed to Checkout" at bounding box center [1219, 220] width 346 height 40
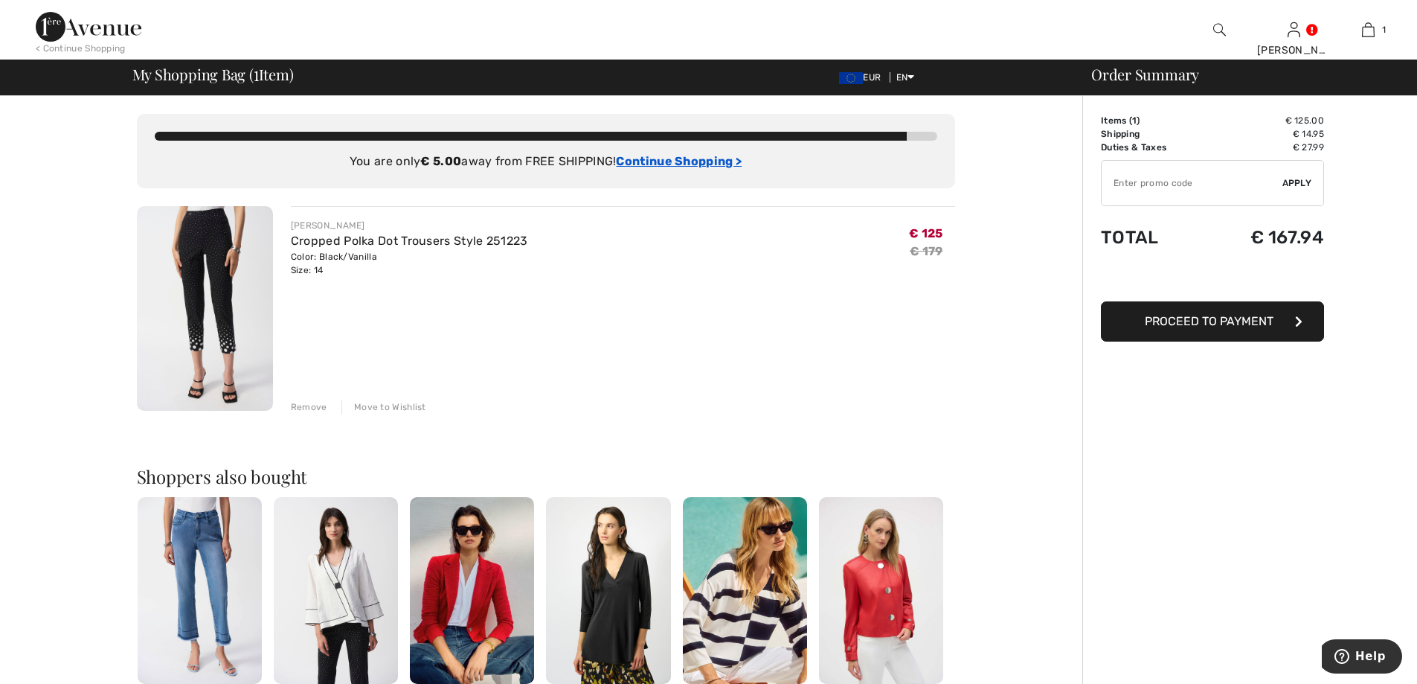
drag, startPoint x: 457, startPoint y: 160, endPoint x: 630, endPoint y: 164, distance: 173.3
click at [487, 160] on div "You are only € 5.00 away from FREE SHIPPING! Continue Shopping >" at bounding box center [546, 161] width 782 height 18
click at [704, 158] on ins "Continue Shopping >" at bounding box center [679, 161] width 126 height 14
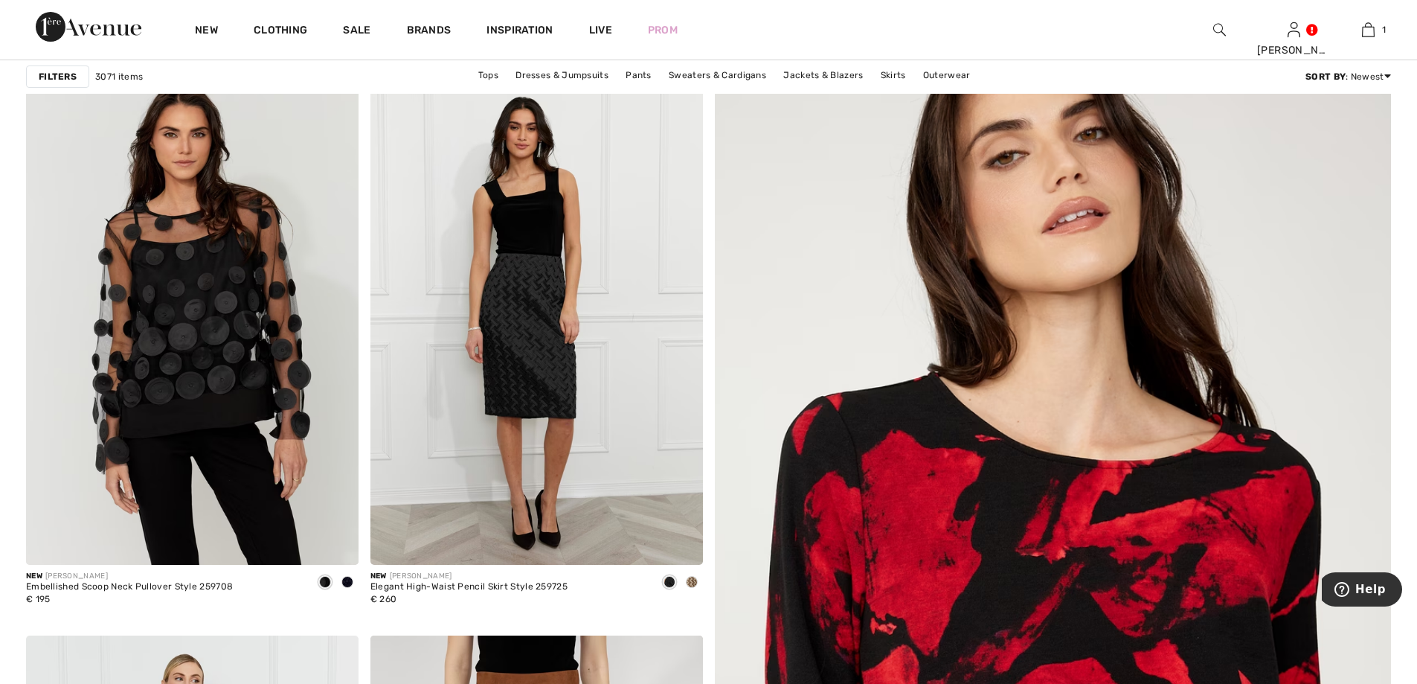
scroll to position [95, 0]
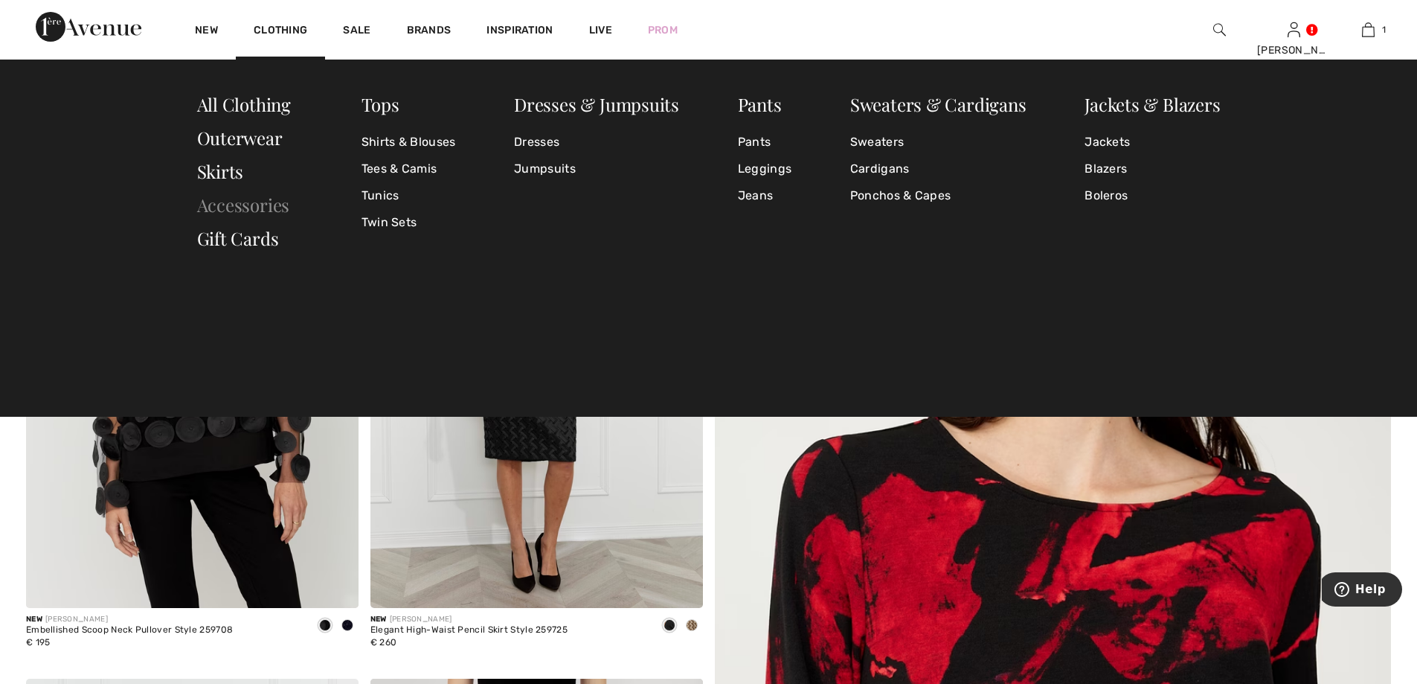
click at [254, 198] on link "Accessories" at bounding box center [243, 205] width 93 height 24
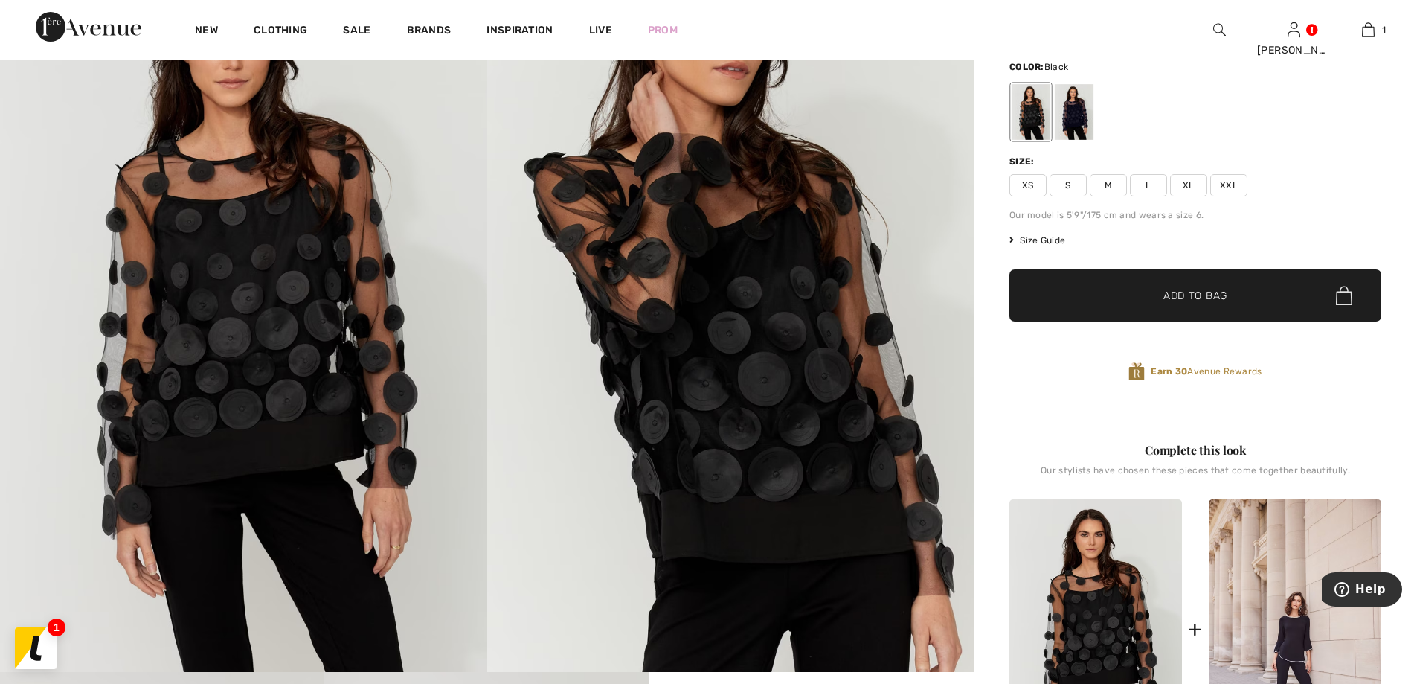
scroll to position [149, 0]
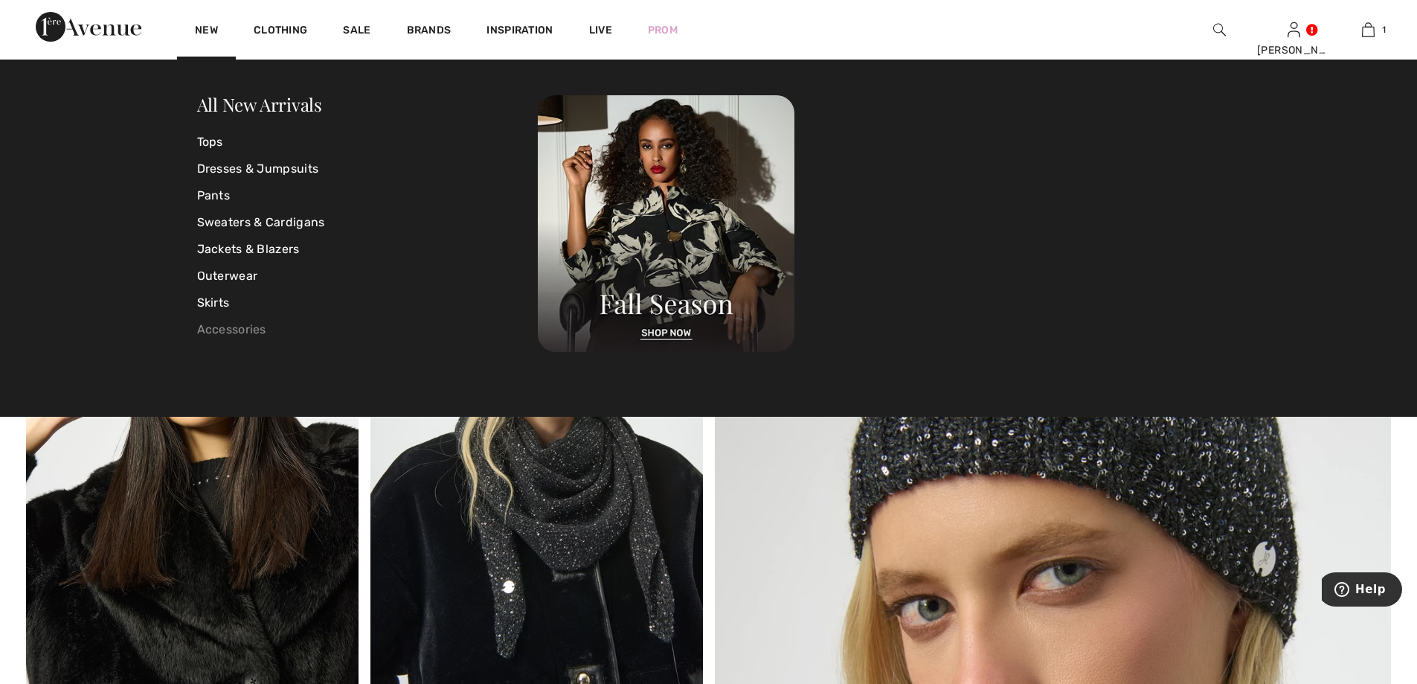
click at [223, 318] on link "Accessories" at bounding box center [367, 329] width 341 height 27
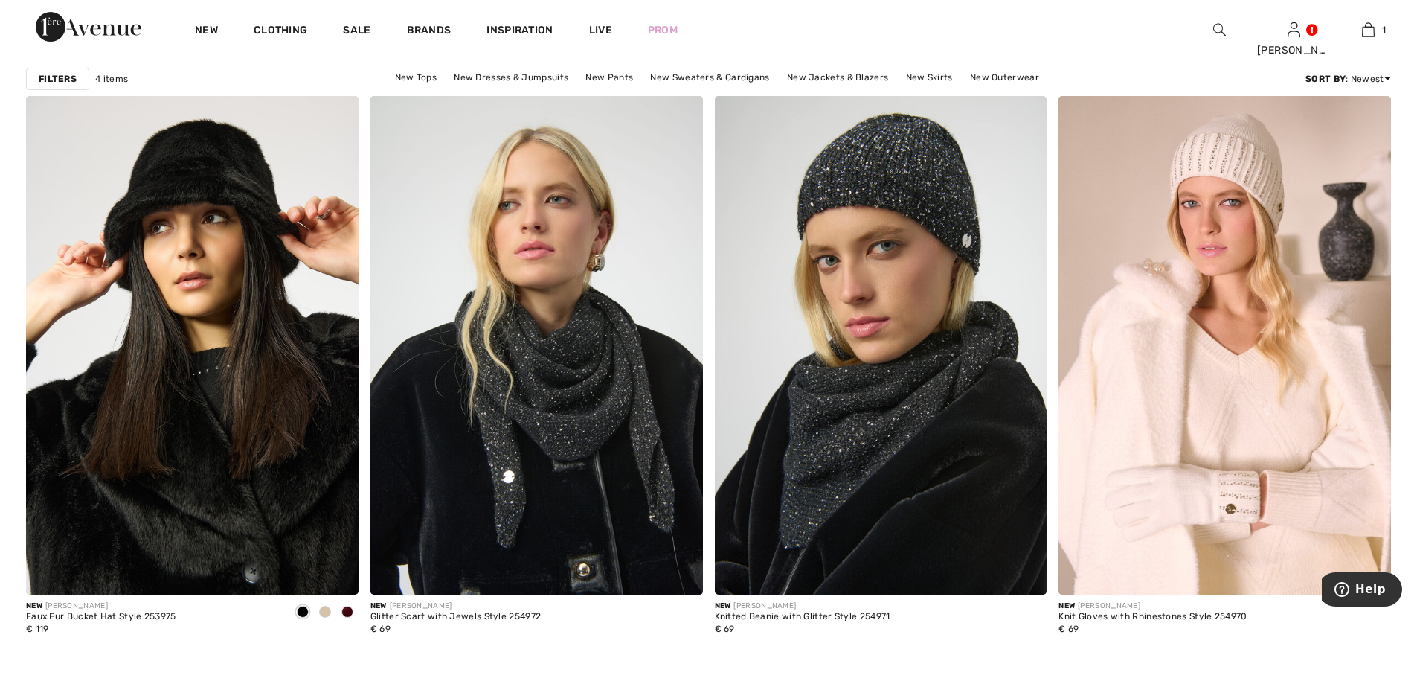
scroll to position [100, 0]
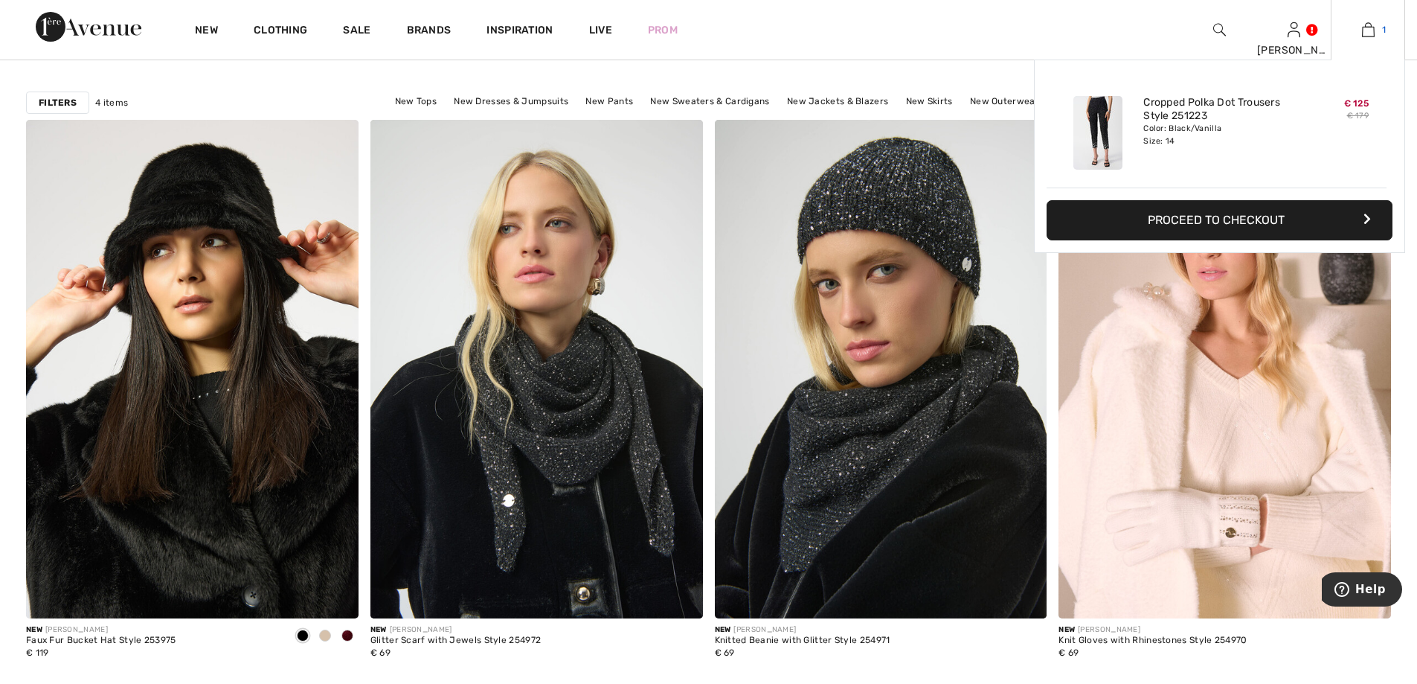
click at [1366, 36] on img at bounding box center [1368, 30] width 13 height 18
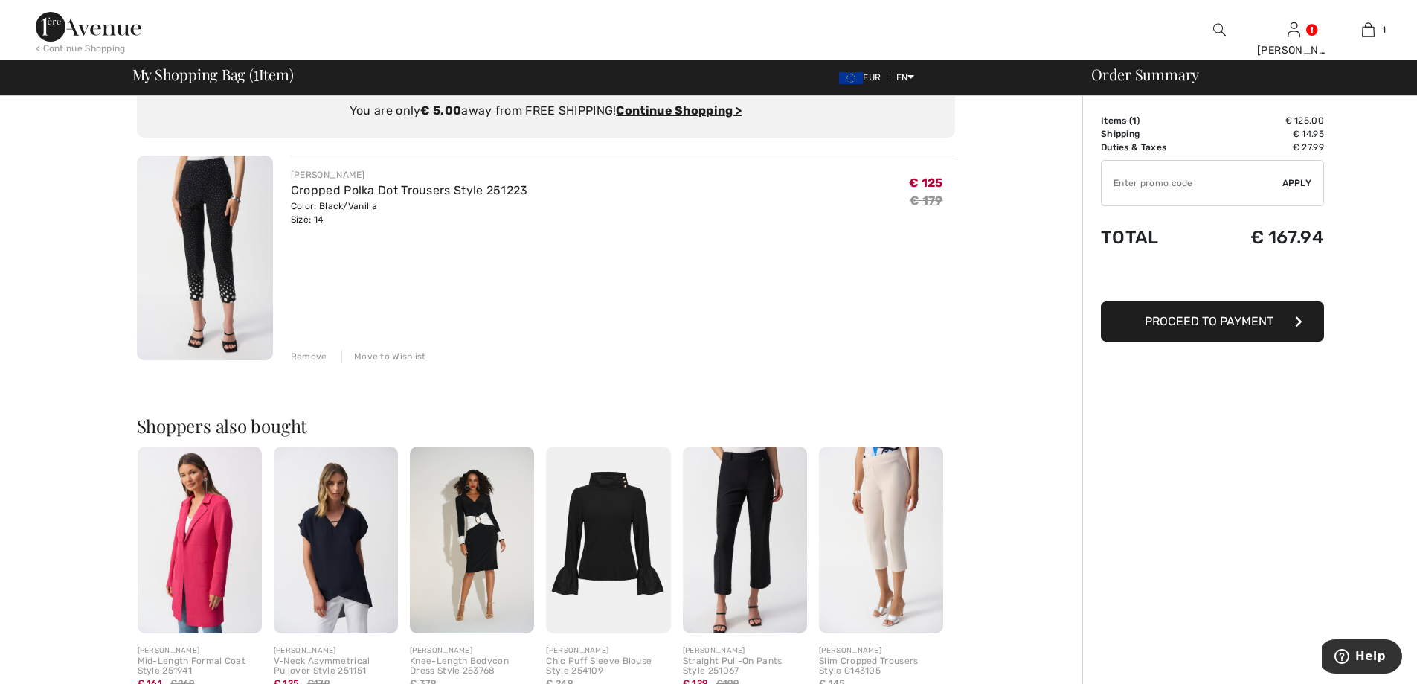
scroll to position [74, 0]
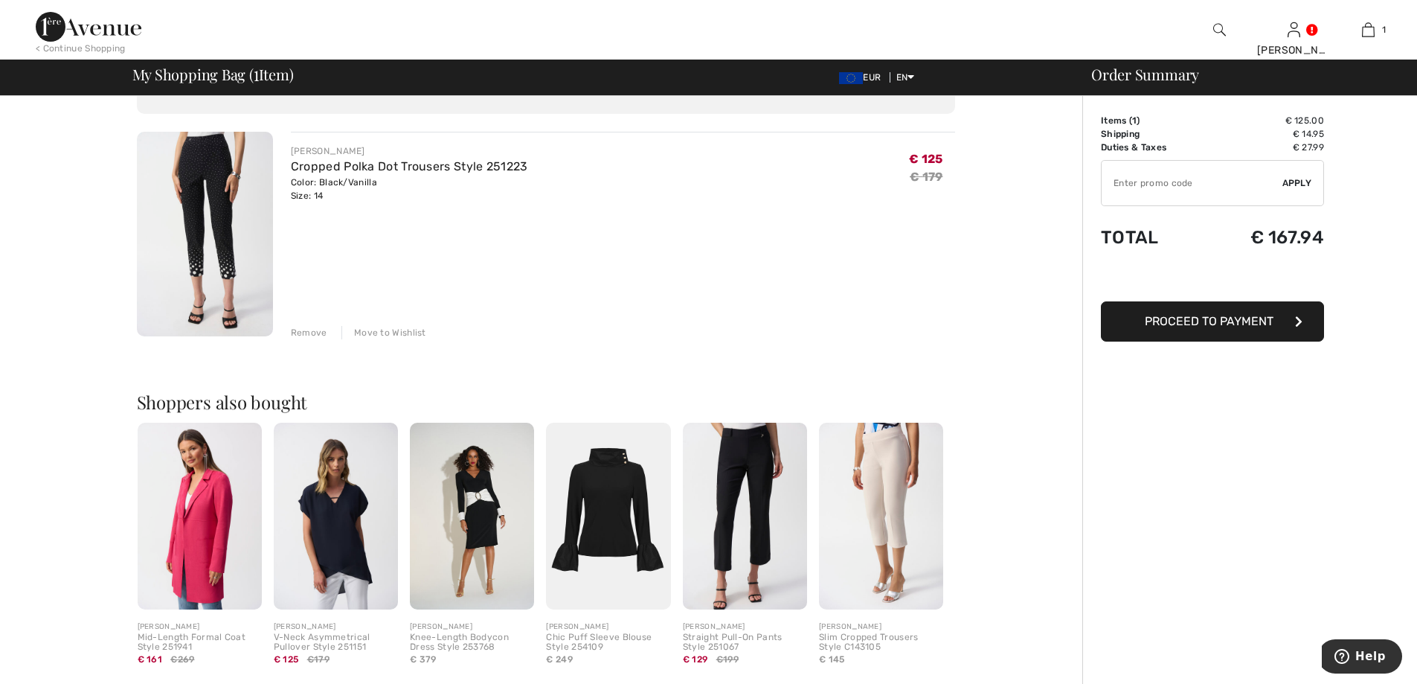
click at [468, 483] on img at bounding box center [472, 515] width 124 height 187
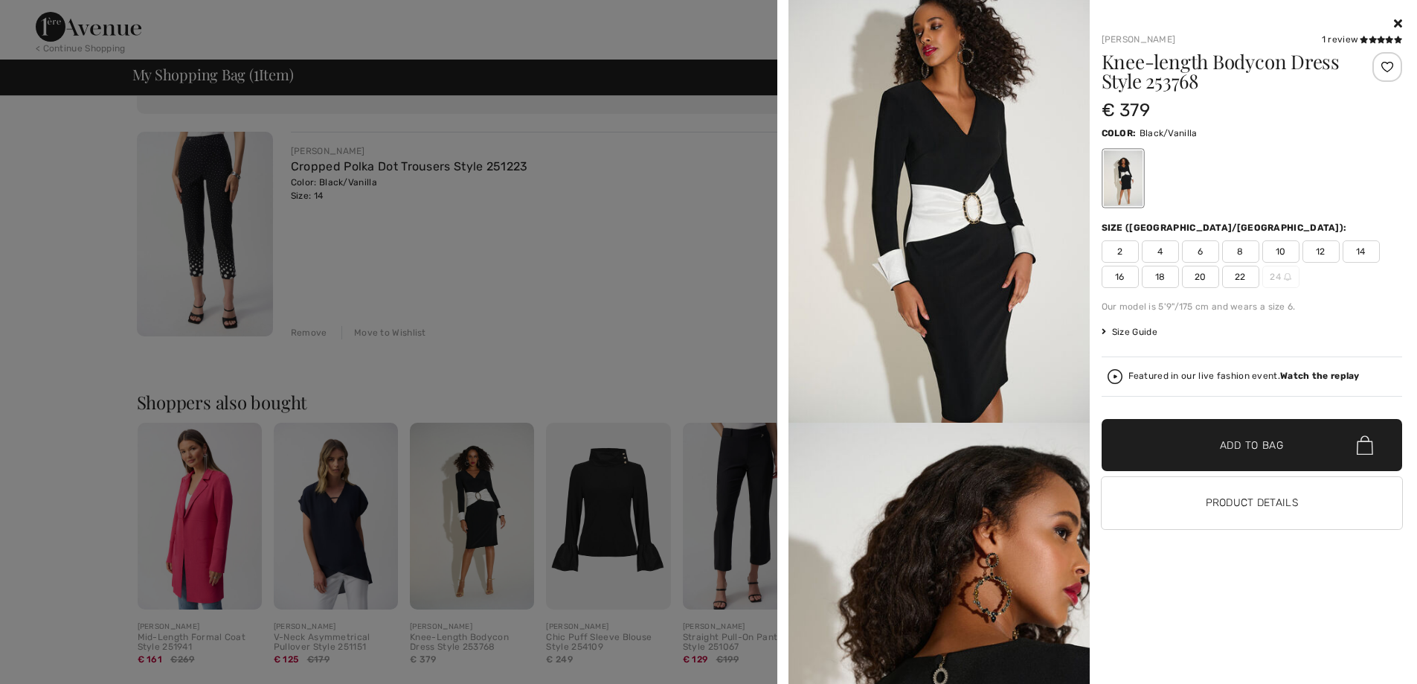
scroll to position [504, 0]
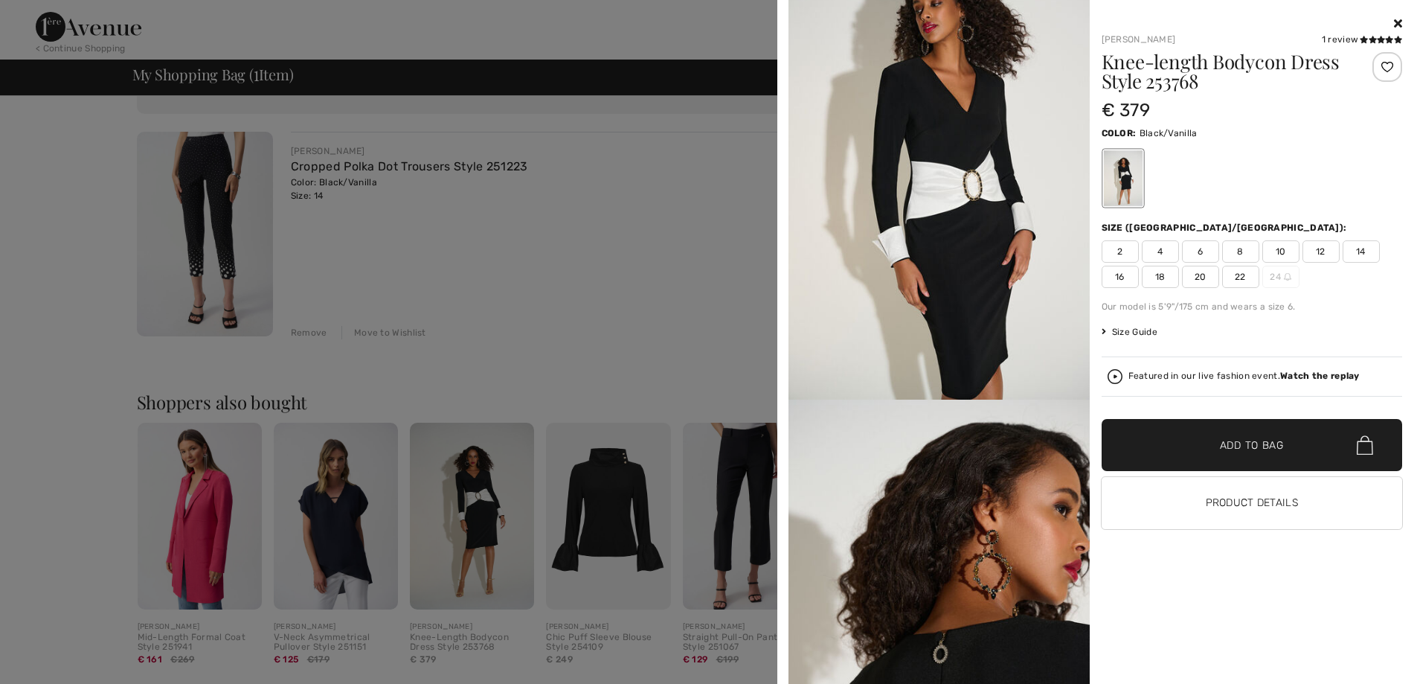
click at [530, 373] on div at bounding box center [708, 342] width 1417 height 684
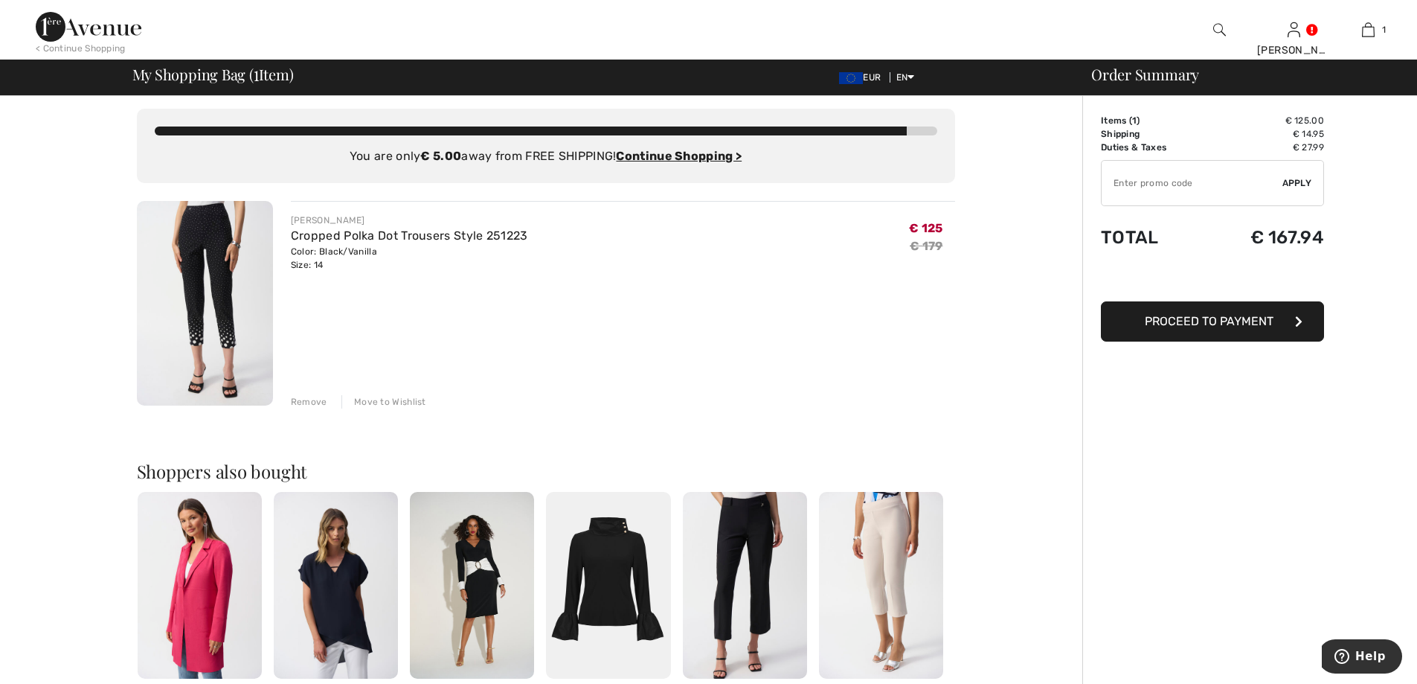
scroll to position [0, 0]
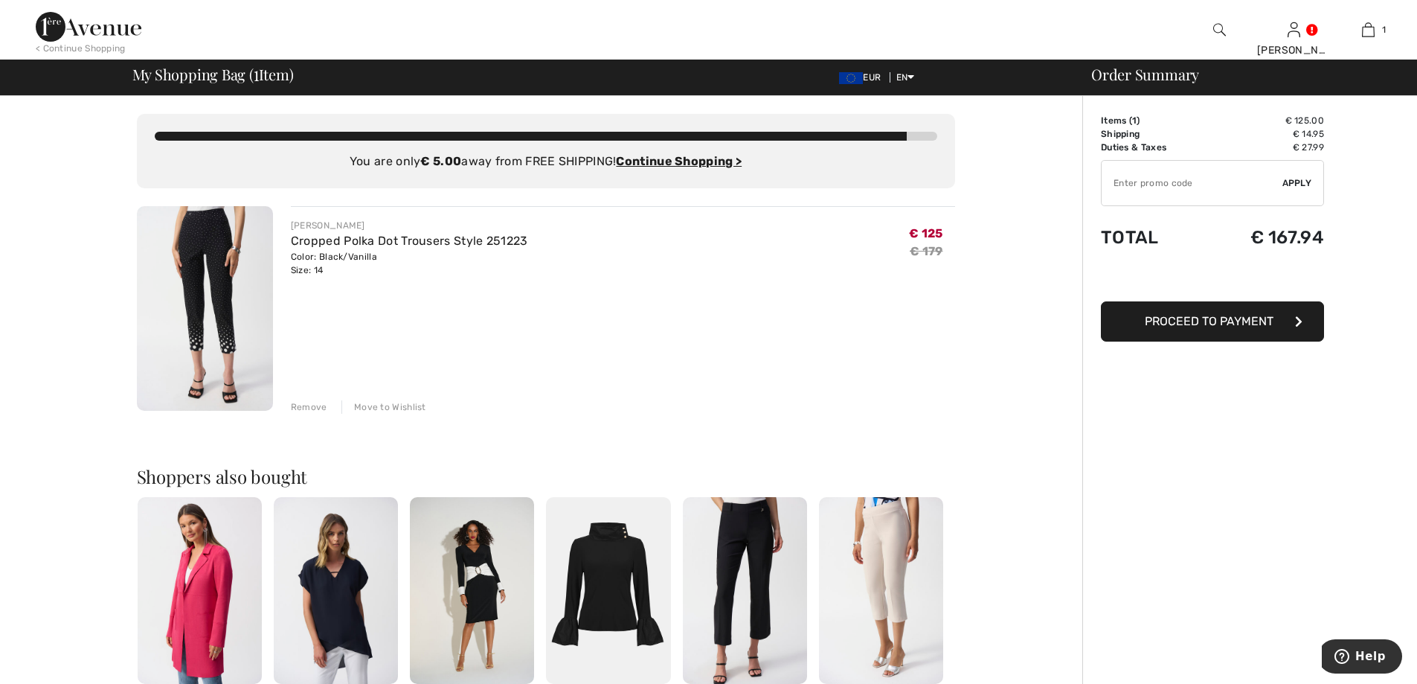
click at [1208, 330] on button "Proceed to Payment" at bounding box center [1212, 321] width 223 height 40
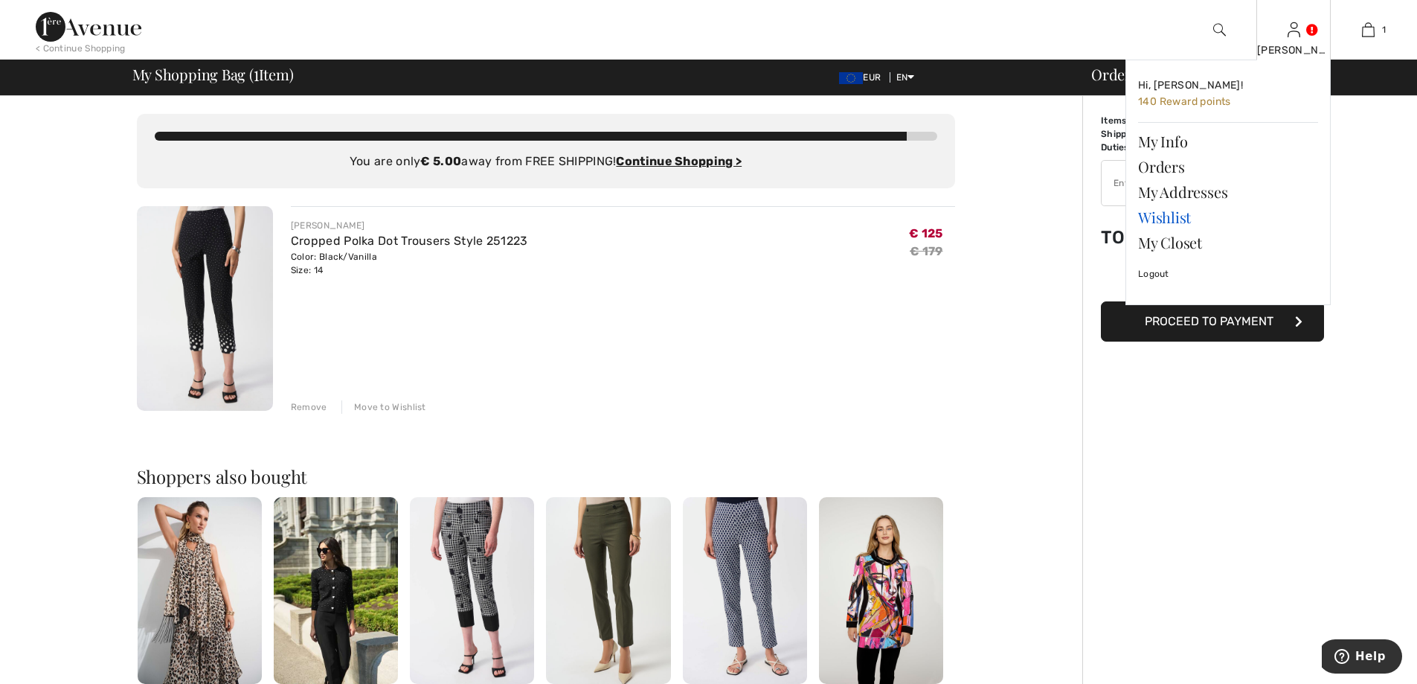
click at [1180, 218] on link "Wishlist" at bounding box center [1228, 217] width 180 height 25
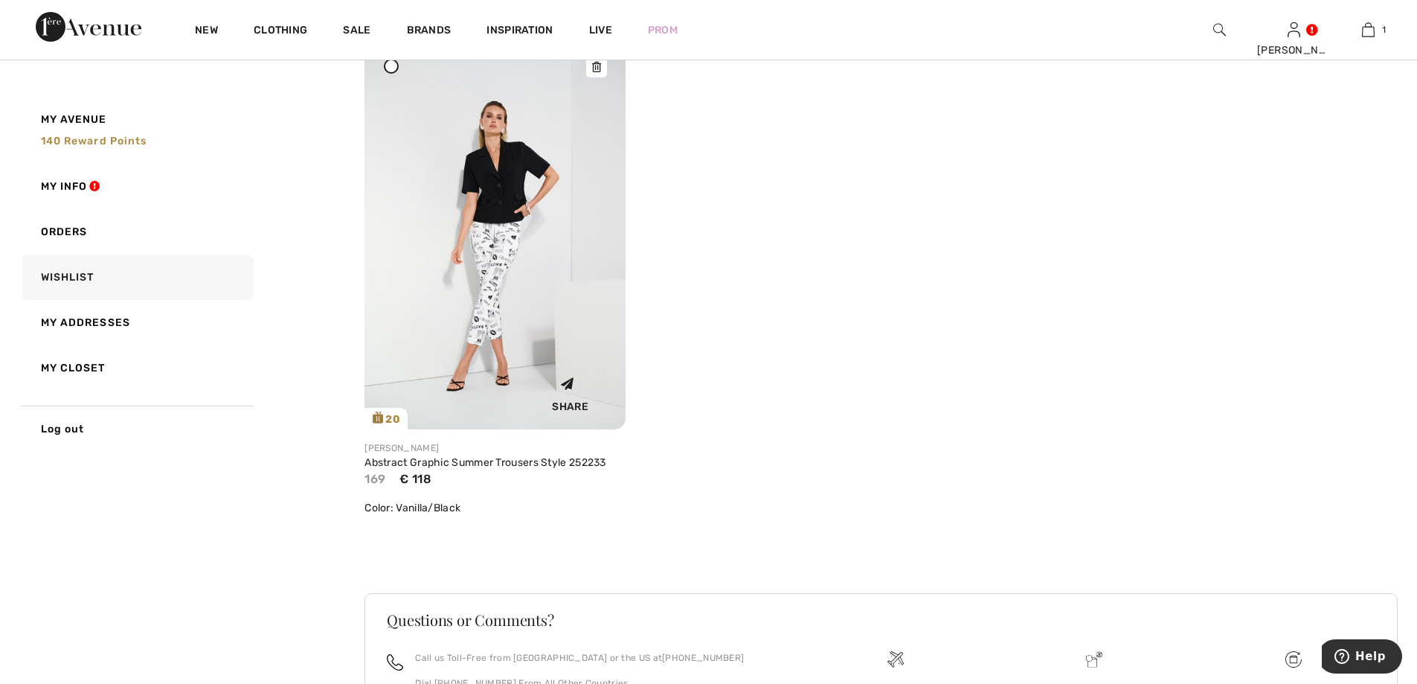
scroll to position [149, 0]
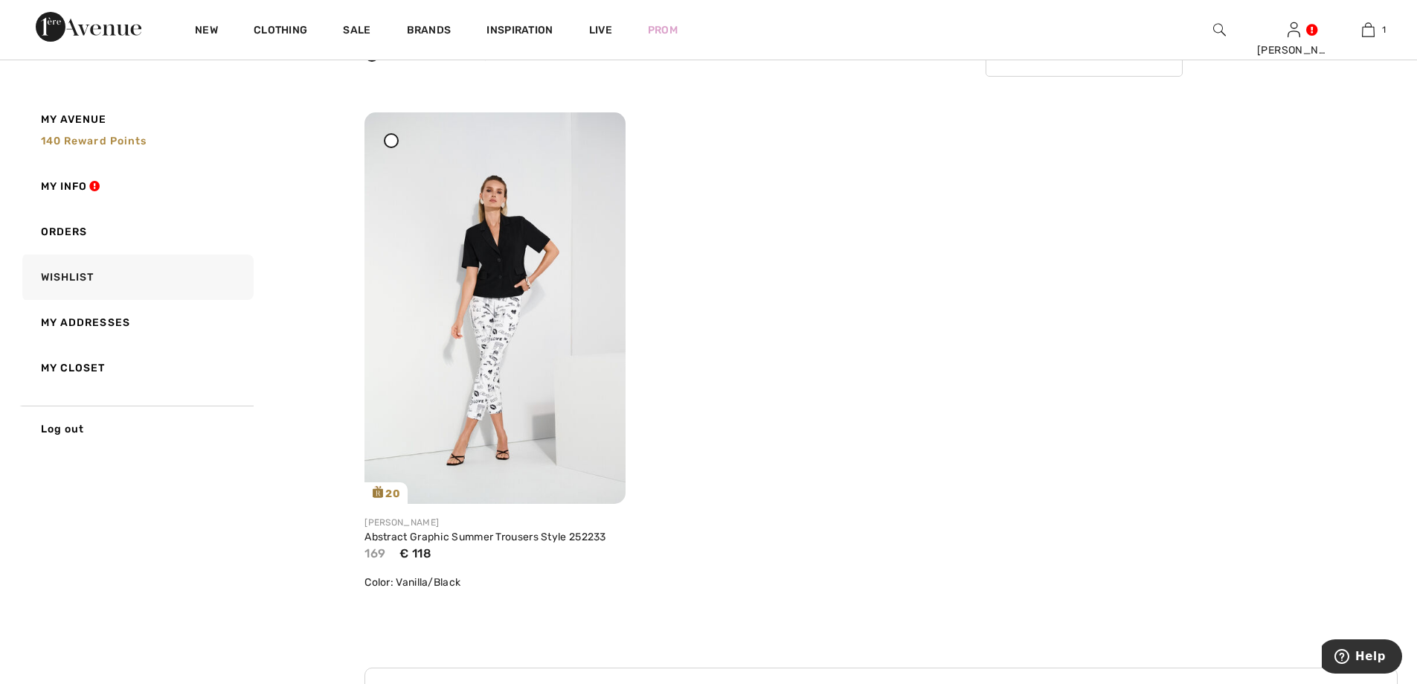
click at [390, 138] on icon at bounding box center [391, 140] width 6 height 6
click at [470, 395] on img at bounding box center [494, 307] width 261 height 391
click at [452, 261] on img at bounding box center [494, 307] width 261 height 391
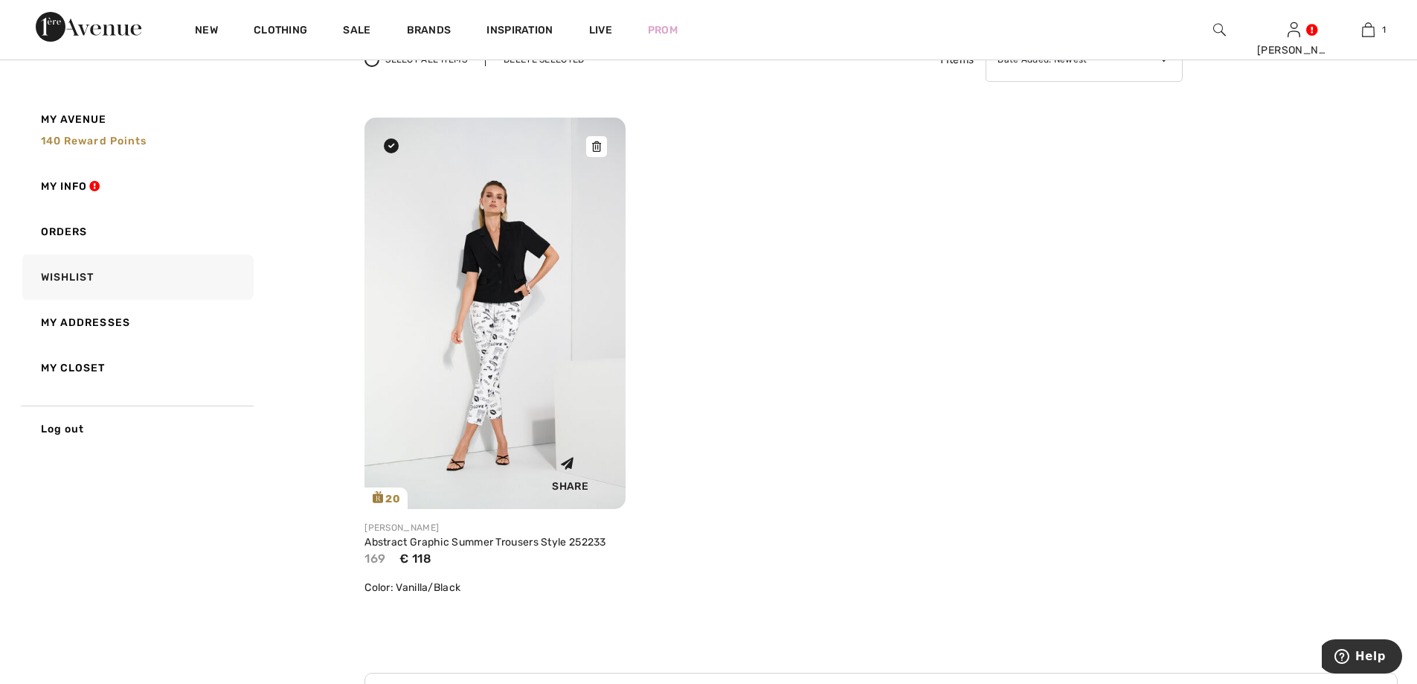
scroll to position [143, 0]
click at [459, 262] on img at bounding box center [494, 313] width 261 height 391
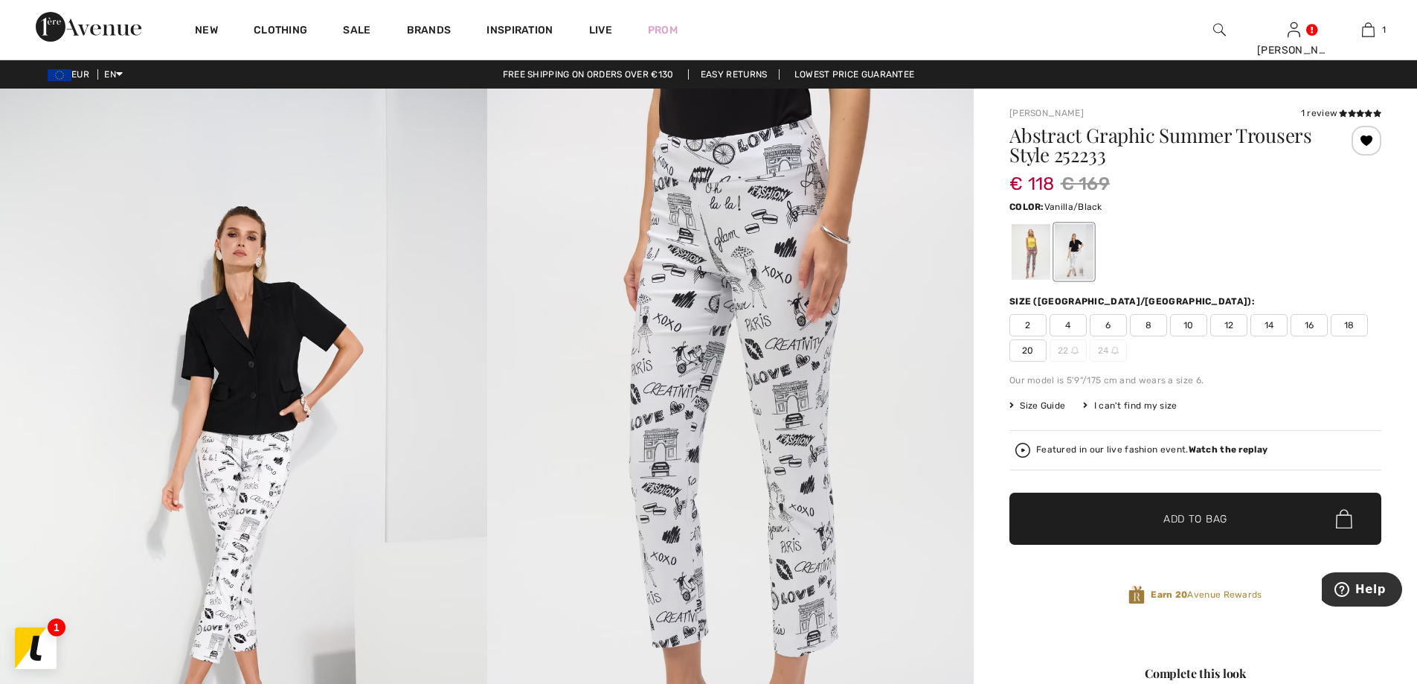
click at [1266, 324] on span "14" at bounding box center [1268, 325] width 37 height 22
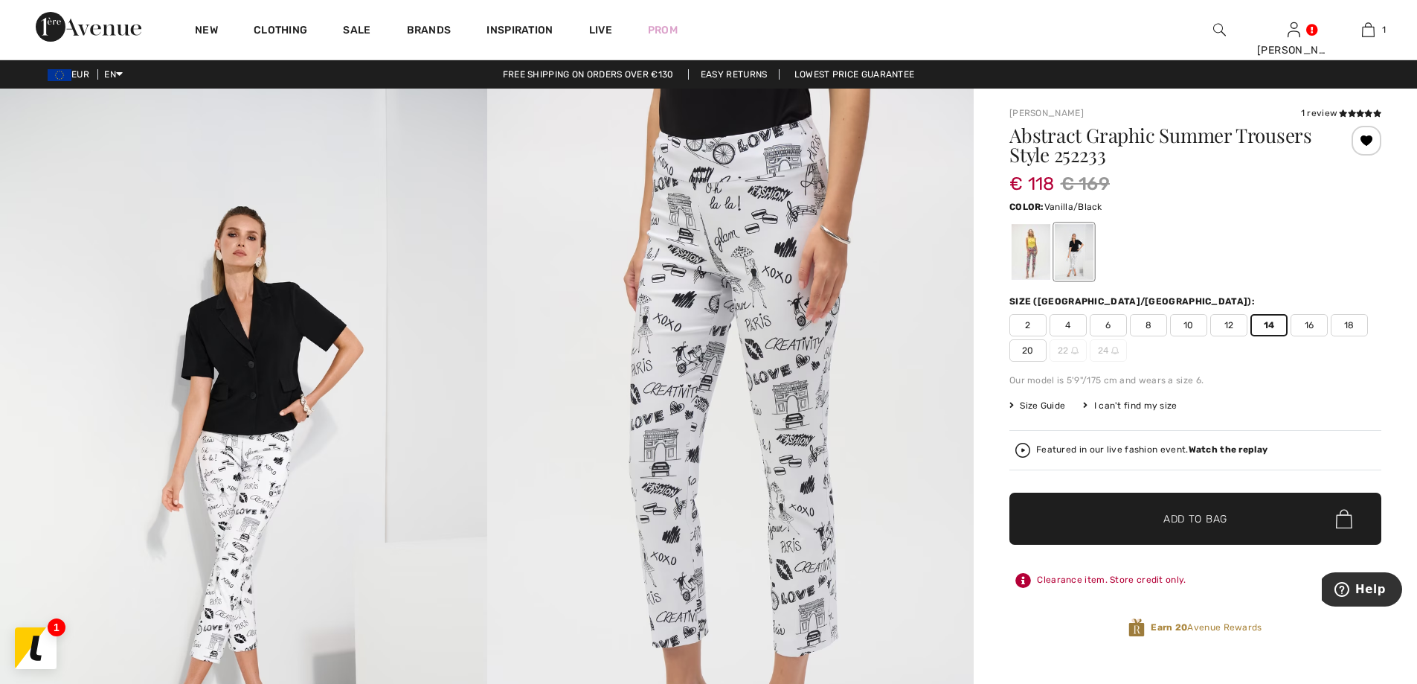
click at [1115, 500] on span "✔ Added to Bag Add to Bag" at bounding box center [1195, 518] width 372 height 52
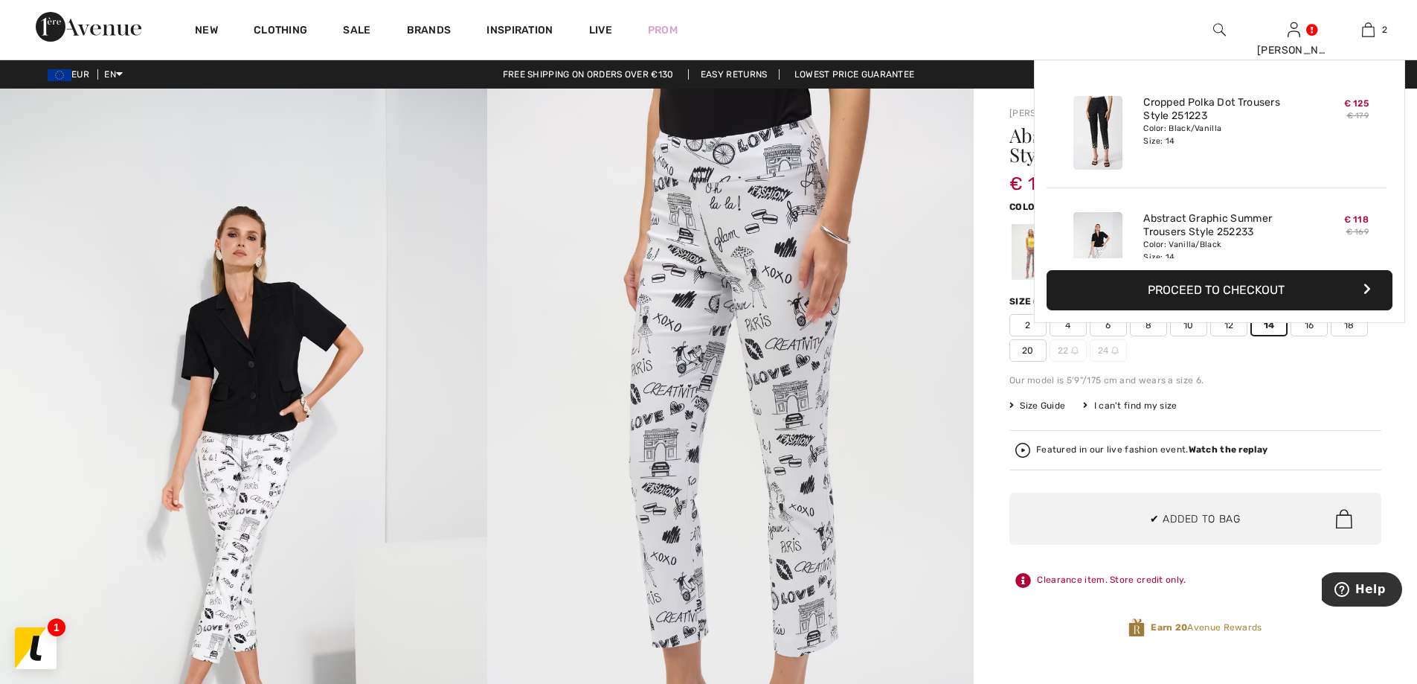
scroll to position [46, 0]
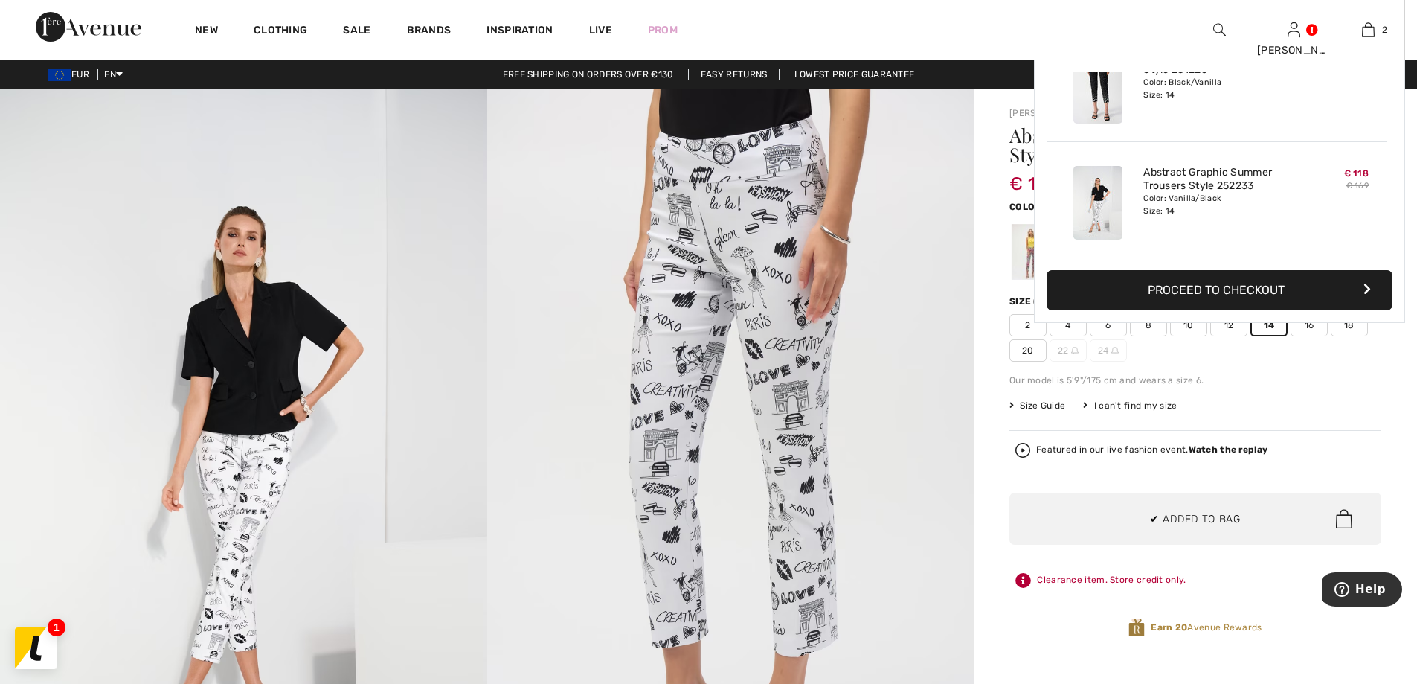
click at [1184, 279] on button "Proceed to Checkout" at bounding box center [1219, 290] width 346 height 40
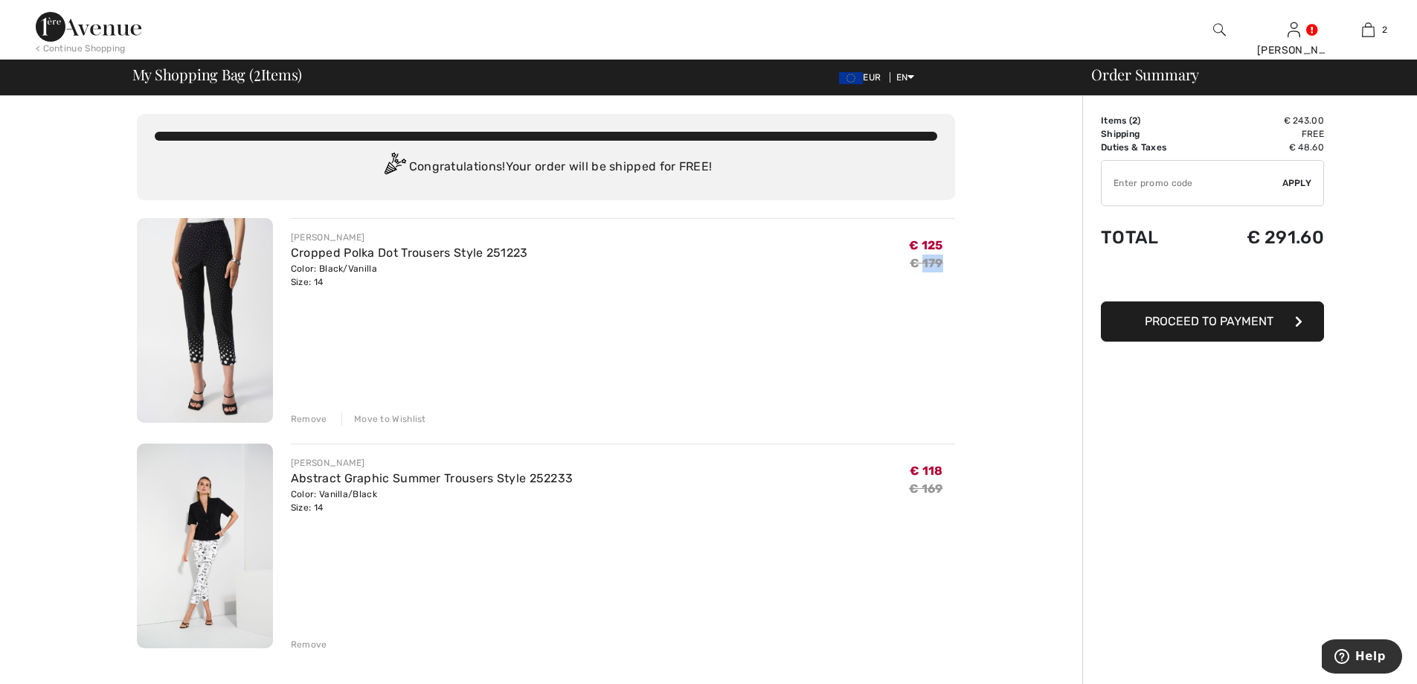
drag, startPoint x: 924, startPoint y: 261, endPoint x: 939, endPoint y: 263, distance: 15.7
click at [944, 261] on div "€ 125 € 179" at bounding box center [932, 260] width 46 height 58
click at [936, 264] on s "€ 179" at bounding box center [926, 263] width 33 height 14
drag, startPoint x: 927, startPoint y: 487, endPoint x: 948, endPoint y: 487, distance: 21.6
click at [948, 487] on div "€ 118 € 169" at bounding box center [932, 485] width 46 height 58
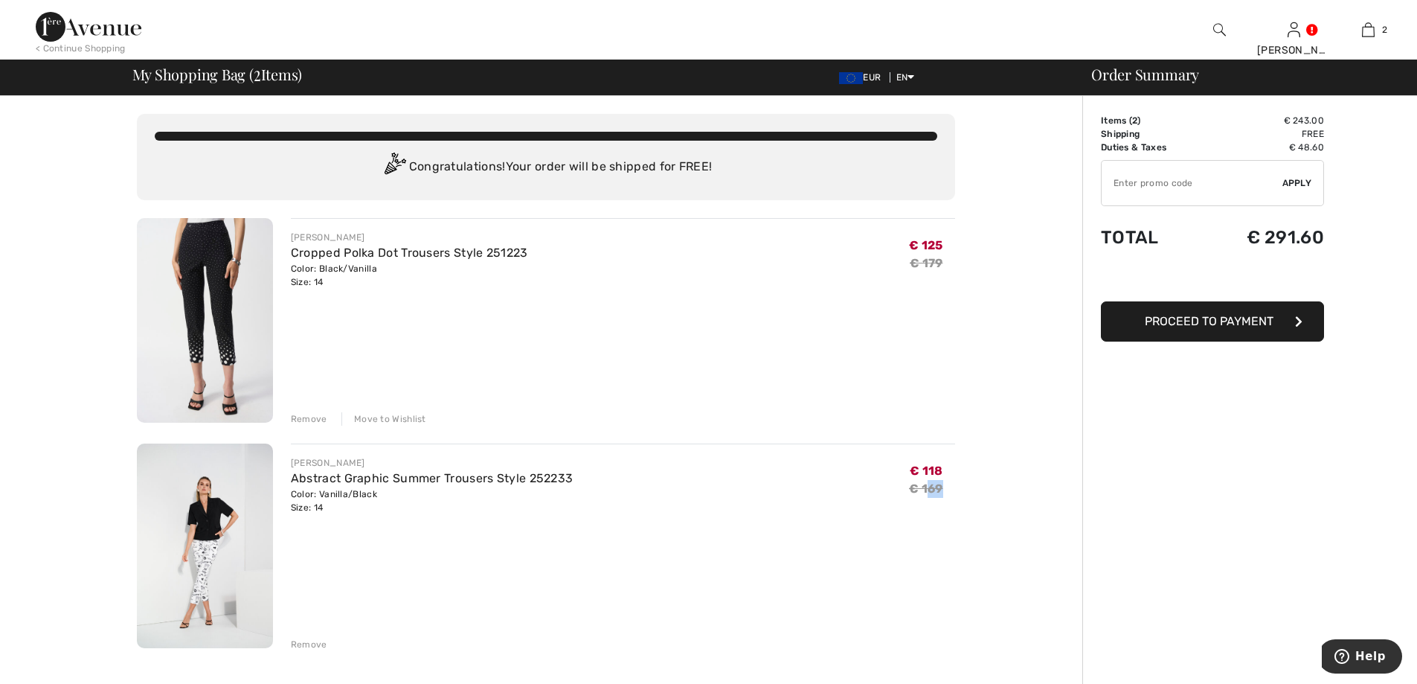
click at [948, 487] on div "€ 118 € 169" at bounding box center [932, 485] width 46 height 58
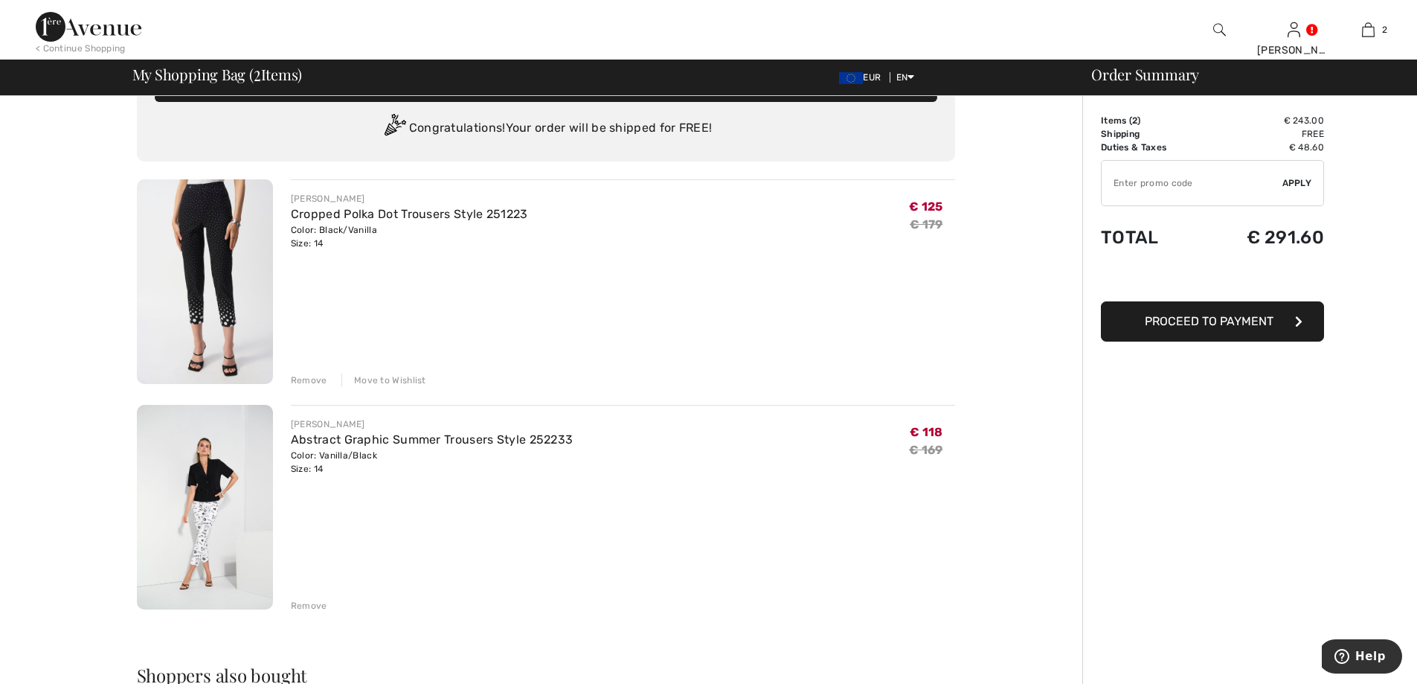
scroll to position [33, 0]
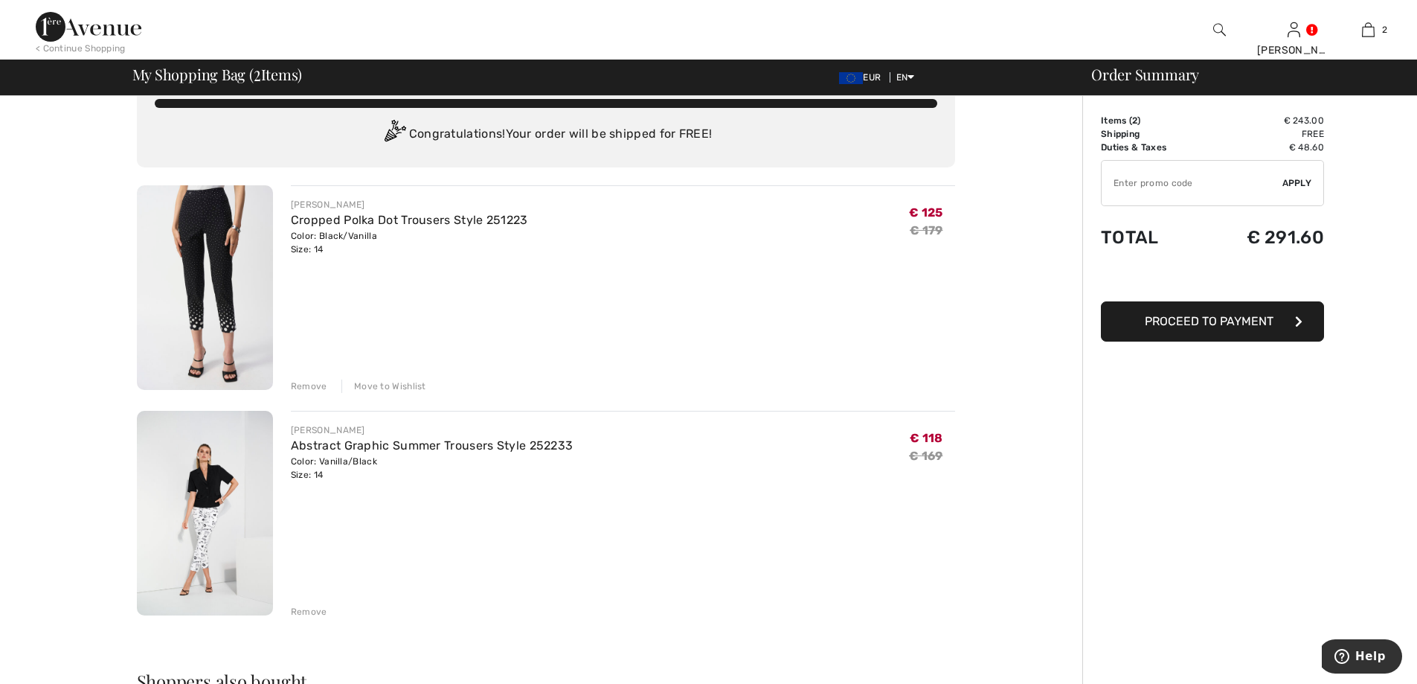
drag, startPoint x: 321, startPoint y: 252, endPoint x: 350, endPoint y: 248, distance: 30.0
click at [320, 252] on div "Color: Black/Vanilla Size: 14" at bounding box center [409, 242] width 237 height 27
drag, startPoint x: 1266, startPoint y: 231, endPoint x: 1301, endPoint y: 229, distance: 35.0
click at [1301, 229] on td "€ 291.60" at bounding box center [1263, 237] width 121 height 51
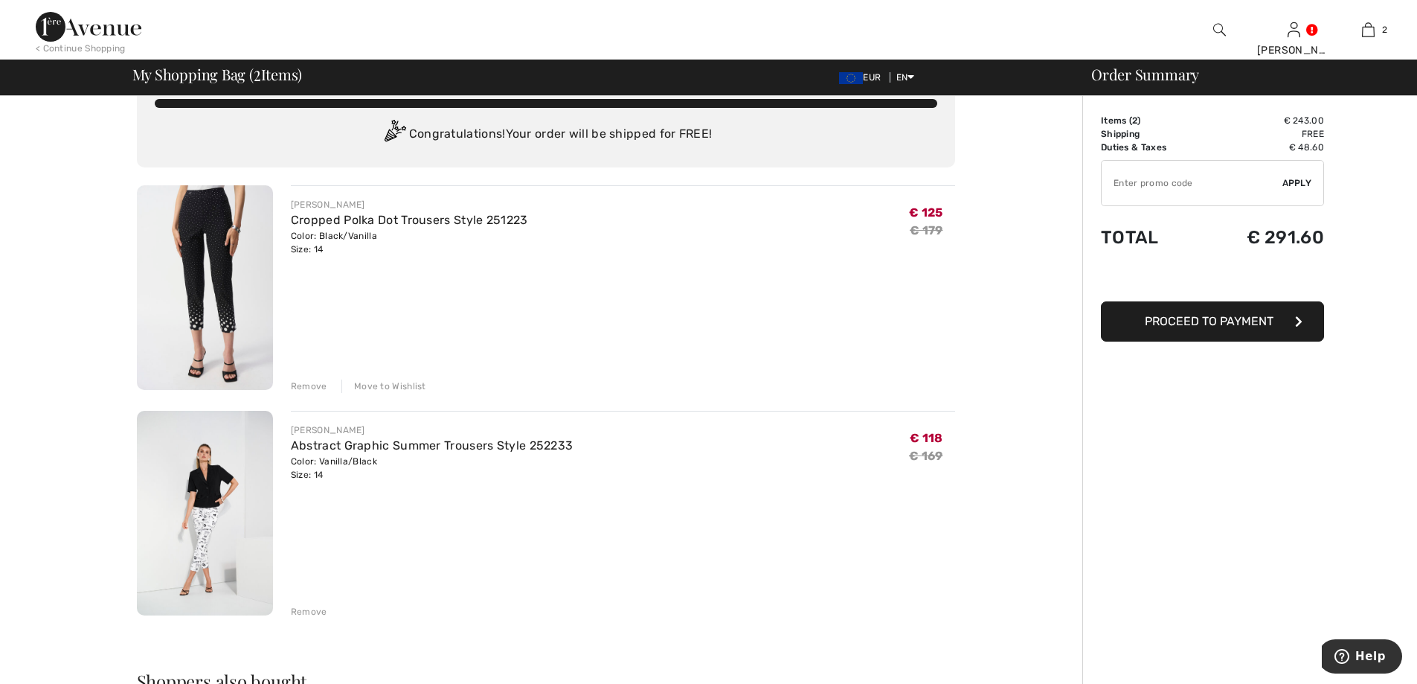
click at [1252, 332] on button "Proceed to Payment" at bounding box center [1212, 321] width 223 height 40
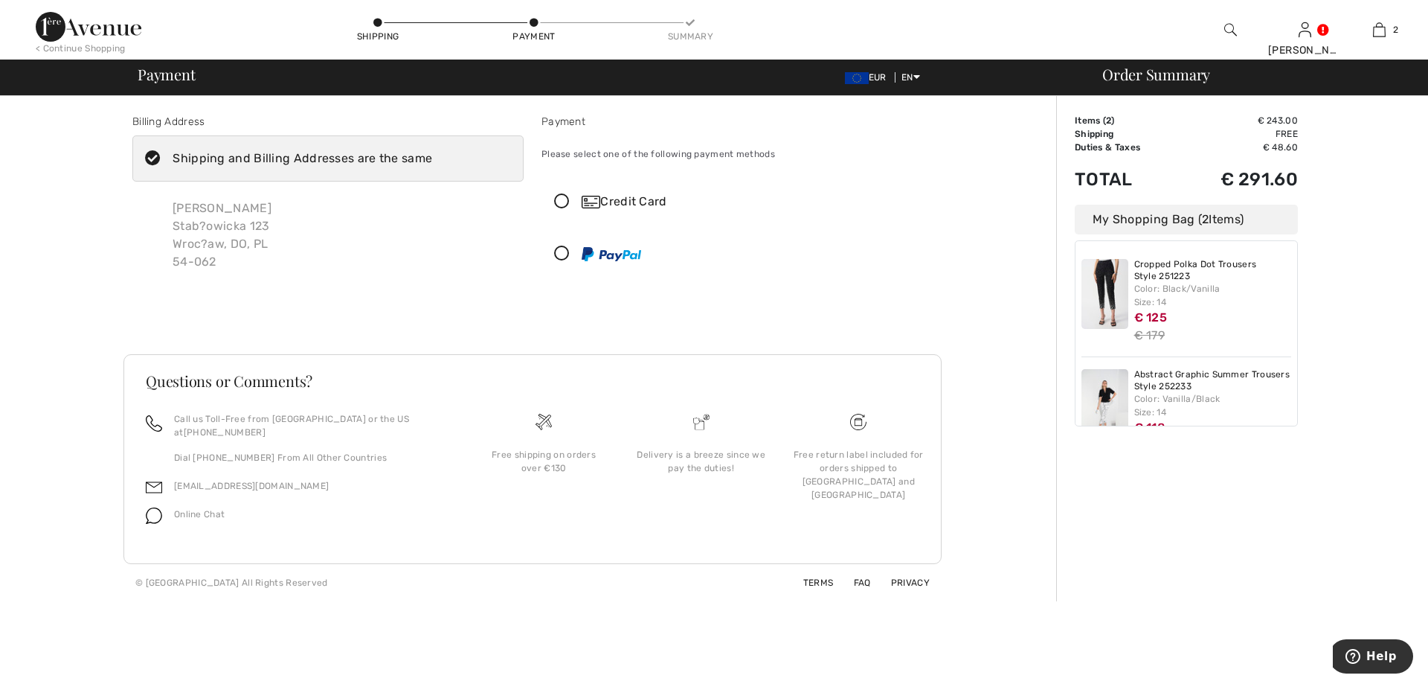
click at [290, 173] on label "Shipping and Billing Addresses are the same" at bounding box center [327, 158] width 391 height 46
click at [432, 173] on input "Shipping and Billing Addresses are the same" at bounding box center [437, 158] width 10 height 45
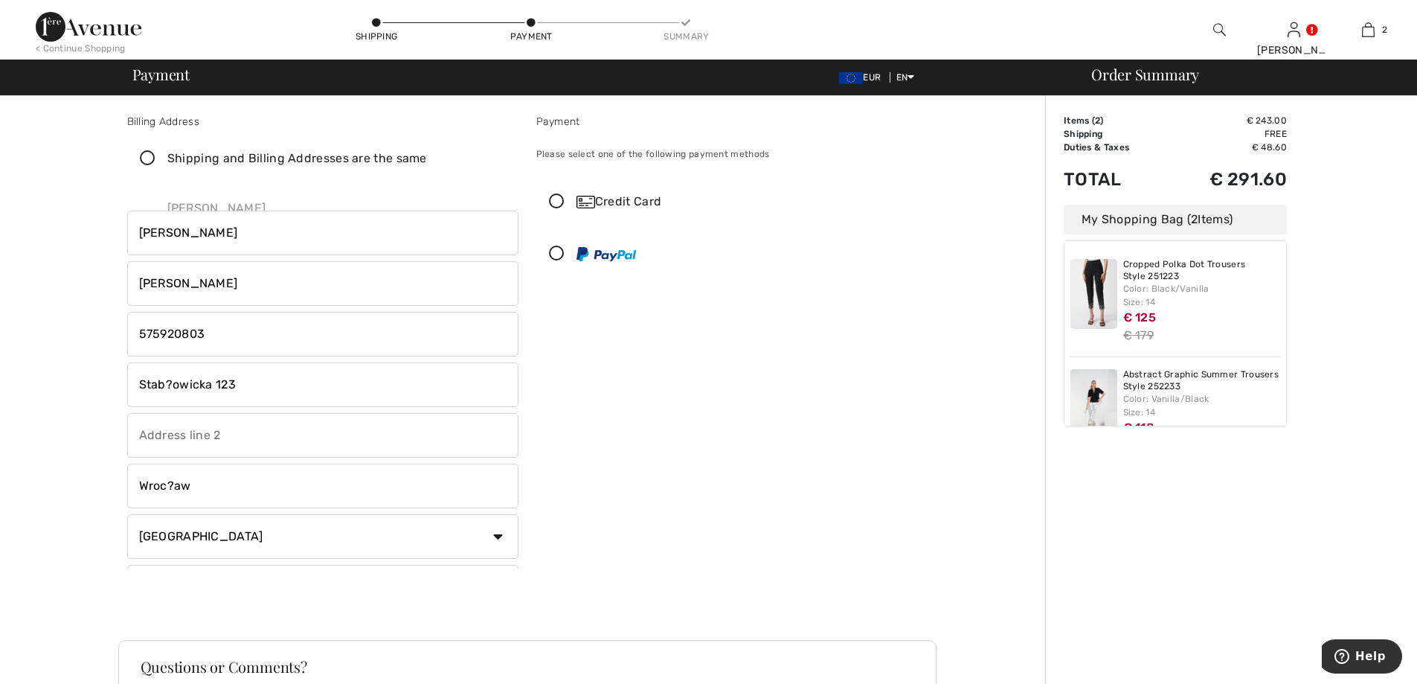
click at [290, 173] on label "Shipping and Billing Addresses are the same" at bounding box center [322, 158] width 391 height 46
click at [427, 173] on input "Shipping and Billing Addresses are the same" at bounding box center [432, 158] width 10 height 45
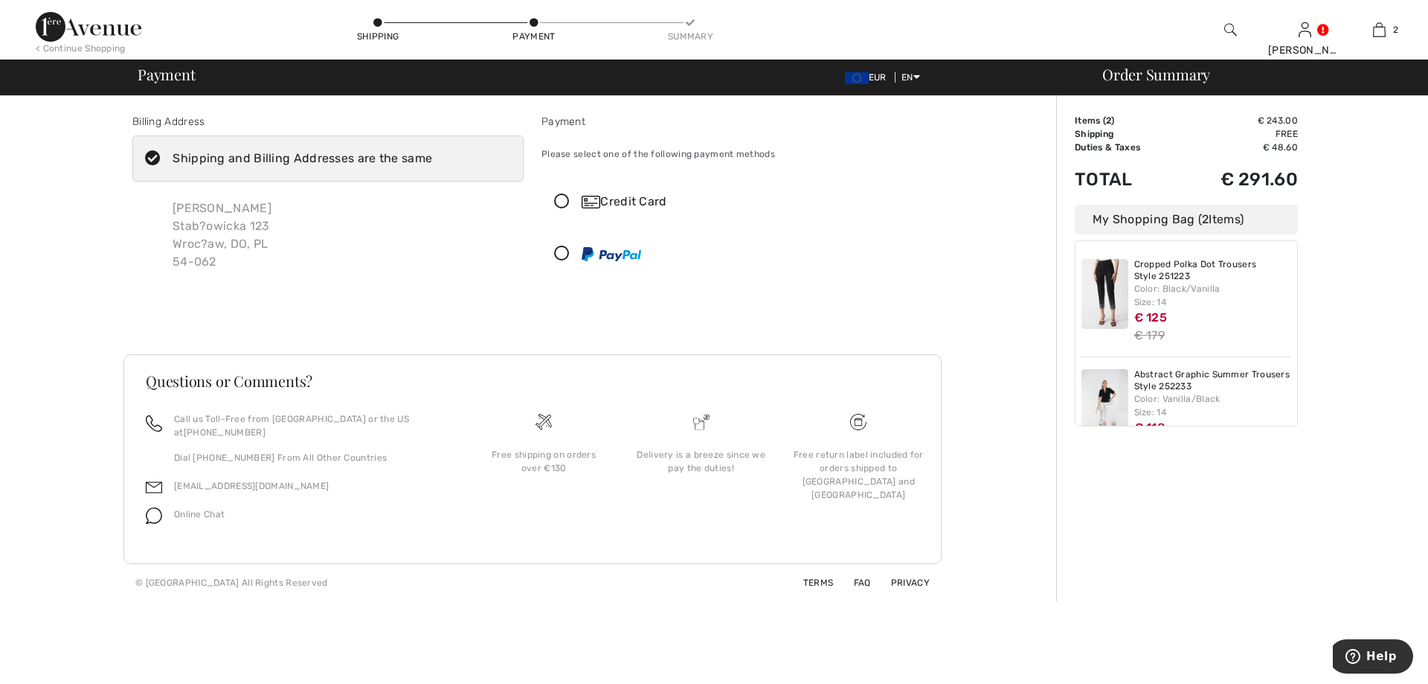
click at [279, 169] on label "Shipping and Billing Addresses are the same" at bounding box center [327, 158] width 391 height 46
click at [432, 169] on input "Shipping and Billing Addresses are the same" at bounding box center [437, 158] width 10 height 45
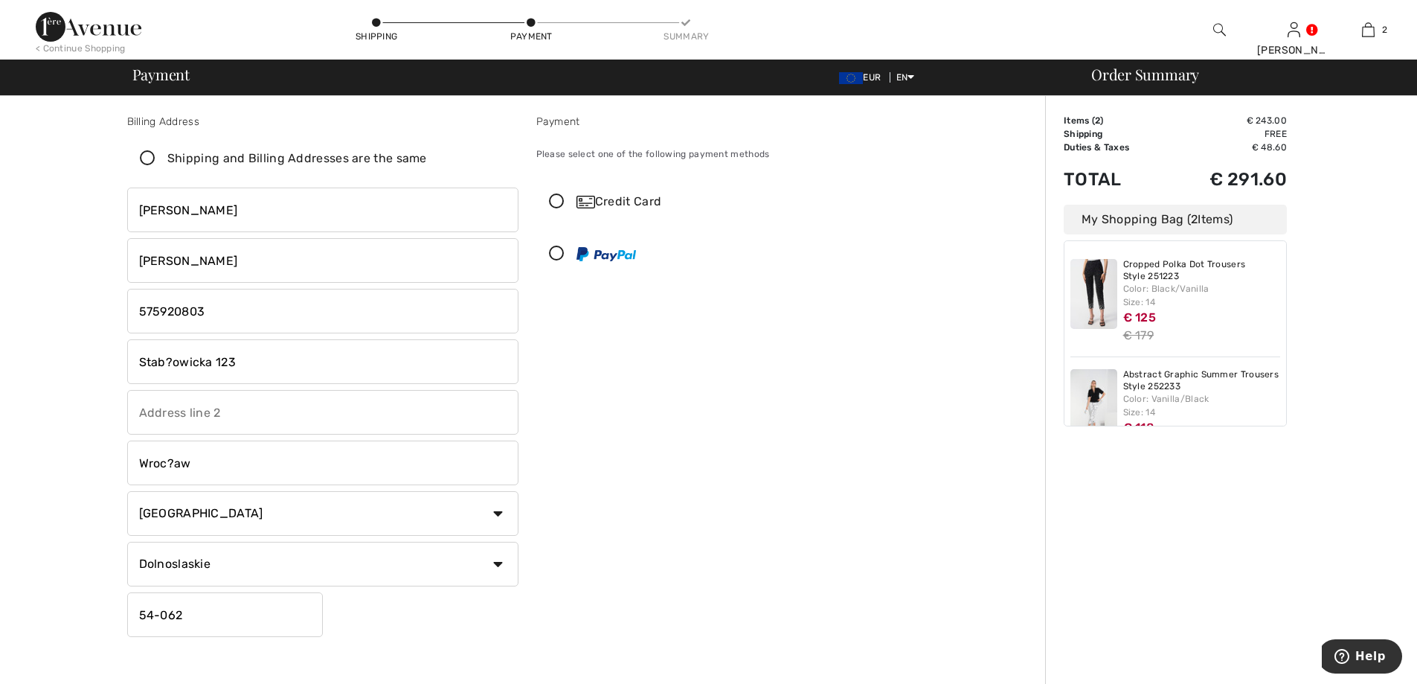
checkbox input "false"
click at [169, 362] on input "Stab?owicka 123" at bounding box center [322, 361] width 391 height 45
type input "[STREET_ADDRESS]"
click at [774, 338] on div "Payment Please select one of the following payment methods Credit Card 1 2 3 4 …" at bounding box center [731, 378] width 409 height 529
click at [168, 463] on input "Wroc?aw" at bounding box center [322, 462] width 391 height 45
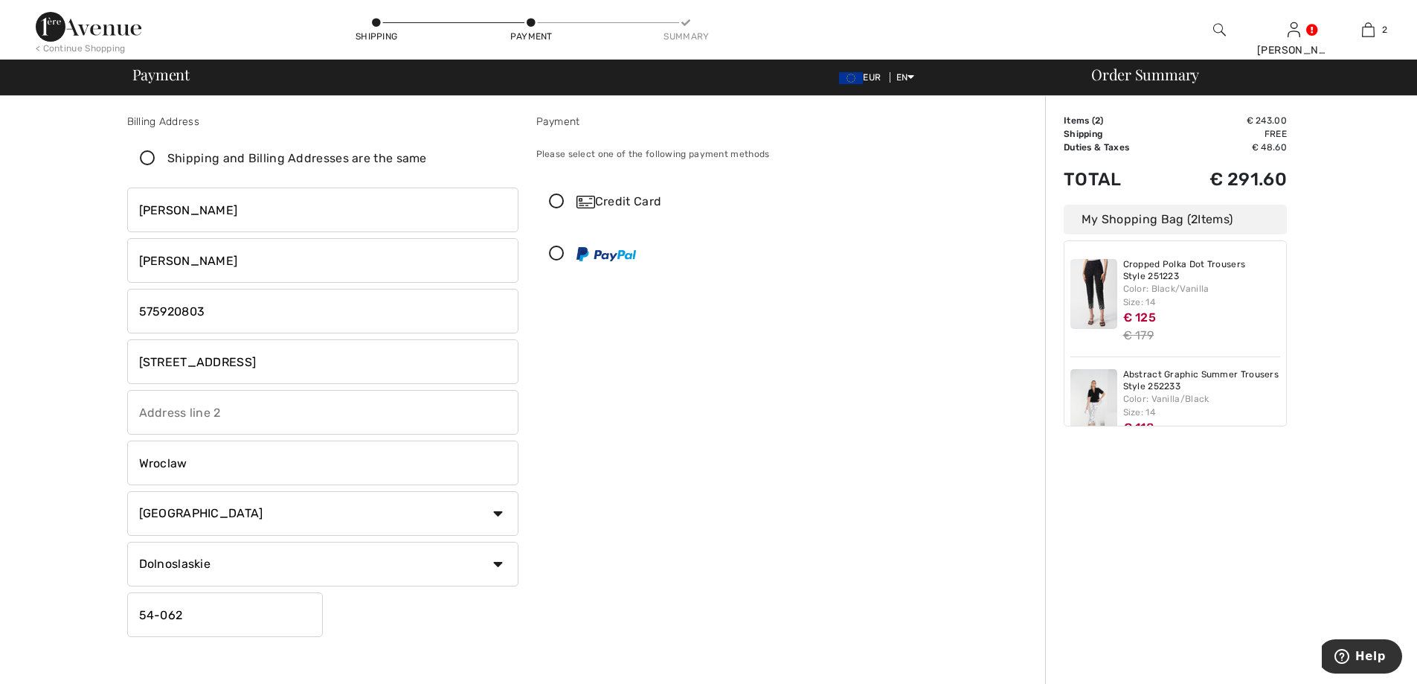
type input "Wroclaw"
click at [611, 464] on div "Payment Please select one of the following payment methods Credit Card 1 2 3 4 …" at bounding box center [731, 378] width 409 height 529
click at [544, 203] on icon at bounding box center [556, 202] width 39 height 16
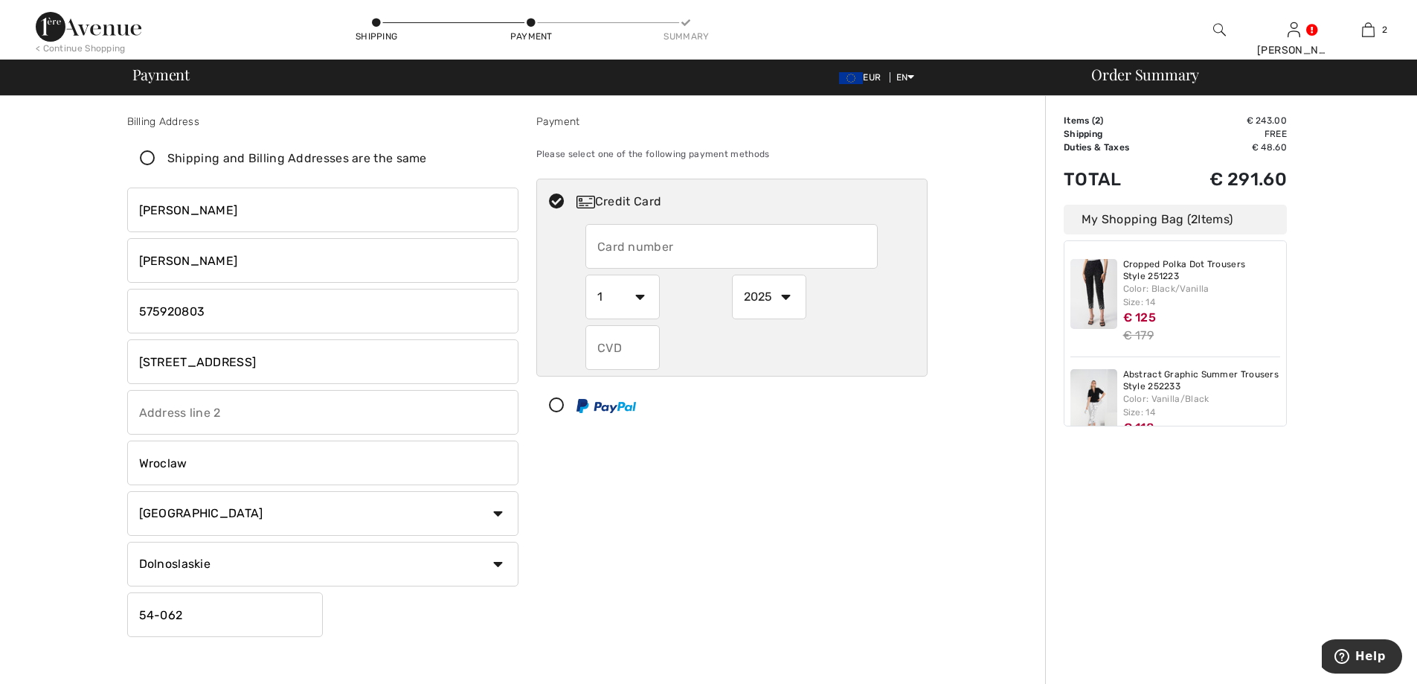
click at [675, 243] on input "text" at bounding box center [731, 246] width 292 height 45
click at [672, 236] on input "text" at bounding box center [731, 246] width 292 height 45
click at [652, 243] on input "text" at bounding box center [731, 246] width 292 height 45
type input "5168421054516054"
click at [637, 286] on select "1 2 3 4 5 6 7 8 9 10 11 12" at bounding box center [622, 296] width 74 height 45
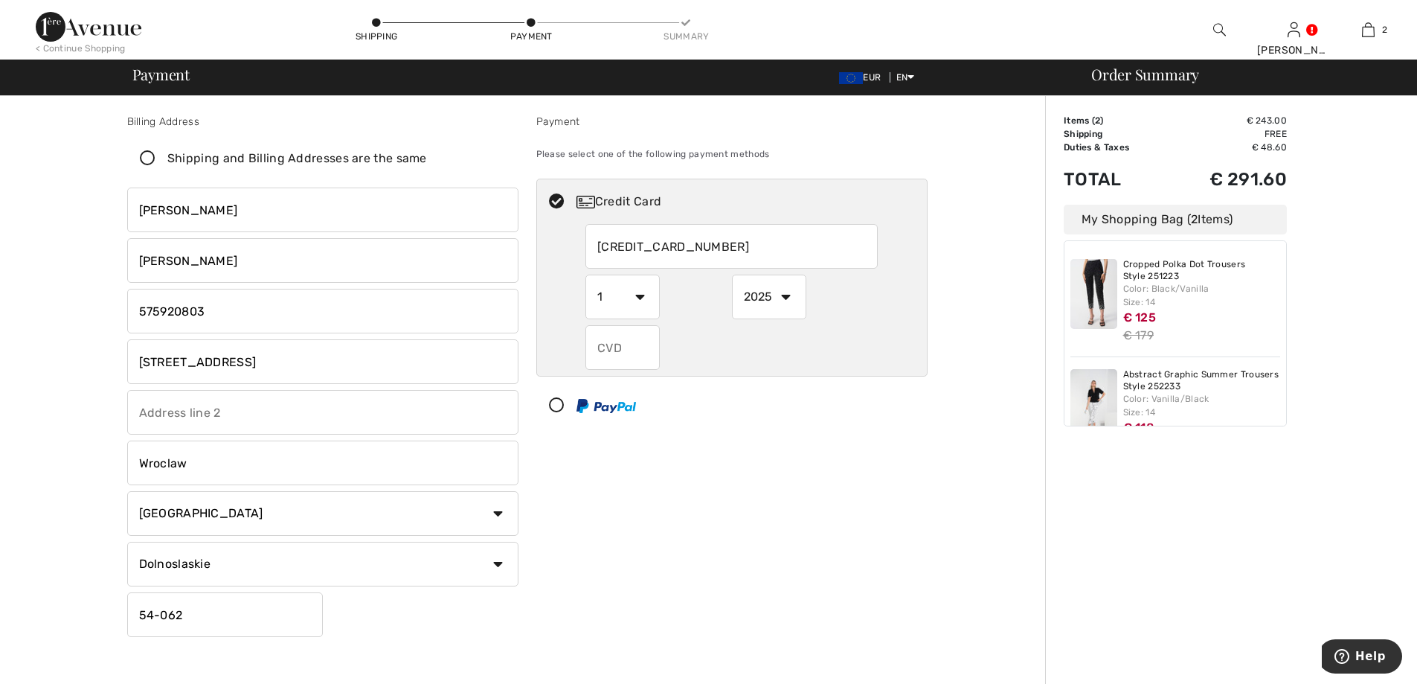
click at [637, 285] on select "1 2 3 4 5 6 7 8 9 10 11 12" at bounding box center [622, 296] width 74 height 45
click at [615, 338] on input "text" at bounding box center [622, 347] width 74 height 45
type input "533"
click at [888, 494] on div "Payment Please select one of the following payment methods Credit Card 51684210…" at bounding box center [731, 378] width 409 height 529
click at [141, 158] on icon at bounding box center [147, 159] width 39 height 16
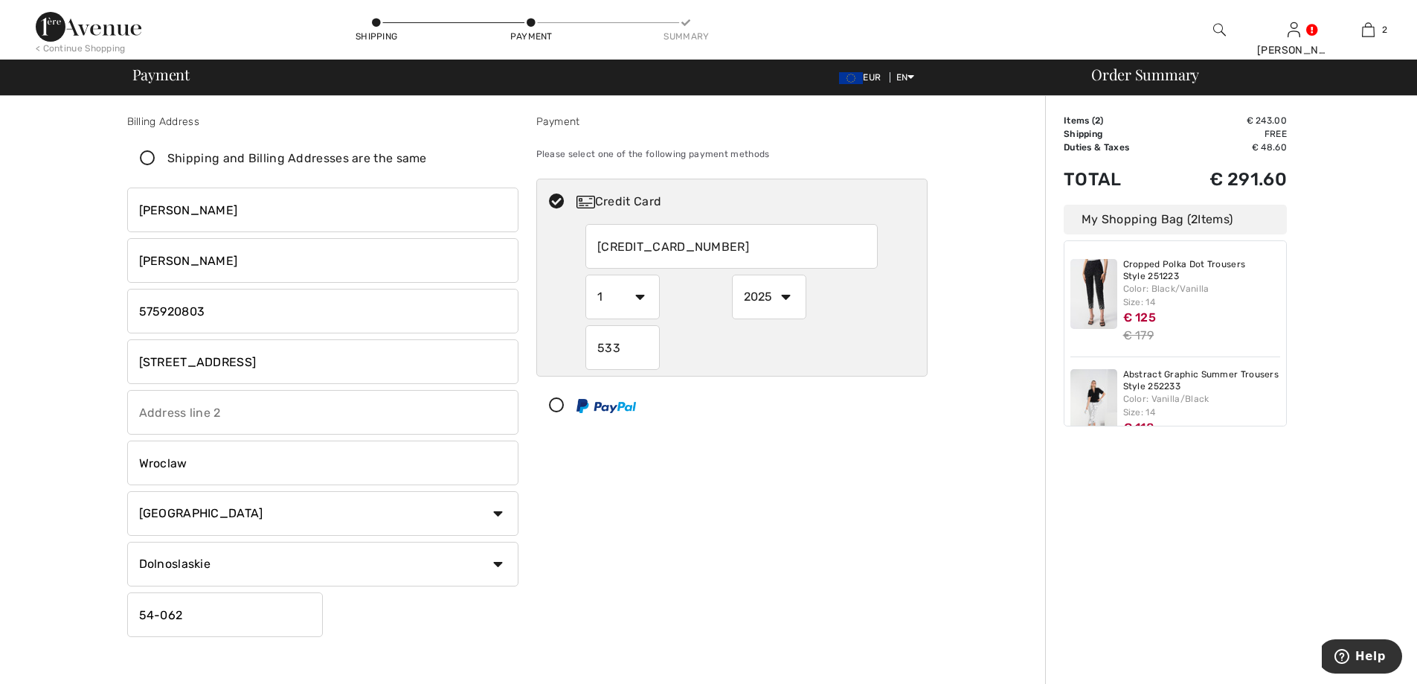
click at [427, 158] on input "Shipping and Billing Addresses are the same" at bounding box center [432, 158] width 10 height 45
checkbox input "true"
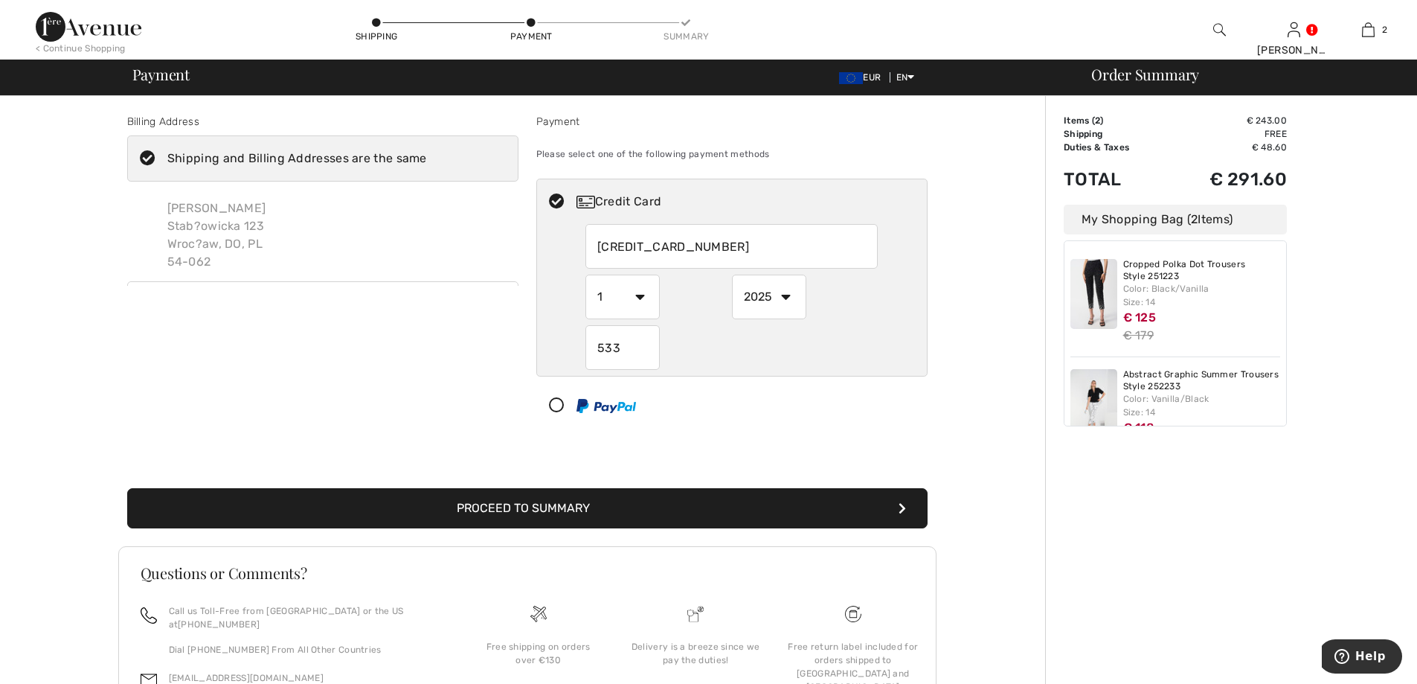
type input "Stab?owicka 123"
type input "Wroc?aw"
click at [146, 157] on icon at bounding box center [147, 159] width 39 height 16
click at [427, 157] on input "Shipping and Billing Addresses are the same" at bounding box center [432, 158] width 10 height 45
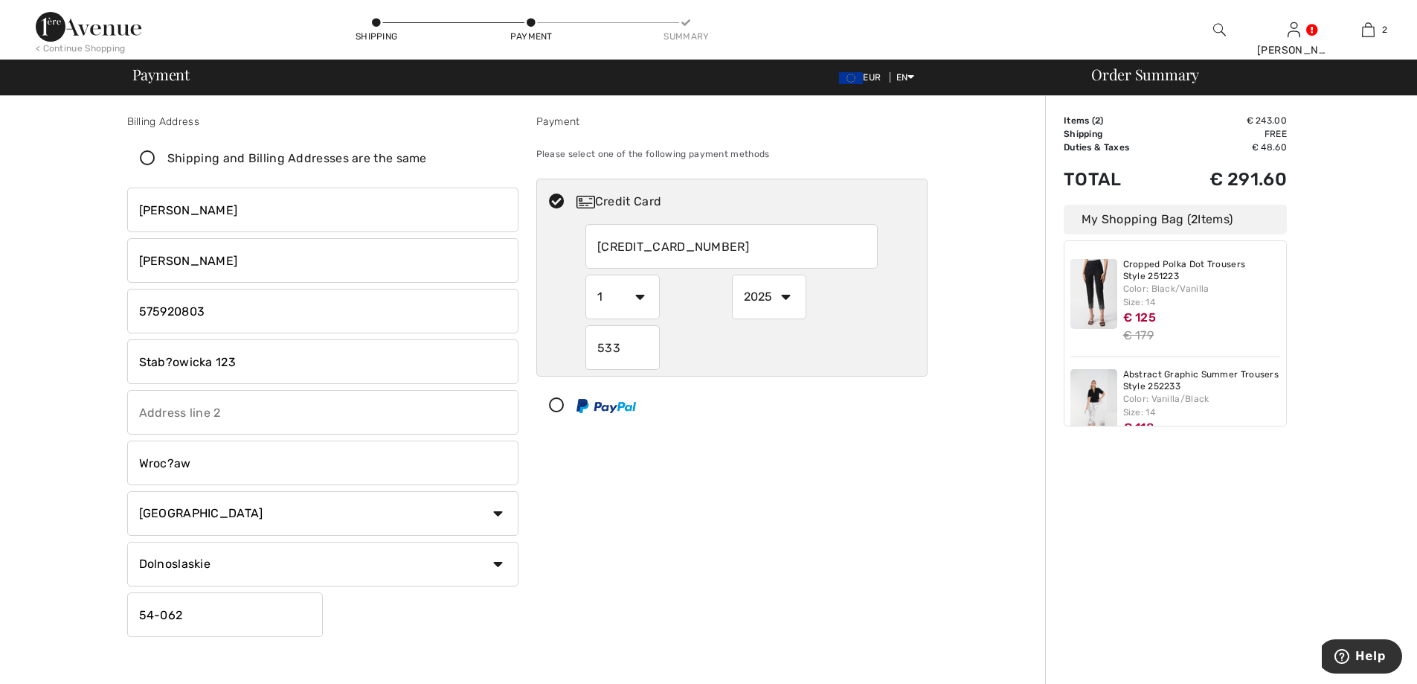
checkbox input "false"
drag, startPoint x: 167, startPoint y: 369, endPoint x: 169, endPoint y: 357, distance: 12.1
click at [169, 357] on input "Stab?owicka 123" at bounding box center [322, 361] width 391 height 45
type input "[STREET_ADDRESS]"
click at [172, 463] on input "Wroc?aw" at bounding box center [322, 462] width 391 height 45
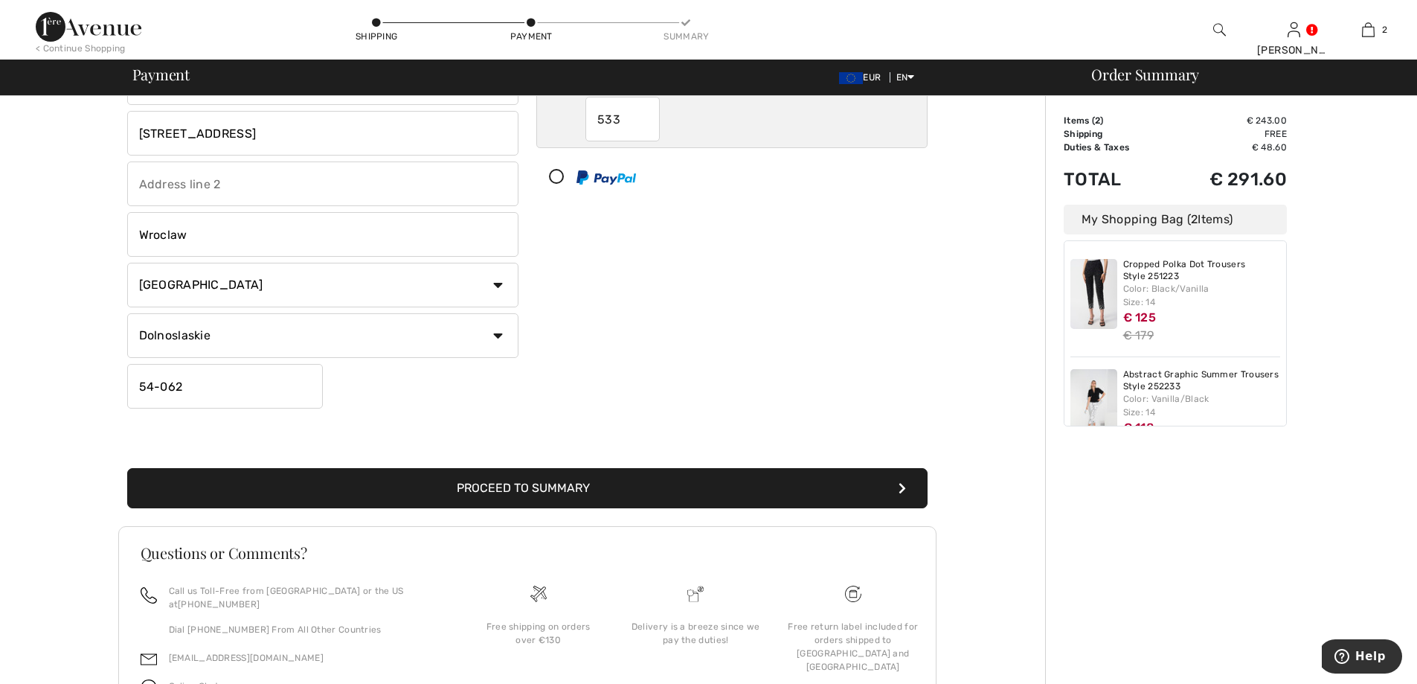
scroll to position [298, 0]
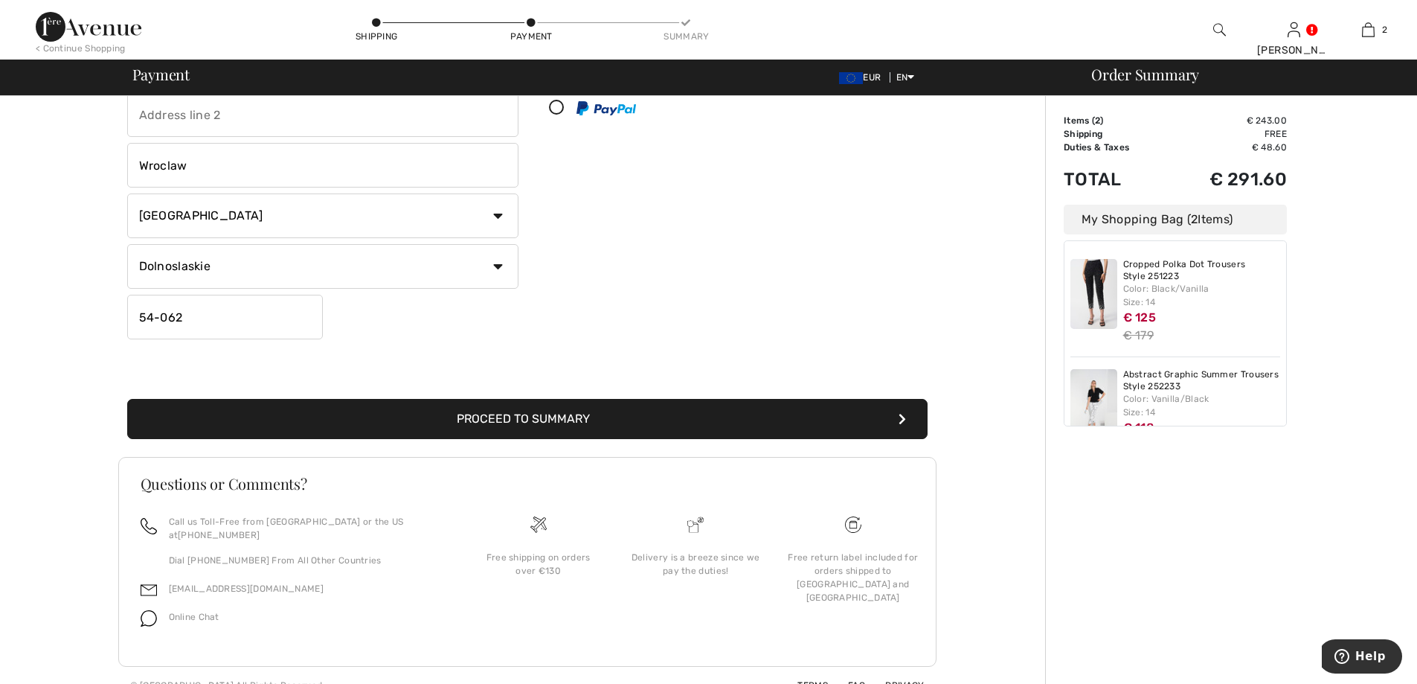
type input "Wroclaw"
click at [593, 441] on div "Billing Address Shipping and Billing Addresses are the same Teresa Urbanowicz S…" at bounding box center [527, 119] width 818 height 676
click at [610, 419] on button "Proceed to Summary" at bounding box center [527, 419] width 800 height 40
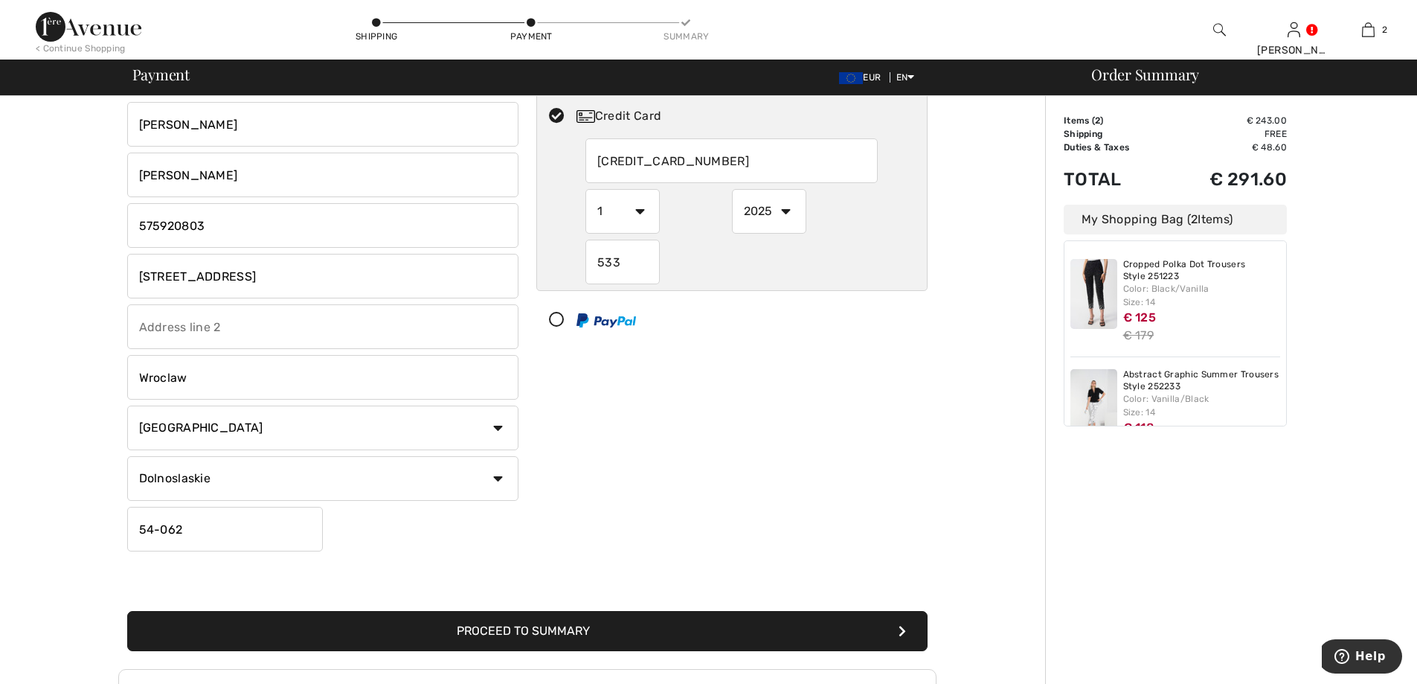
scroll to position [74, 0]
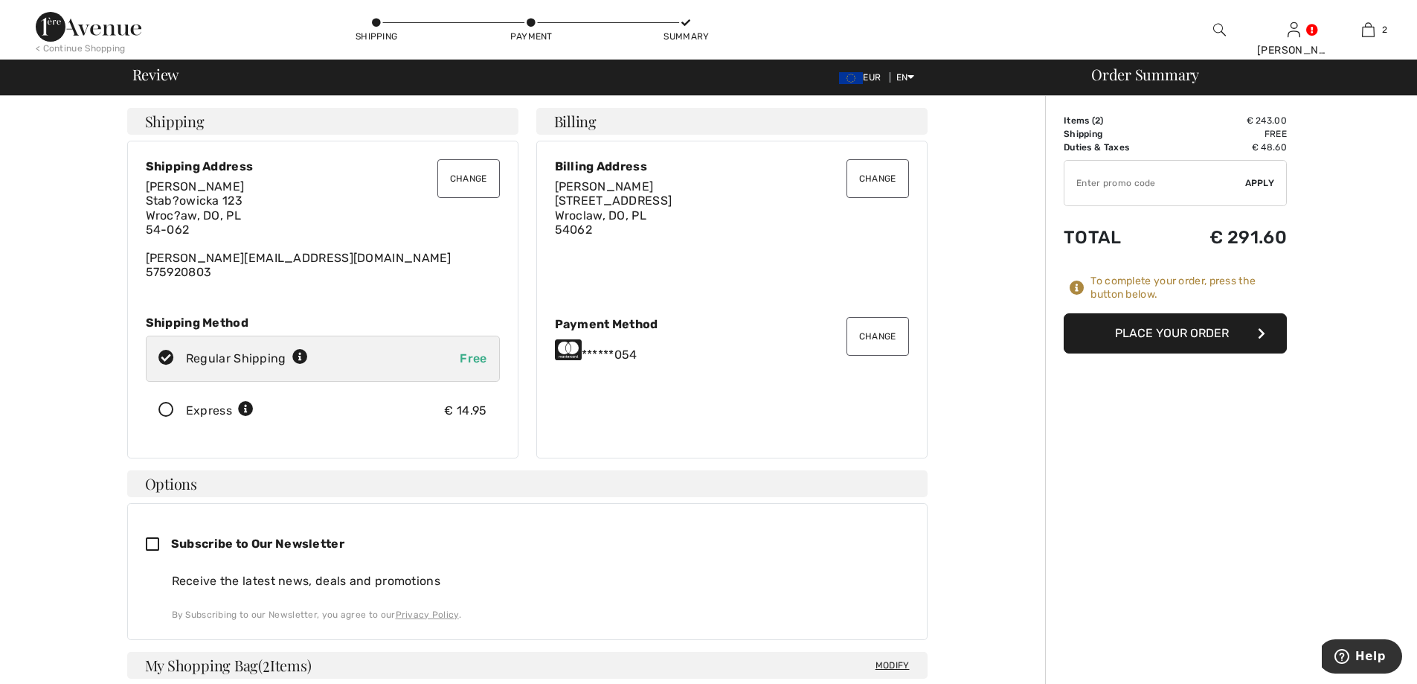
click at [454, 179] on button "Change" at bounding box center [468, 178] width 62 height 39
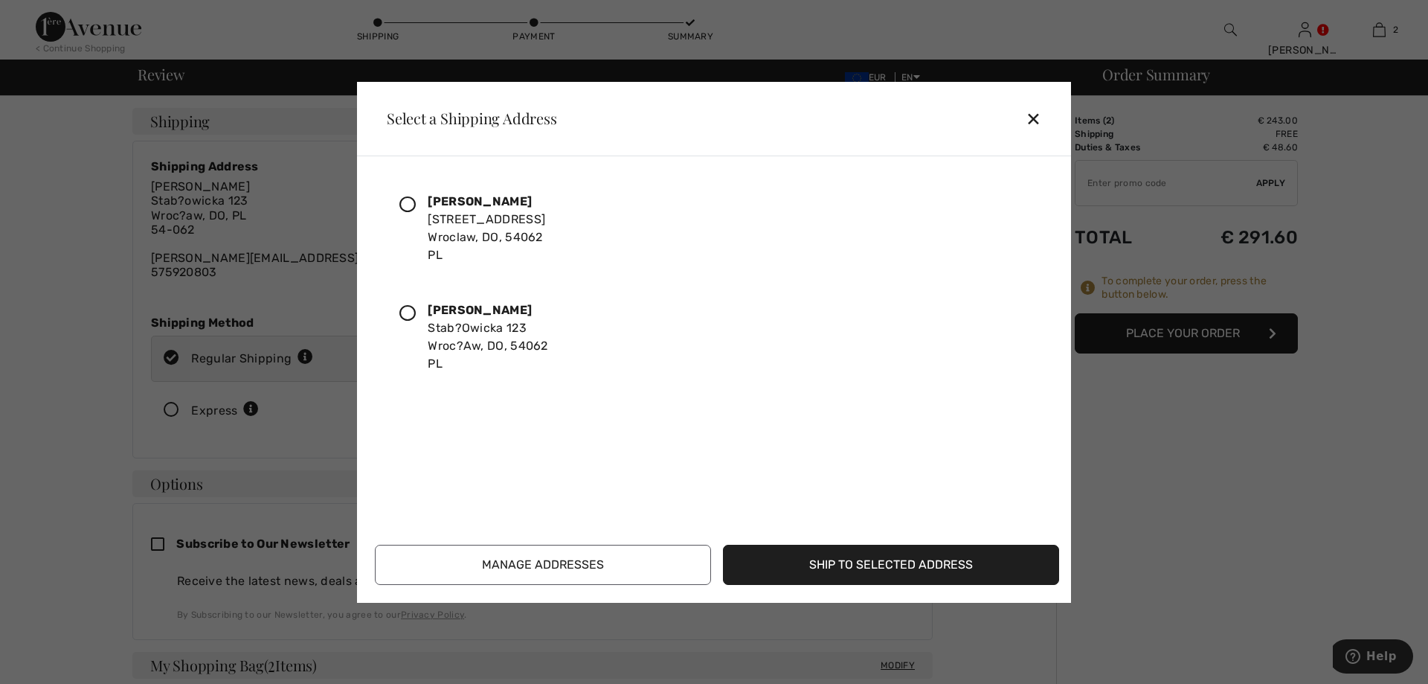
click at [405, 202] on icon at bounding box center [407, 204] width 16 height 16
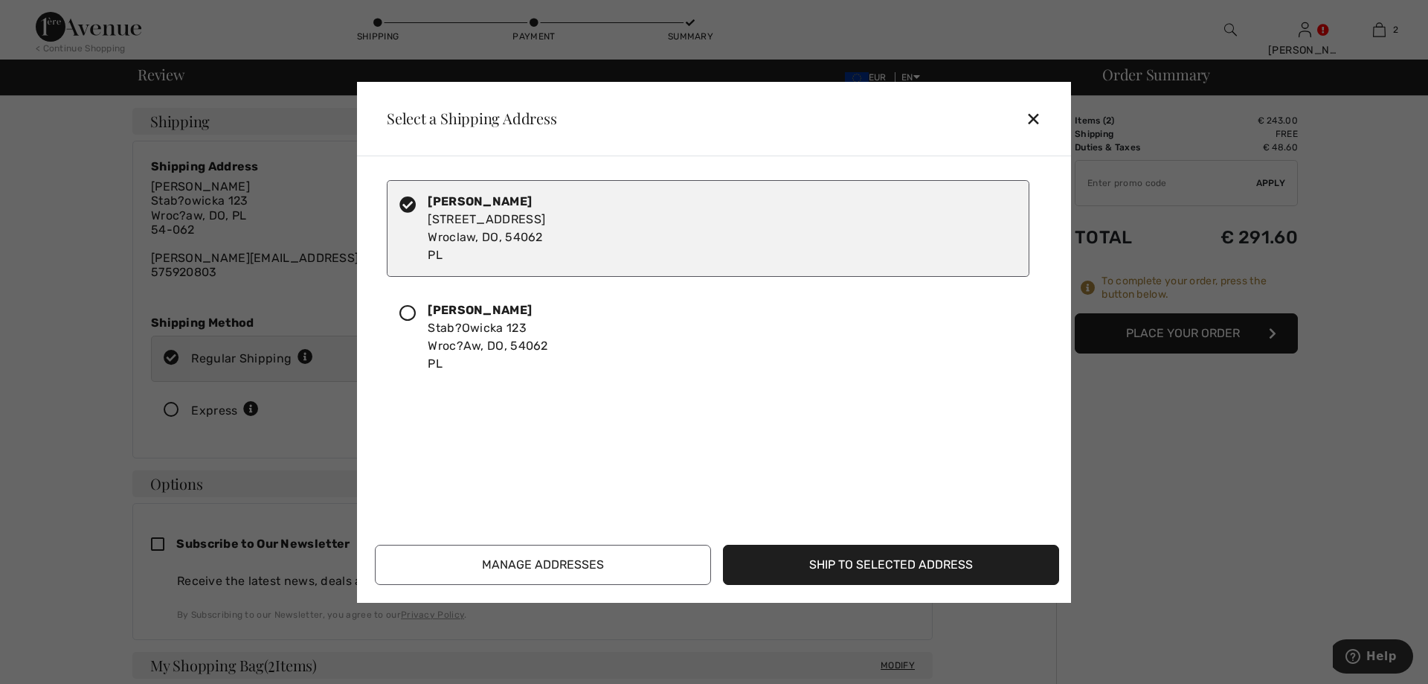
click at [868, 565] on button "Ship to Selected Address" at bounding box center [891, 564] width 336 height 40
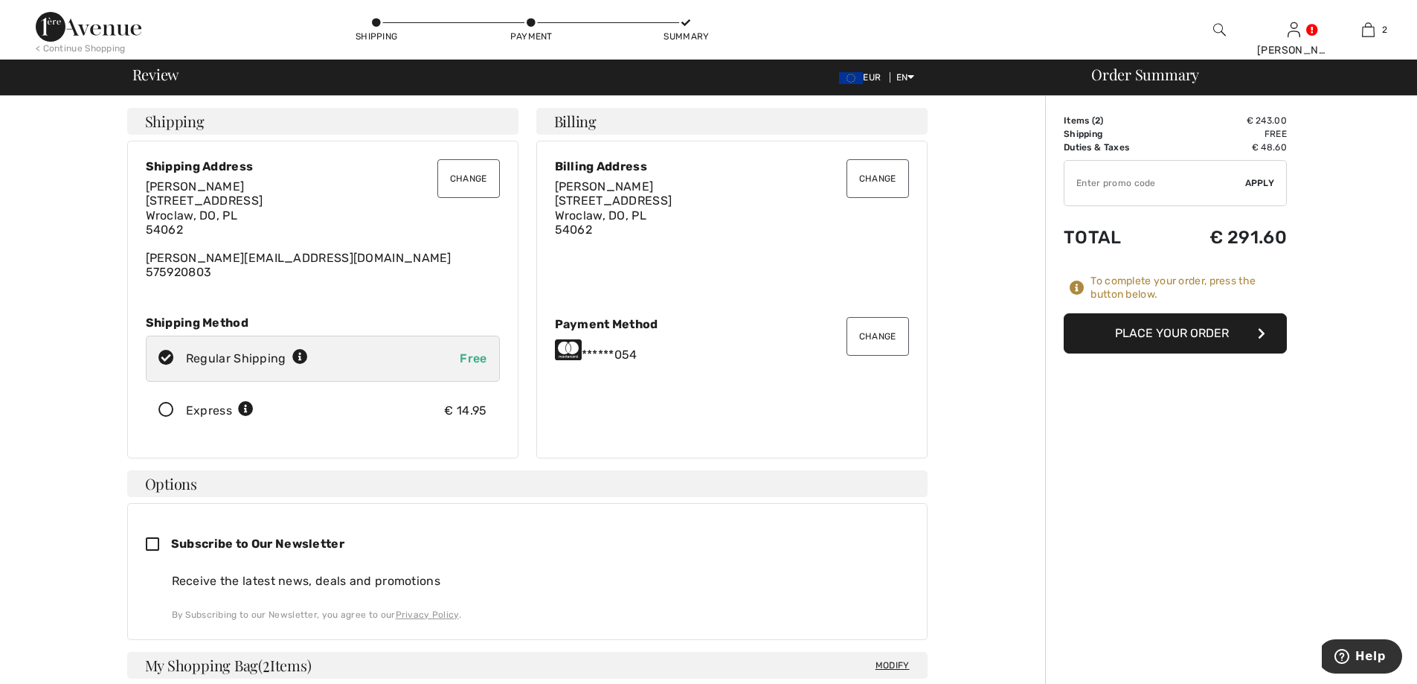
click at [1159, 306] on div "Items ( 2 ) € 243.00 Promo code € 0.00 Shipping Free Tax1 € 0.00 Tax2 € 0.00 Du…" at bounding box center [1175, 233] width 223 height 239
click at [1163, 326] on button "Place Your Order" at bounding box center [1175, 333] width 223 height 40
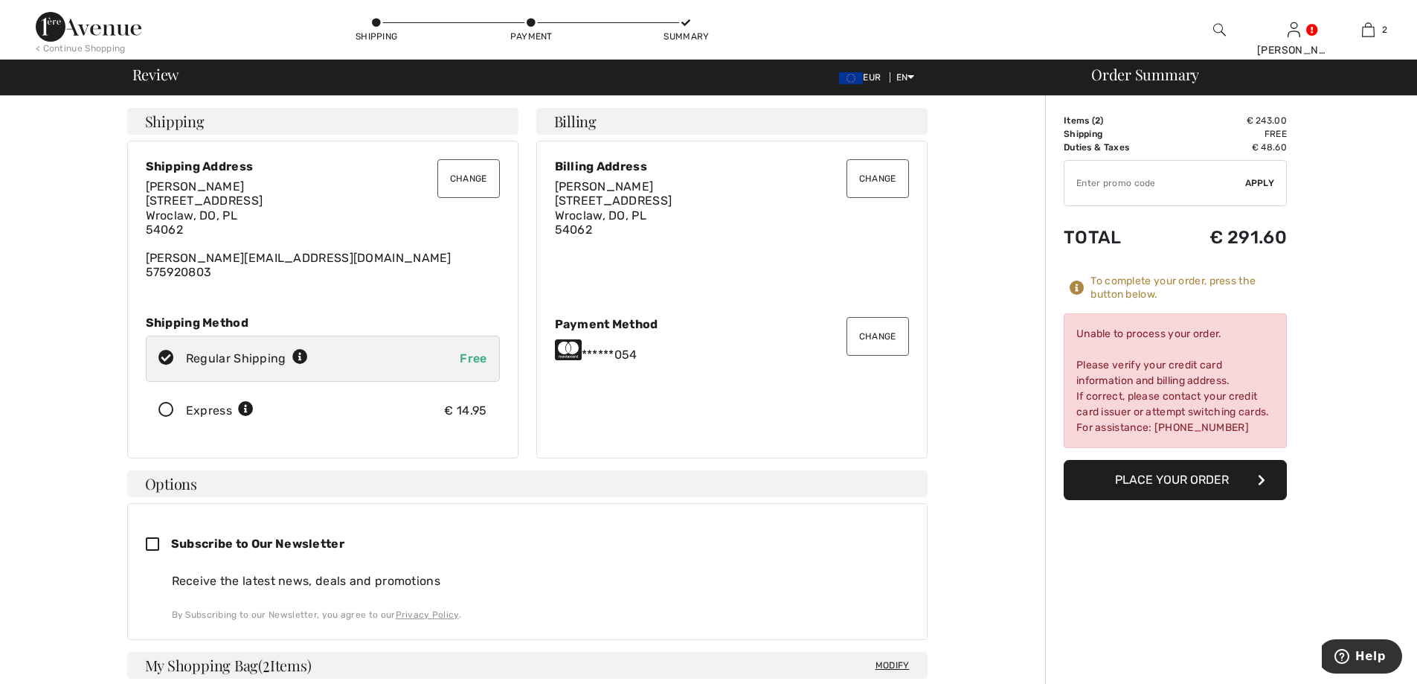
click at [858, 329] on button "Change" at bounding box center [877, 336] width 62 height 39
click at [887, 336] on button "Change" at bounding box center [877, 336] width 62 height 39
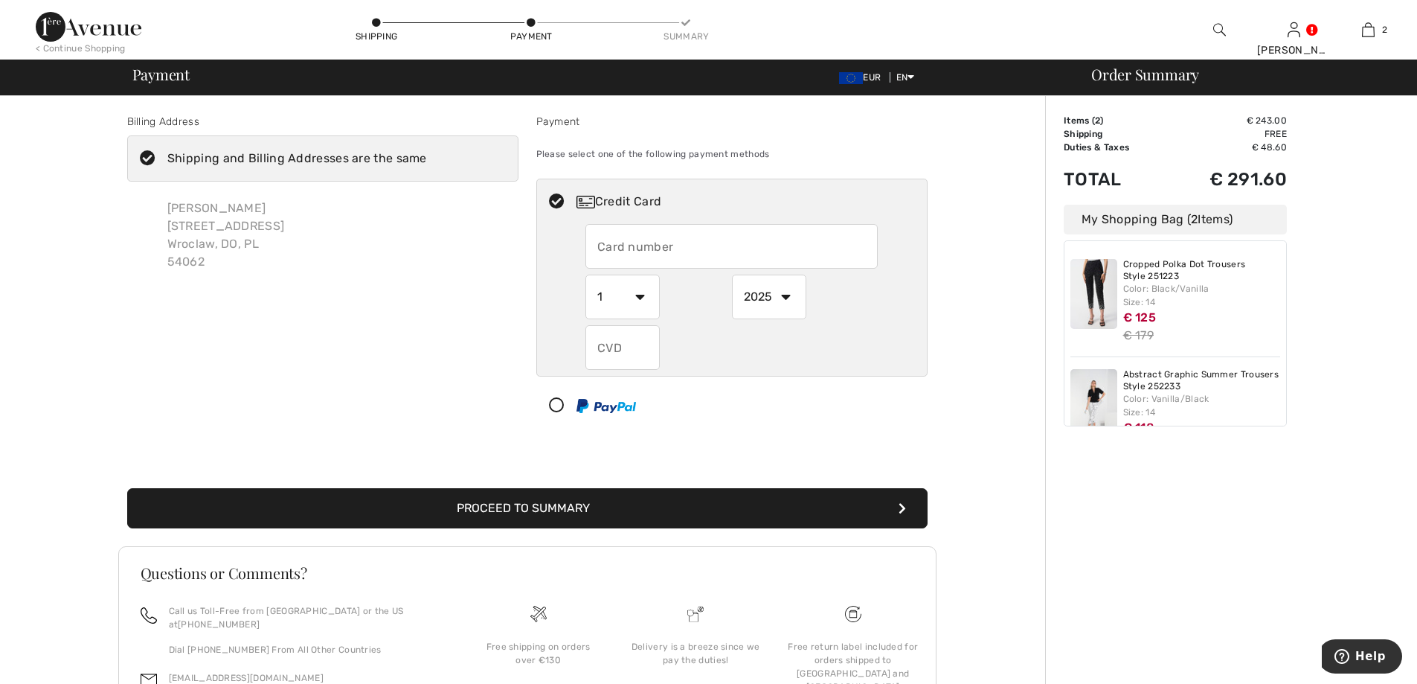
click at [691, 243] on input "text" at bounding box center [731, 246] width 292 height 45
radio input "true"
type input "5168421054516054"
click at [621, 295] on select "1 2 3 4 5 6 7 8 9 10 11 12" at bounding box center [622, 296] width 74 height 45
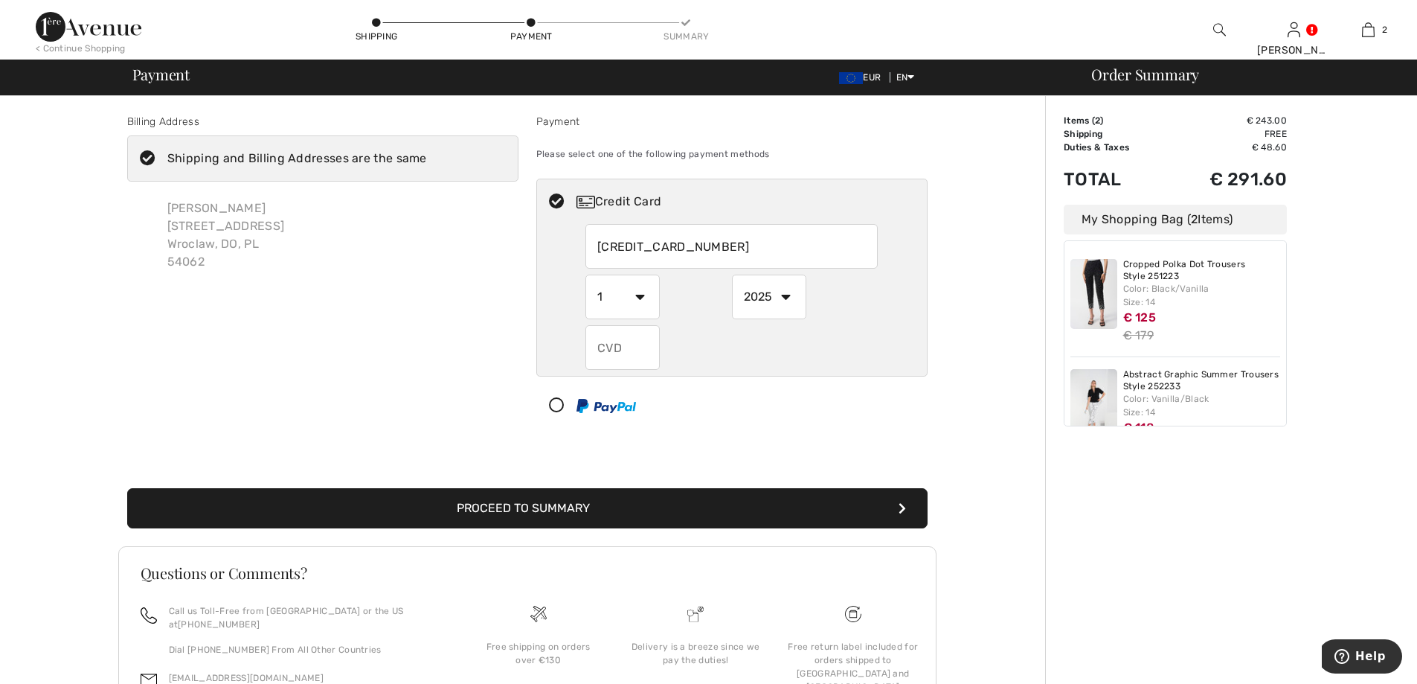
click at [621, 295] on select "1 2 3 4 5 6 7 8 9 10 11 12" at bounding box center [622, 296] width 74 height 45
click at [638, 288] on select "1 2 3 4 5 6 7 8 9 10 11 12" at bounding box center [622, 296] width 74 height 45
drag, startPoint x: 638, startPoint y: 288, endPoint x: 630, endPoint y: 306, distance: 19.6
click at [638, 288] on select "1 2 3 4 5 6 7 8 9 10 11 12" at bounding box center [622, 296] width 74 height 45
radio input "true"
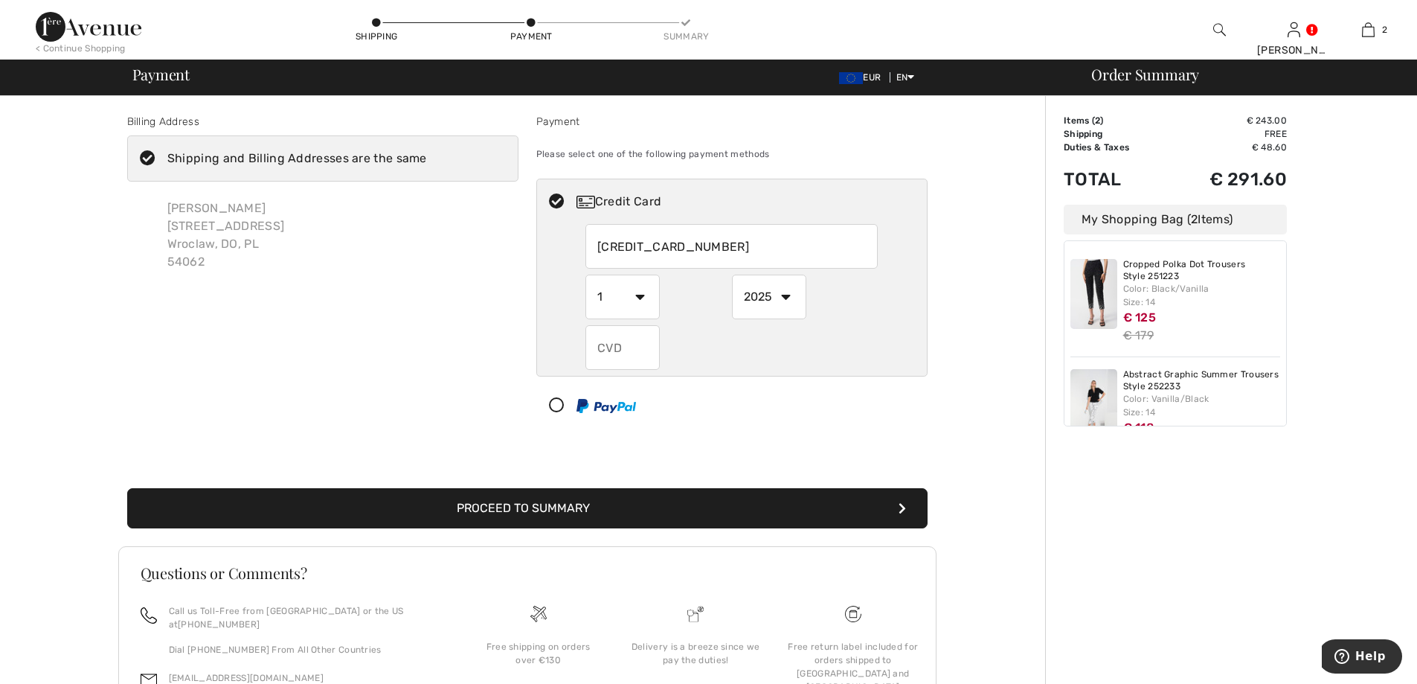
select select "2"
click at [585, 274] on select "1 2 3 4 5 6 7 8 9 10 11 12" at bounding box center [622, 296] width 74 height 45
click at [625, 344] on input "text" at bounding box center [622, 347] width 74 height 45
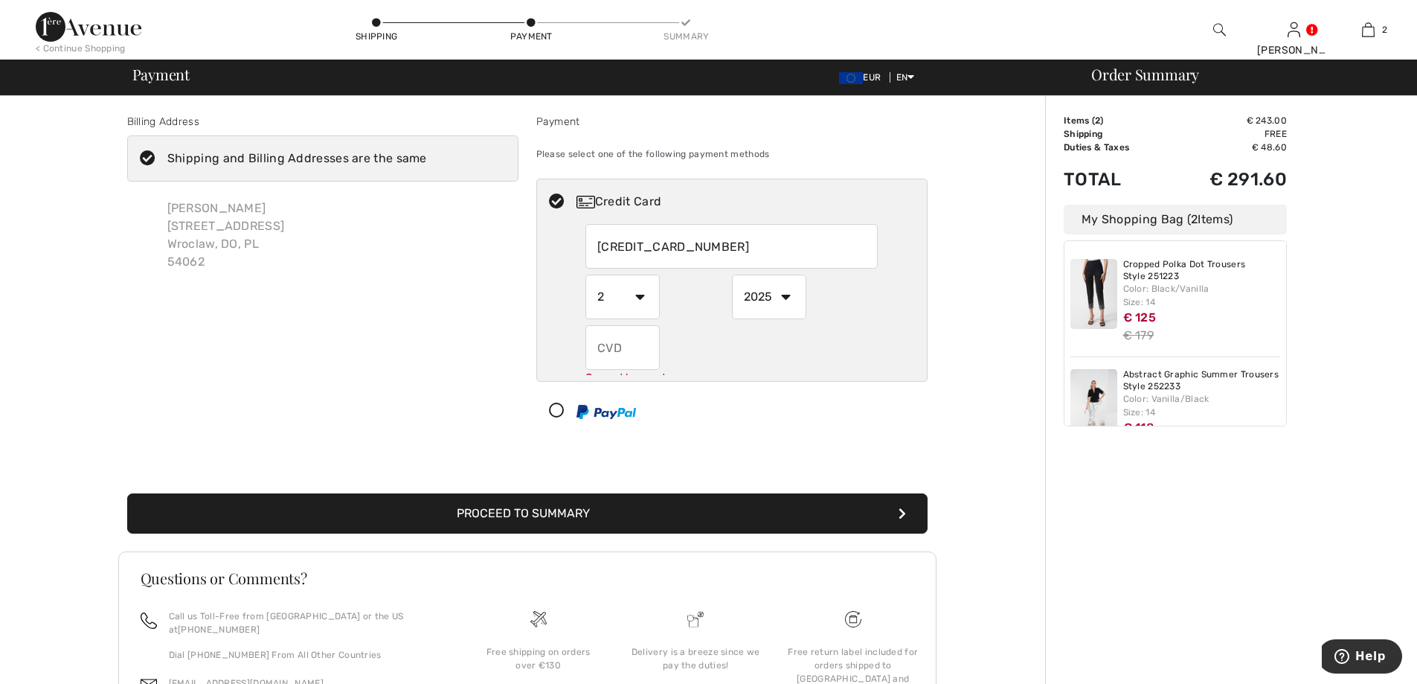
click at [770, 305] on select "2025 2026 2027 2028 2029 2030 2031 2032 2033 2034 2035" at bounding box center [769, 296] width 74 height 45
radio input "true"
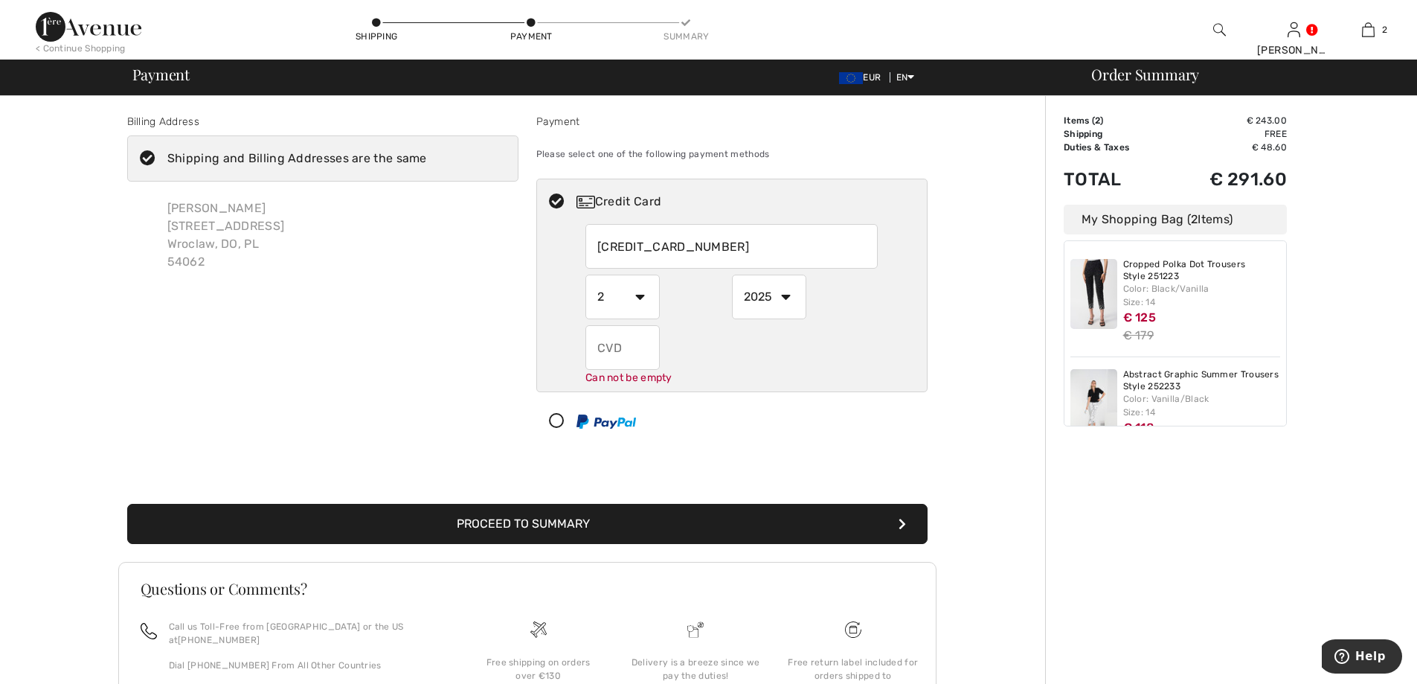
select select "2028"
click at [732, 274] on select "2025 2026 2027 2028 2029 2030 2031 2032 2033 2034 2035" at bounding box center [769, 296] width 74 height 45
click at [634, 347] on input "text" at bounding box center [622, 347] width 74 height 45
radio input "true"
type input "533"
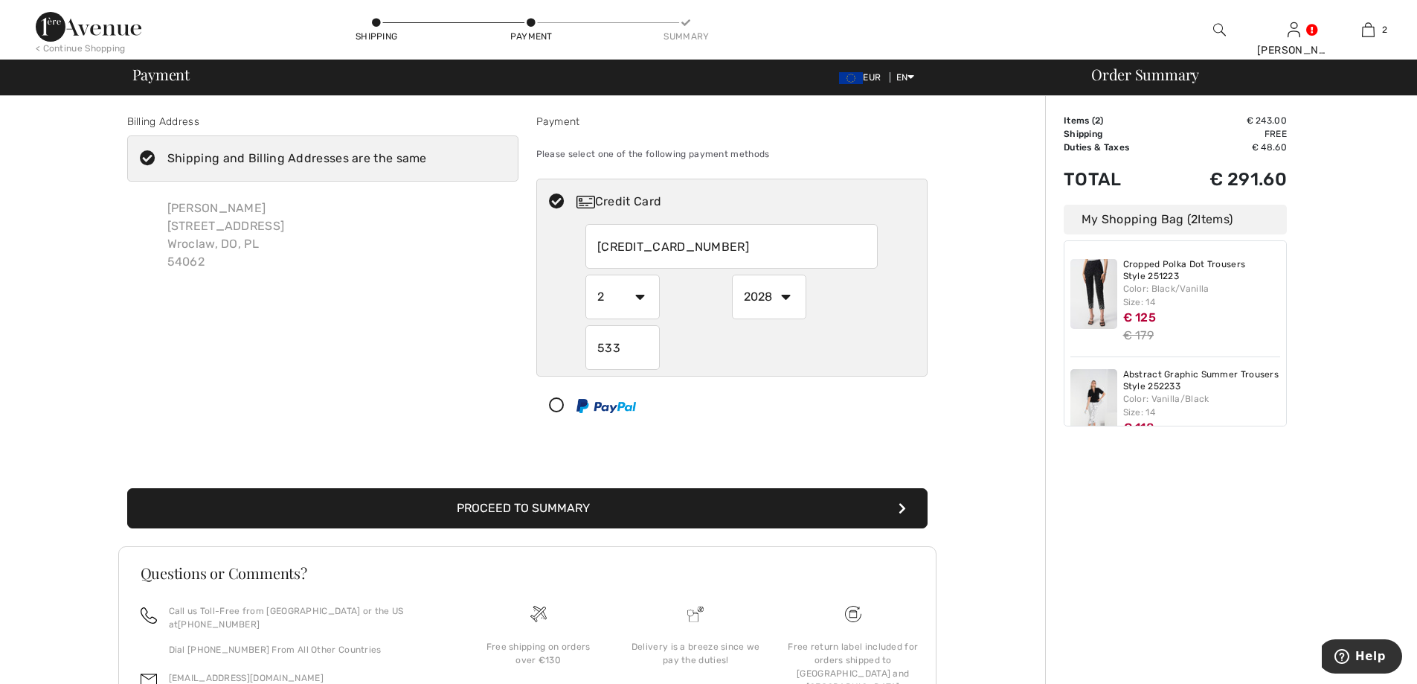
click at [903, 382] on div "Credit Card 5168421054516054 1 2 3 4 5 6 7 8 9 10 11 12 2025 2026 2027 2028 202…" at bounding box center [731, 304] width 391 height 250
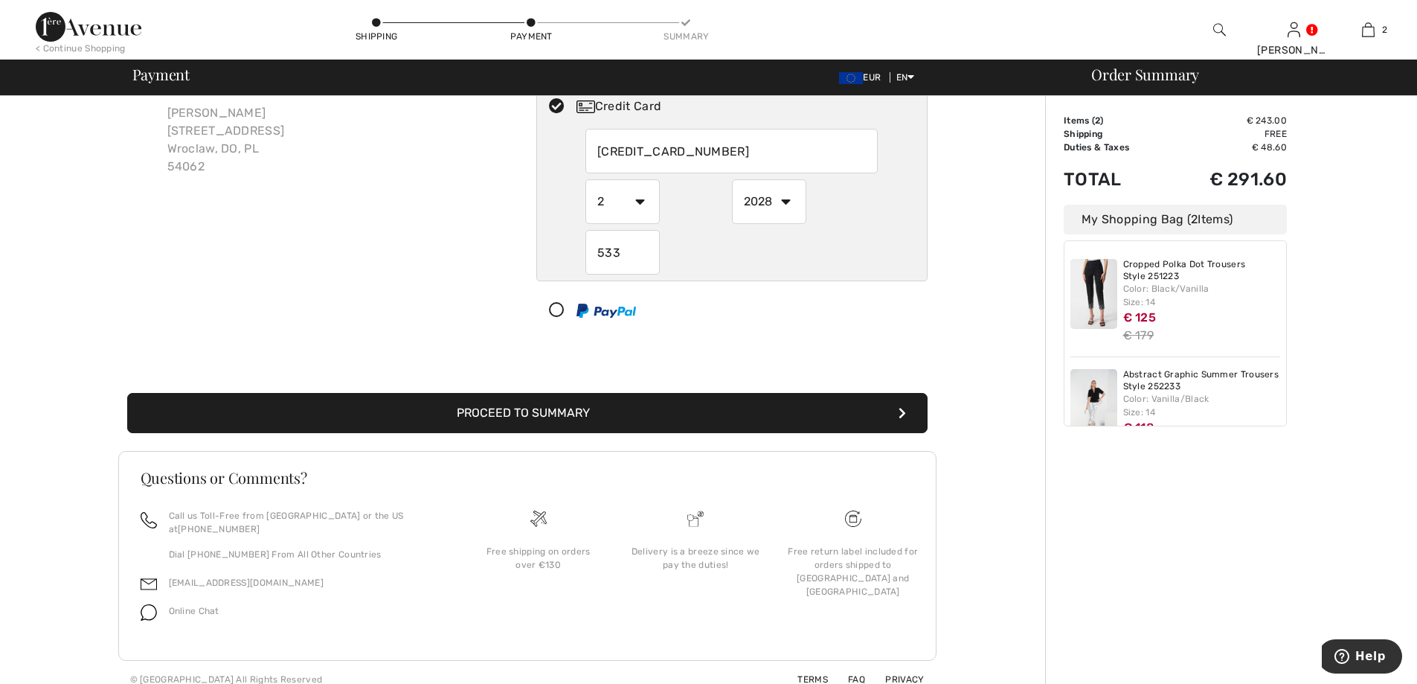
scroll to position [96, 0]
click at [671, 411] on button "Proceed to Summary" at bounding box center [527, 412] width 800 height 40
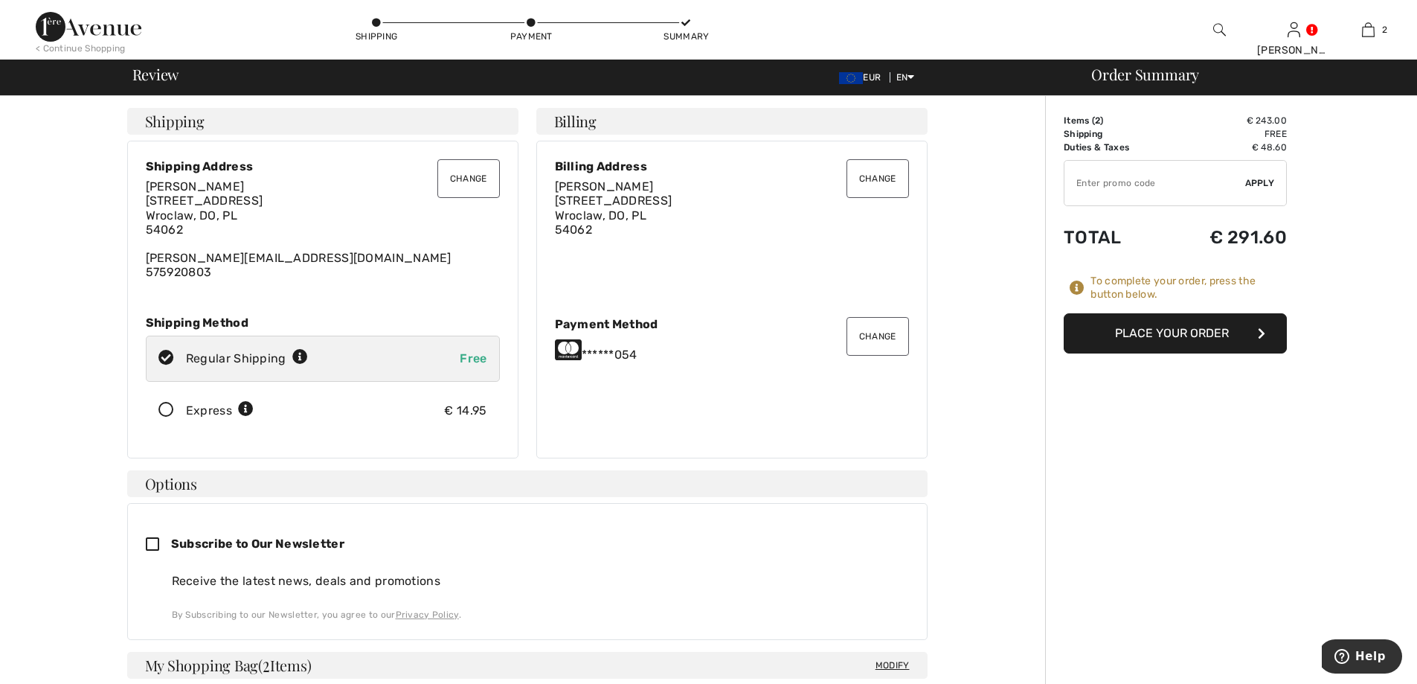
click at [1142, 331] on button "Place Your Order" at bounding box center [1175, 333] width 223 height 40
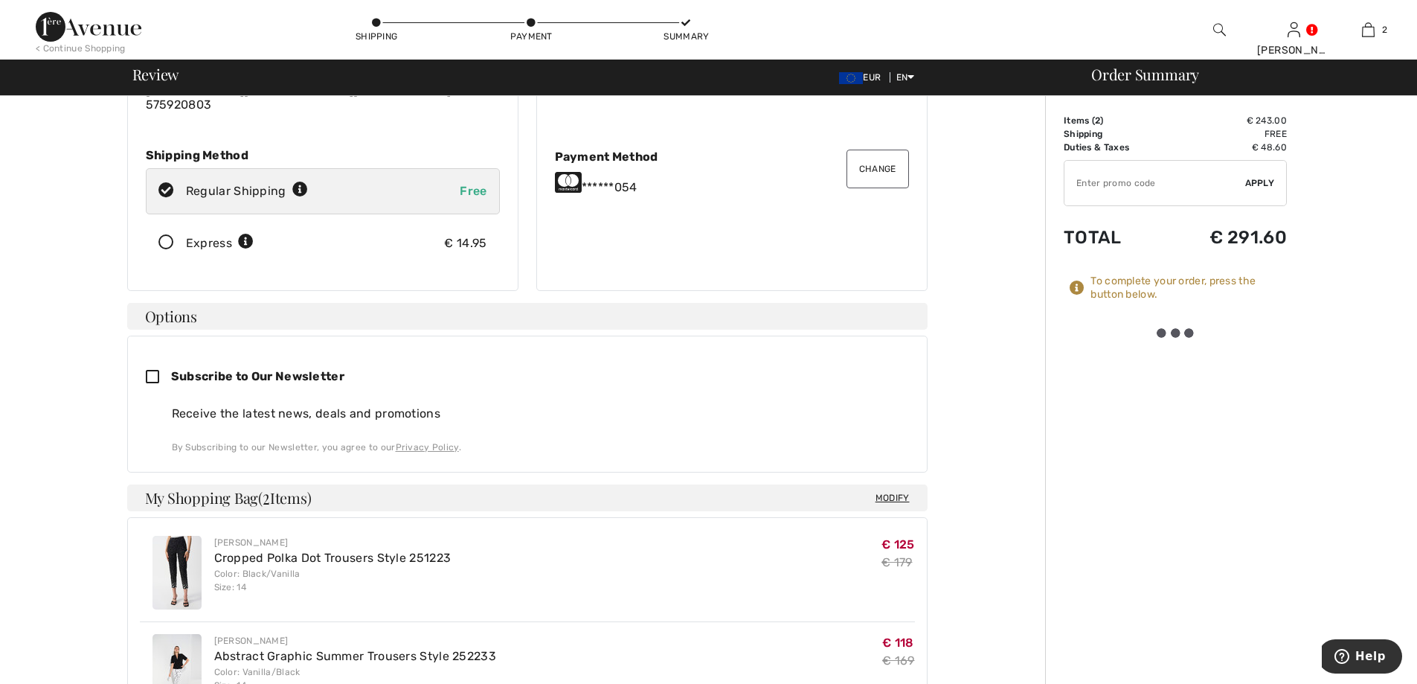
scroll to position [74, 0]
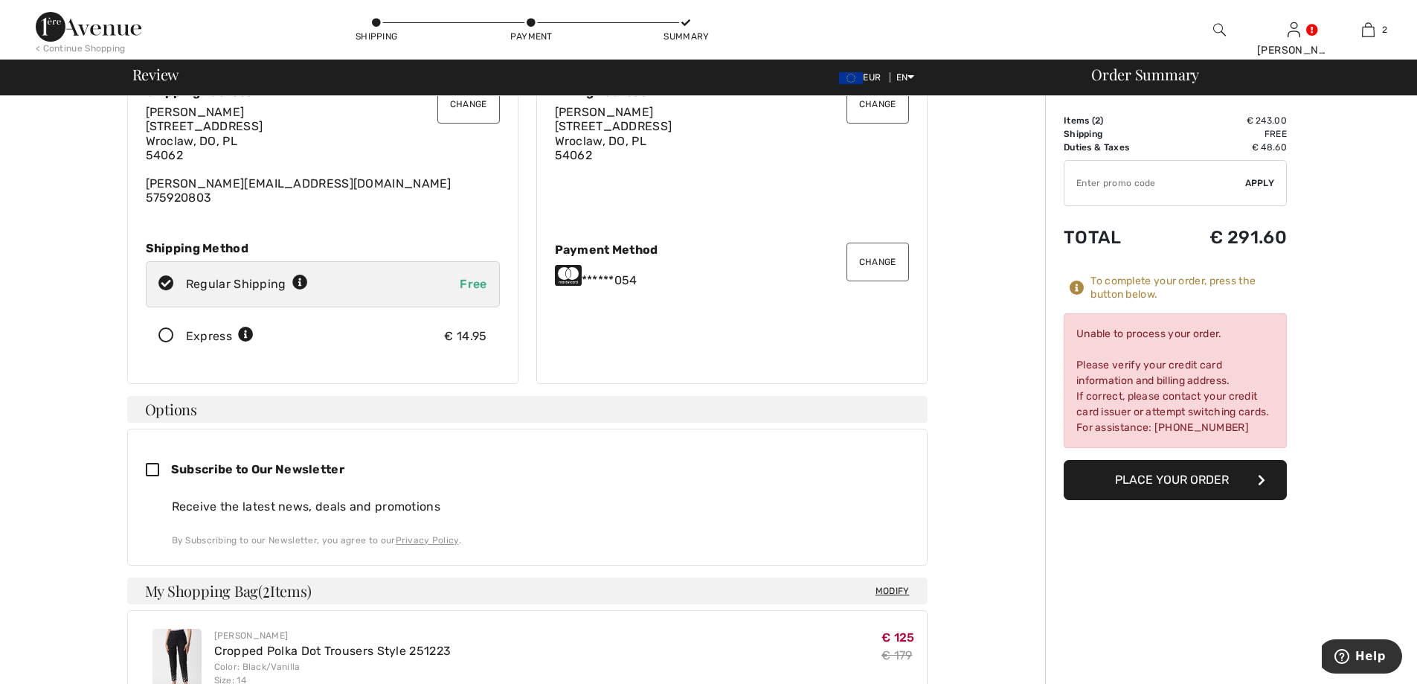
click at [883, 257] on button "Change" at bounding box center [877, 261] width 62 height 39
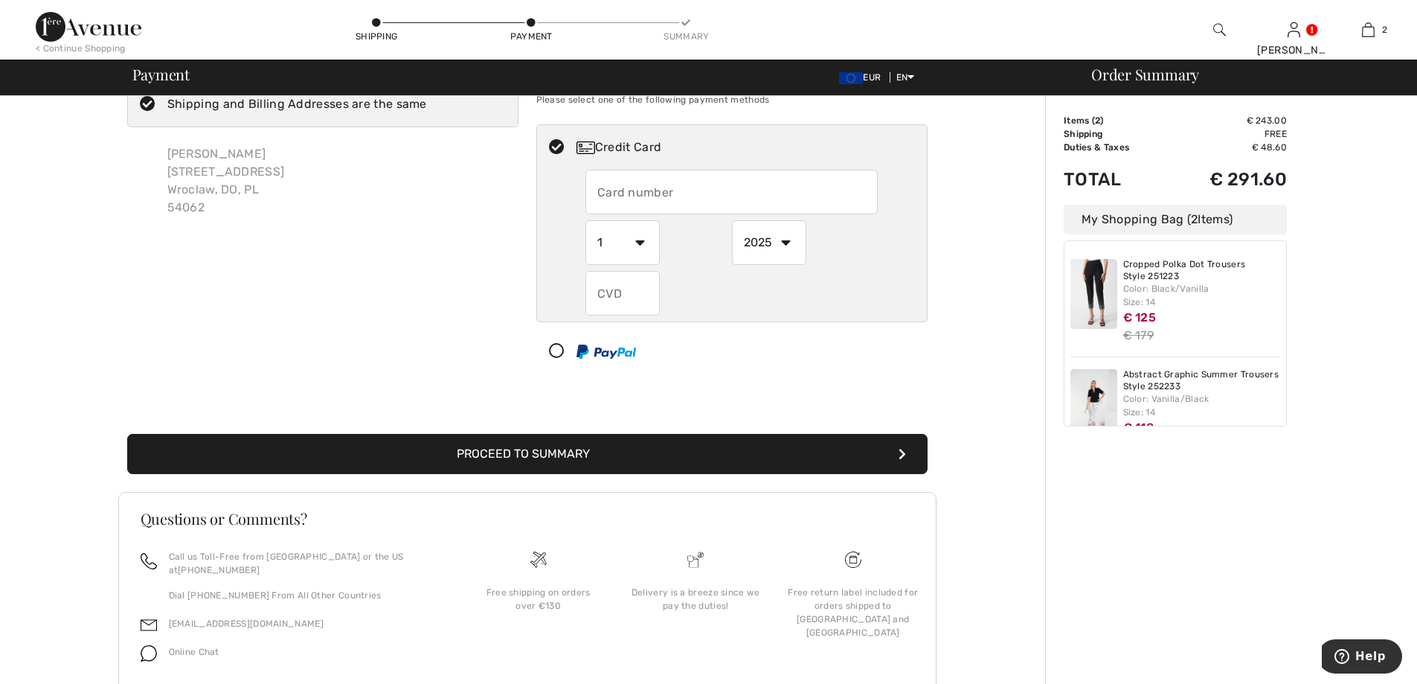
click at [559, 356] on icon at bounding box center [556, 352] width 39 height 16
select select "1"
select select "2025"
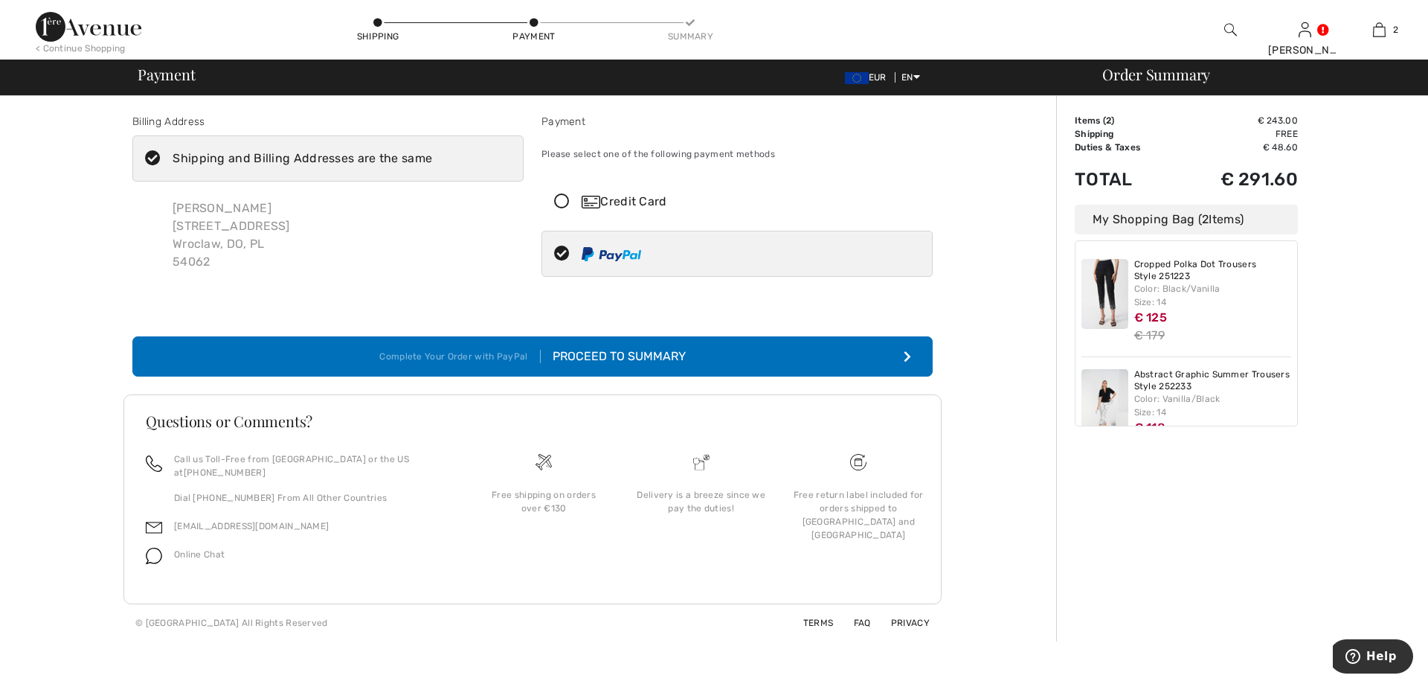
click at [609, 357] on div "Proceed to Summary" at bounding box center [613, 356] width 145 height 18
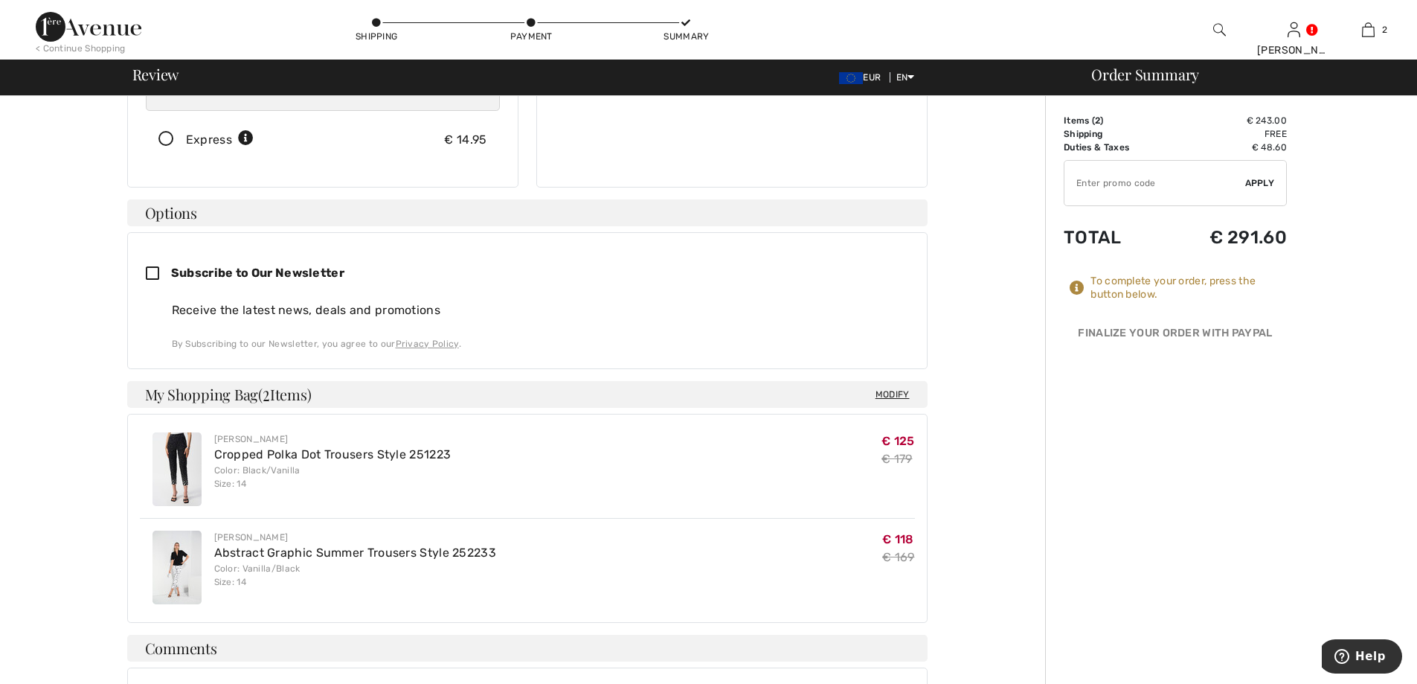
scroll to position [298, 0]
